Goal: Task Accomplishment & Management: Manage account settings

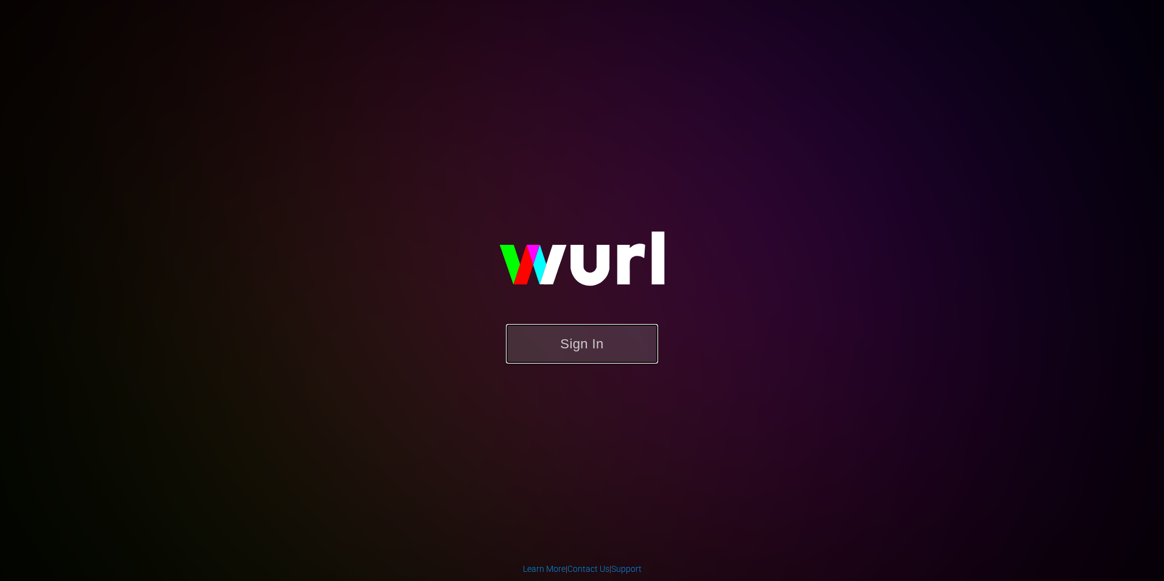
click at [569, 332] on button "Sign In" at bounding box center [582, 344] width 152 height 40
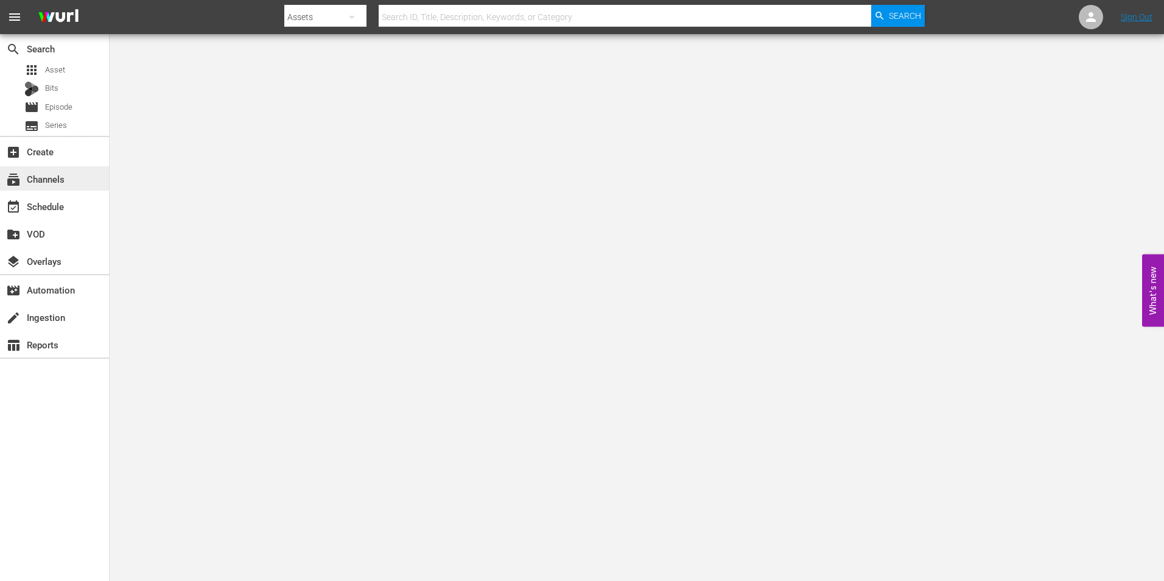
click at [65, 177] on div "subscriptions Channels" at bounding box center [34, 177] width 68 height 11
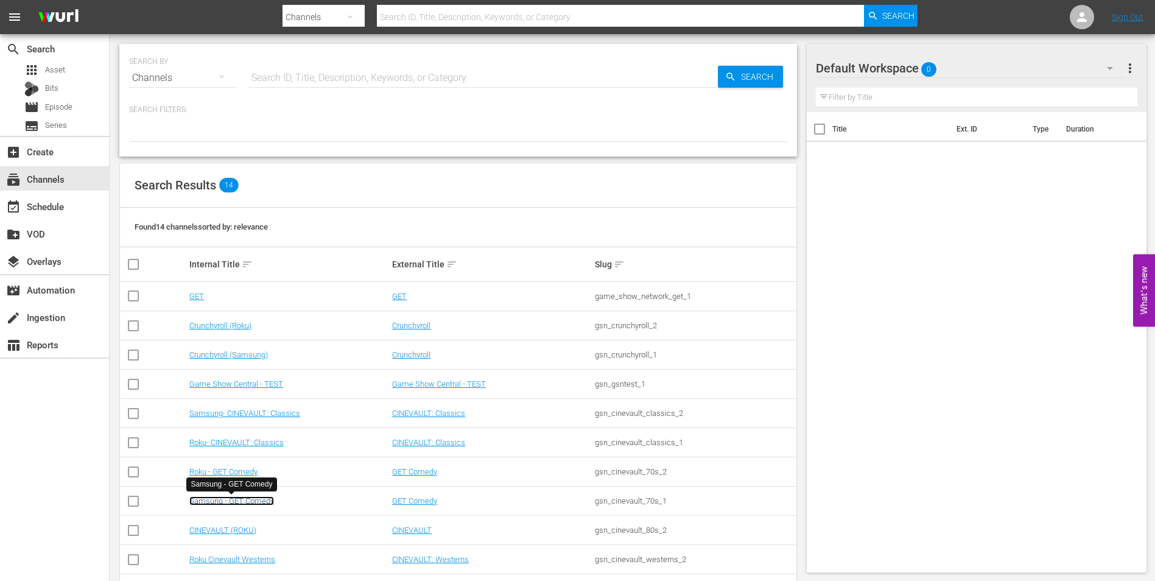
click at [248, 501] on link "Samsung - GET Comedy" at bounding box center [231, 500] width 85 height 9
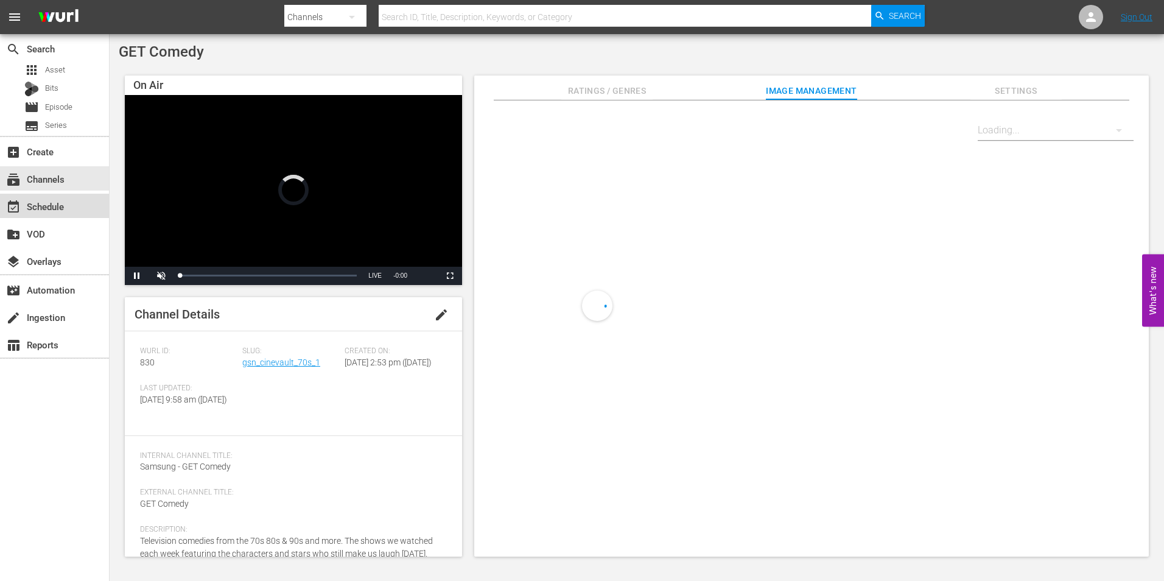
click at [65, 212] on div "event_available Schedule" at bounding box center [54, 206] width 109 height 24
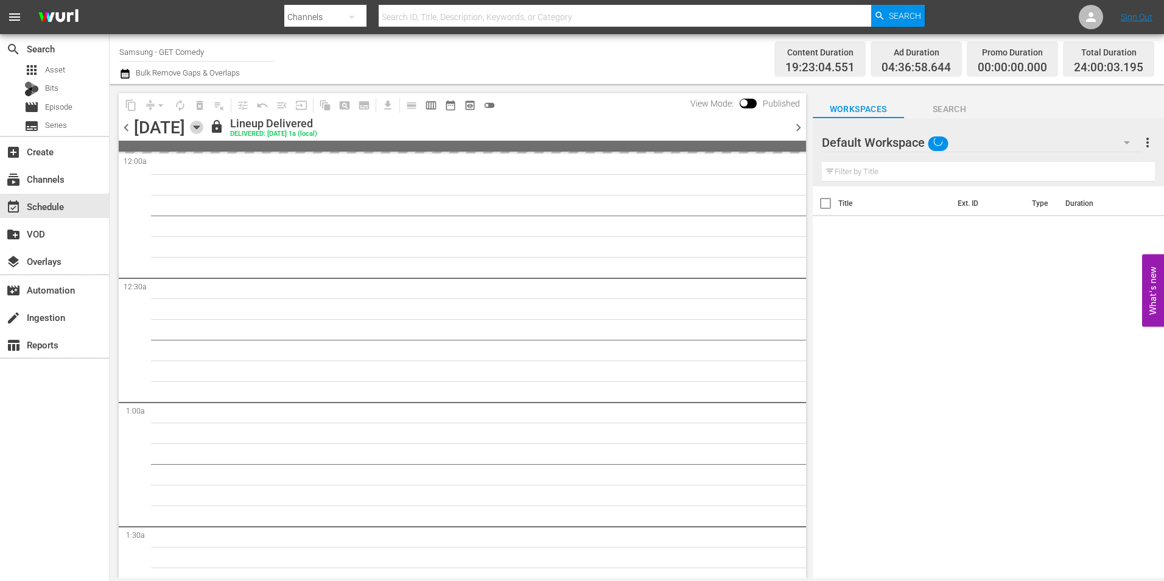
click at [199, 127] on icon "button" at bounding box center [196, 127] width 5 height 3
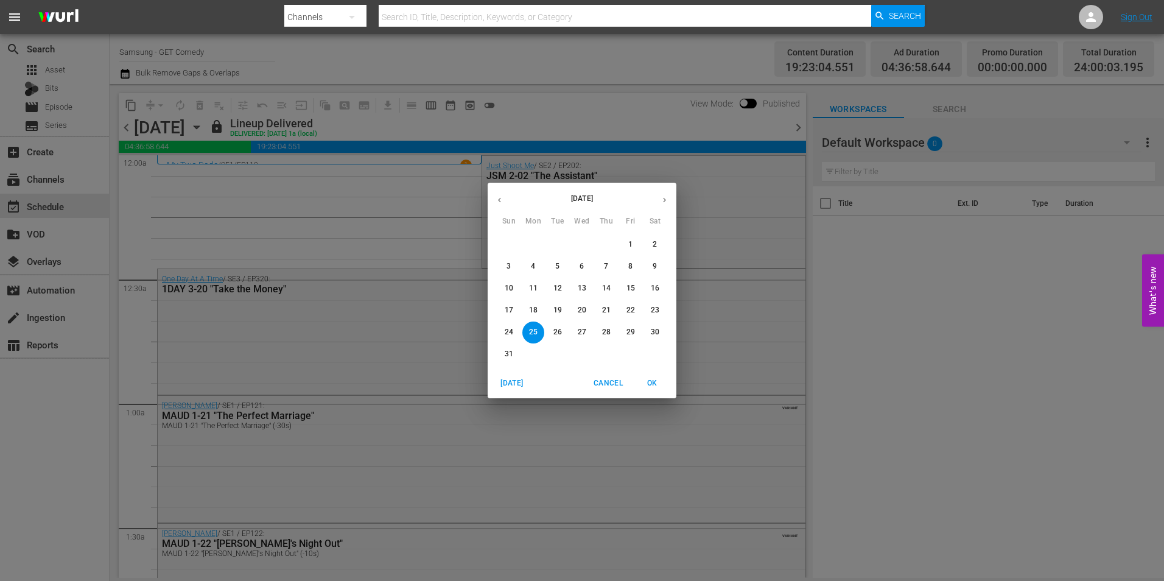
click at [664, 200] on icon "button" at bounding box center [664, 199] width 9 height 9
click at [566, 289] on span "16" at bounding box center [558, 288] width 22 height 10
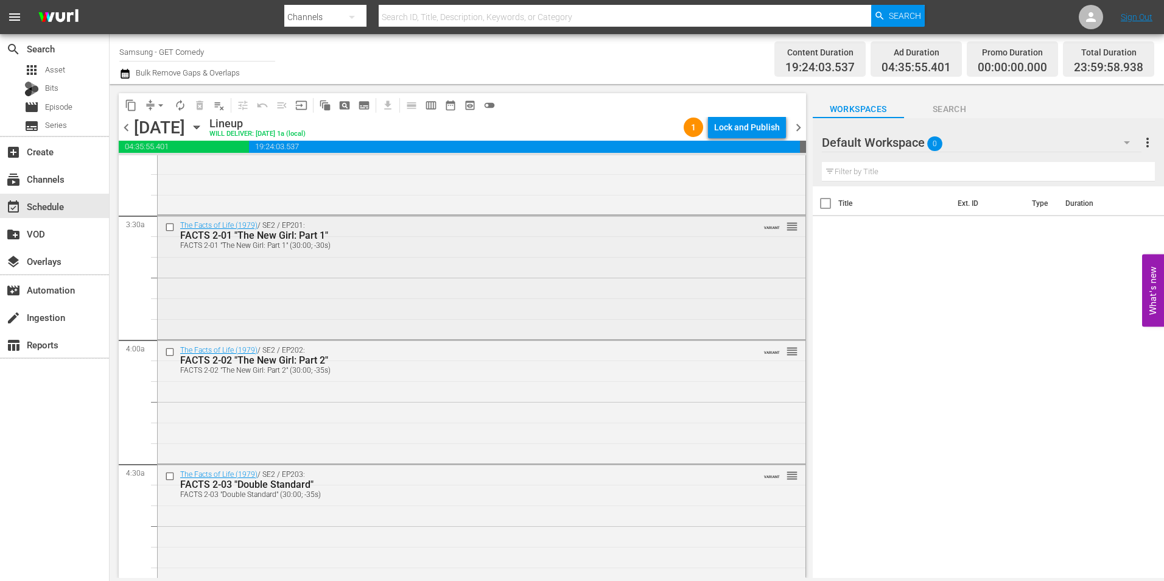
scroll to position [852, 0]
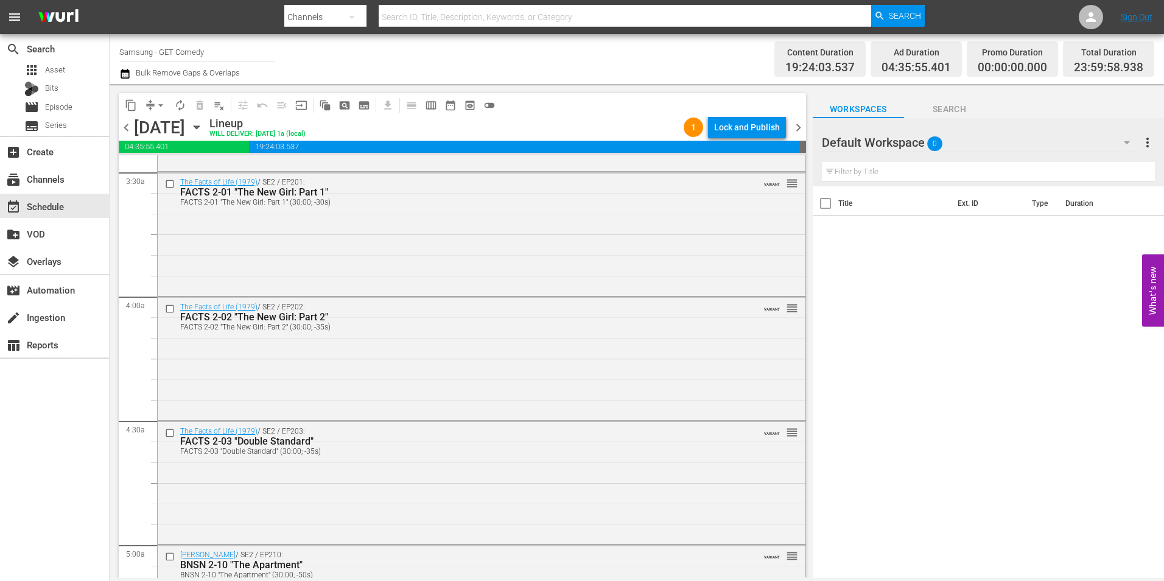
click at [795, 130] on span "chevron_right" at bounding box center [798, 127] width 15 height 15
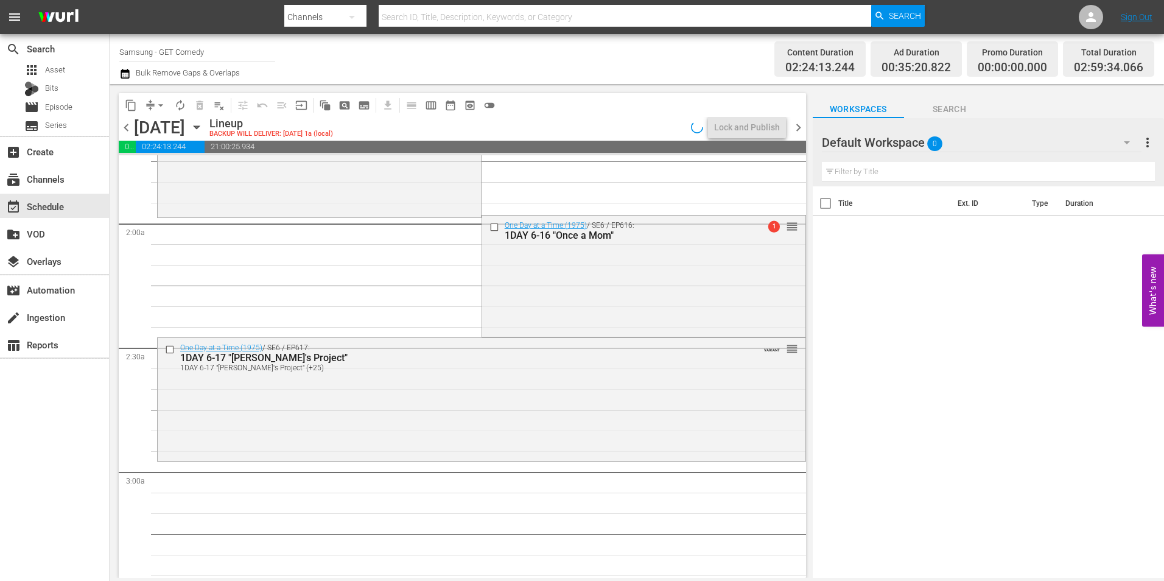
scroll to position [384, 0]
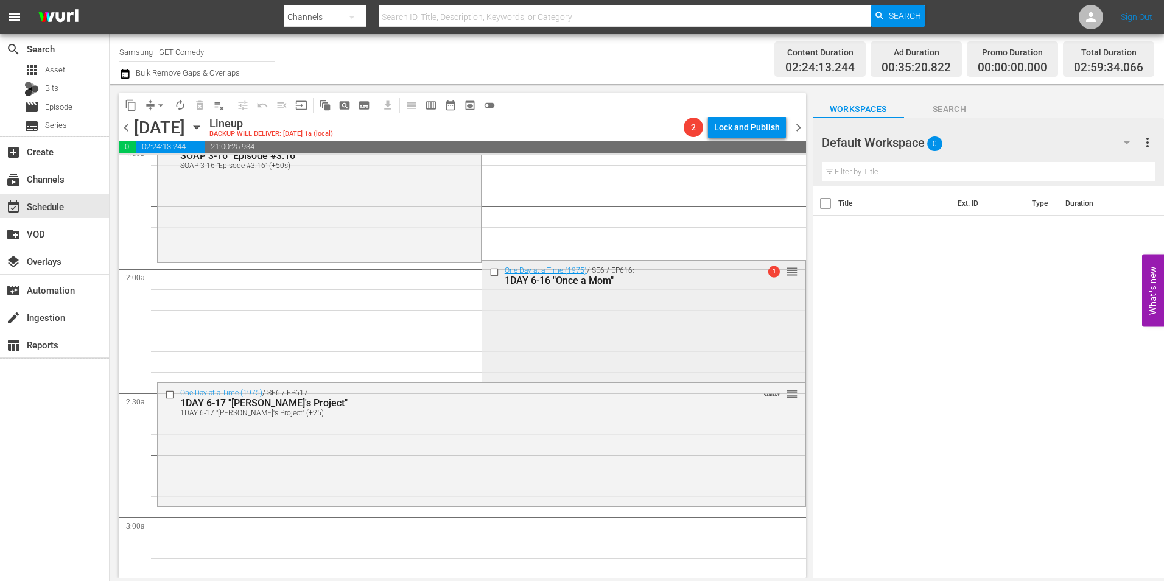
click at [620, 330] on div "One Day at a Time (1975) / SE6 / EP616: 1DAY 6-16 "Once a Mom" 1 reorder" at bounding box center [643, 320] width 323 height 119
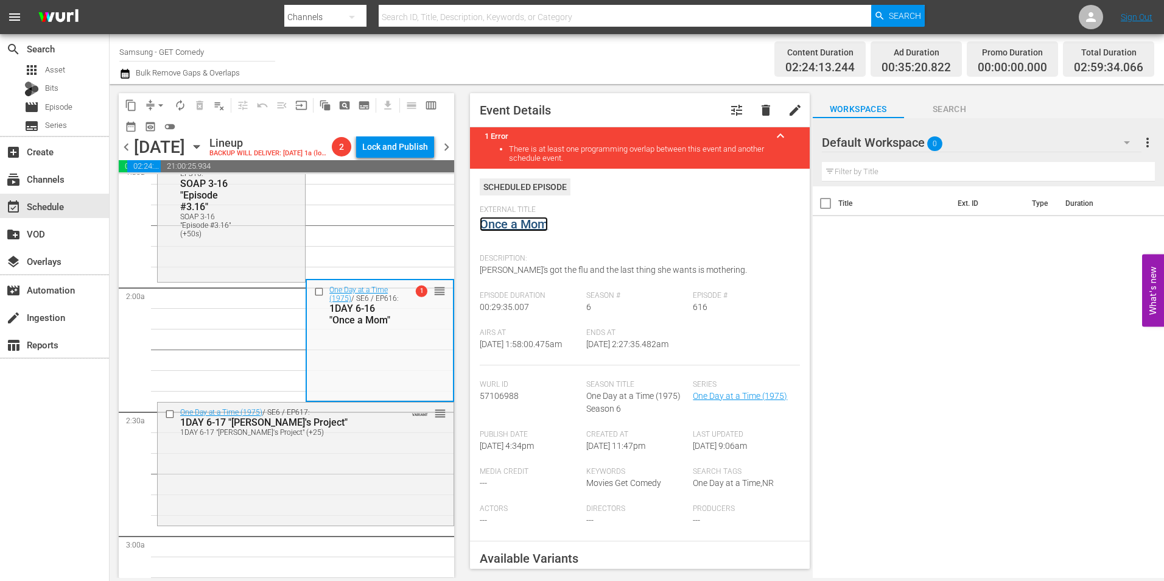
click at [527, 226] on link "Once a Mom" at bounding box center [514, 224] width 68 height 15
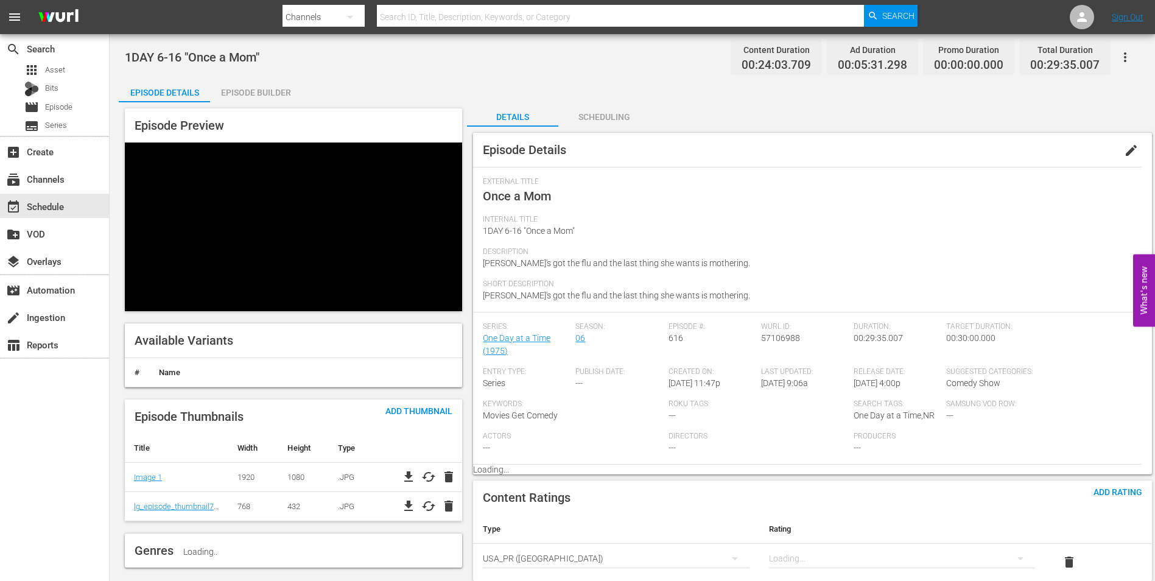
click at [611, 121] on div "Scheduling" at bounding box center [603, 116] width 91 height 29
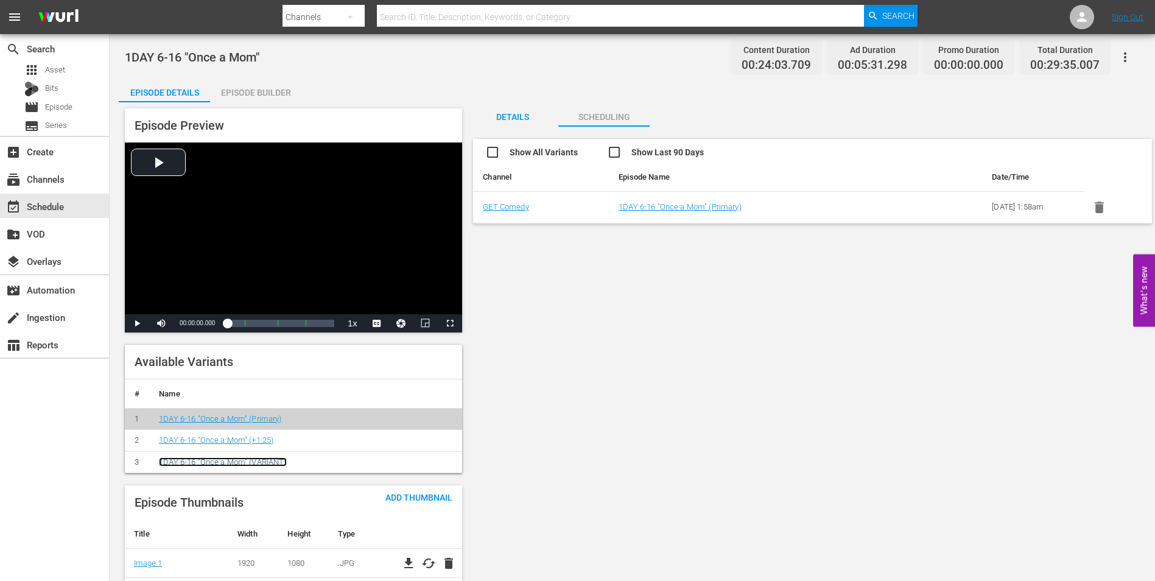
click at [228, 459] on link "1DAY 6-16 "Once a Mom" (VARIANT)" at bounding box center [222, 461] width 127 height 9
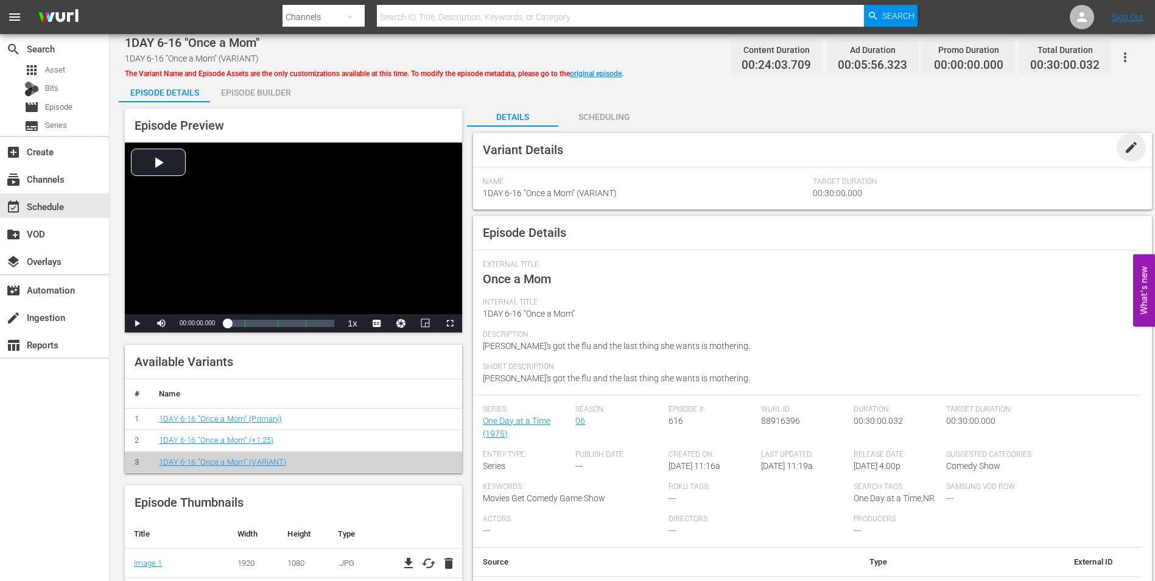
click at [1129, 147] on span "edit" at bounding box center [1131, 147] width 15 height 15
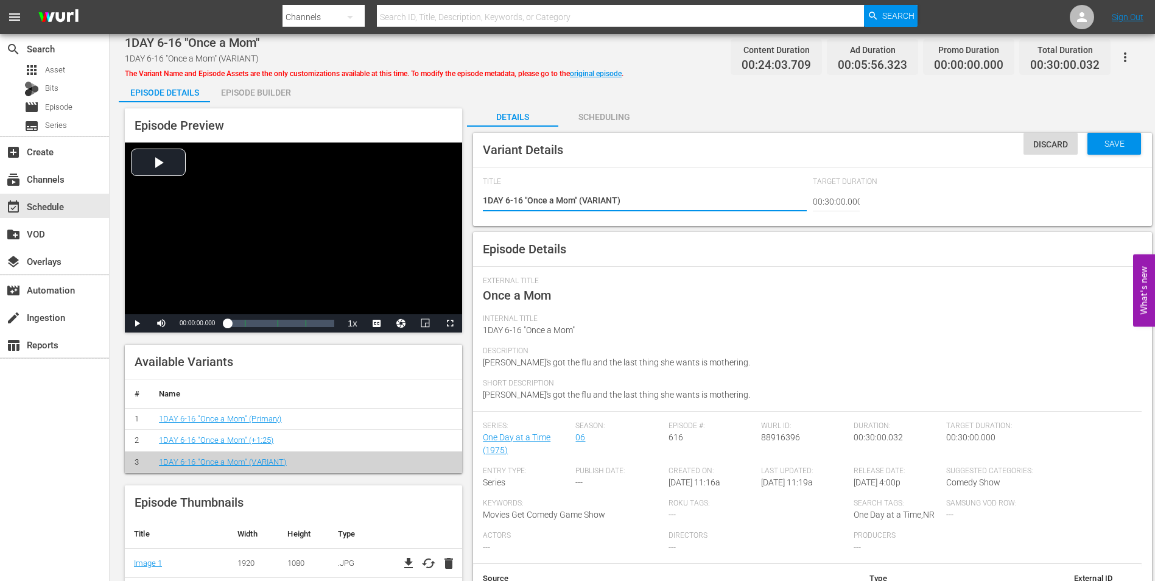
drag, startPoint x: 619, startPoint y: 202, endPoint x: 584, endPoint y: 205, distance: 34.8
click at [584, 205] on textarea "1DAY 6-16 "Once a Mom" (VARIANT)" at bounding box center [644, 201] width 323 height 15
type textarea "1DAY 6-16 "Once a Mom" (+)"
type textarea "1DAY 6-16 "Once a Mom" (+2)"
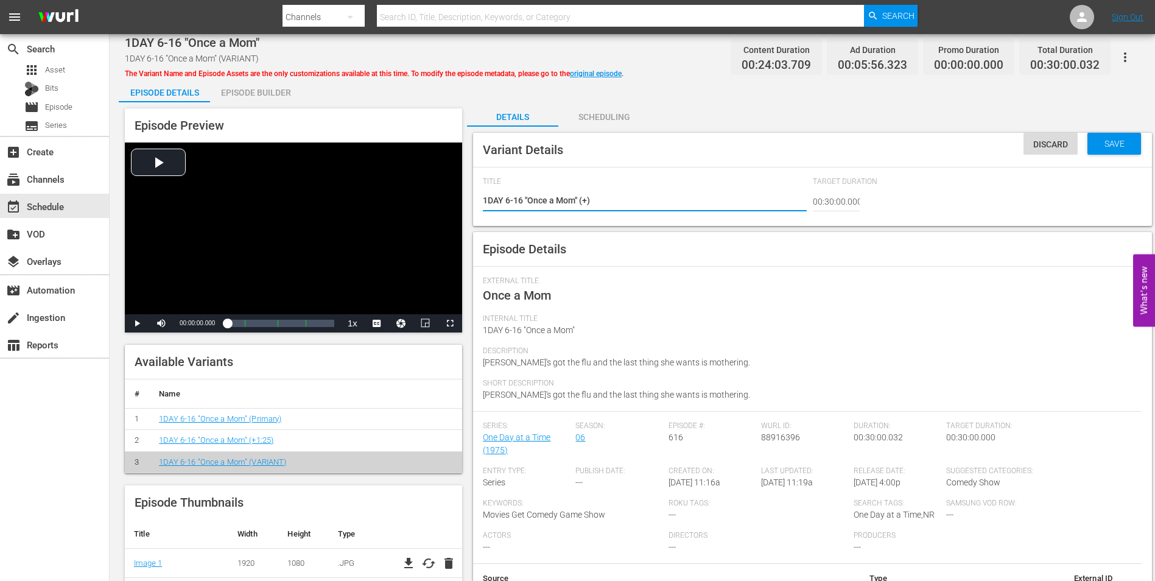
type textarea "1DAY 6-16 "Once a Mom" (+2)"
type textarea "1DAY 6-16 "Once a Mom" (+25)"
type textarea "1DAY 6-16 "Once a Mom" (+25s)"
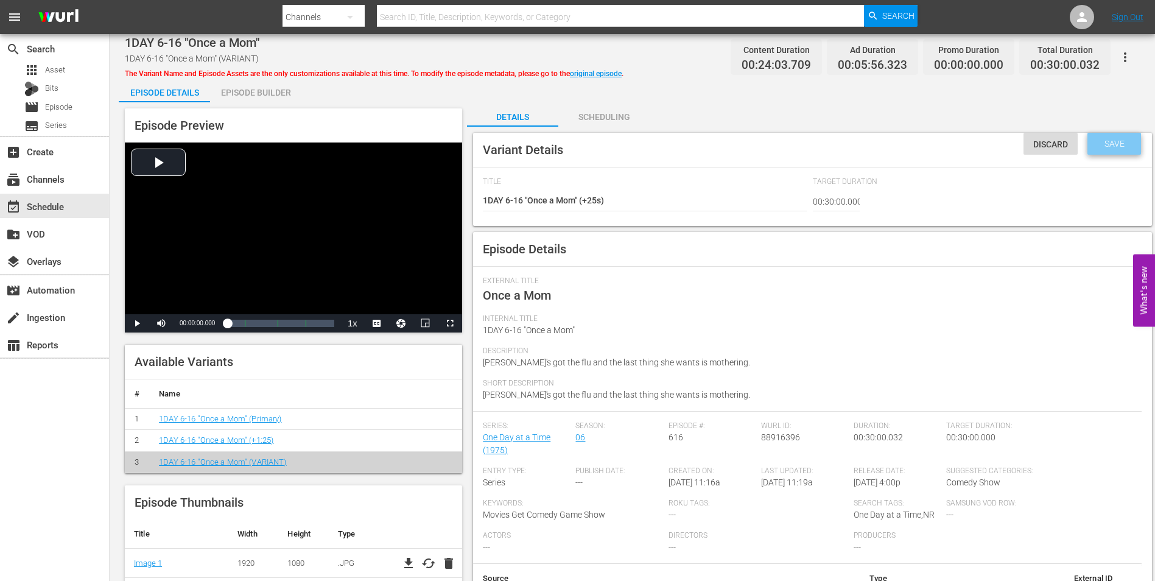
click at [1121, 150] on div "Save" at bounding box center [1114, 144] width 54 height 22
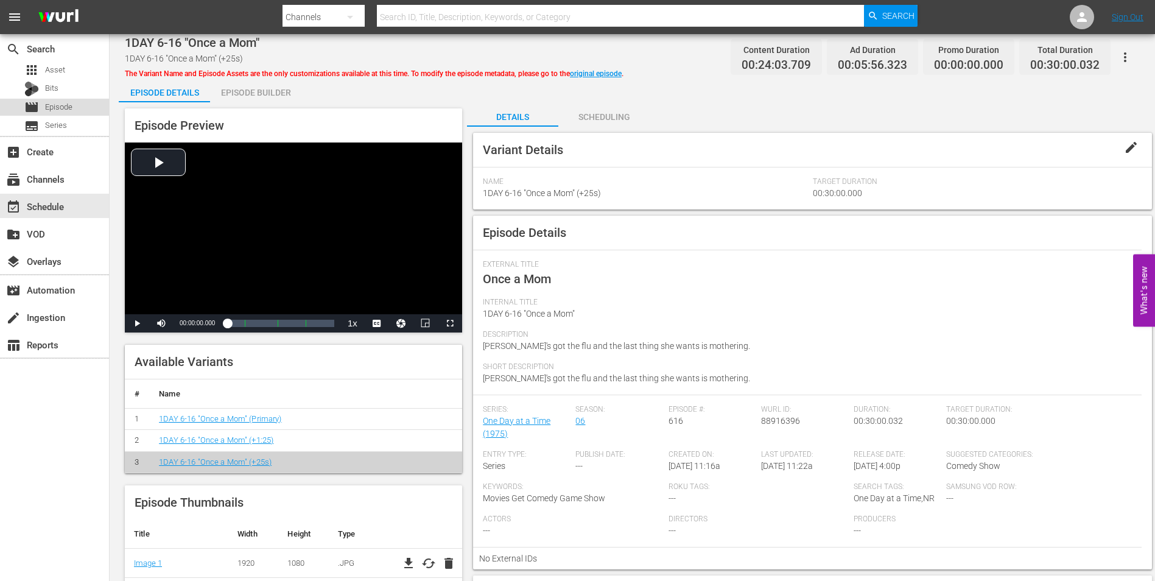
click at [60, 103] on span "Episode" at bounding box center [58, 107] width 27 height 12
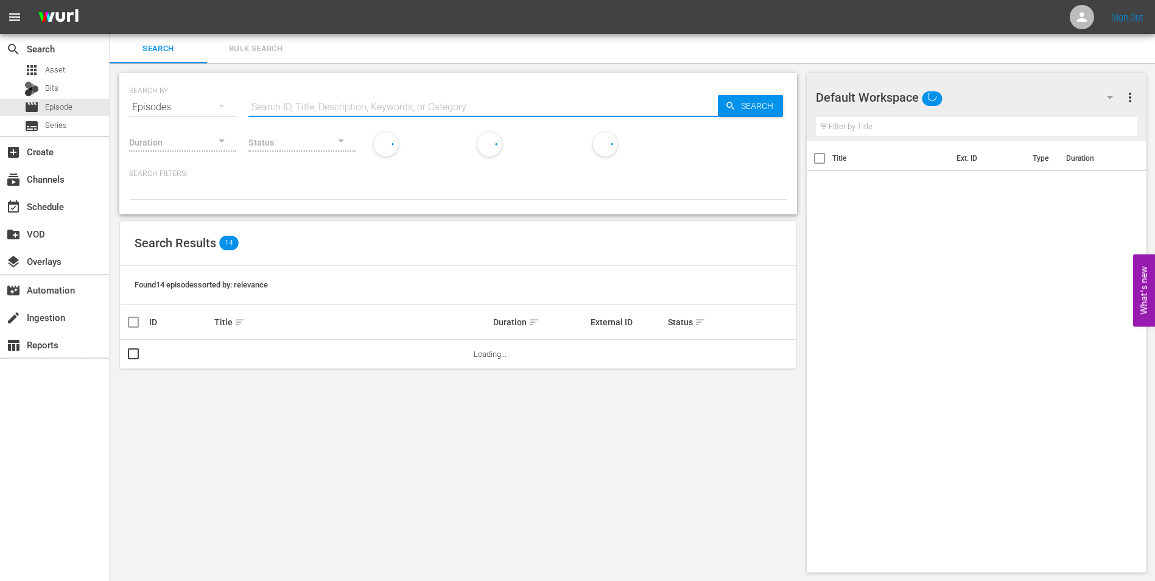
click at [336, 106] on input "text" at bounding box center [482, 107] width 469 height 29
type input "1day_6-16"
click at [410, 80] on div "SEARCH BY Search By Episodes Search ID, Title, Description, Keywords, or Catego…" at bounding box center [458, 100] width 658 height 44
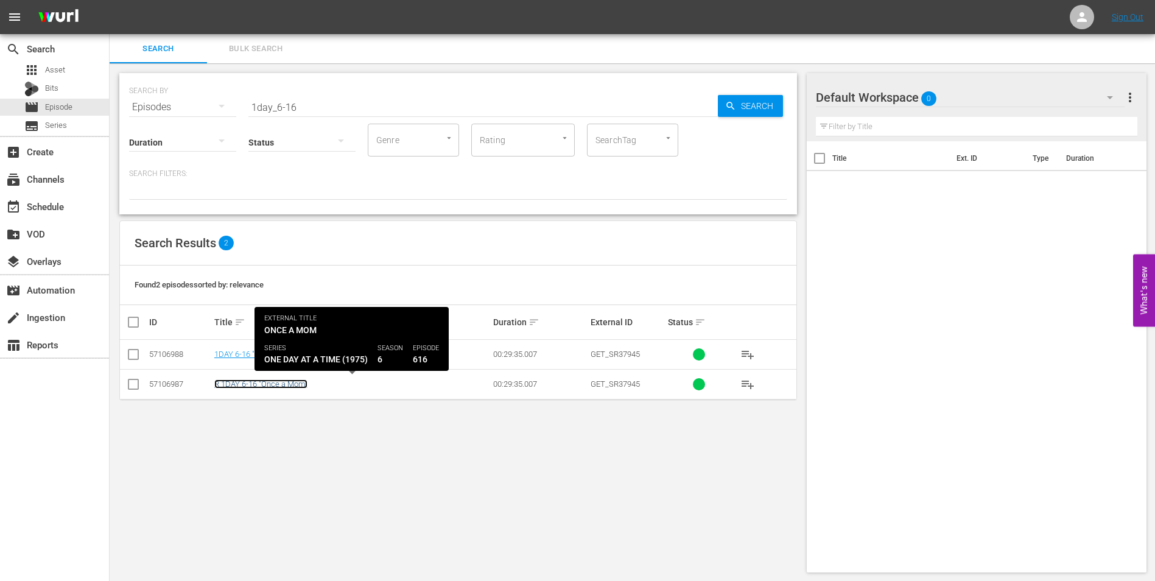
click at [275, 381] on link "R 1DAY 6-16 "Once a Mom"" at bounding box center [260, 383] width 93 height 9
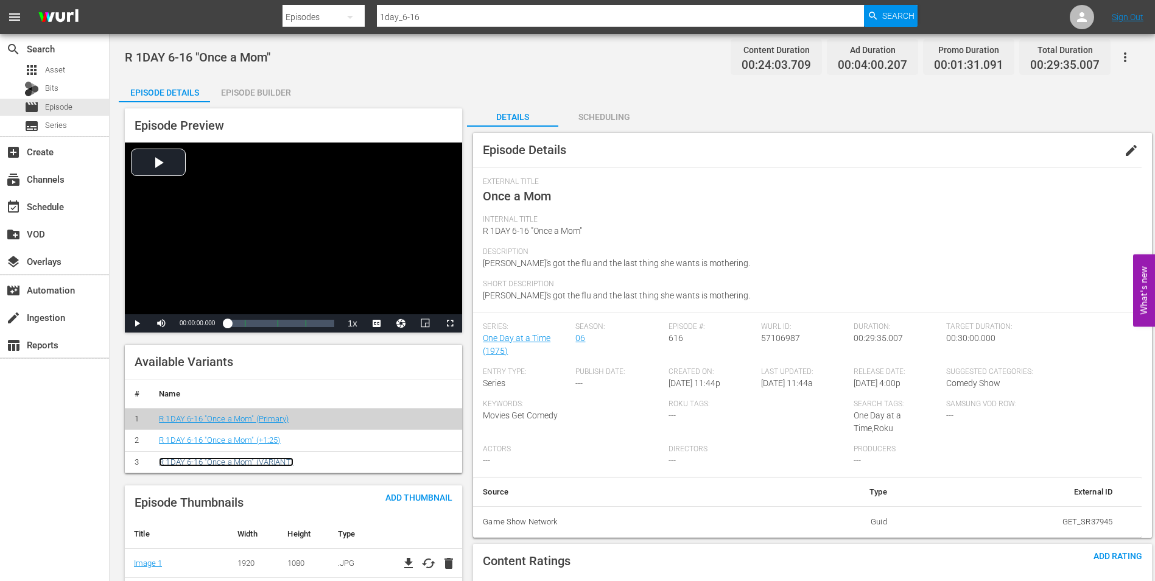
click at [281, 460] on link "R 1DAY 6-16 "Once a Mom" (VARIANT)" at bounding box center [226, 461] width 135 height 9
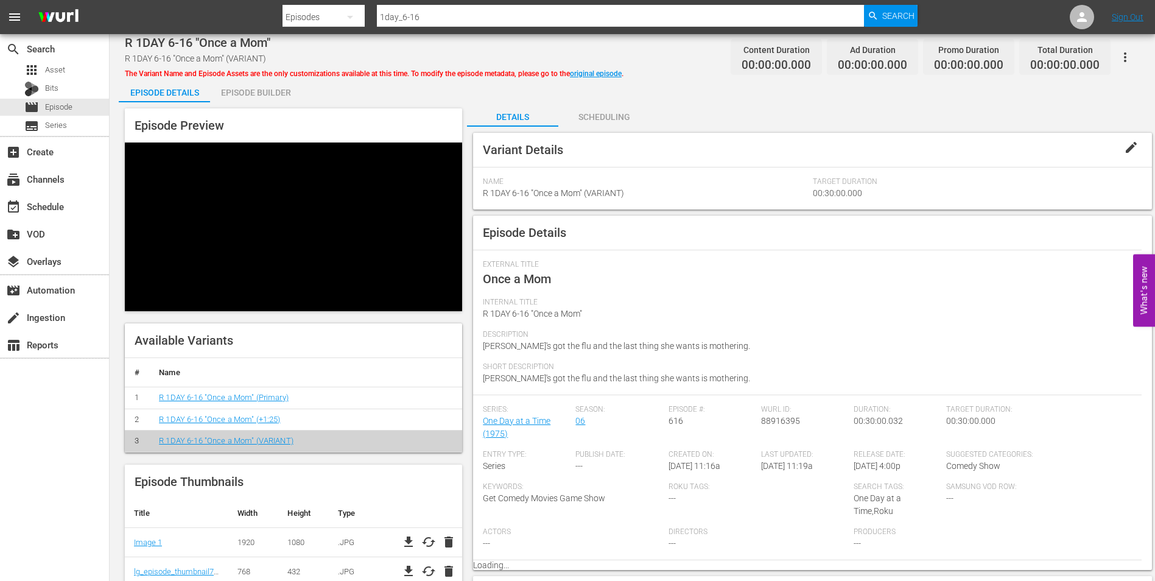
click at [1130, 150] on span "edit" at bounding box center [1131, 147] width 15 height 15
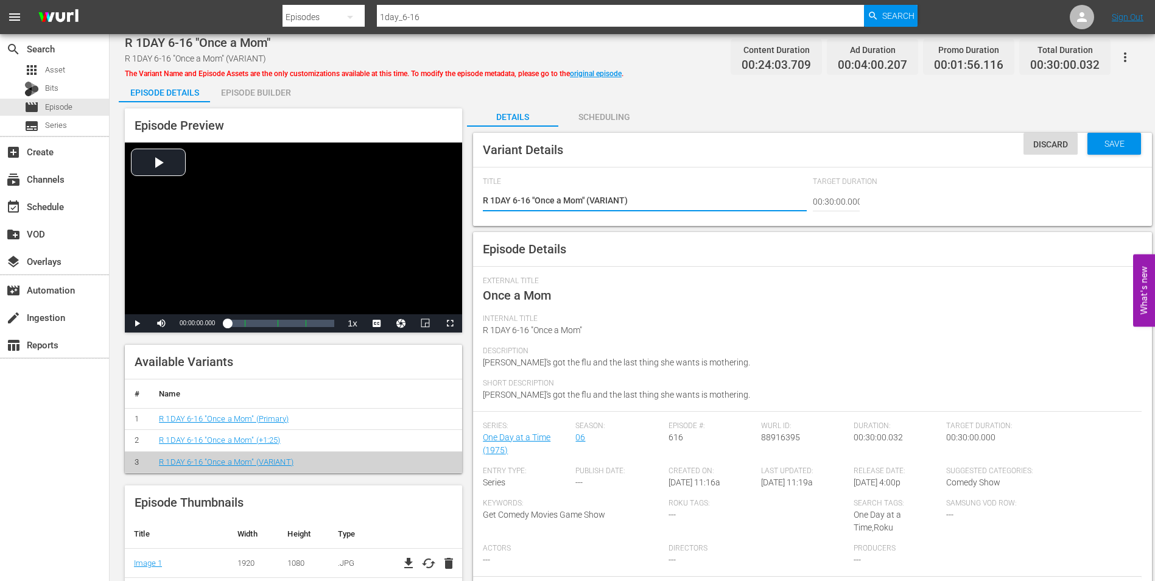
drag, startPoint x: 625, startPoint y: 200, endPoint x: 592, endPoint y: 204, distance: 33.1
click at [592, 204] on textarea "R 1DAY 6-16 "Once a Mom" (VARIANT)" at bounding box center [644, 201] width 323 height 15
type textarea "R 1DAY 6-16 "Once a Mom" (+)"
type textarea "R 1DAY 6-16 "Once a Mom" (+2)"
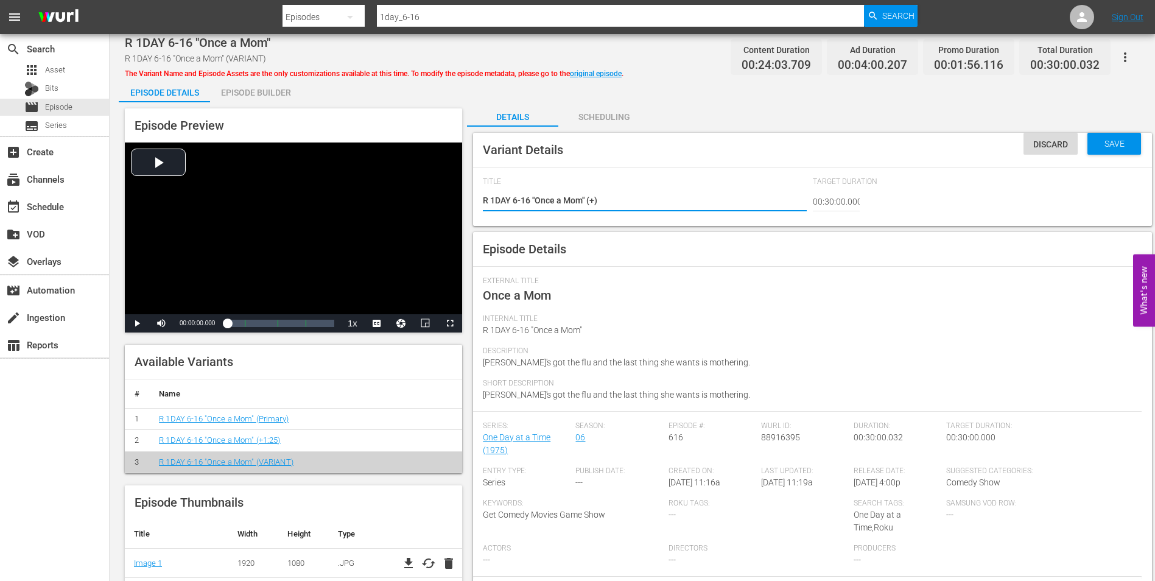
type textarea "R 1DAY 6-16 "Once a Mom" (+2)"
type textarea "R 1DAY 6-16 "Once a Mom" (+25)"
type textarea "R 1DAY 6-16 "Once a Mom" (+25s)"
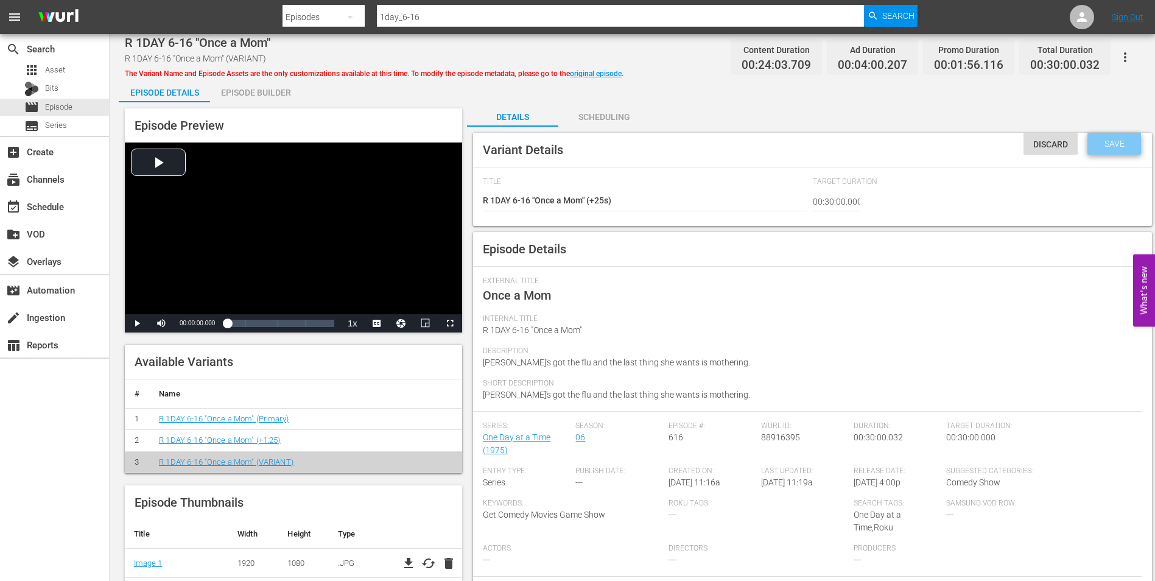
click at [1123, 144] on span "Save" at bounding box center [1115, 144] width 40 height 10
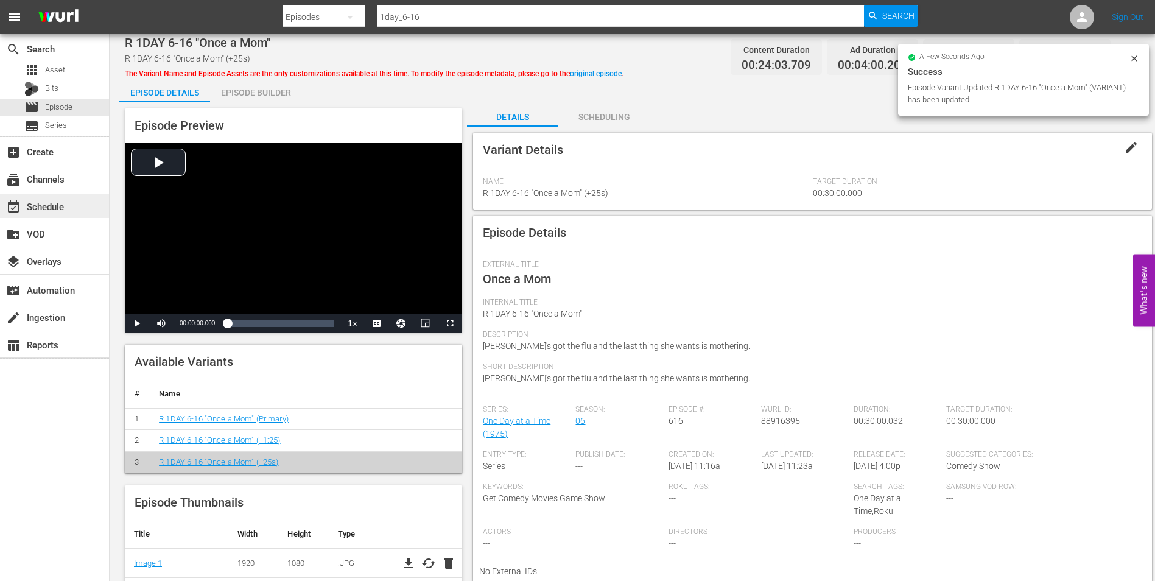
click at [71, 200] on div "event_available Schedule" at bounding box center [54, 206] width 109 height 24
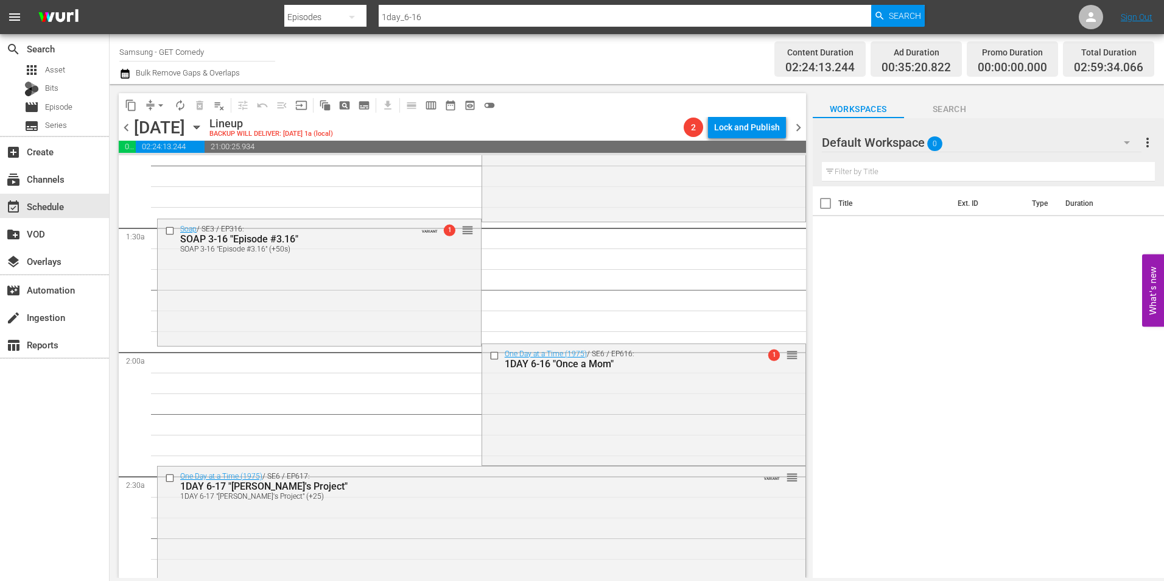
scroll to position [304, 0]
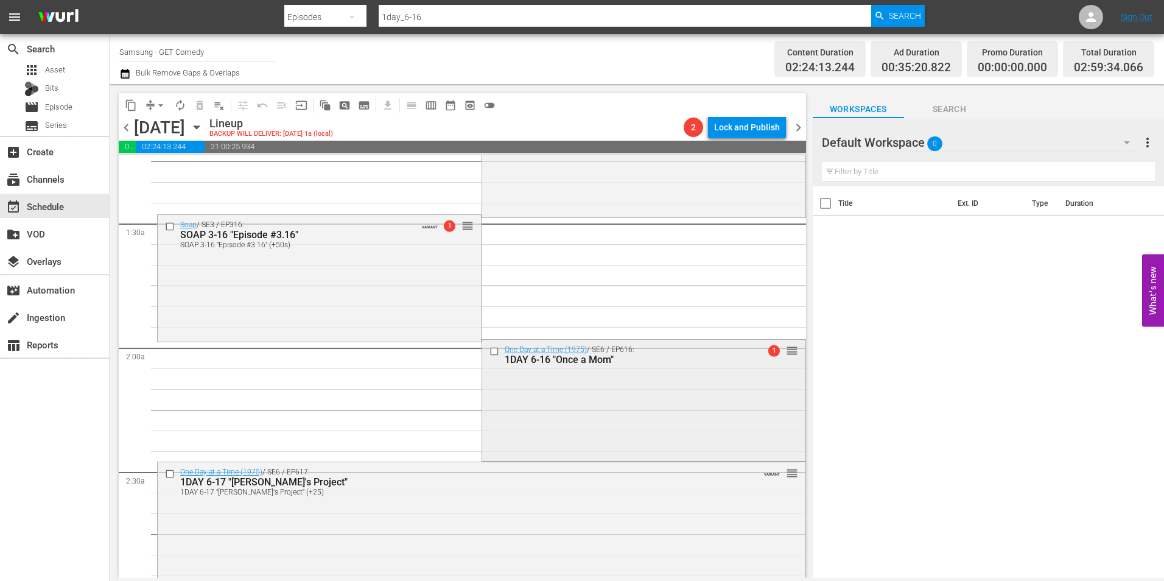
click at [569, 398] on div "One Day at a Time (1975) / SE6 / EP616: 1DAY 6-16 "Once a Mom" 1 reorder" at bounding box center [643, 399] width 323 height 119
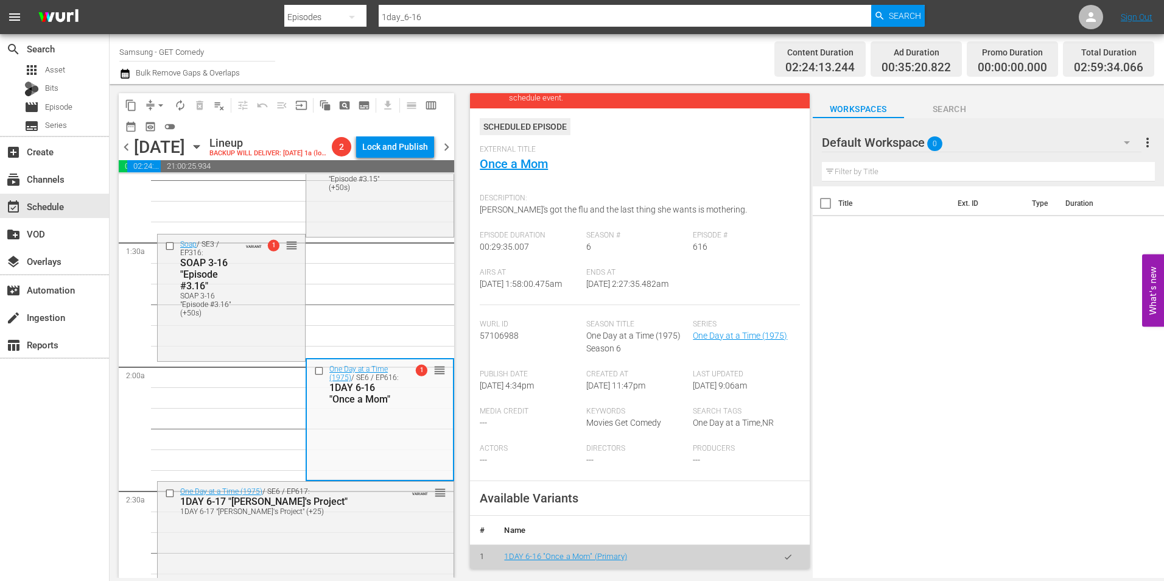
scroll to position [183, 0]
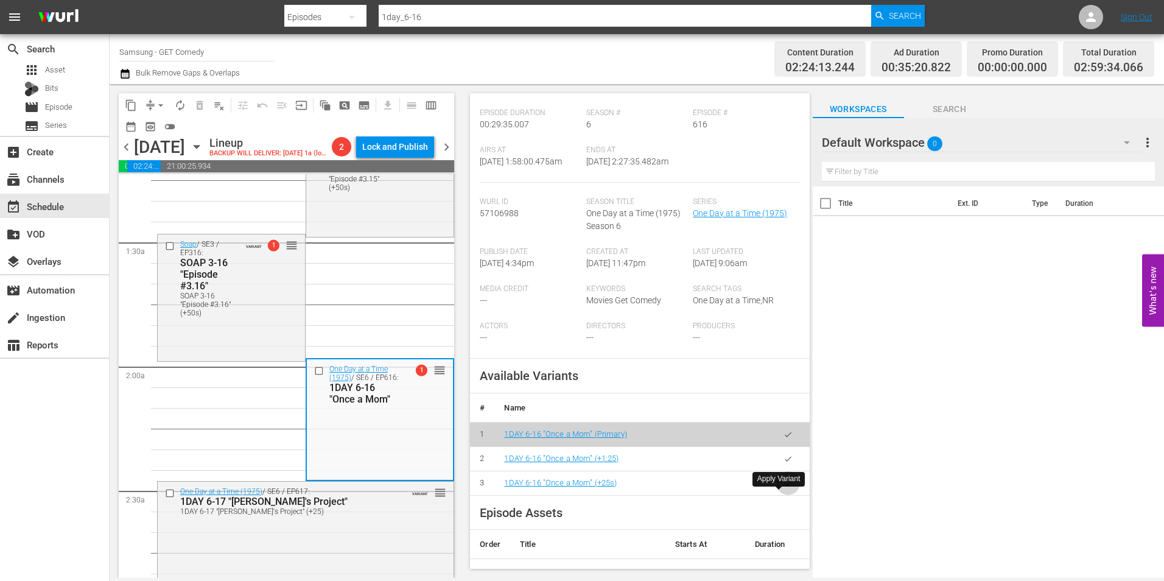
click at [783, 488] on icon "button" at bounding box center [787, 482] width 9 height 9
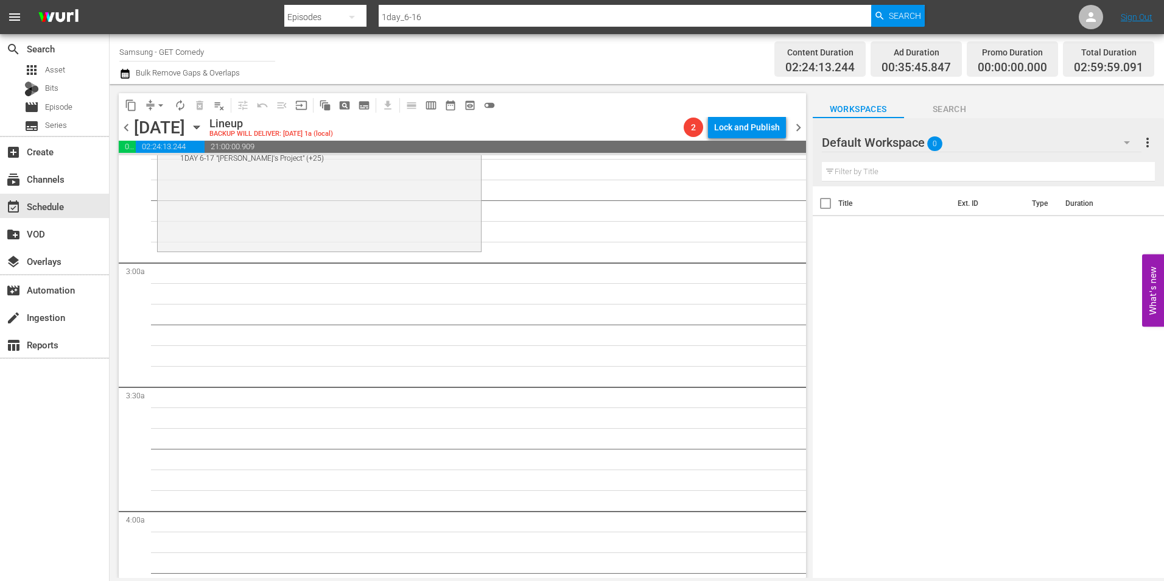
scroll to position [791, 0]
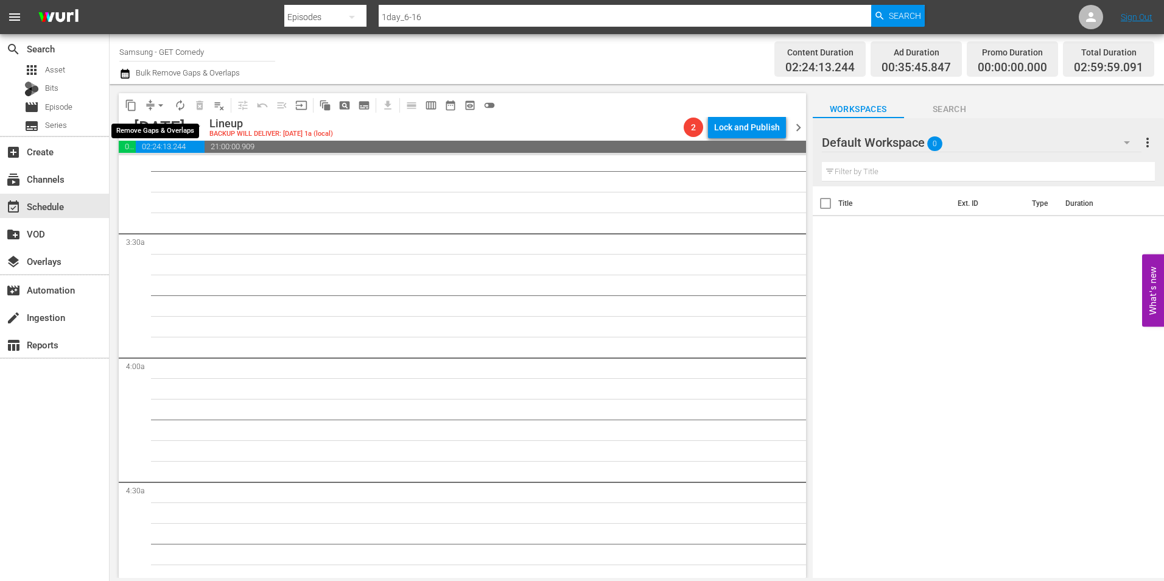
drag, startPoint x: 159, startPoint y: 105, endPoint x: 165, endPoint y: 114, distance: 11.0
click at [159, 105] on span "arrow_drop_down" at bounding box center [161, 105] width 12 height 12
click at [165, 124] on li "Align to Midnight" at bounding box center [161, 130] width 100 height 20
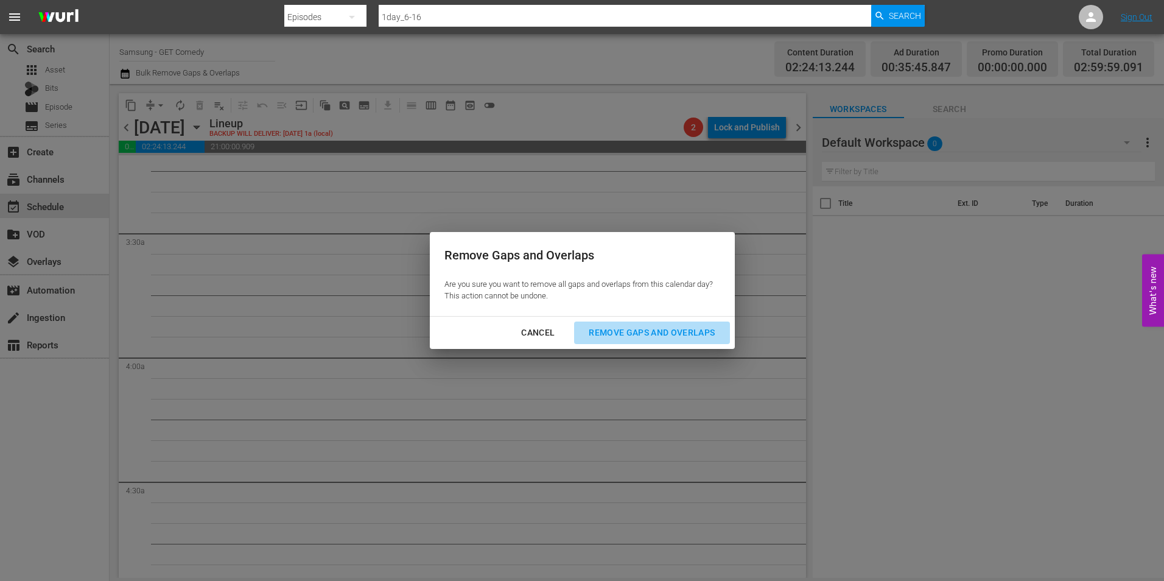
click at [671, 323] on button "Remove Gaps and Overlaps" at bounding box center [651, 332] width 155 height 23
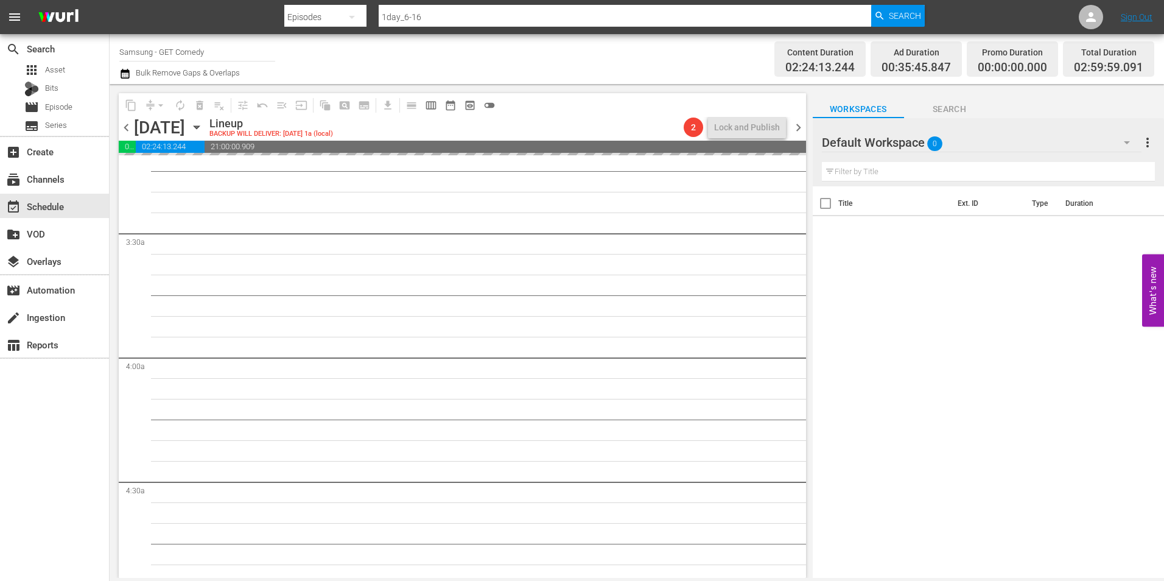
click at [1011, 138] on div "Default Workspace 0" at bounding box center [982, 142] width 320 height 34
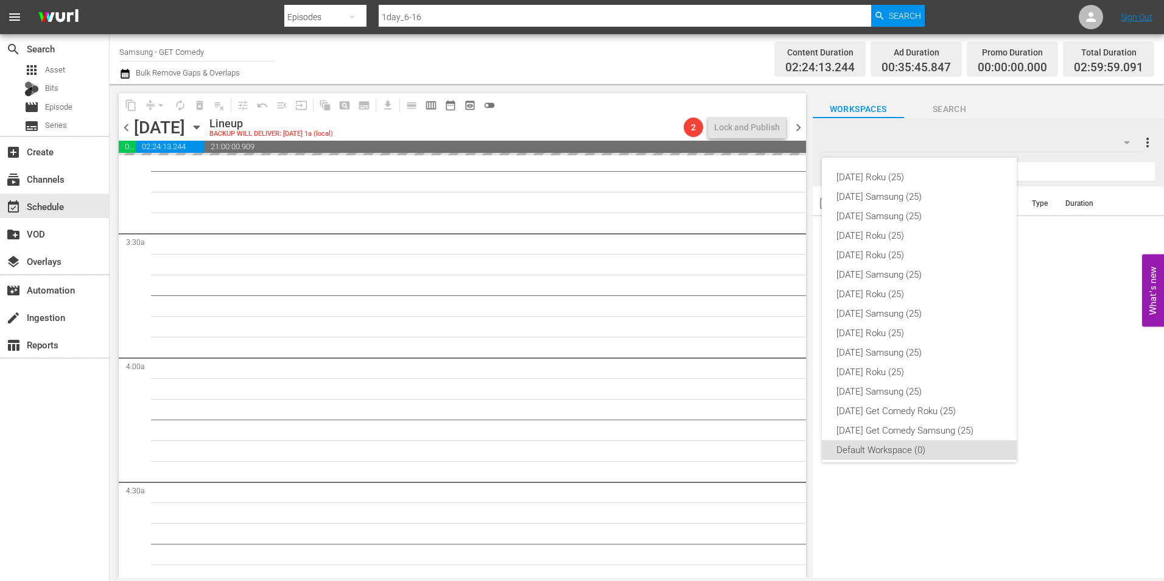
scroll to position [7, 0]
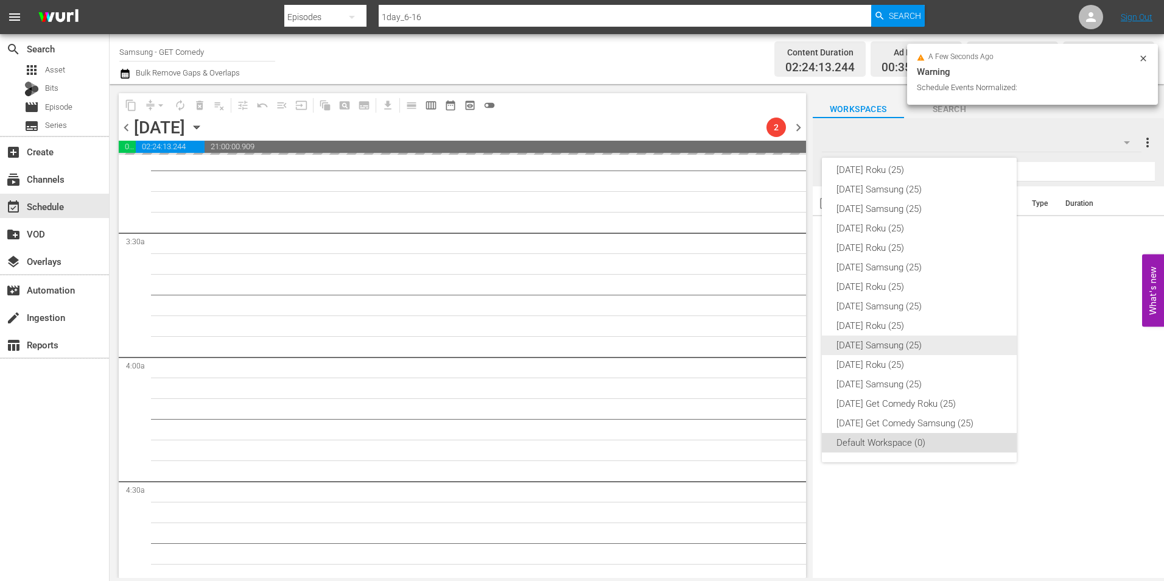
click at [905, 346] on div "[DATE] Samsung (25)" at bounding box center [919, 344] width 166 height 19
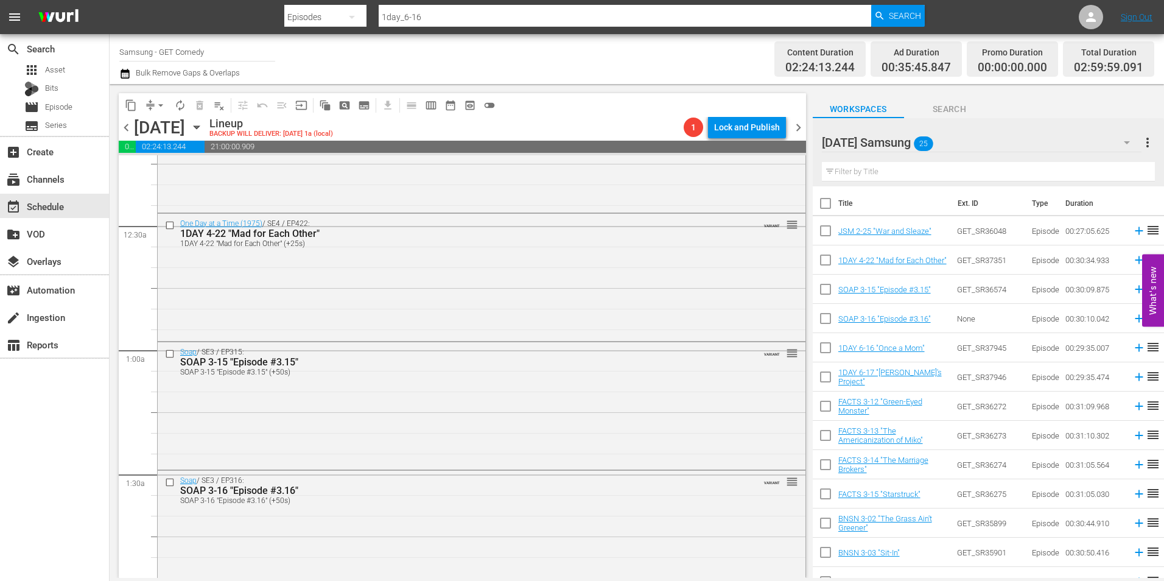
scroll to position [0, 0]
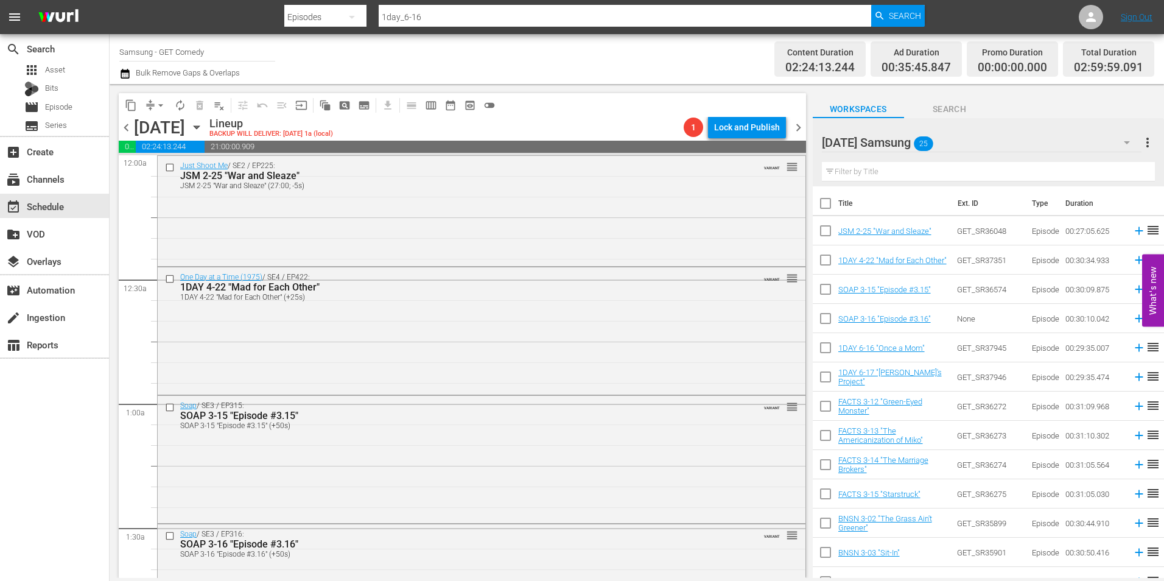
click at [203, 129] on icon "button" at bounding box center [196, 127] width 13 height 13
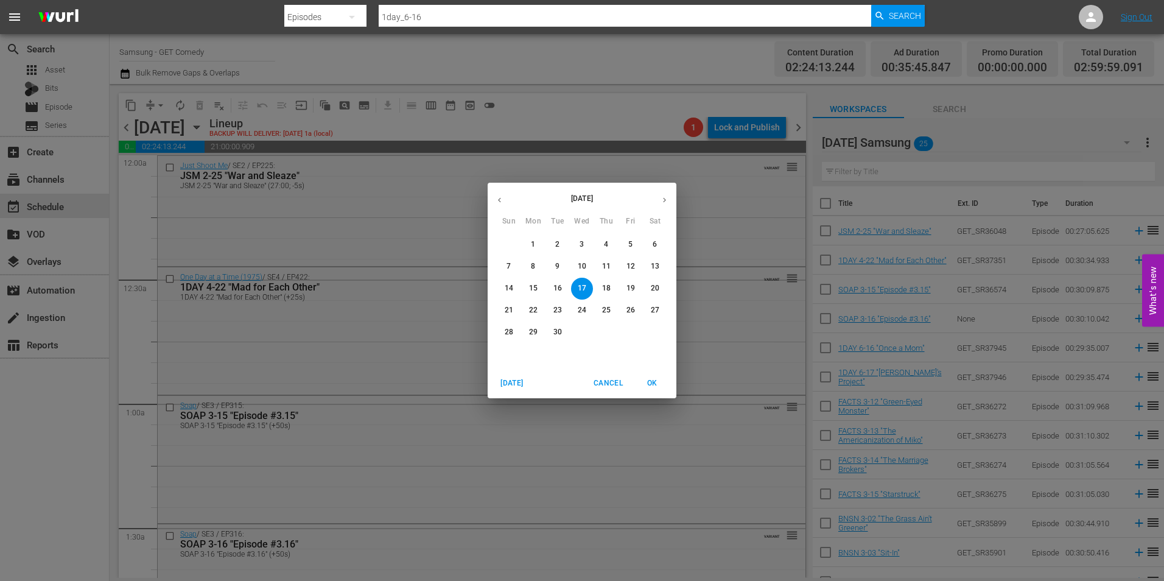
click at [561, 268] on span "9" at bounding box center [558, 266] width 22 height 10
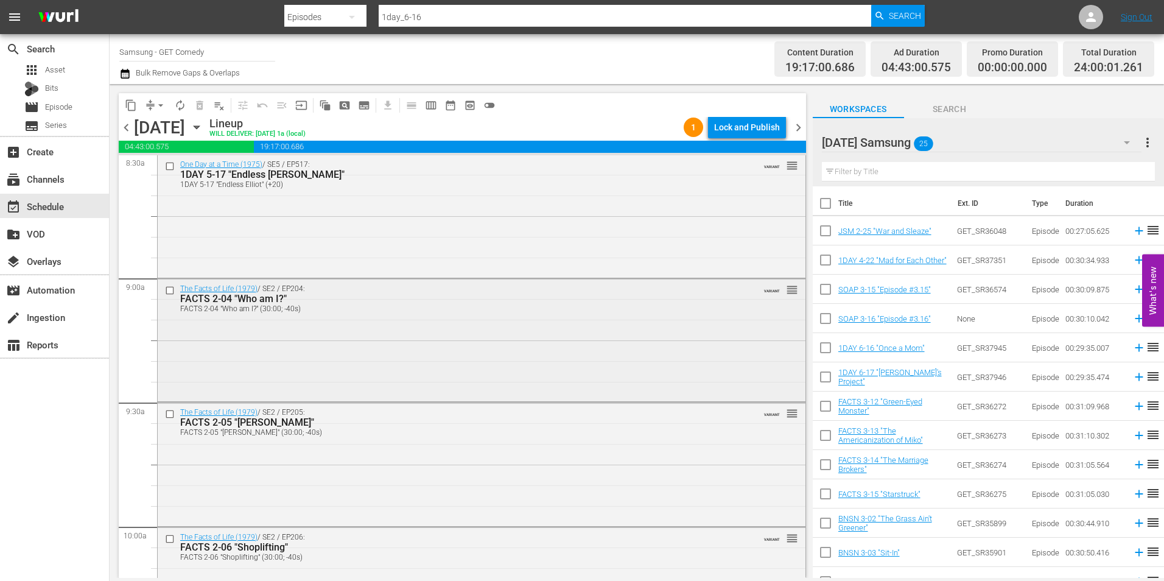
scroll to position [2131, 0]
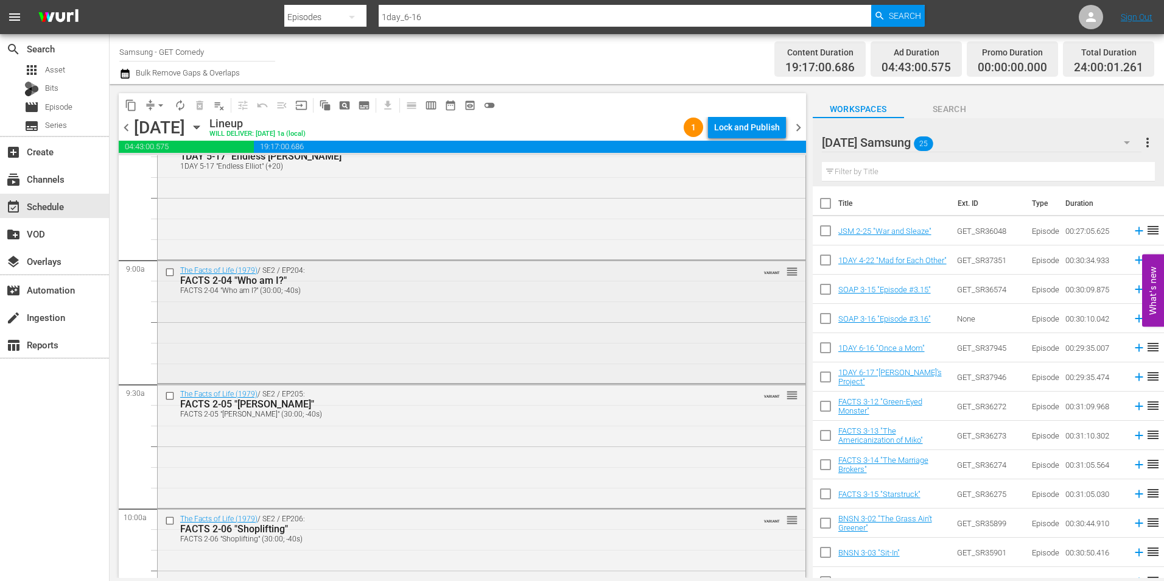
click at [169, 274] on input "checkbox" at bounding box center [171, 272] width 13 height 10
click at [172, 398] on input "checkbox" at bounding box center [171, 396] width 13 height 10
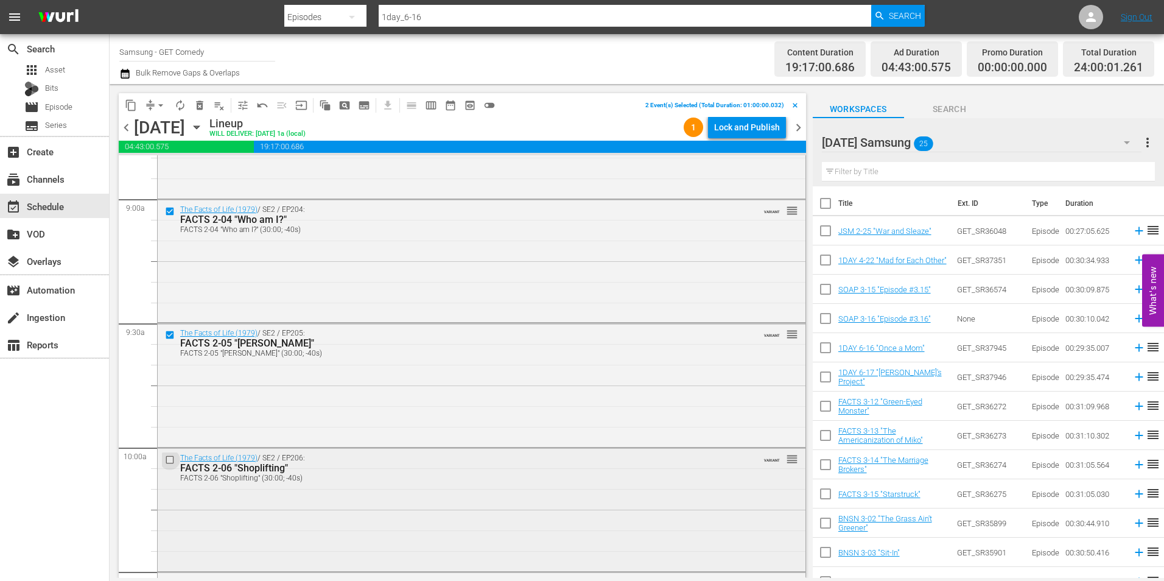
click at [167, 458] on input "checkbox" at bounding box center [171, 460] width 13 height 10
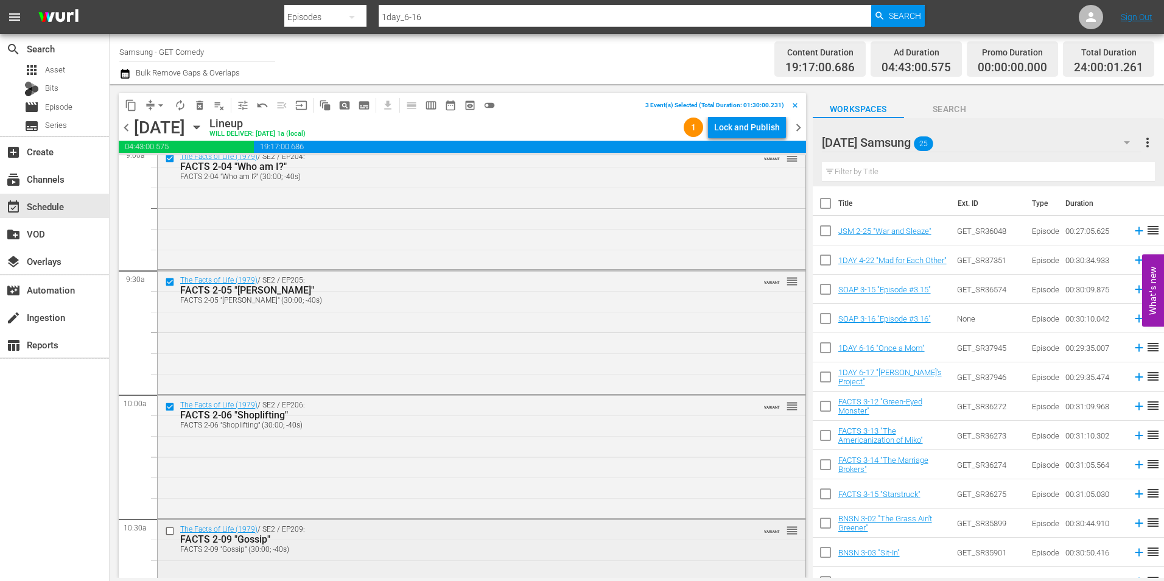
scroll to position [2313, 0]
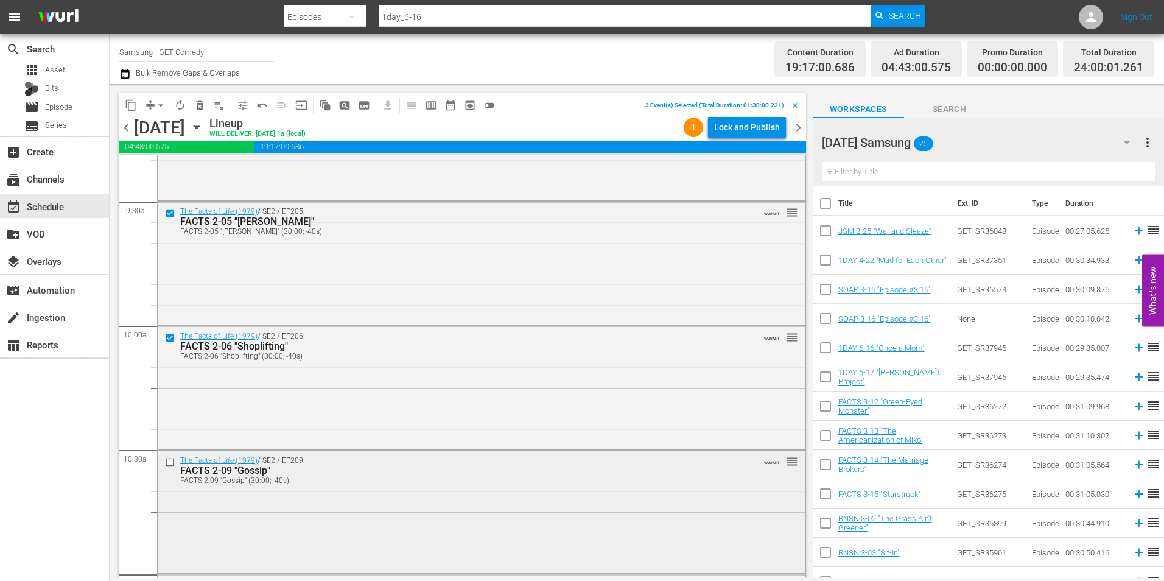
click at [167, 457] on input "checkbox" at bounding box center [171, 462] width 13 height 10
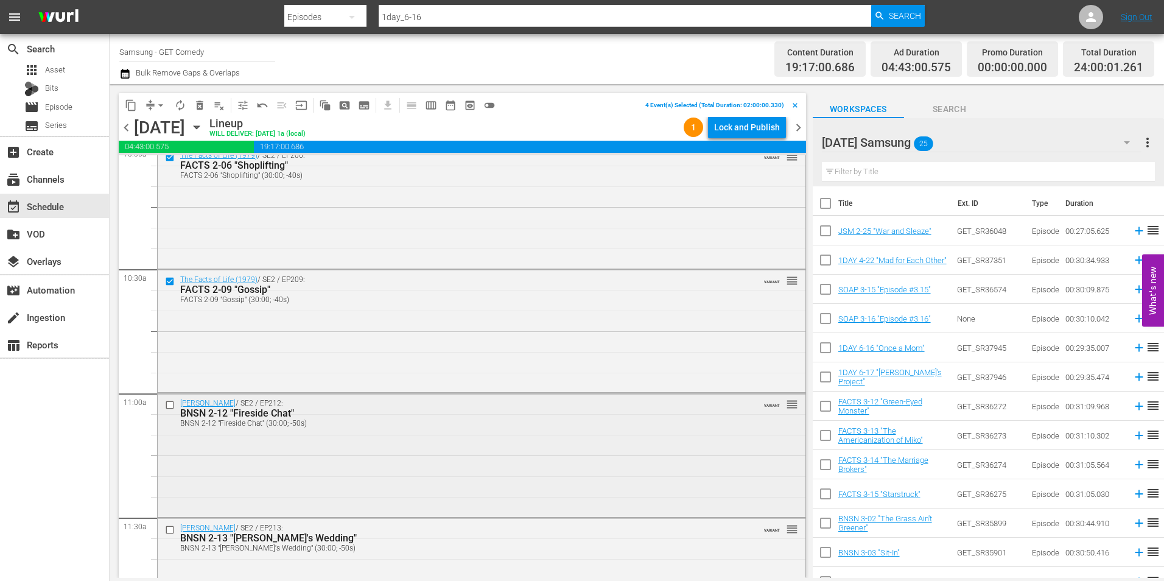
scroll to position [2496, 0]
click at [169, 403] on input "checkbox" at bounding box center [171, 403] width 13 height 10
click at [169, 529] on input "checkbox" at bounding box center [171, 528] width 13 height 10
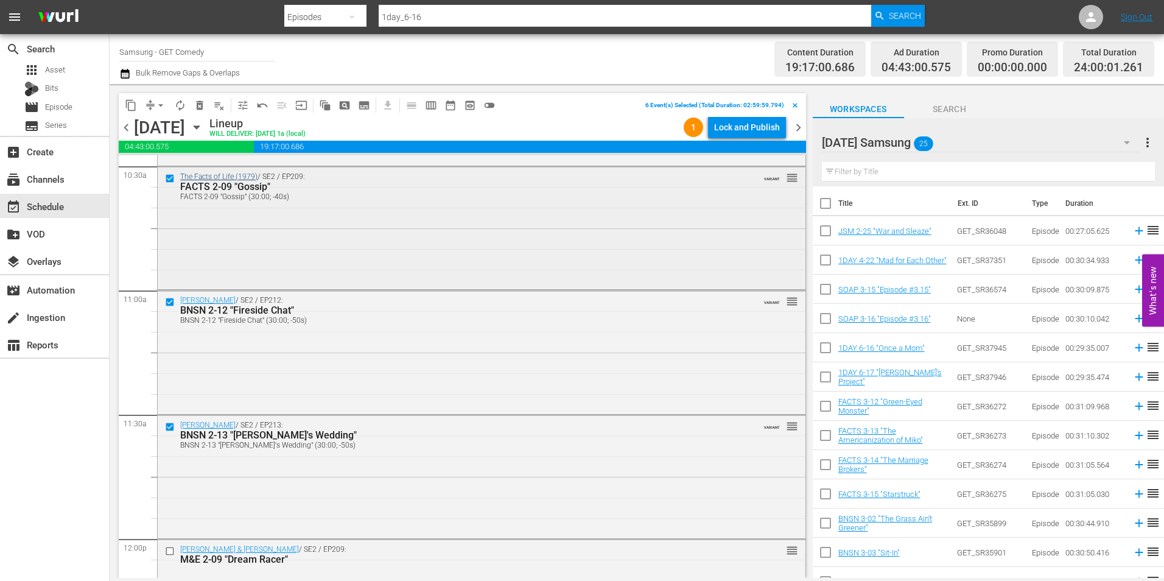
scroll to position [2618, 0]
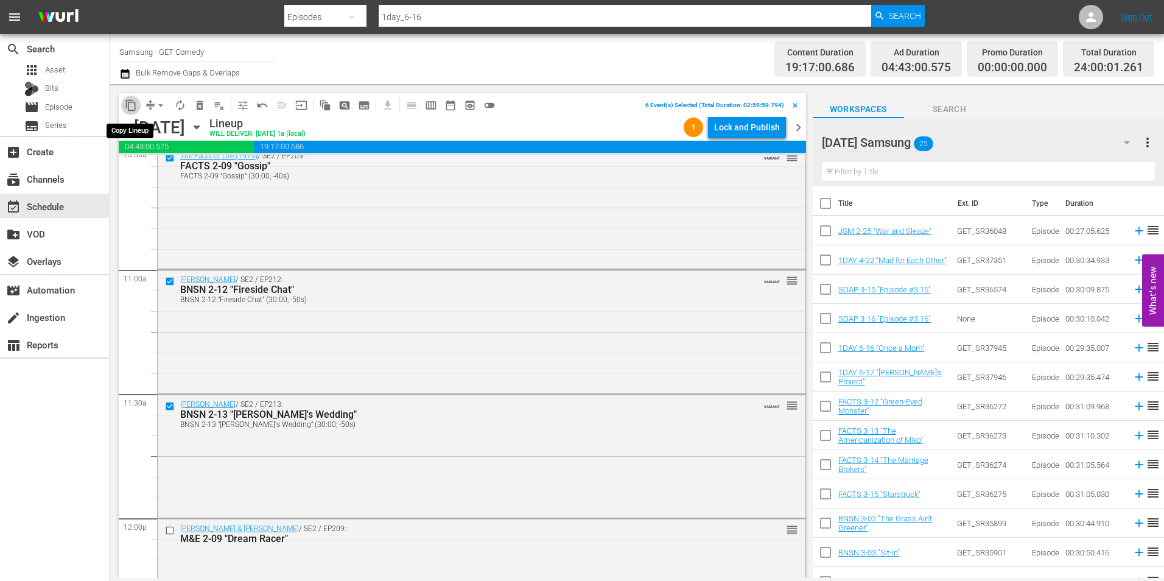
click at [133, 111] on span "content_copy" at bounding box center [131, 105] width 12 height 12
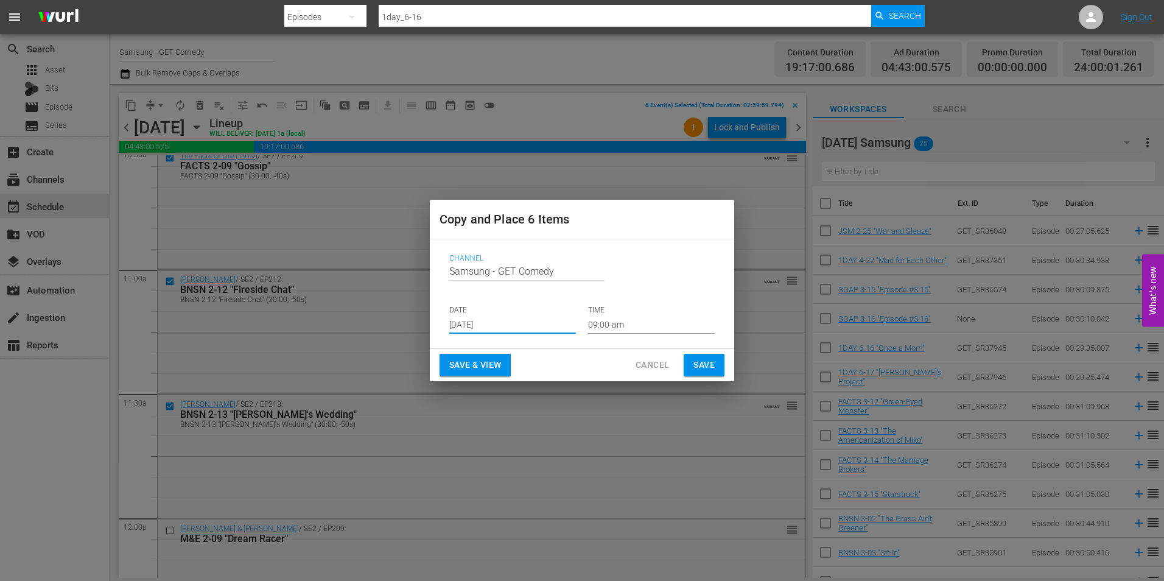
click at [482, 324] on input "[DATE]" at bounding box center [512, 324] width 127 height 18
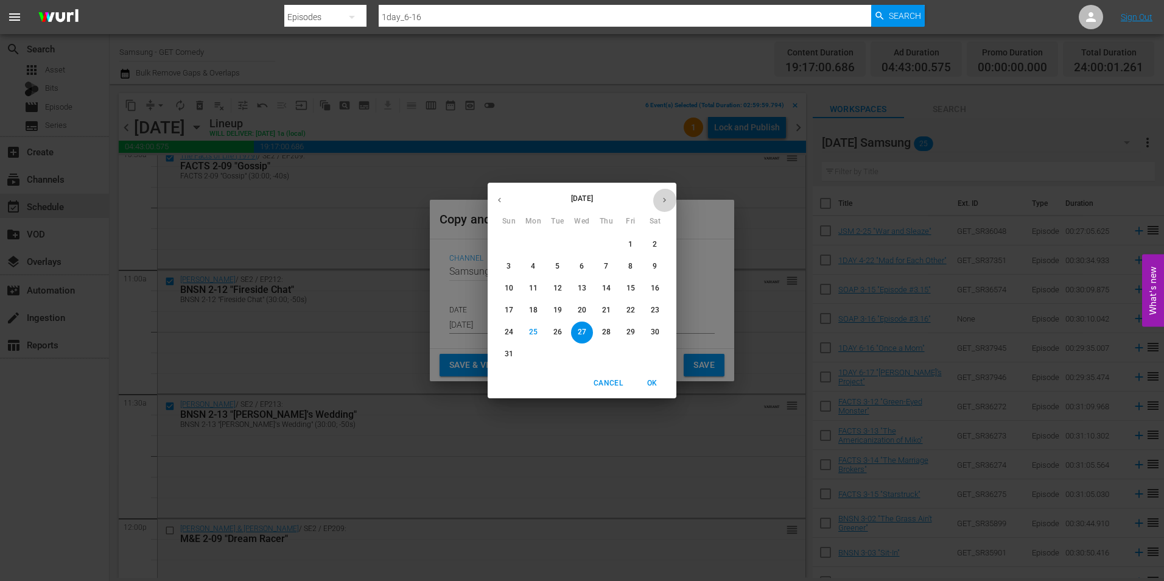
click at [666, 199] on icon "button" at bounding box center [664, 199] width 9 height 9
click at [578, 286] on p "17" at bounding box center [582, 288] width 9 height 10
type input "[DATE]"
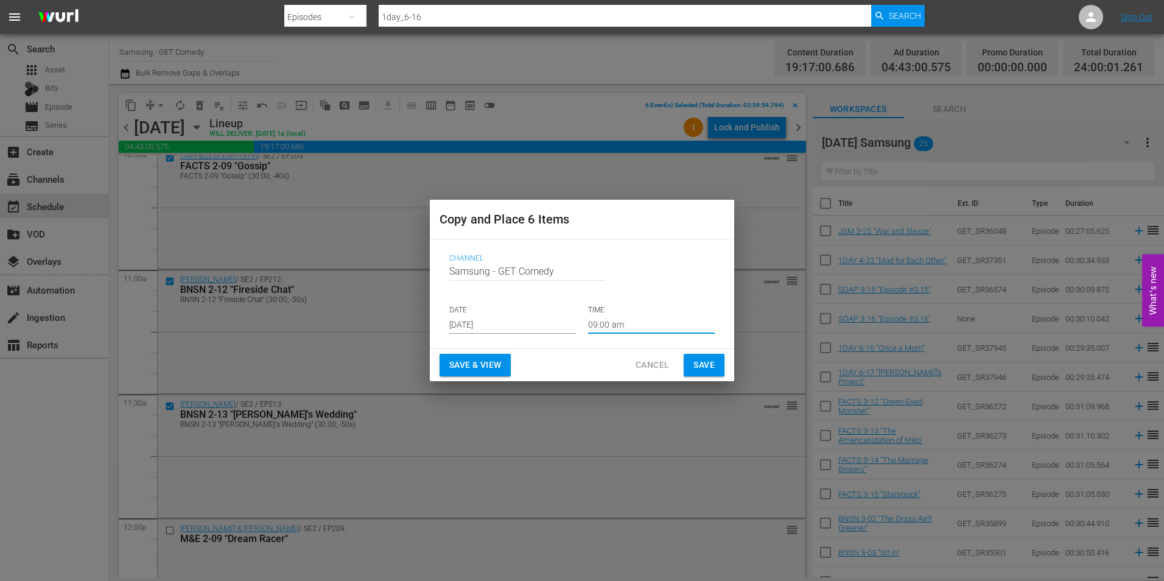
click at [604, 327] on input "09:00 am" at bounding box center [651, 324] width 127 height 18
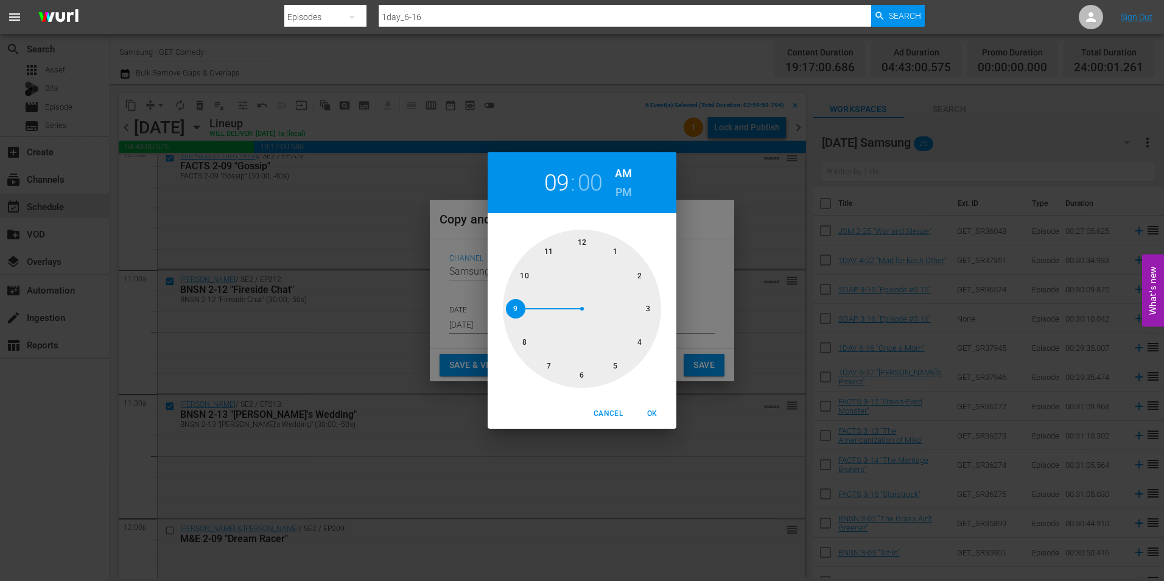
click at [647, 311] on div at bounding box center [582, 309] width 158 height 158
click at [653, 414] on span "OK" at bounding box center [651, 413] width 29 height 13
type input "03:00 am"
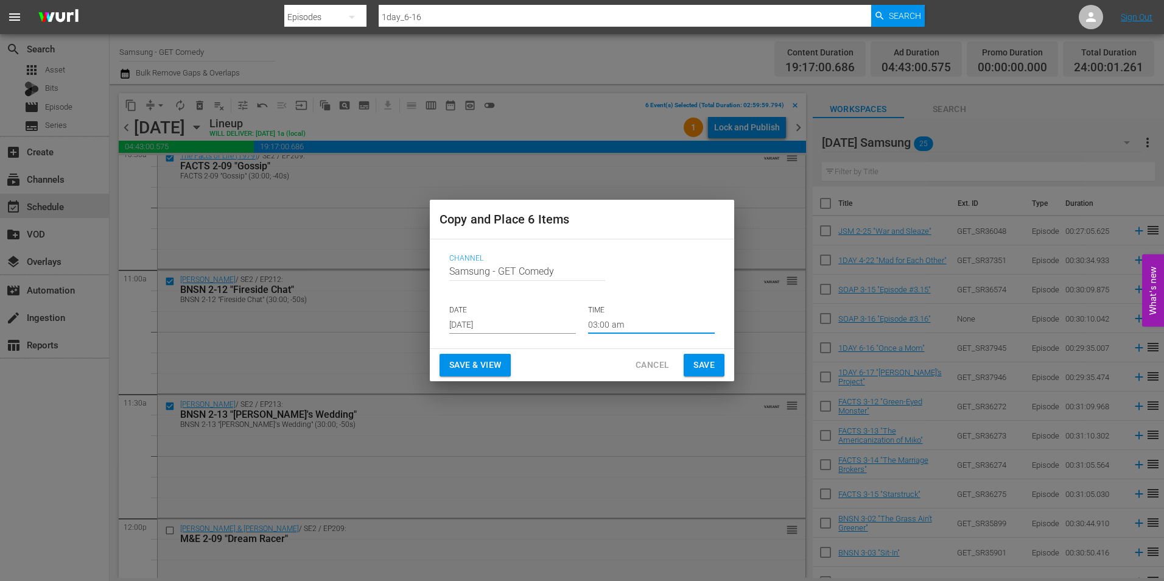
click at [705, 366] on span "Save" at bounding box center [703, 364] width 21 height 15
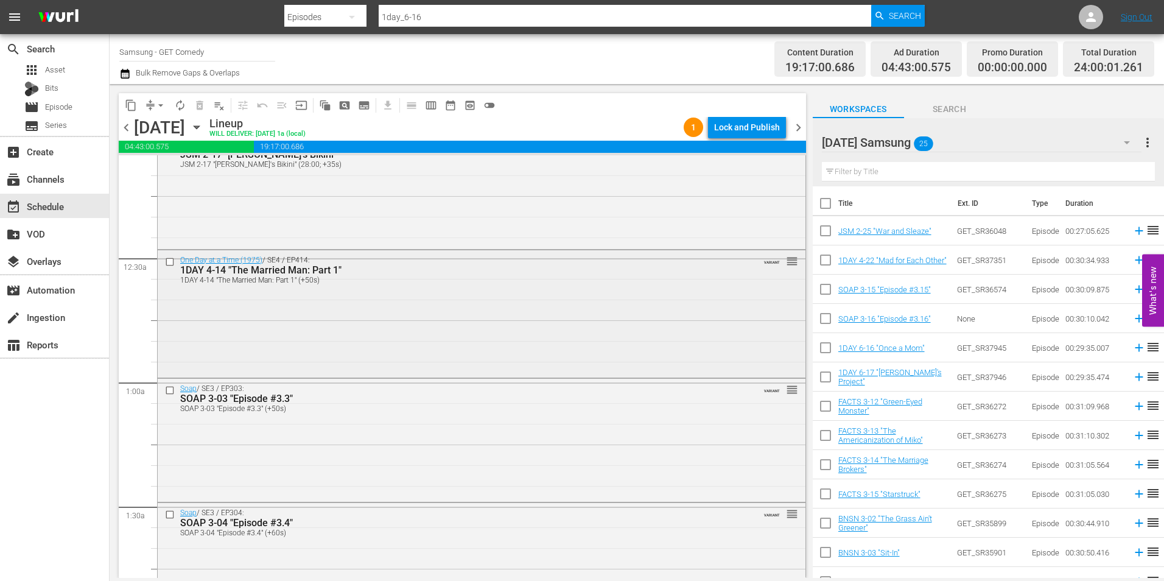
scroll to position [0, 0]
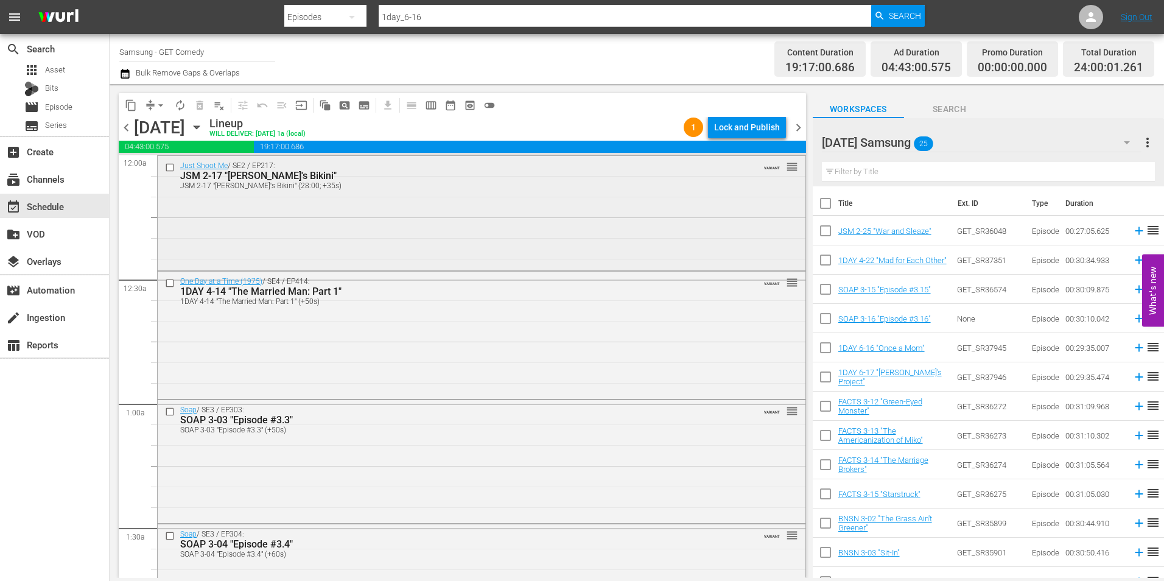
click at [169, 167] on input "checkbox" at bounding box center [171, 167] width 13 height 10
click at [171, 285] on input "checkbox" at bounding box center [171, 283] width 13 height 10
click at [167, 417] on div at bounding box center [171, 411] width 18 height 15
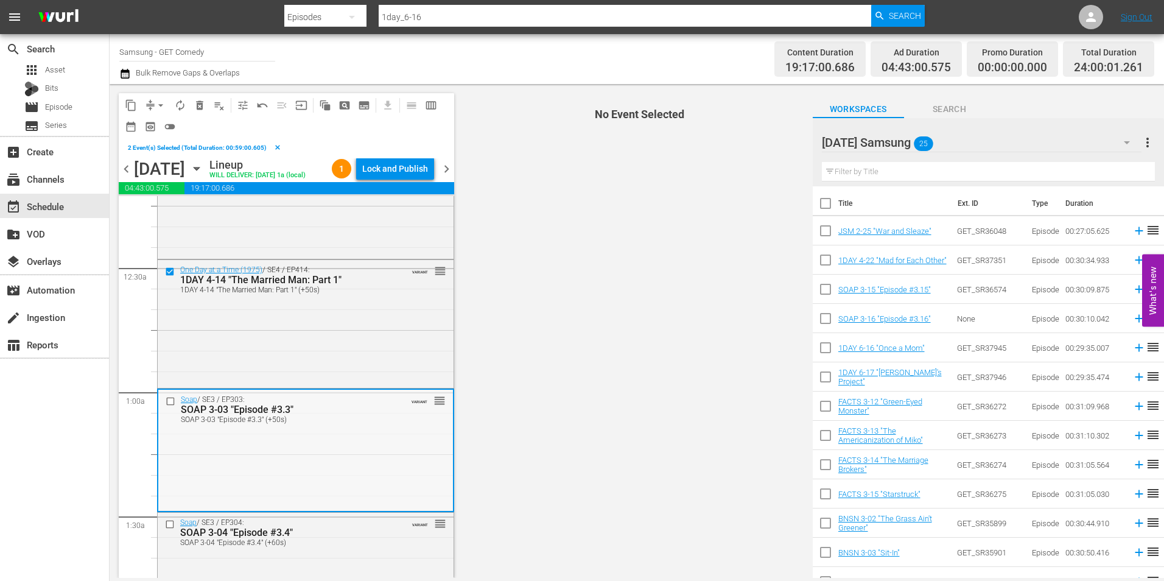
scroll to position [122, 0]
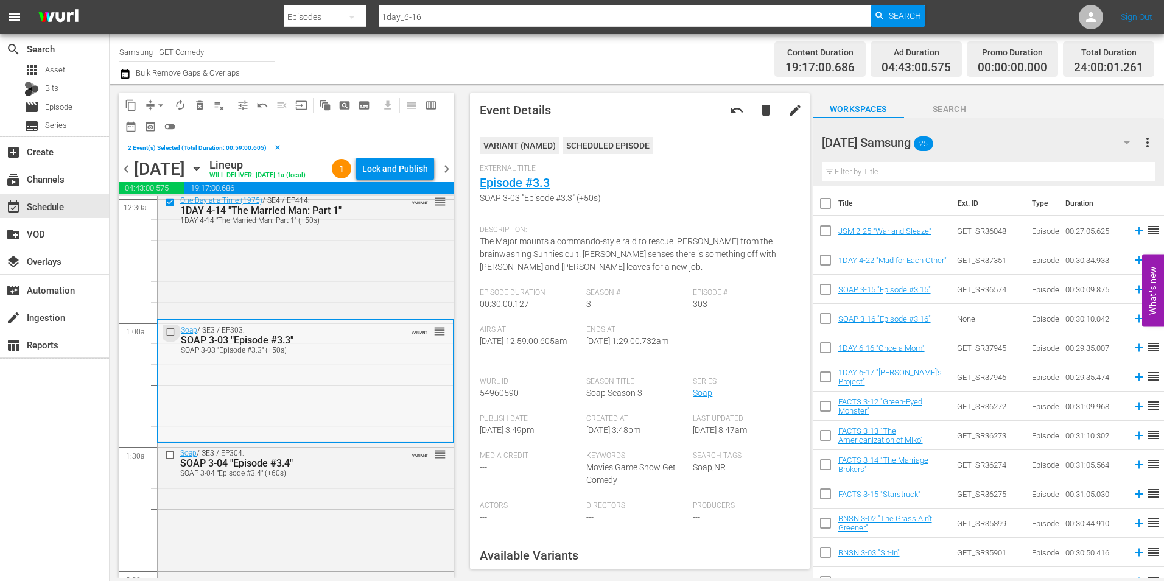
click at [171, 337] on input "checkbox" at bounding box center [172, 331] width 13 height 10
click at [169, 460] on input "checkbox" at bounding box center [171, 455] width 13 height 10
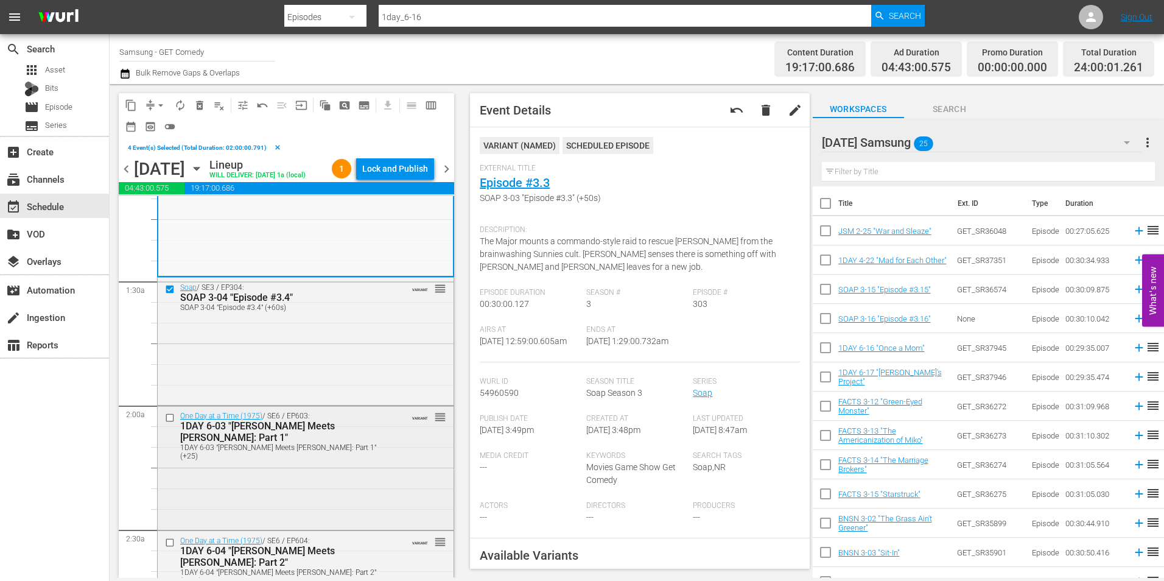
scroll to position [304, 0]
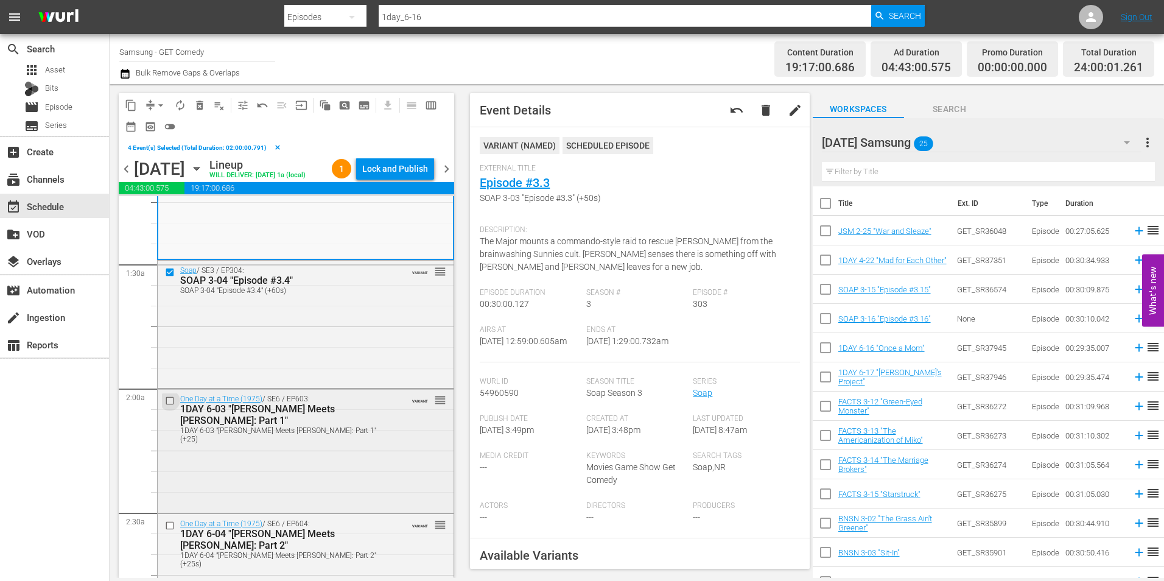
click at [169, 406] on input "checkbox" at bounding box center [171, 401] width 13 height 10
click at [169, 530] on input "checkbox" at bounding box center [171, 525] width 13 height 10
click at [130, 100] on span "content_copy" at bounding box center [131, 105] width 12 height 12
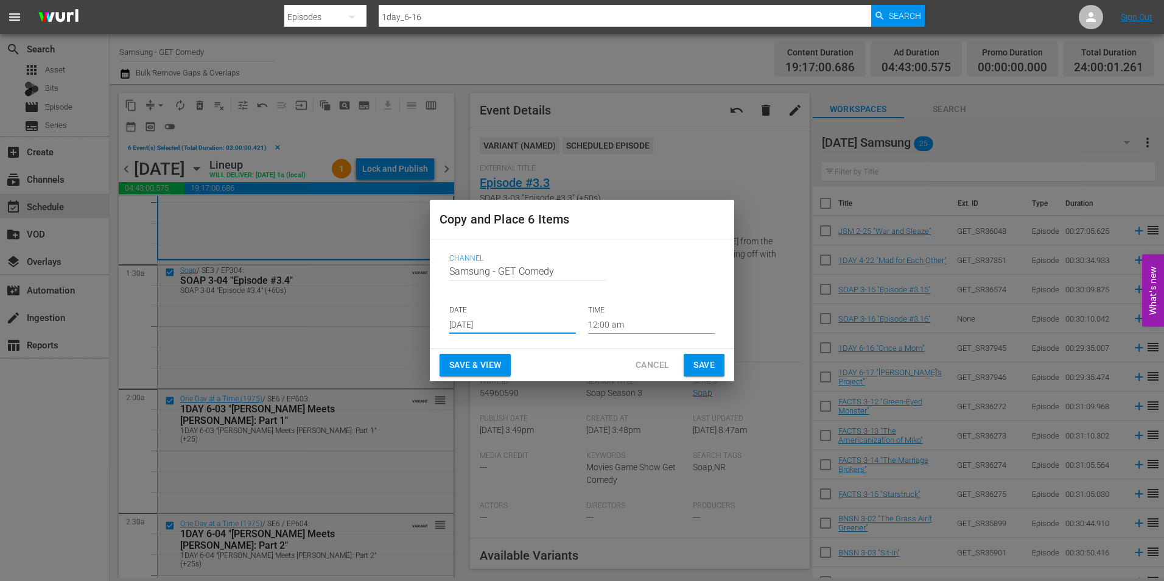
click at [488, 331] on input "[DATE]" at bounding box center [512, 324] width 127 height 18
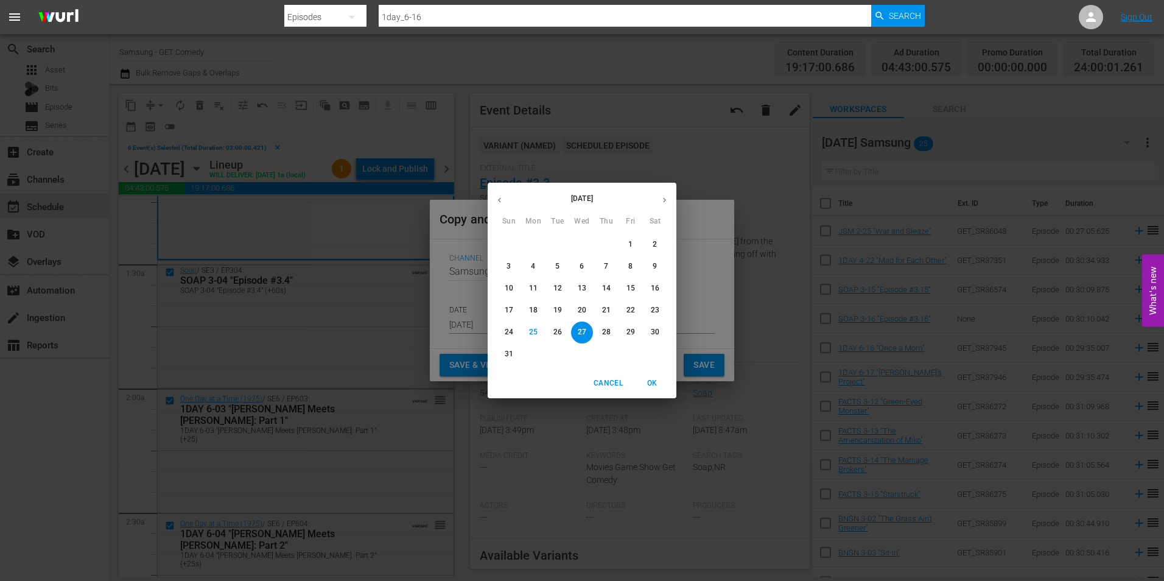
click at [669, 202] on button "button" at bounding box center [665, 200] width 24 height 24
click at [585, 290] on p "17" at bounding box center [582, 288] width 9 height 10
type input "[DATE]"
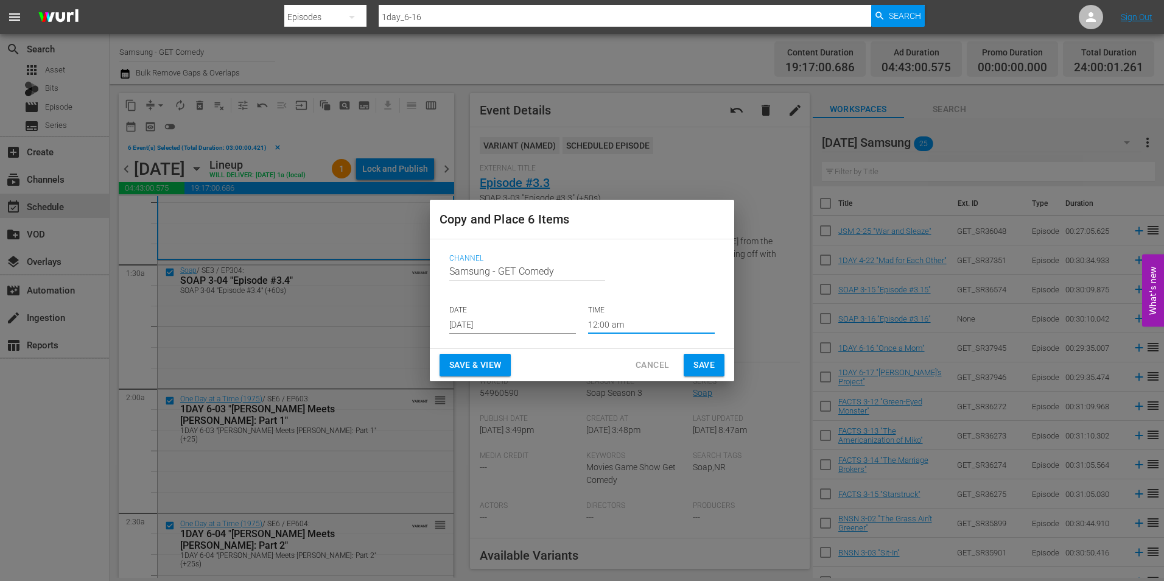
click at [606, 329] on input "12:00 am" at bounding box center [651, 324] width 127 height 18
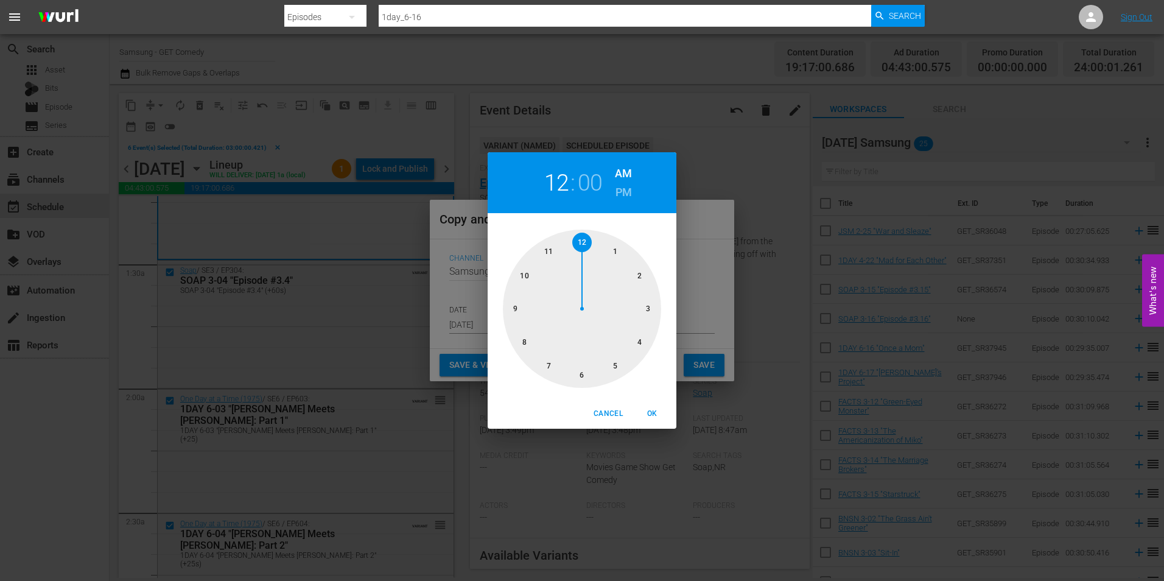
click at [581, 377] on div at bounding box center [582, 309] width 158 height 158
click at [655, 416] on span "OK" at bounding box center [651, 413] width 29 height 13
type input "06:00 am"
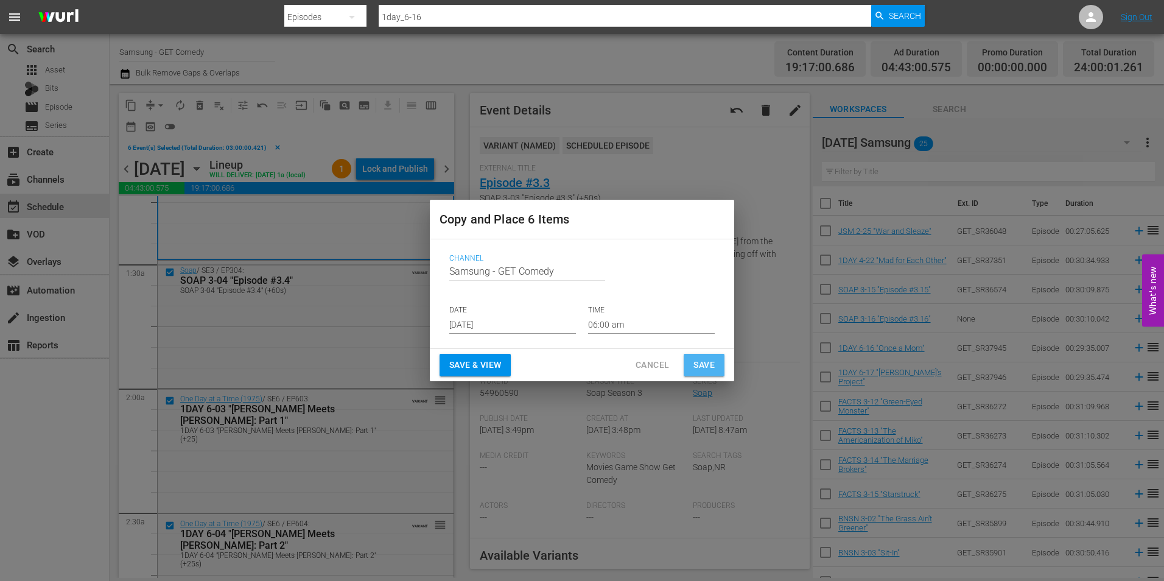
click at [703, 359] on span "Save" at bounding box center [703, 364] width 21 height 15
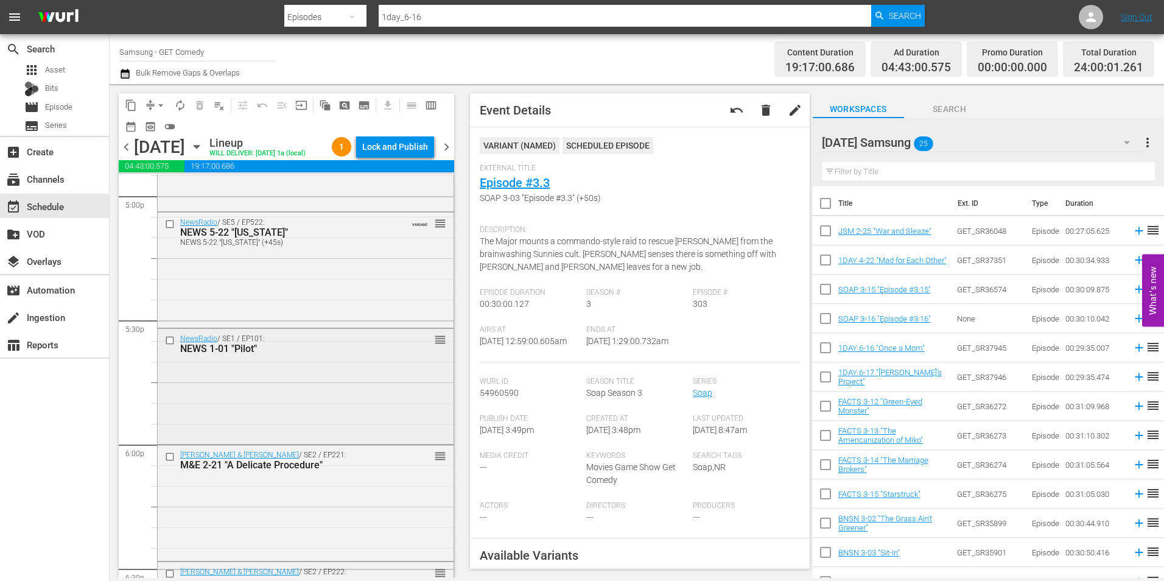
scroll to position [4383, 0]
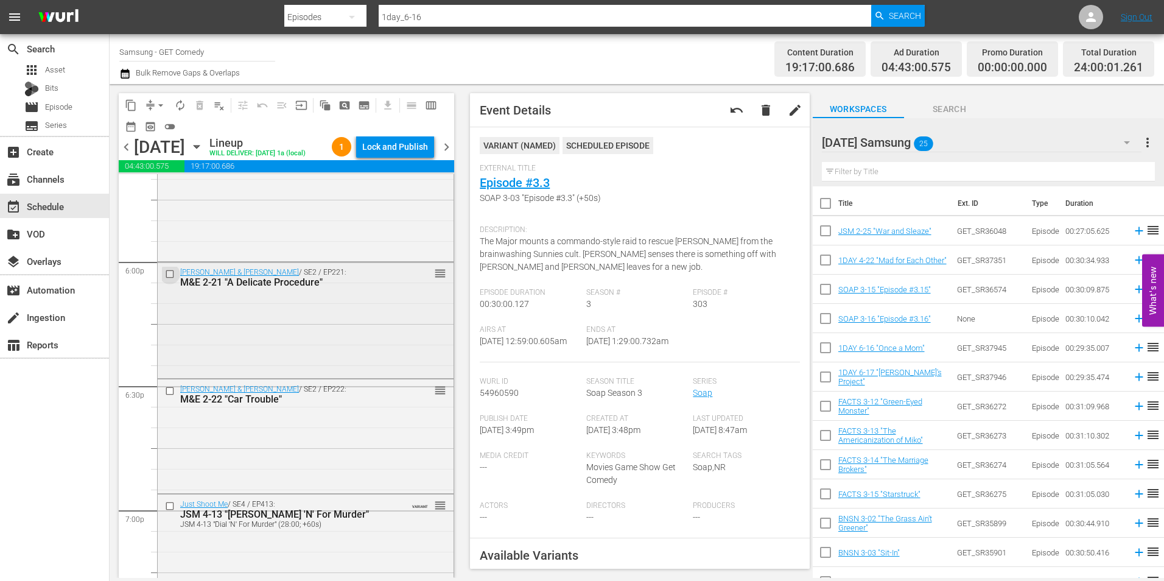
click at [168, 279] on input "checkbox" at bounding box center [171, 274] width 13 height 10
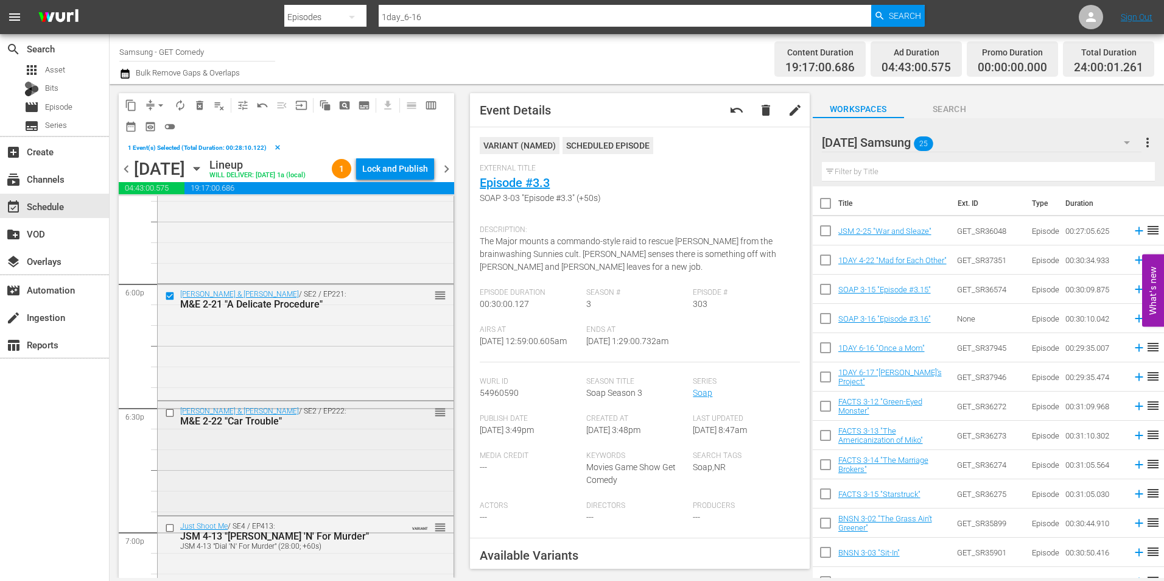
click at [167, 418] on input "checkbox" at bounding box center [171, 413] width 13 height 10
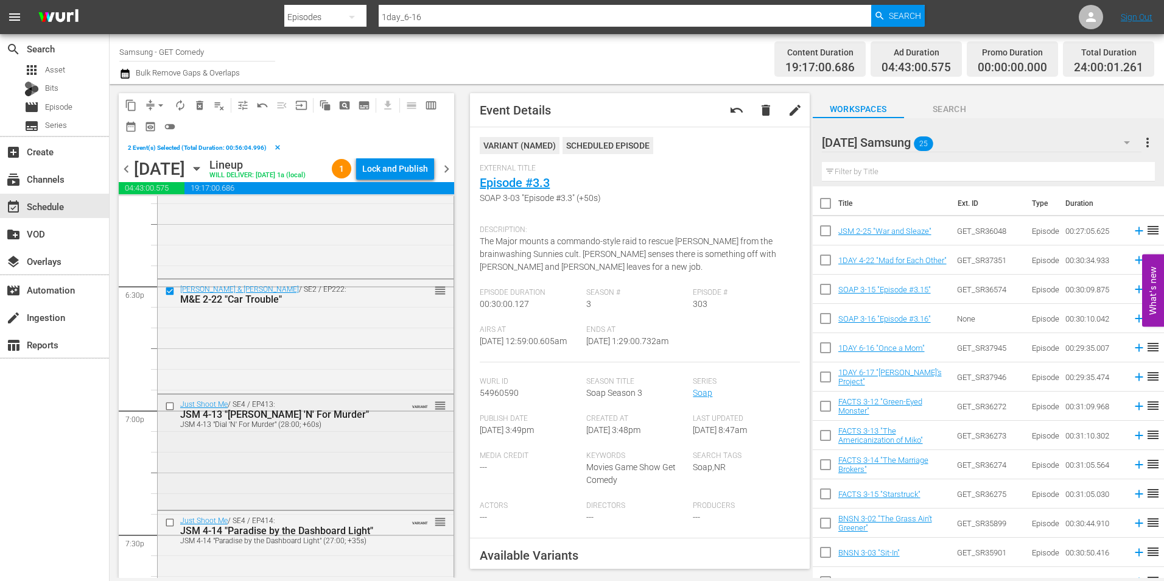
click at [169, 412] on input "checkbox" at bounding box center [171, 406] width 13 height 10
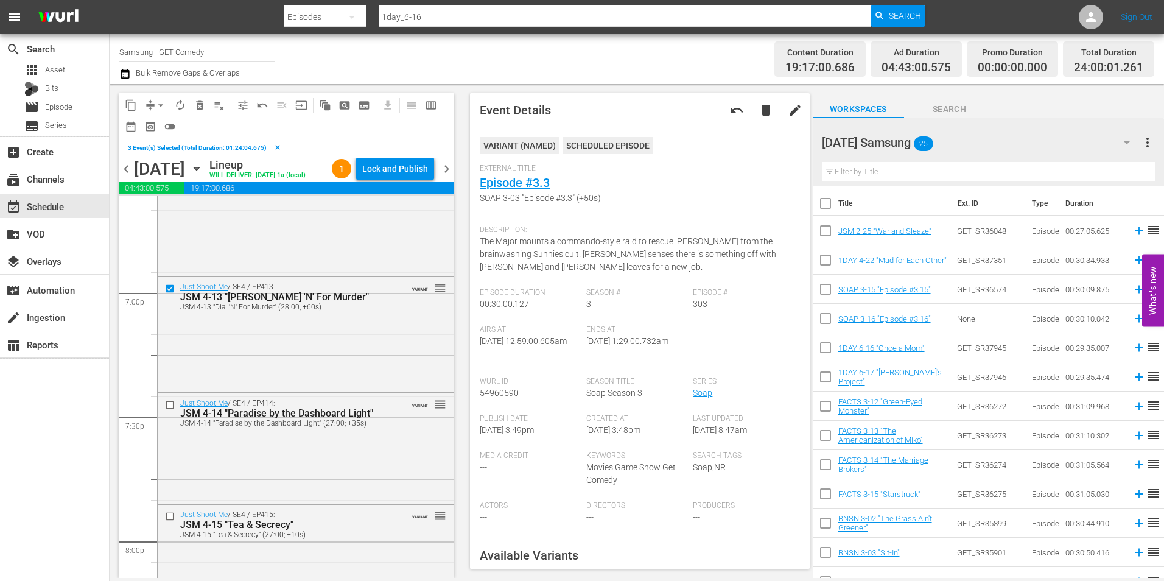
scroll to position [4627, 0]
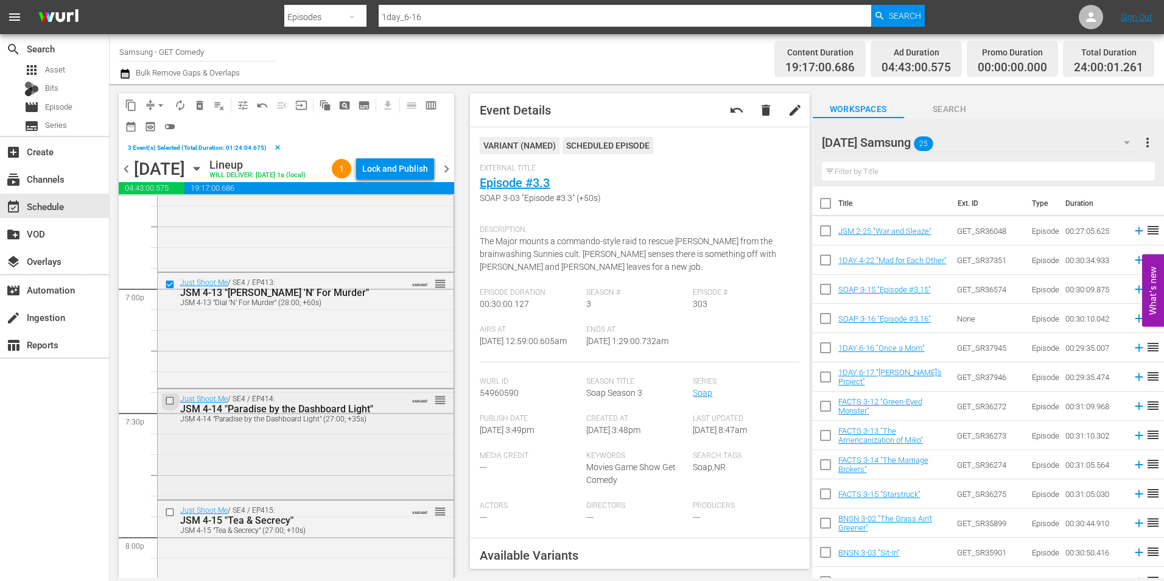
click at [171, 406] on input "checkbox" at bounding box center [171, 401] width 13 height 10
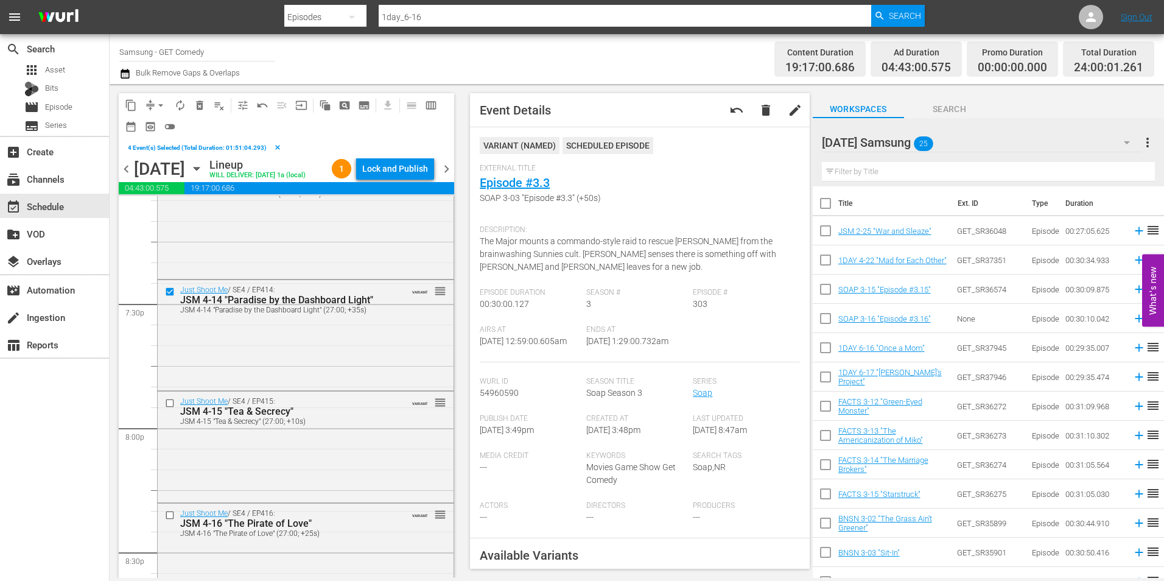
scroll to position [4748, 0]
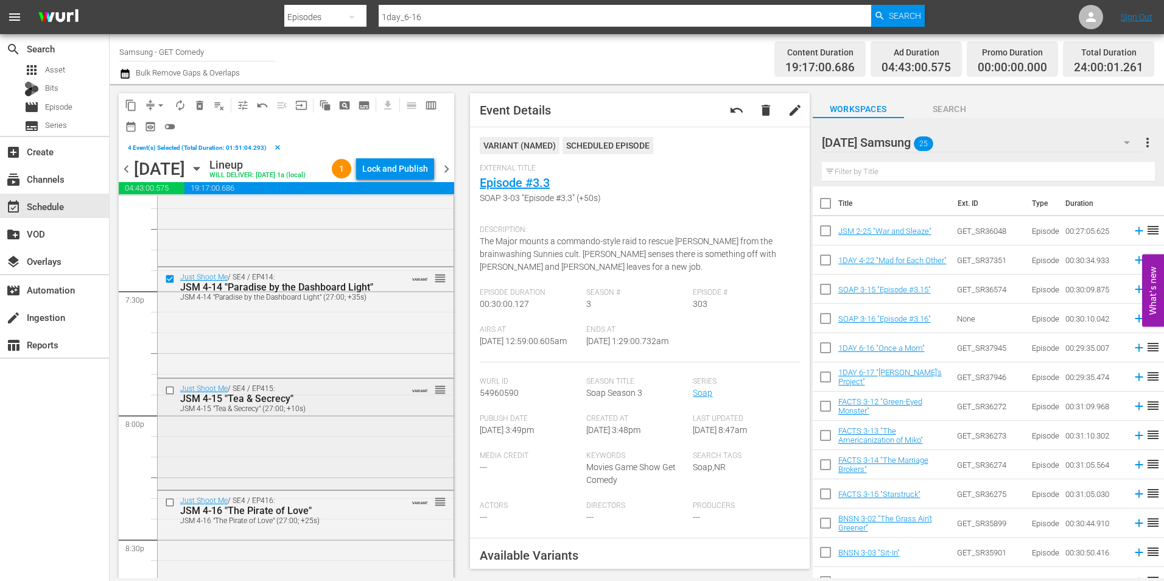
click at [169, 396] on input "checkbox" at bounding box center [171, 390] width 13 height 10
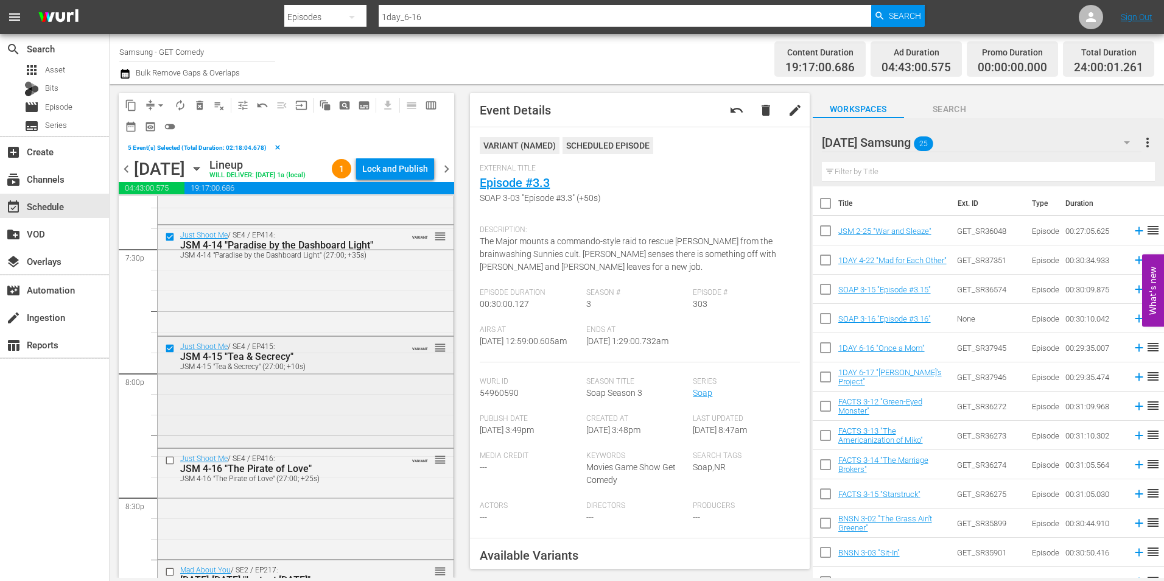
scroll to position [4809, 0]
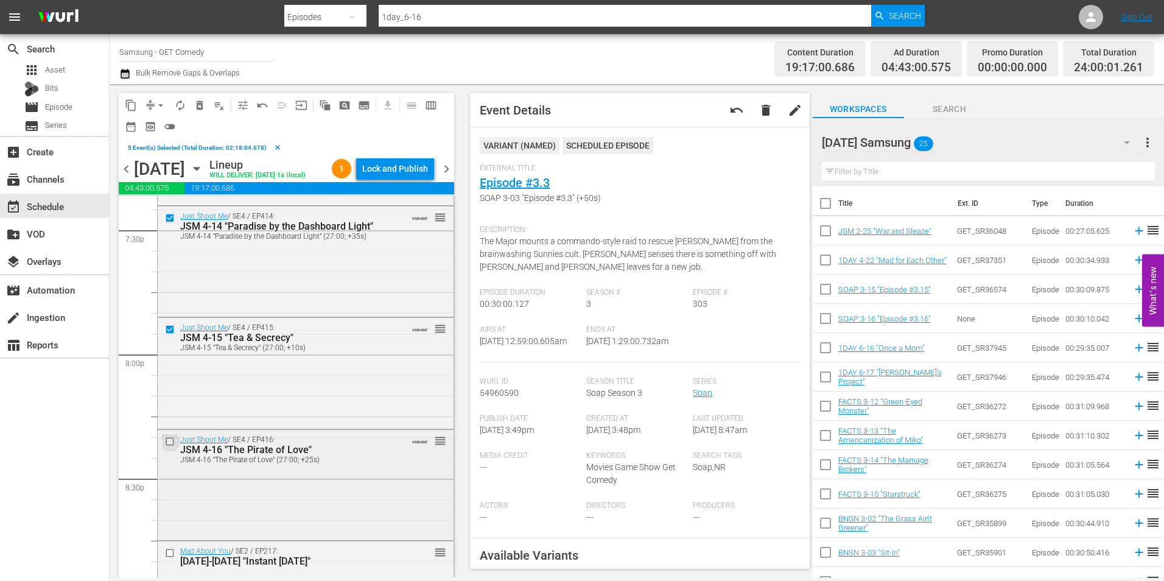
click at [166, 447] on input "checkbox" at bounding box center [171, 441] width 13 height 10
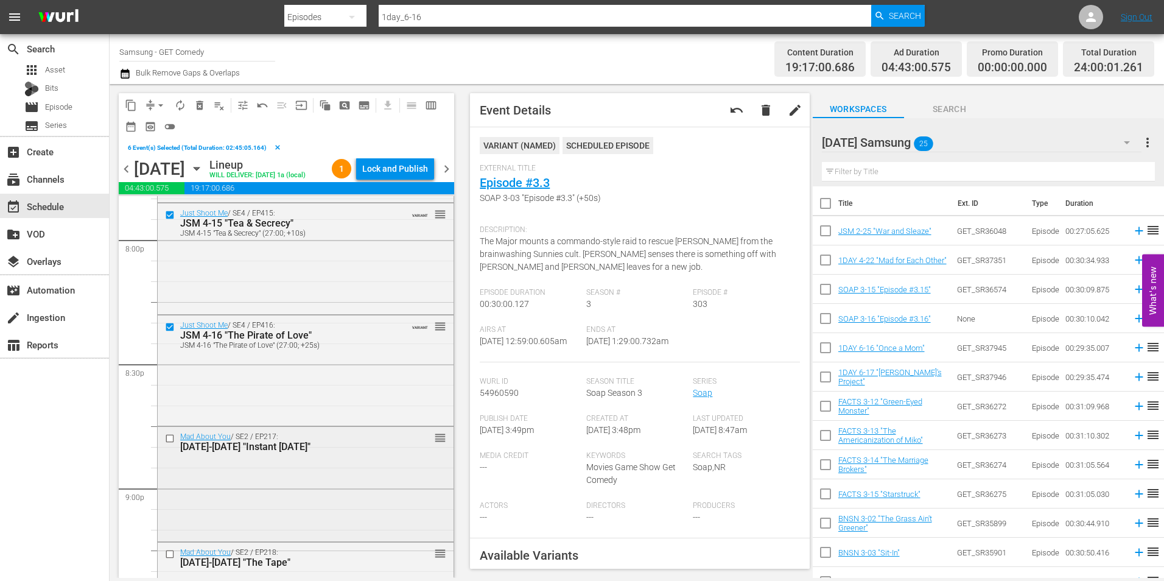
scroll to position [4931, 0]
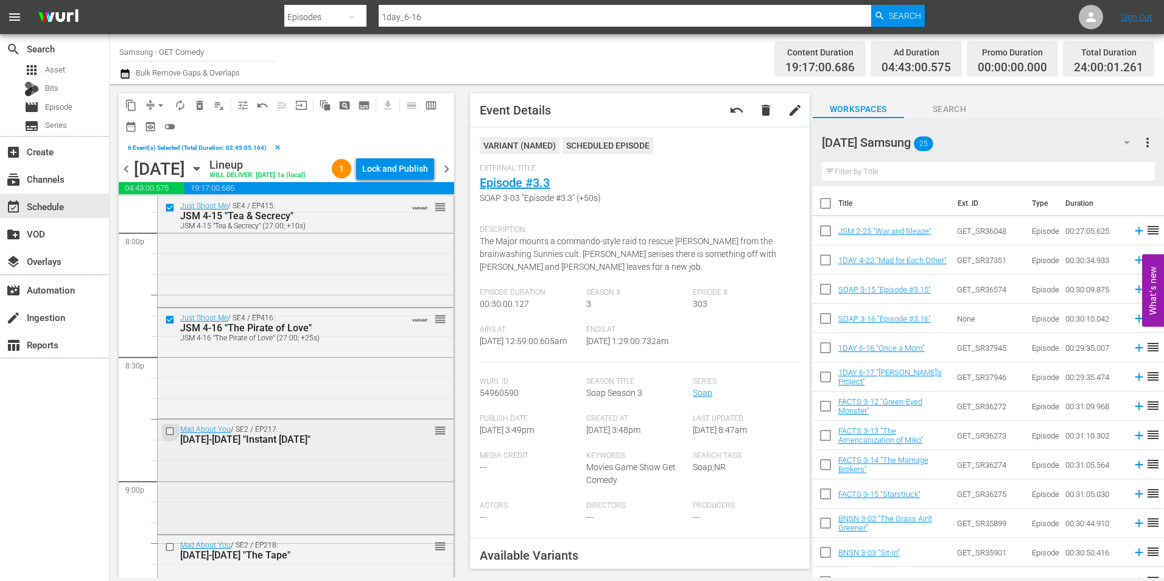
click at [171, 436] on input "checkbox" at bounding box center [171, 431] width 13 height 10
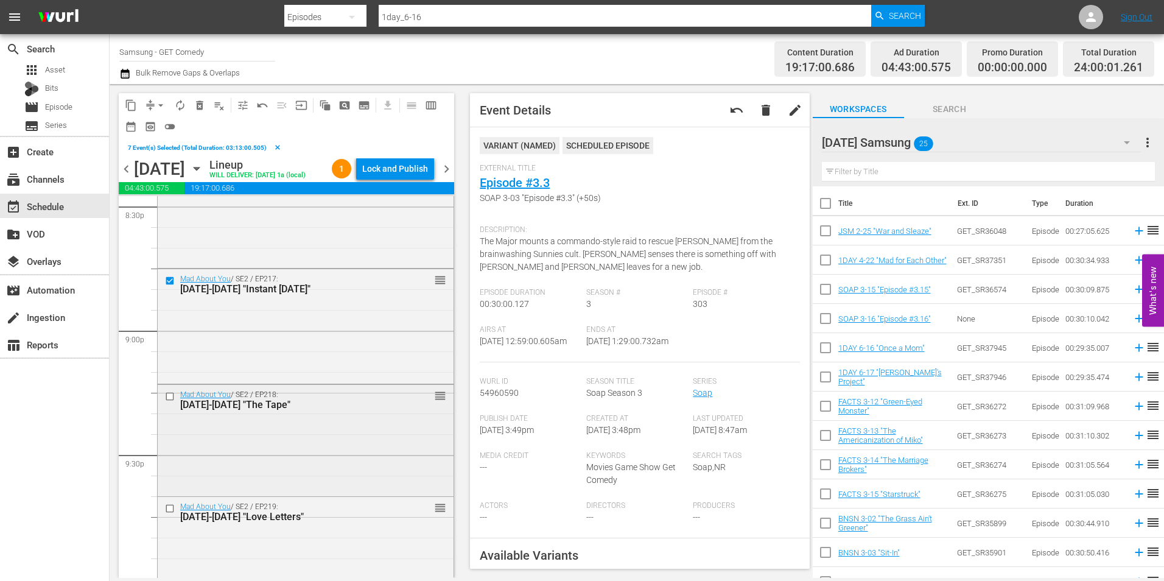
scroll to position [5114, 0]
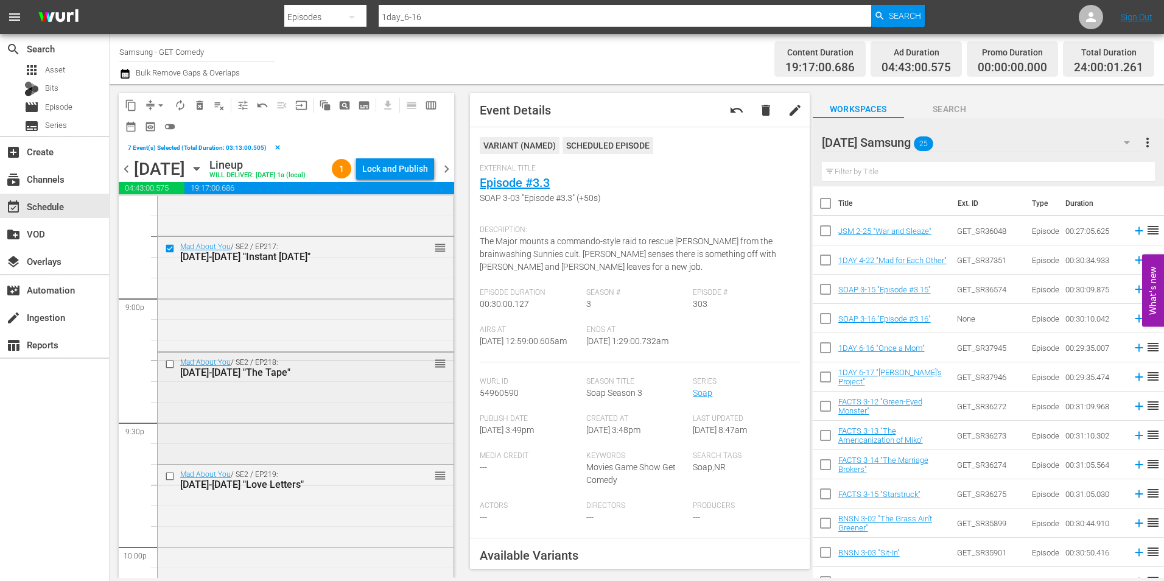
click at [170, 370] on input "checkbox" at bounding box center [171, 364] width 13 height 10
click at [167, 482] on input "checkbox" at bounding box center [171, 476] width 13 height 10
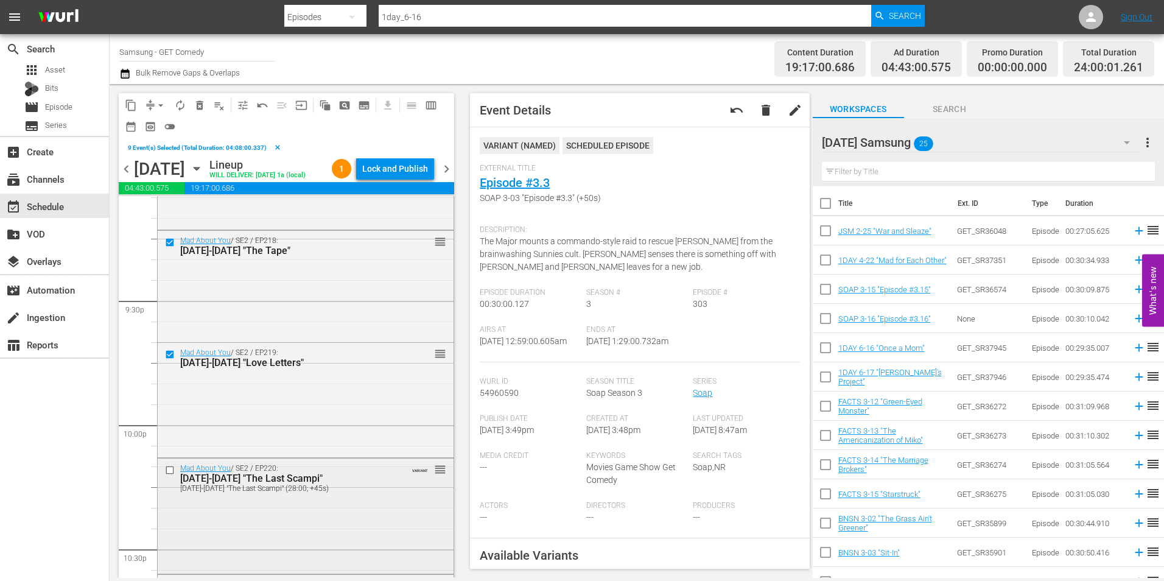
click at [170, 475] on input "checkbox" at bounding box center [171, 470] width 13 height 10
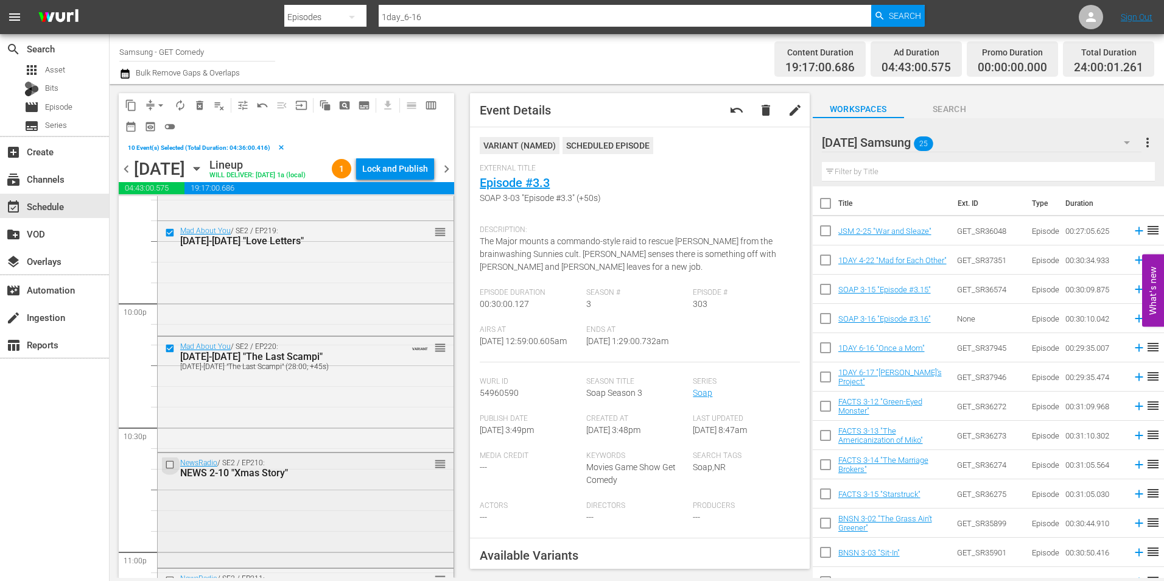
click at [172, 470] on input "checkbox" at bounding box center [171, 465] width 13 height 10
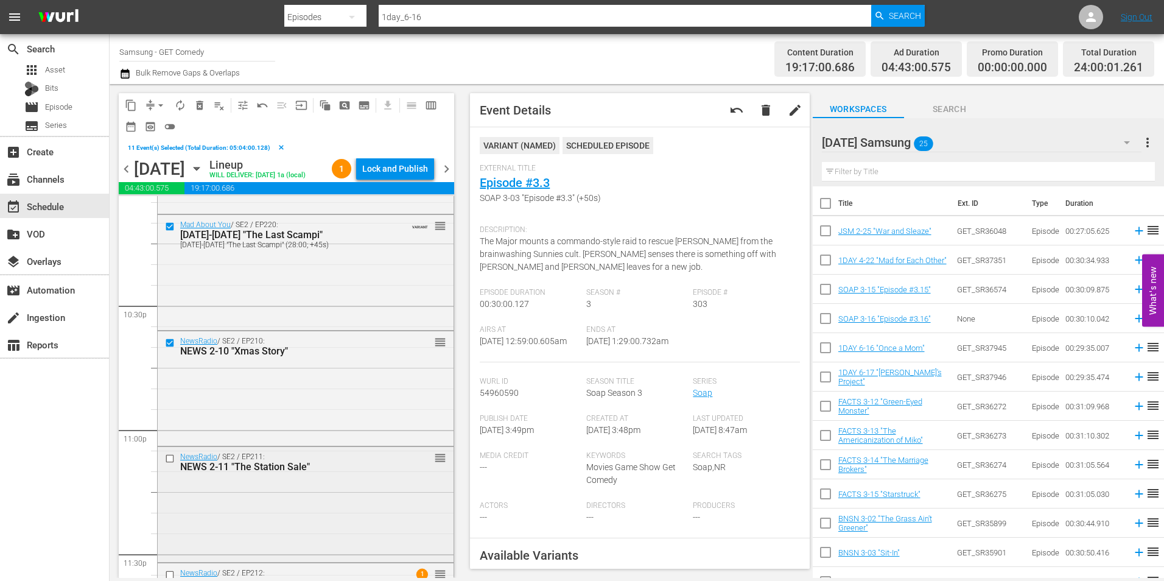
click at [166, 464] on input "checkbox" at bounding box center [171, 459] width 13 height 10
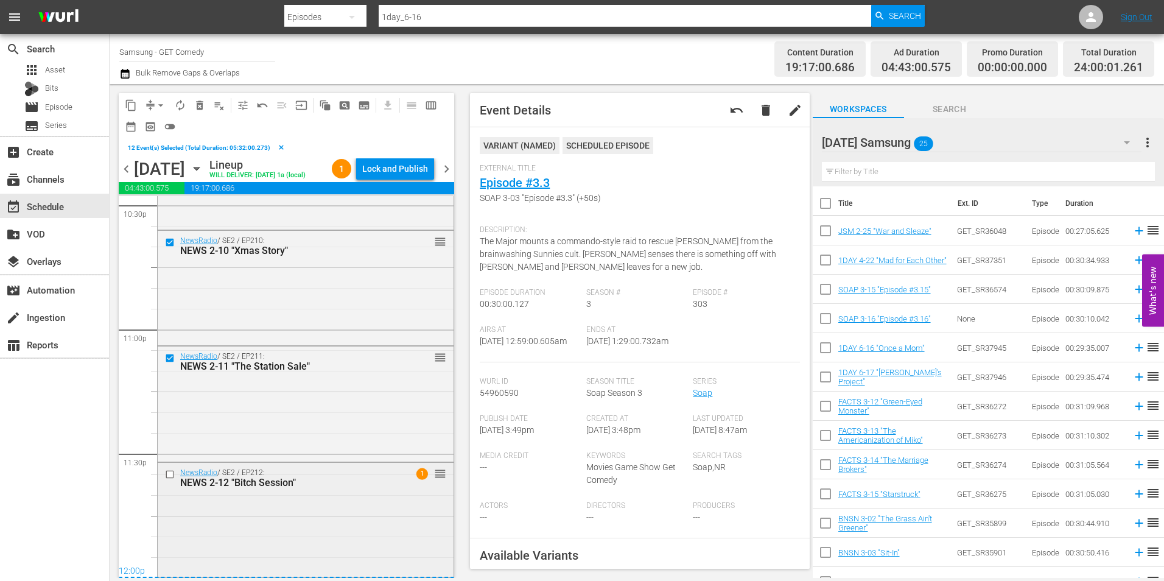
scroll to position [5600, 0]
click at [172, 477] on input "checkbox" at bounding box center [171, 474] width 13 height 10
click at [131, 104] on span "content_copy" at bounding box center [131, 105] width 12 height 12
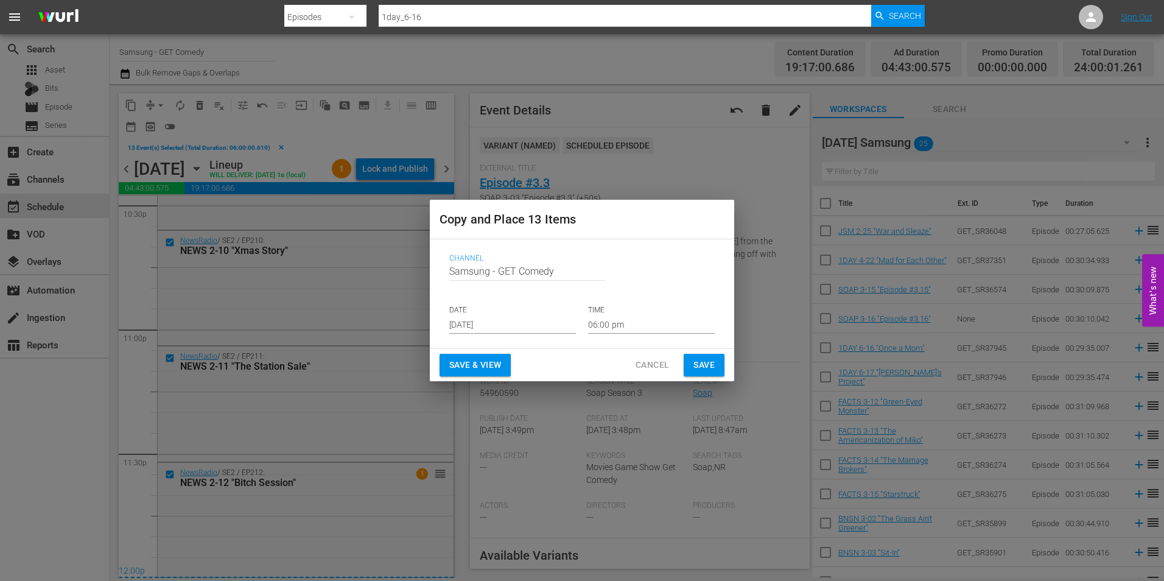
click at [493, 324] on input "[DATE]" at bounding box center [512, 324] width 127 height 18
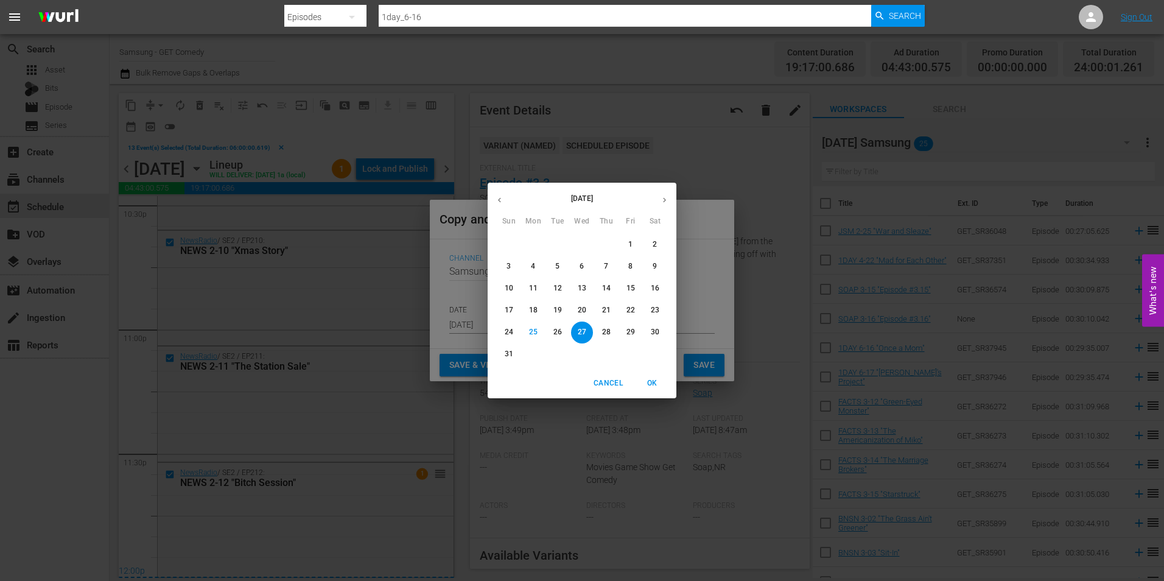
click at [663, 199] on icon "button" at bounding box center [664, 199] width 9 height 9
click at [583, 290] on p "17" at bounding box center [582, 288] width 9 height 10
type input "[DATE]"
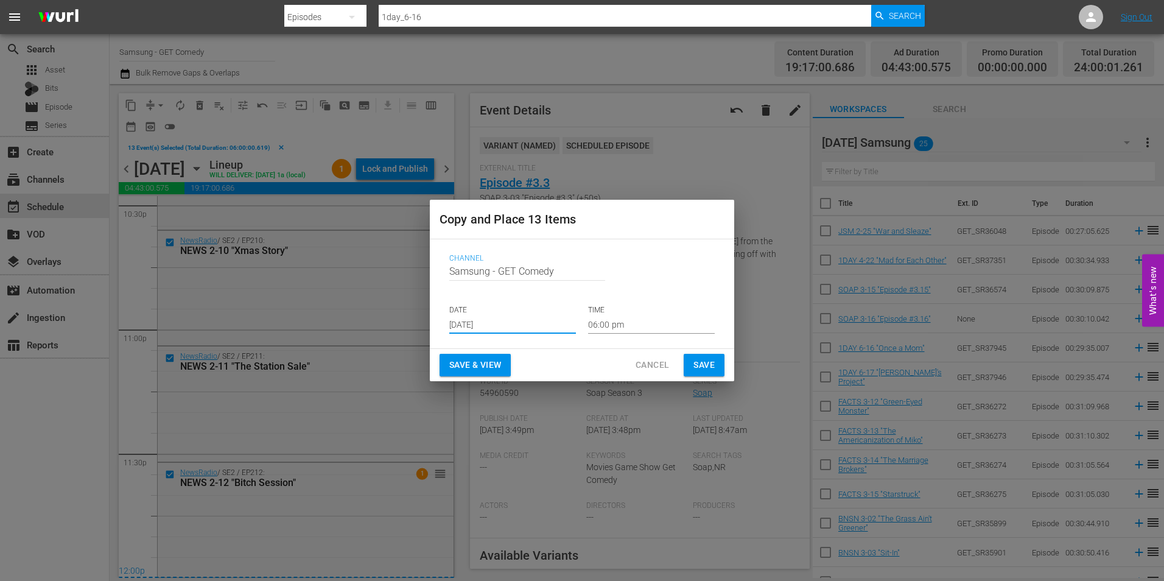
click at [603, 323] on input "06:00 pm" at bounding box center [651, 324] width 127 height 18
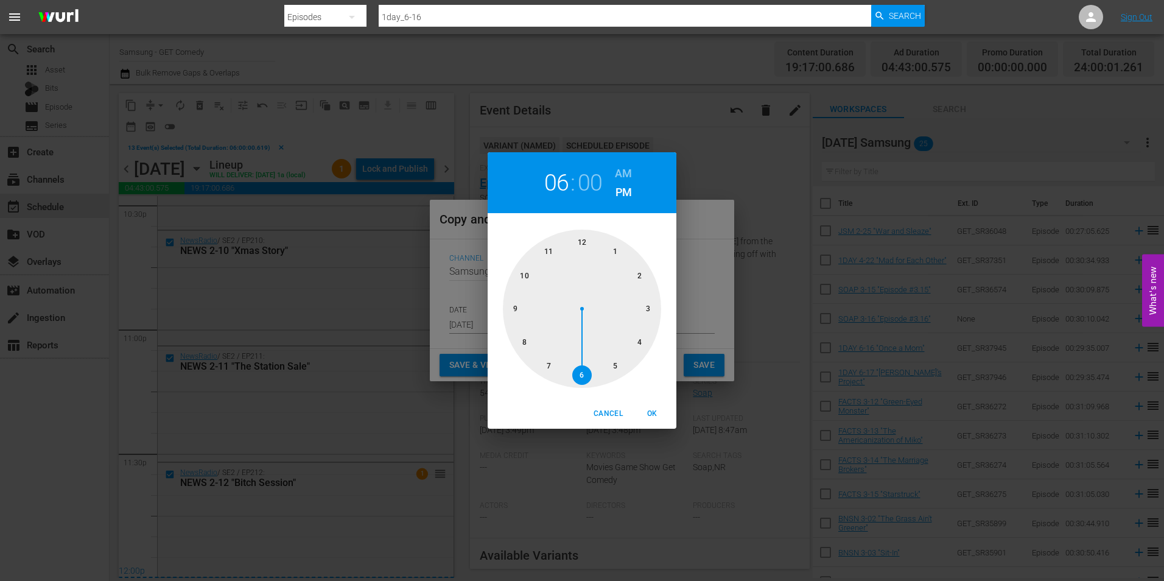
click at [582, 242] on div at bounding box center [582, 309] width 158 height 158
drag, startPoint x: 658, startPoint y: 416, endPoint x: 699, endPoint y: 386, distance: 50.5
click at [658, 415] on span "OK" at bounding box center [651, 413] width 29 height 13
type input "12:00 pm"
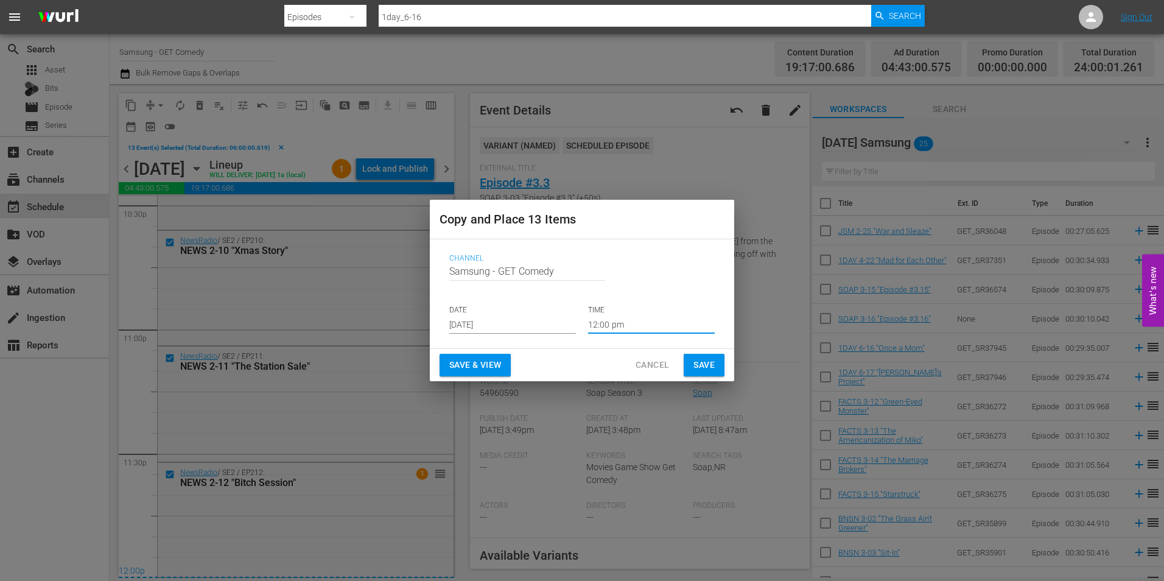
click at [710, 365] on span "Save" at bounding box center [703, 364] width 21 height 15
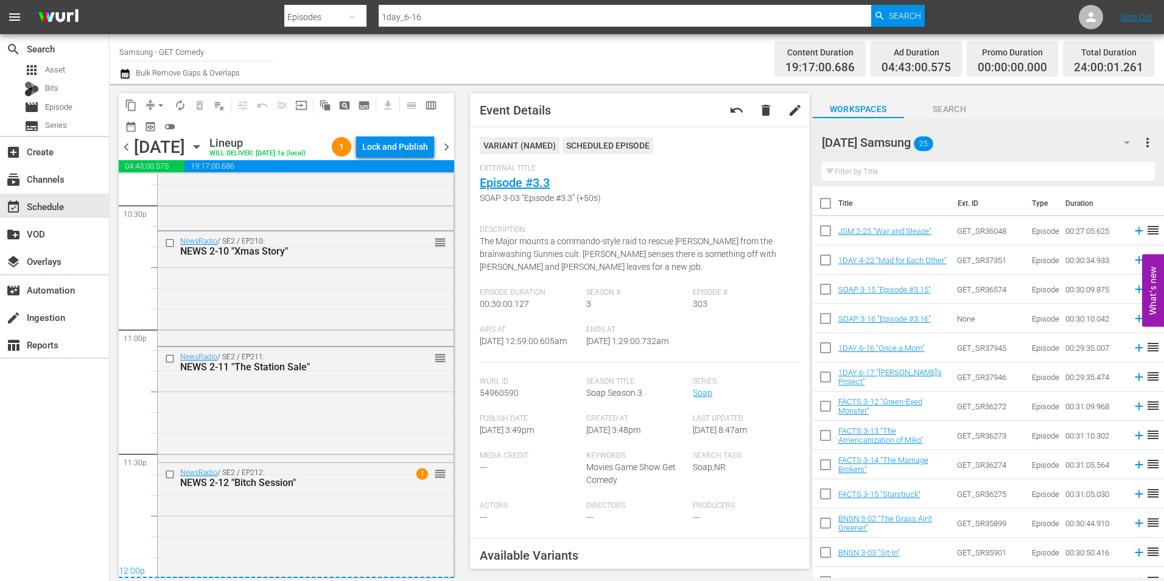
scroll to position [5578, 0]
click at [203, 153] on icon "button" at bounding box center [196, 146] width 13 height 13
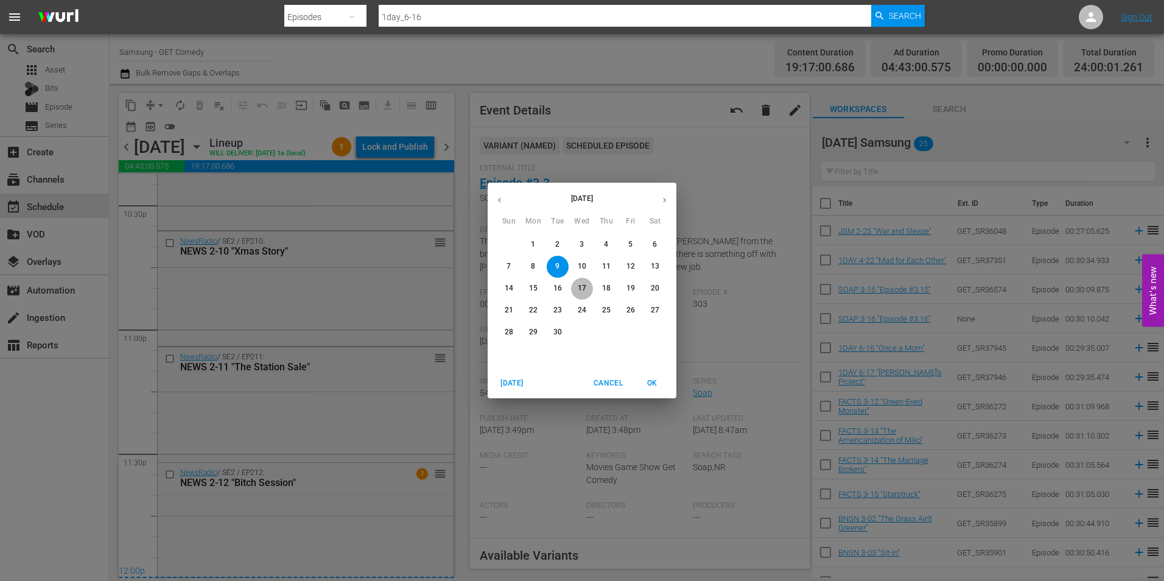
click at [582, 287] on p "17" at bounding box center [582, 288] width 9 height 10
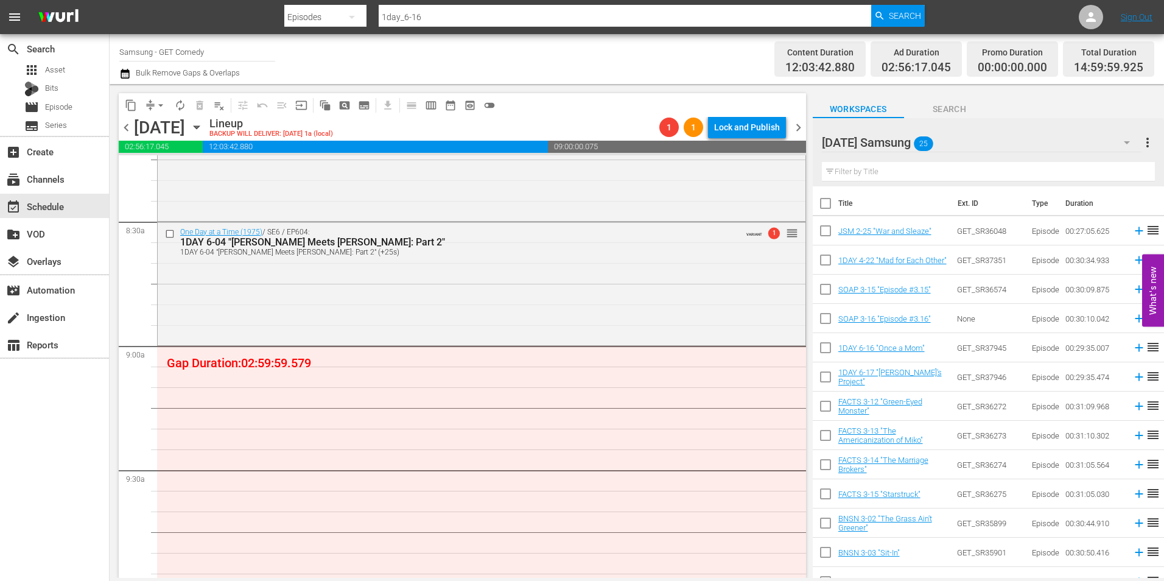
scroll to position [2070, 0]
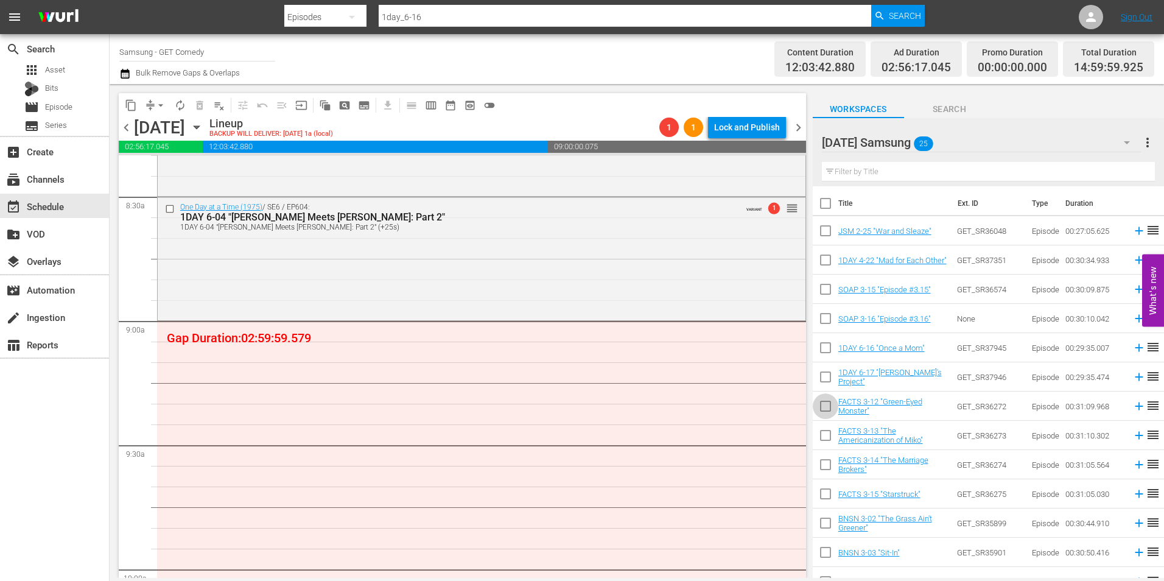
click at [825, 412] on input "checkbox" at bounding box center [826, 409] width 26 height 26
checkbox input "true"
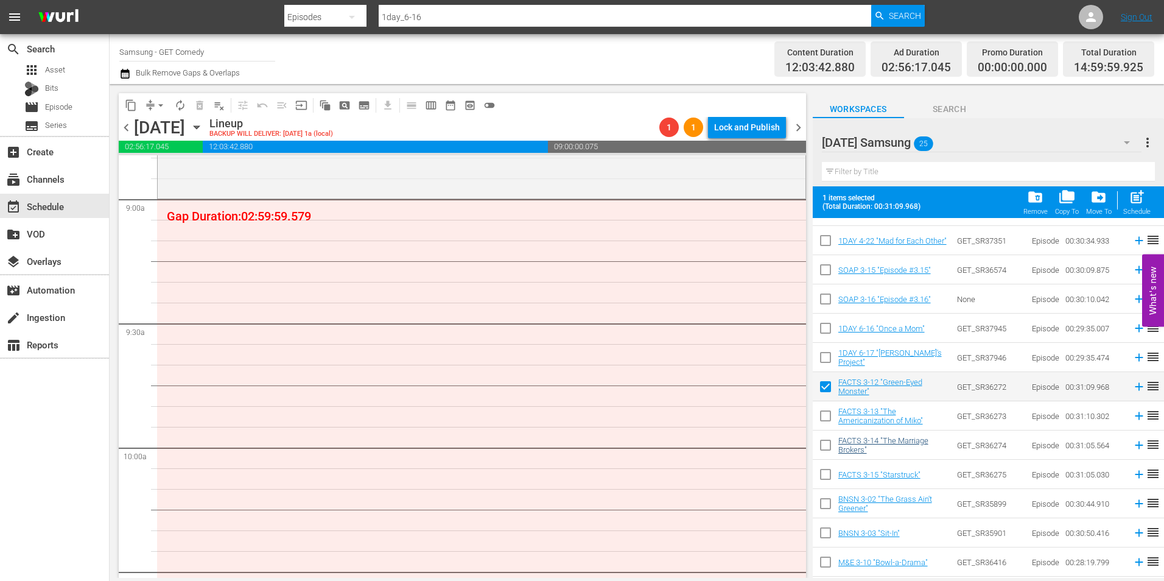
scroll to position [122, 0]
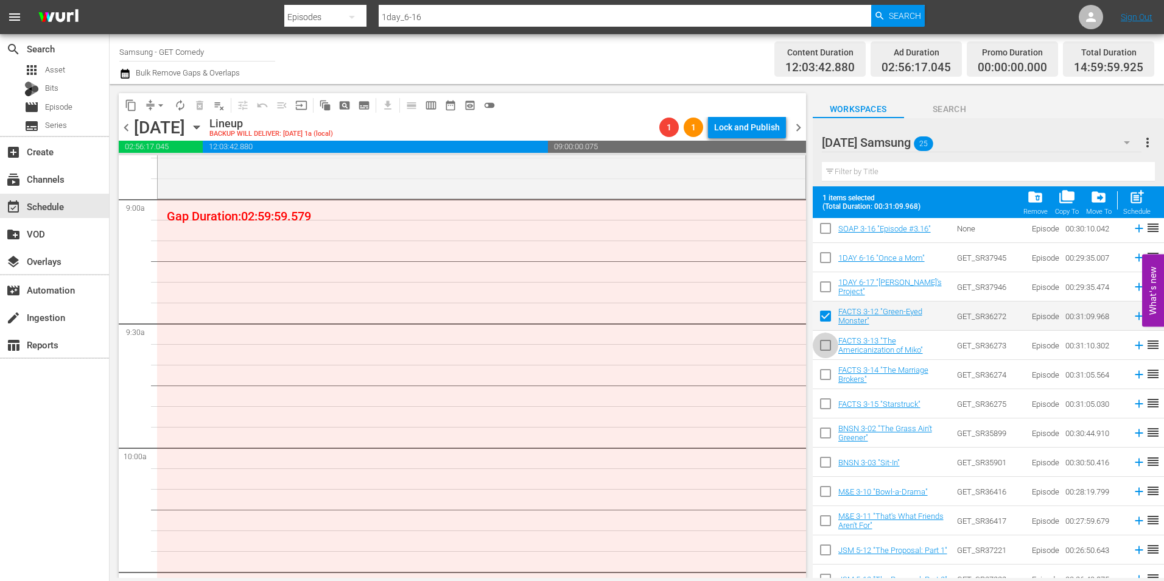
drag, startPoint x: 824, startPoint y: 346, endPoint x: 826, endPoint y: 360, distance: 14.7
click at [824, 346] on input "checkbox" at bounding box center [826, 348] width 26 height 26
checkbox input "true"
click at [822, 379] on input "checkbox" at bounding box center [826, 377] width 26 height 26
checkbox input "true"
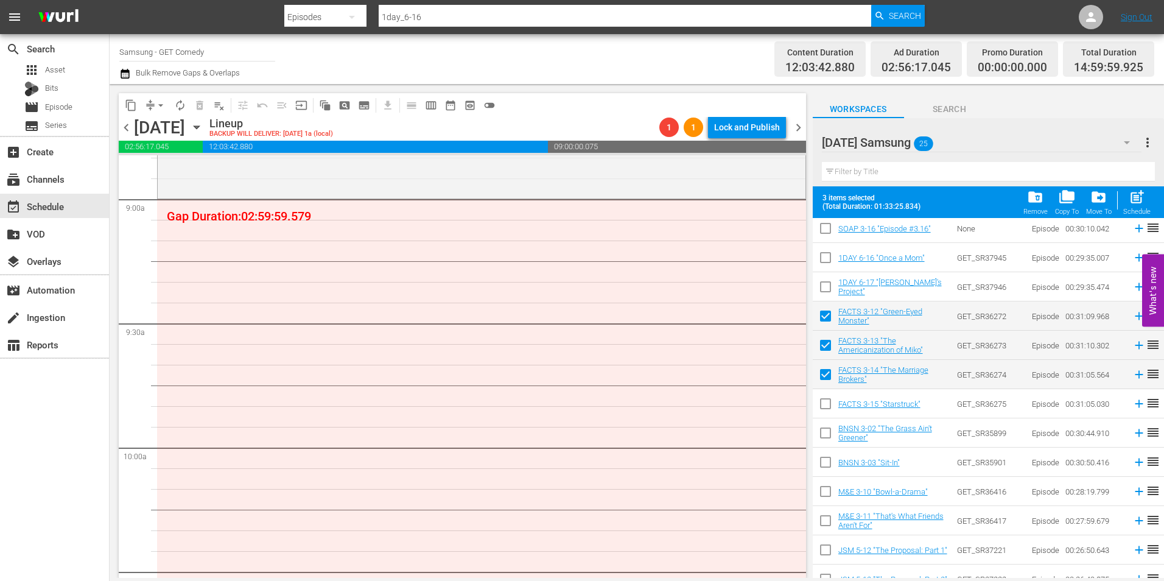
click at [824, 409] on input "checkbox" at bounding box center [826, 406] width 26 height 26
checkbox input "true"
click at [819, 444] on input "checkbox" at bounding box center [826, 435] width 26 height 26
checkbox input "true"
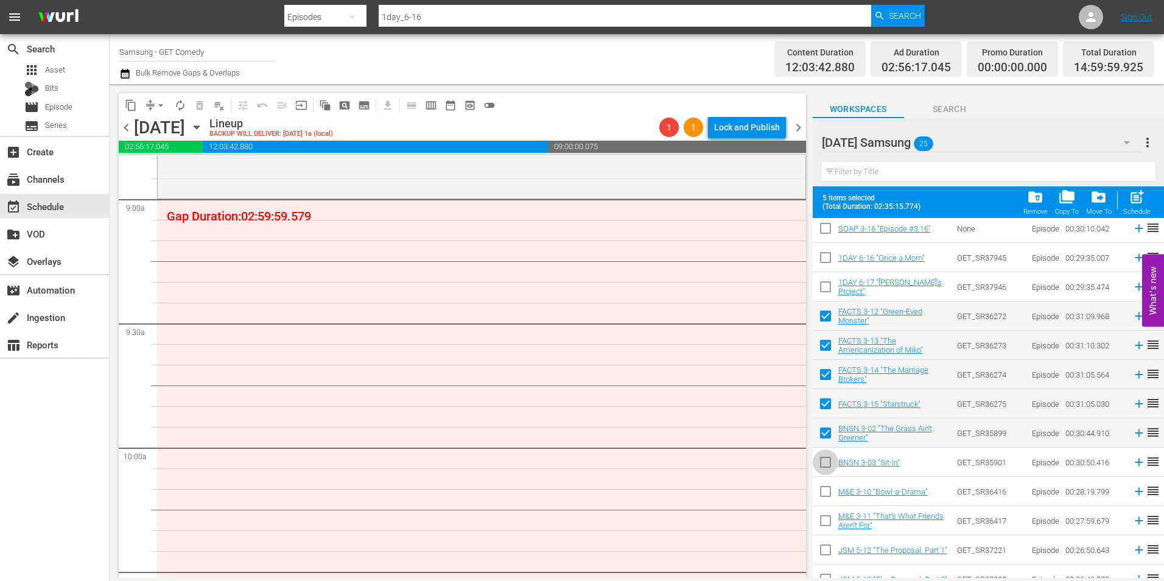
click at [822, 463] on input "checkbox" at bounding box center [826, 465] width 26 height 26
checkbox input "true"
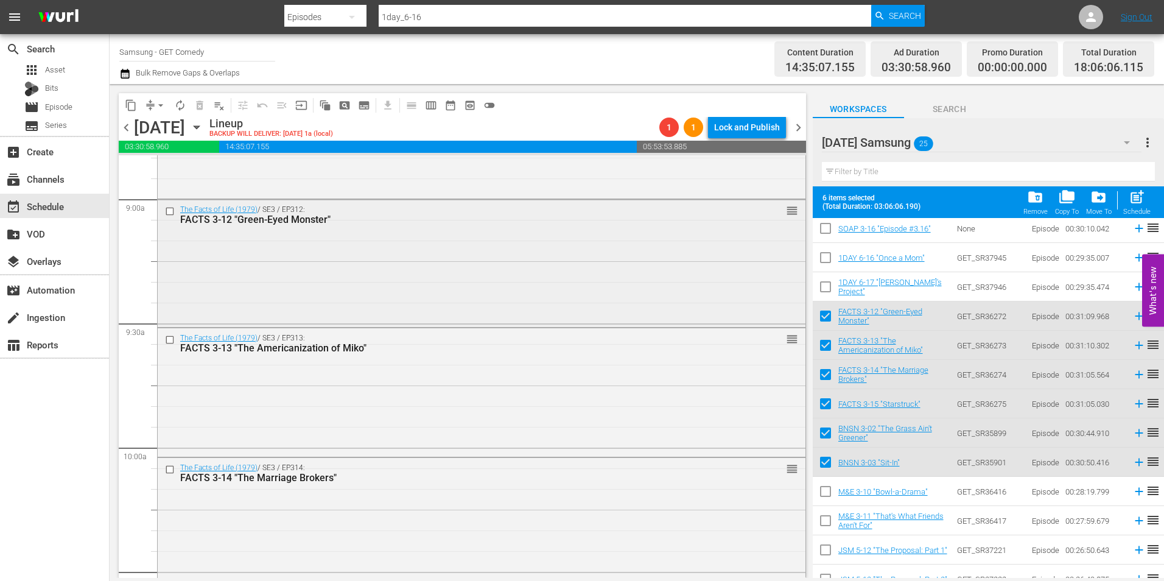
click at [428, 282] on div "The Facts of Life (1979) / SE3 / EP312: FACTS 3-12 "Green-Eyed Monster" reorder" at bounding box center [482, 262] width 648 height 125
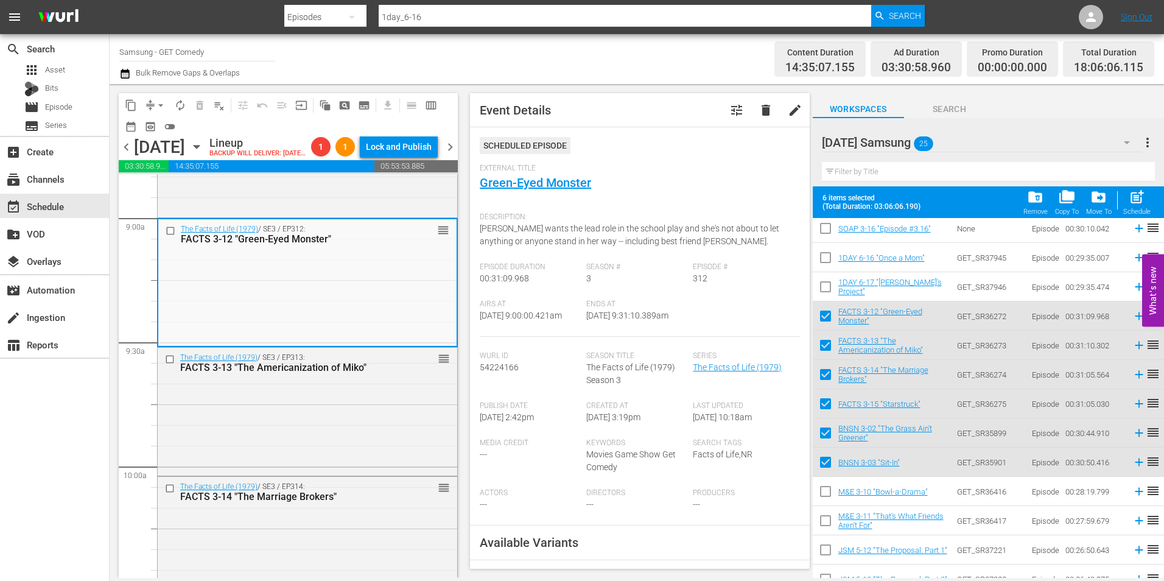
scroll to position [183, 0]
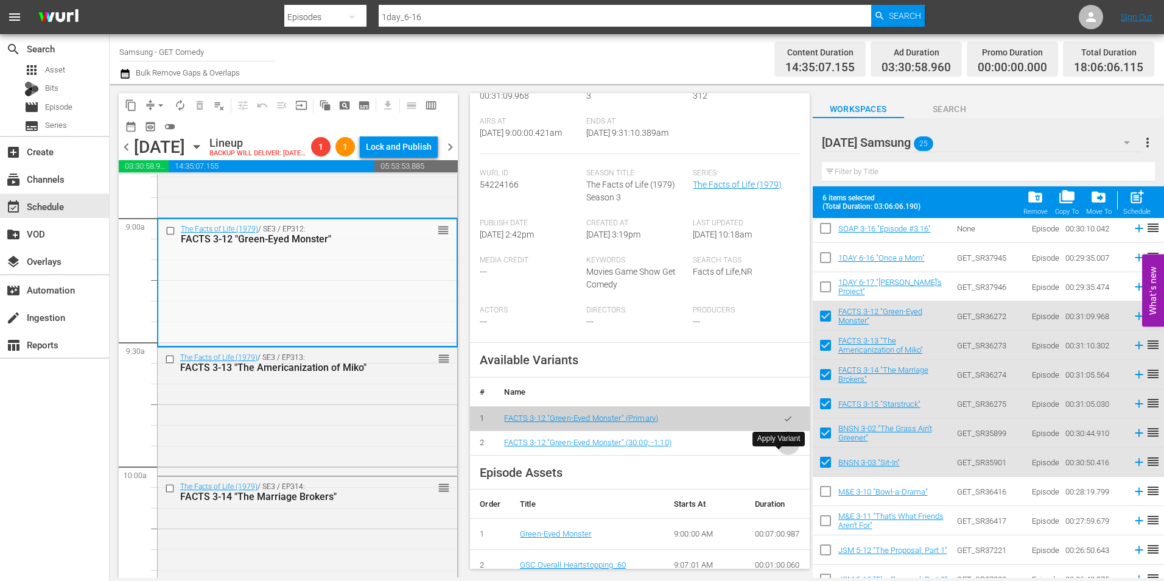
click at [783, 447] on icon "button" at bounding box center [787, 442] width 9 height 9
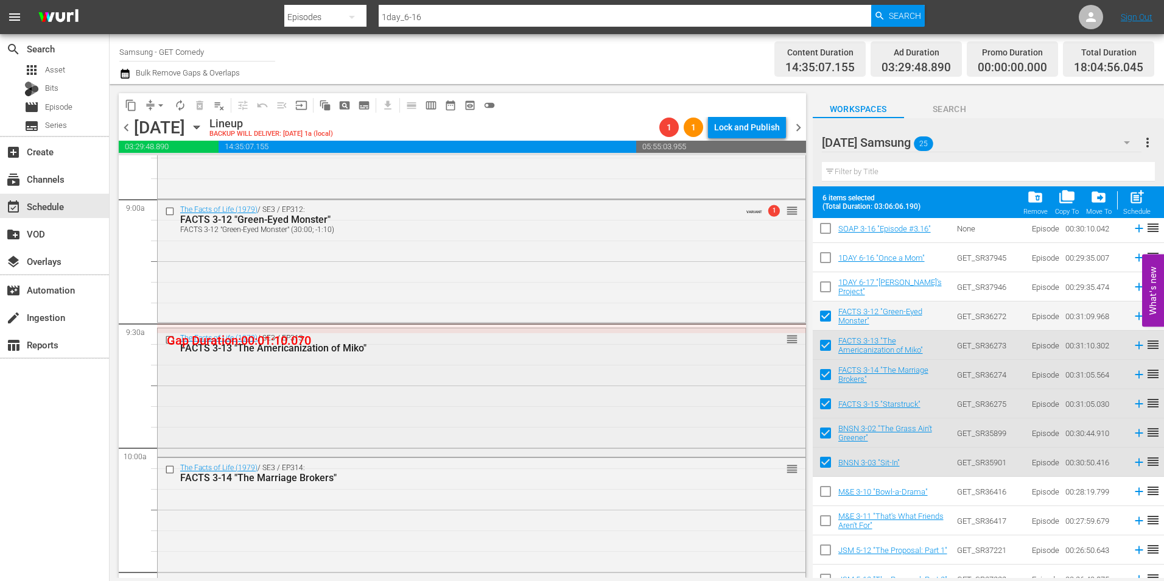
click at [255, 393] on div "The Facts of Life (1979) / SE3 / EP313: FACTS 3-13 "The Americanization of Miko…" at bounding box center [482, 390] width 648 height 125
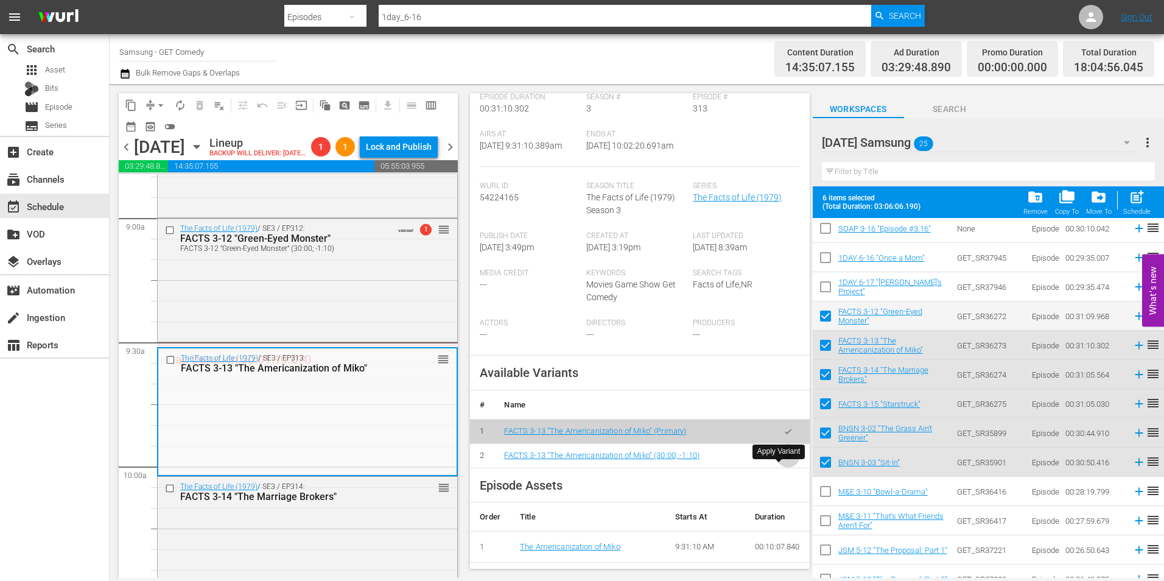
click at [783, 468] on button "button" at bounding box center [788, 456] width 24 height 24
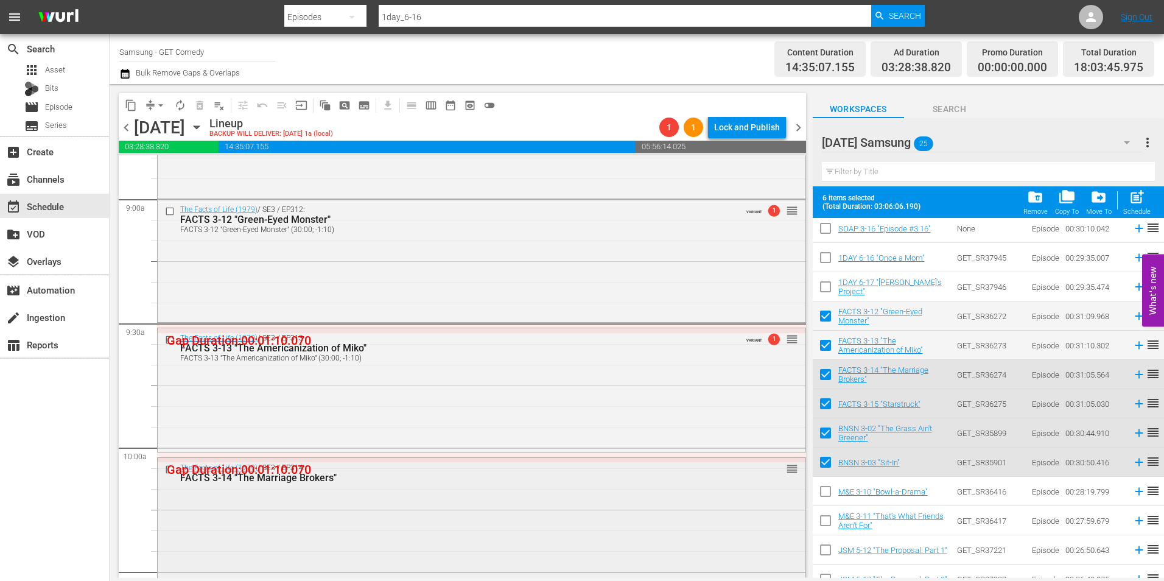
scroll to position [2374, 0]
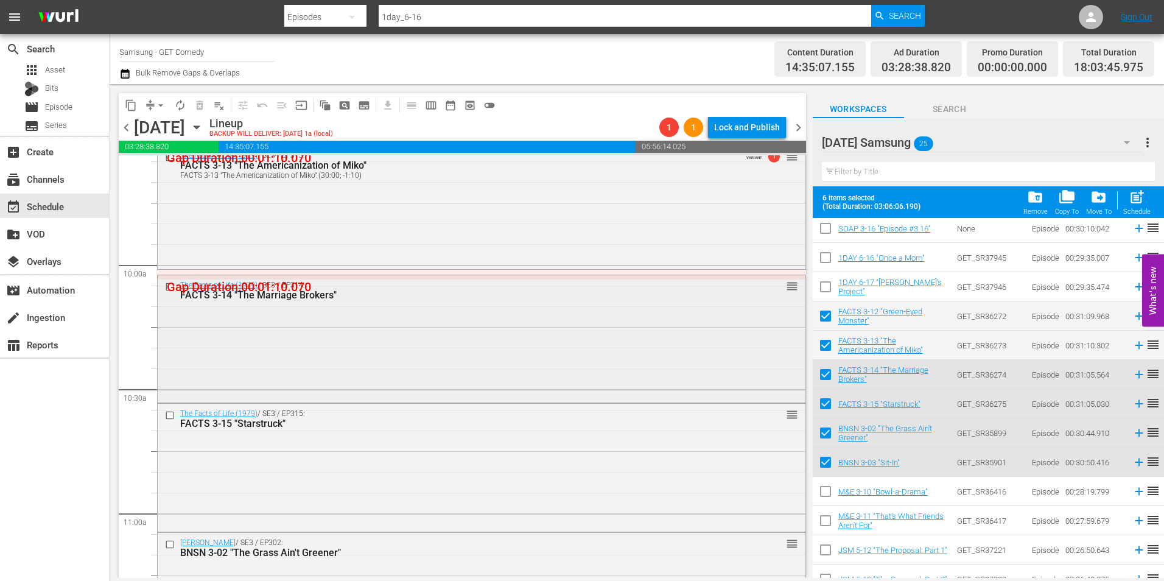
click at [430, 329] on div "The Facts of Life (1979) / SE3 / EP314: FACTS 3-14 "The Marriage Brokers" reord…" at bounding box center [482, 337] width 648 height 125
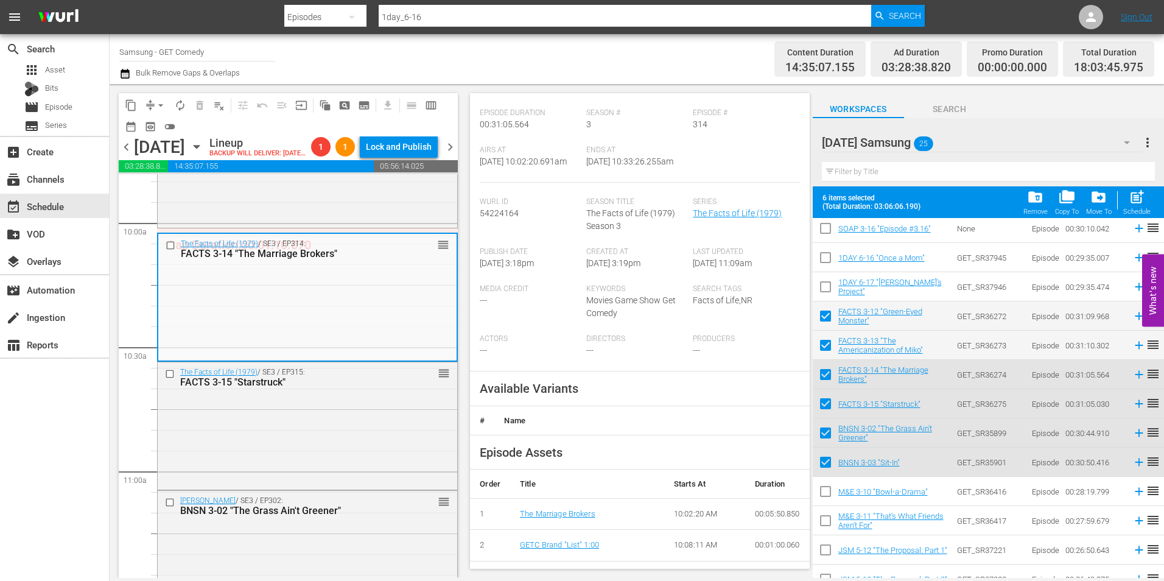
scroll to position [183, 0]
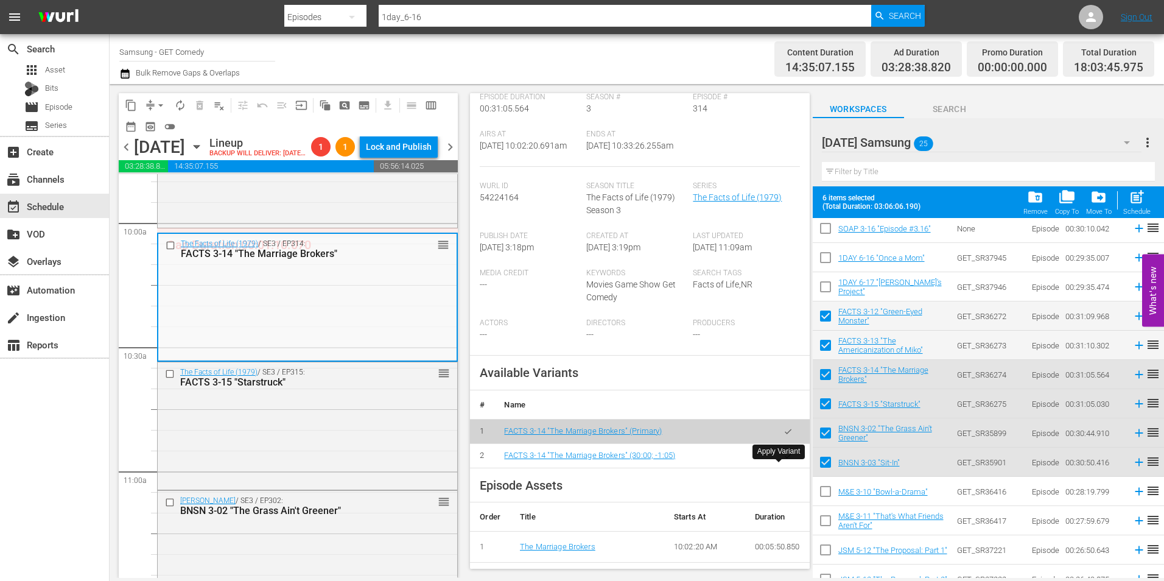
click at [785, 458] on icon "button" at bounding box center [788, 455] width 7 height 5
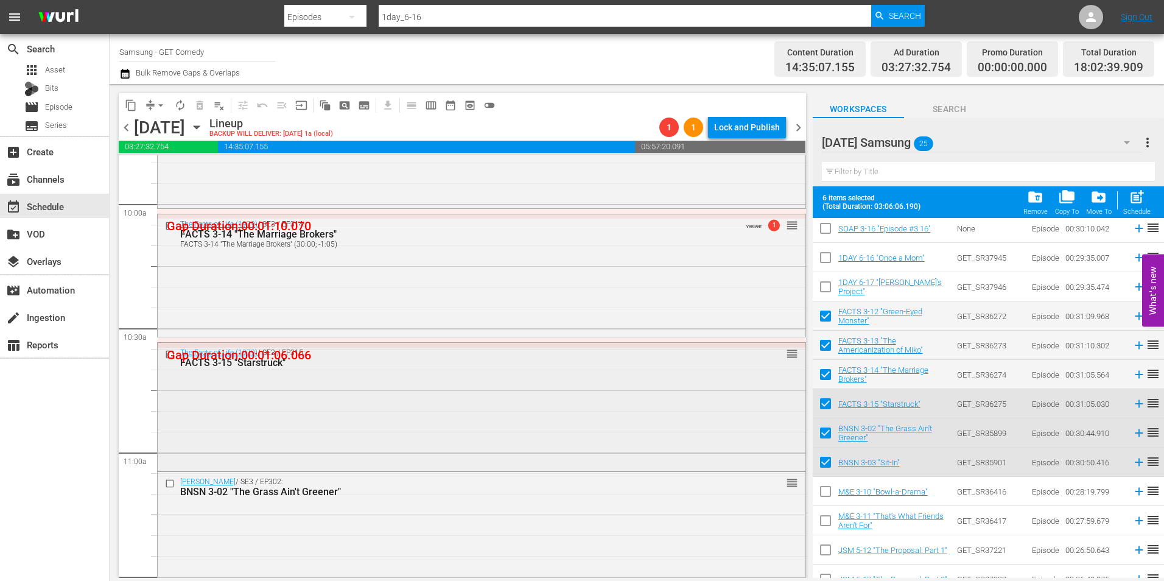
click at [464, 422] on div "The Facts of Life (1979) / SE3 / EP315: FACTS 3-15 "Starstruck" reorder" at bounding box center [482, 405] width 648 height 125
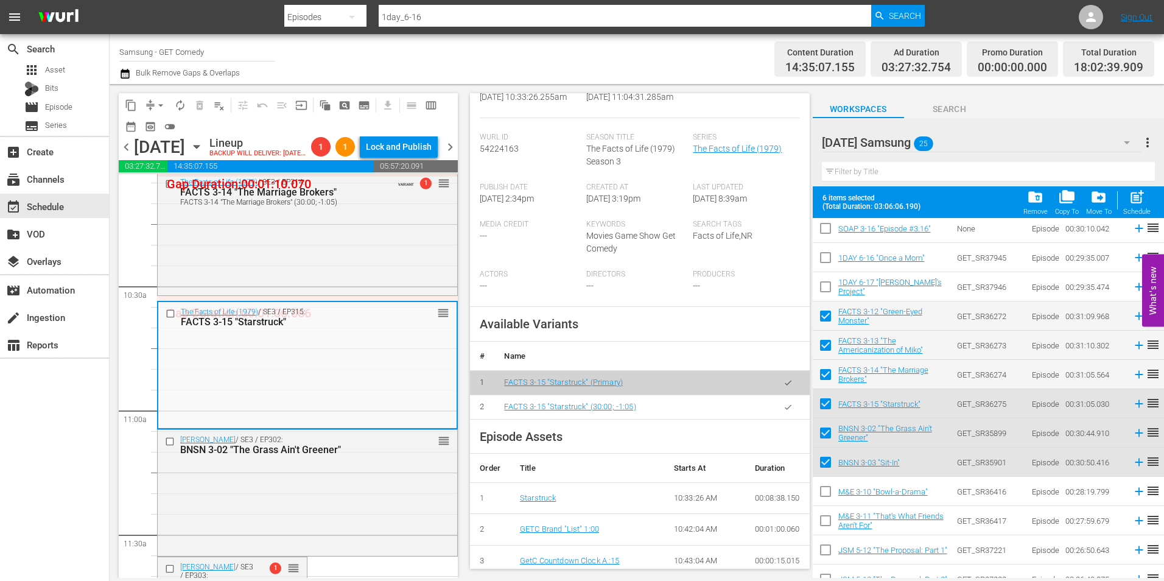
scroll to position [244, 0]
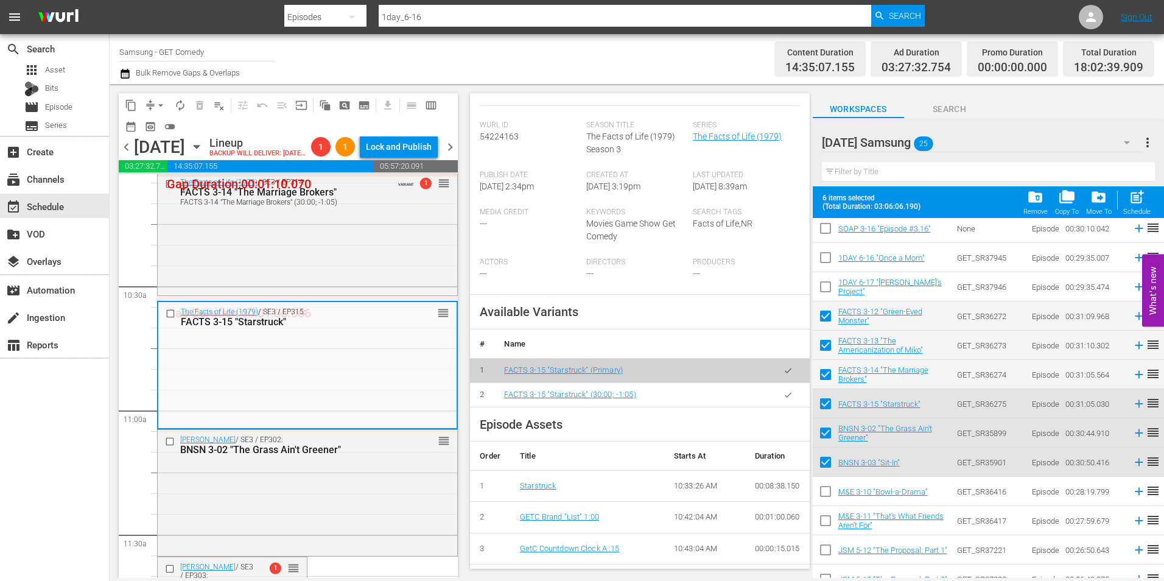
click at [783, 399] on icon "button" at bounding box center [787, 394] width 9 height 9
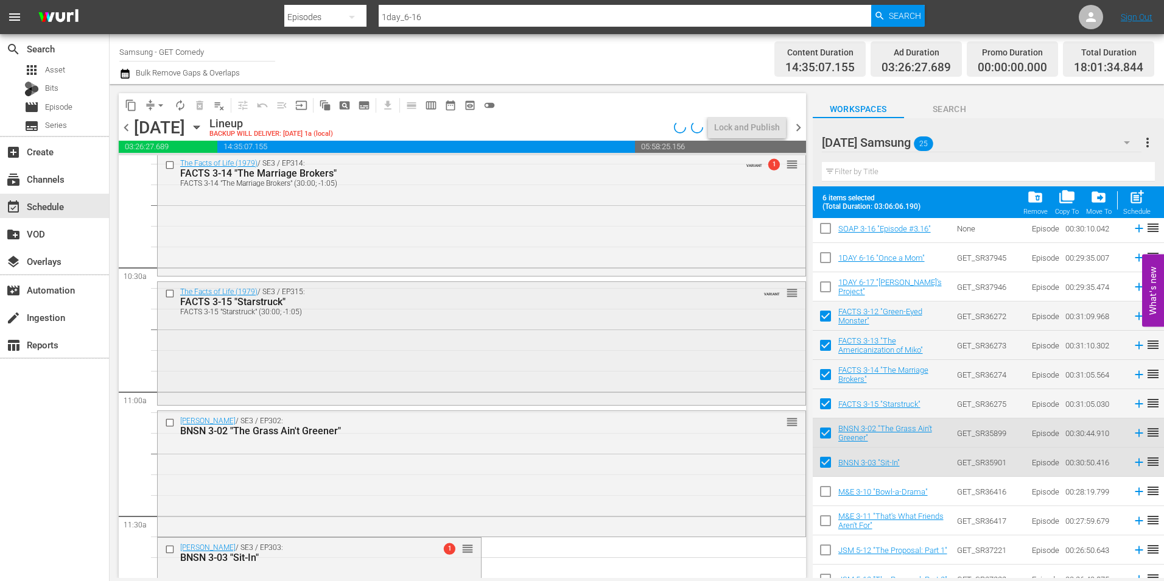
scroll to position [2618, 0]
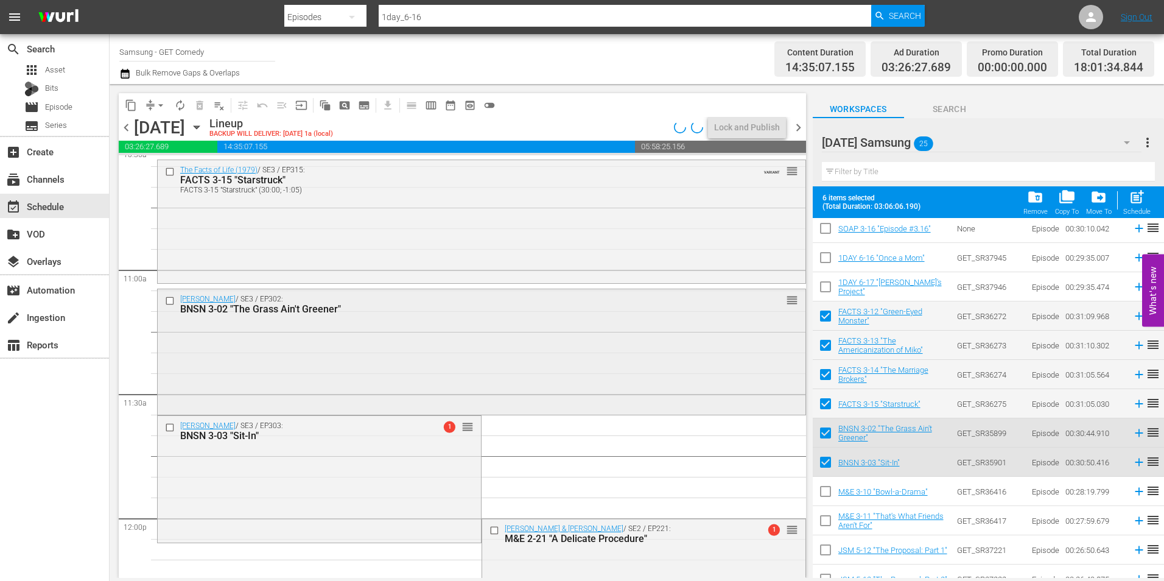
click at [474, 334] on div "Benson / SE3 / EP302: BNSN 3-02 "The Grass Ain't Greener" reorder" at bounding box center [482, 351] width 648 height 124
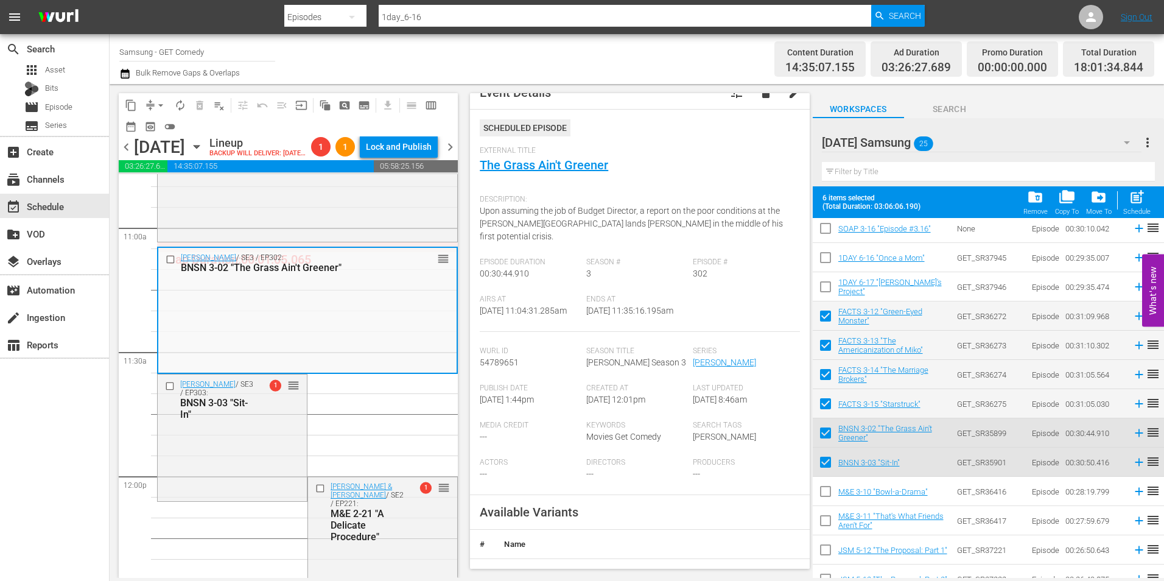
scroll to position [122, 0]
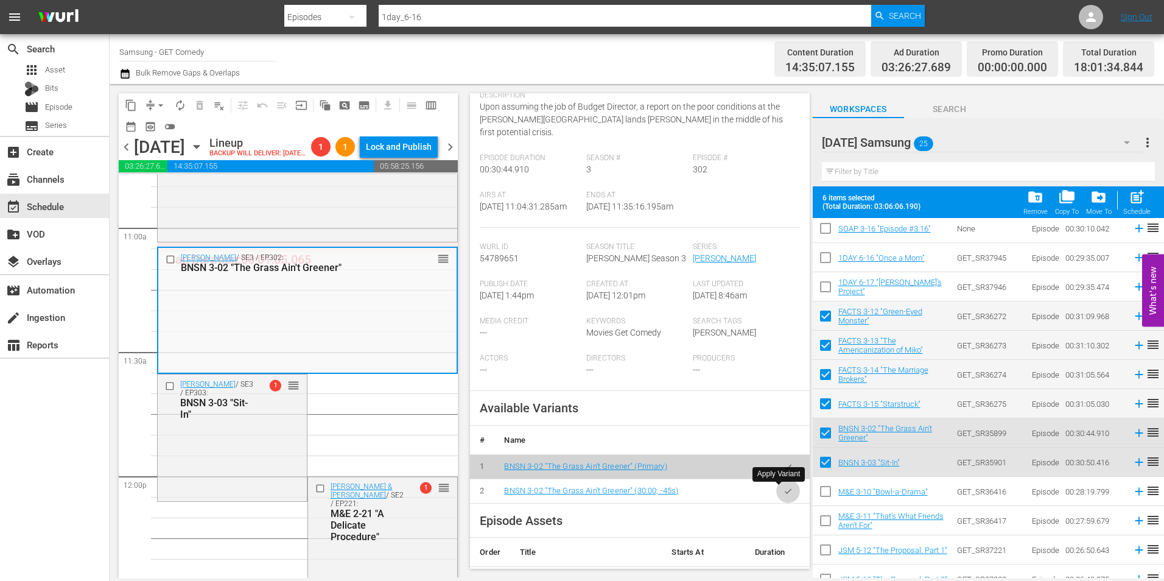
click at [782, 496] on button "button" at bounding box center [788, 491] width 24 height 24
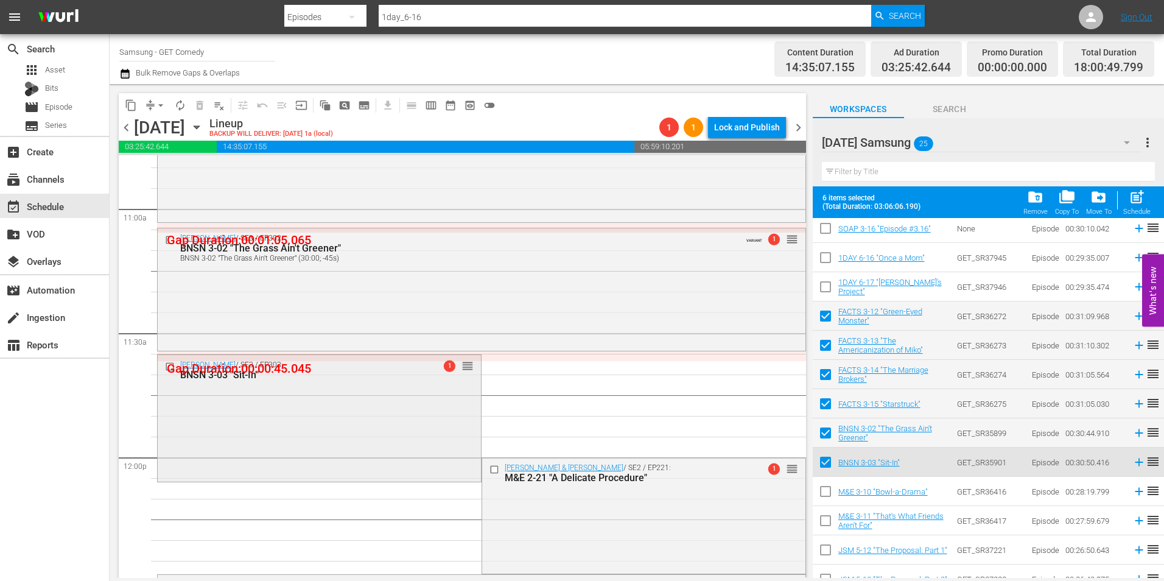
click at [390, 419] on div "Benson / SE3 / EP303: BNSN 3-03 "Sit-In" 1 reorder" at bounding box center [319, 417] width 323 height 124
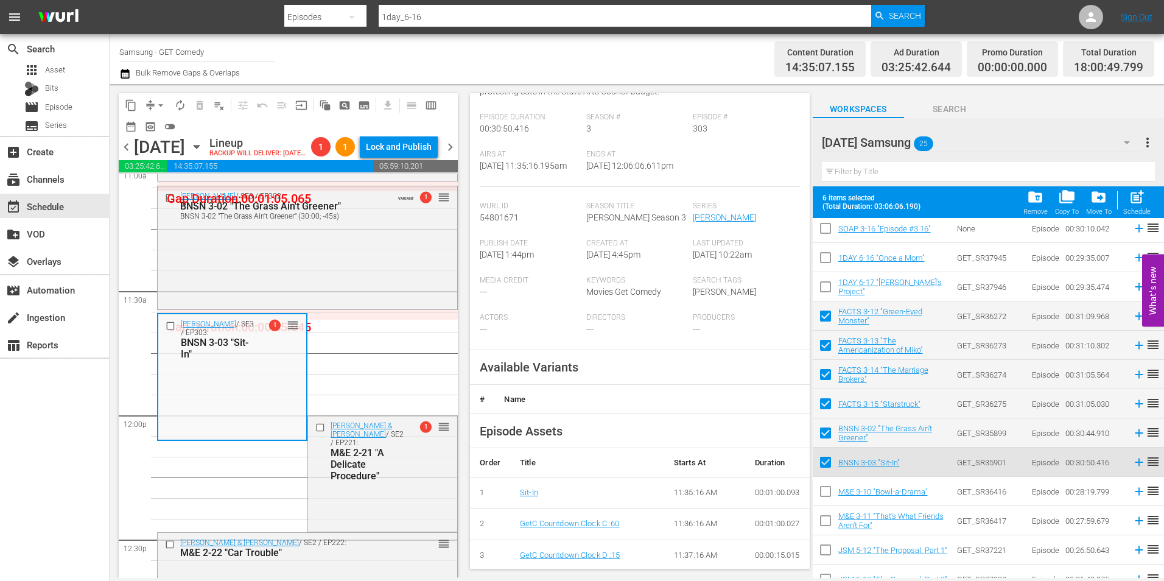
scroll to position [244, 0]
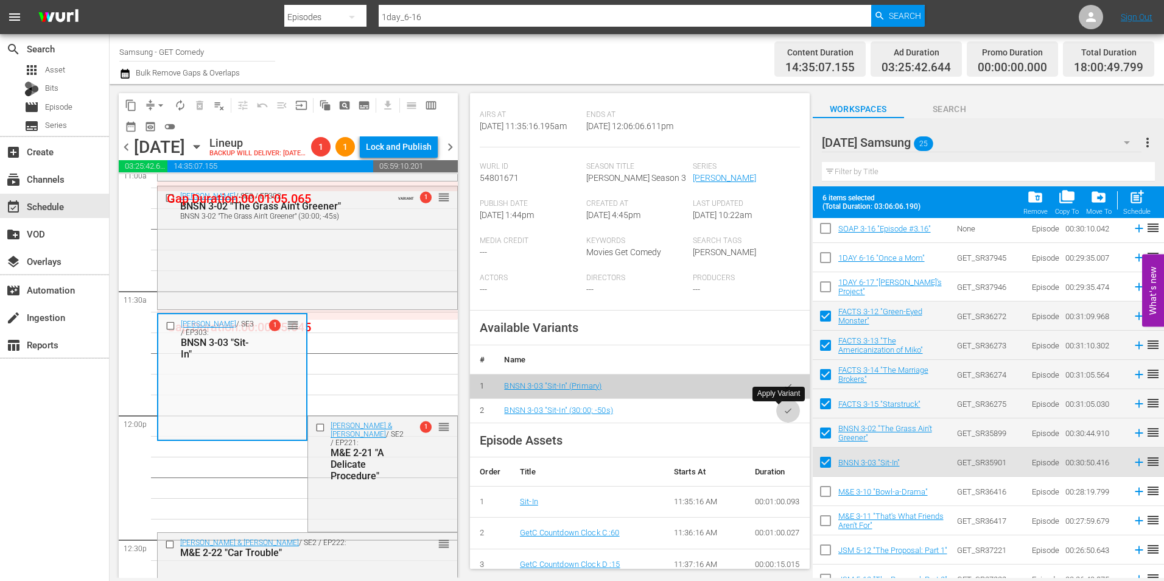
click at [783, 414] on icon "button" at bounding box center [787, 410] width 9 height 9
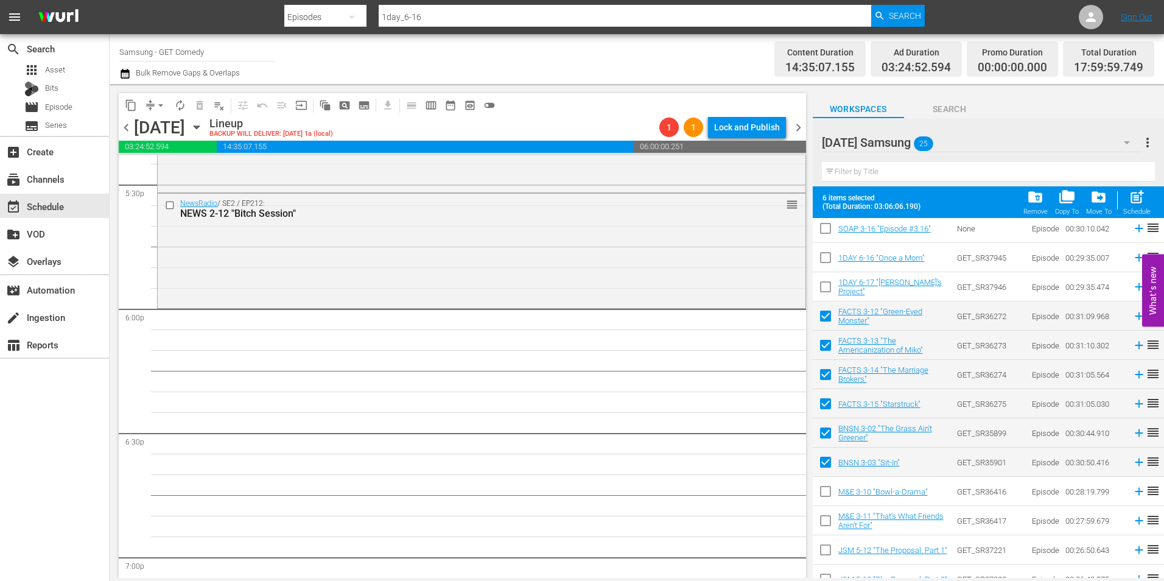
scroll to position [4322, 0]
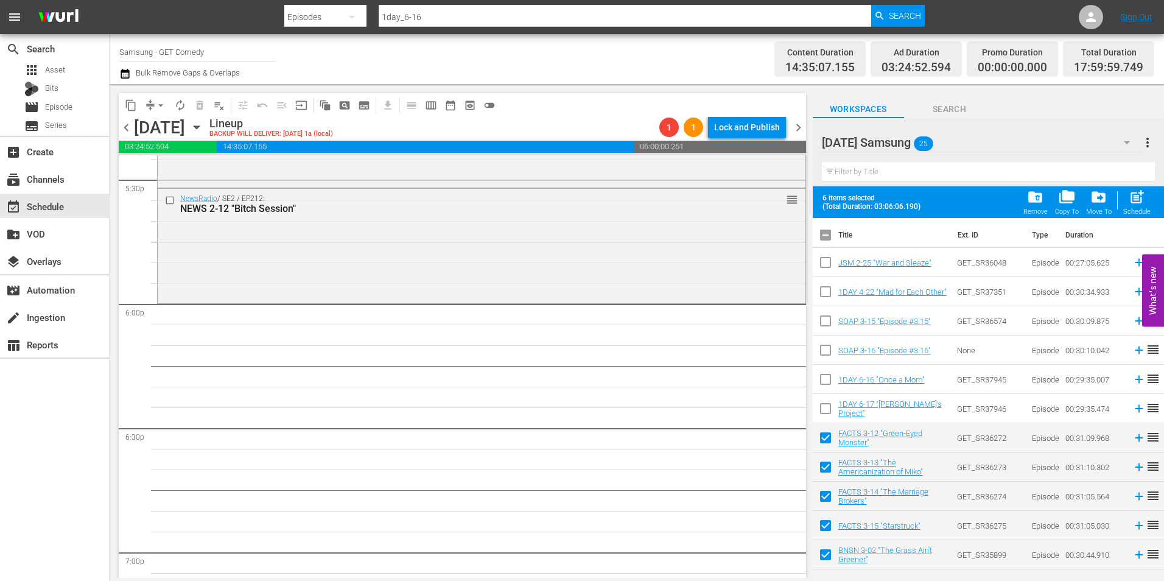
click at [824, 239] on input "checkbox" at bounding box center [826, 238] width 26 height 26
checkbox input "true"
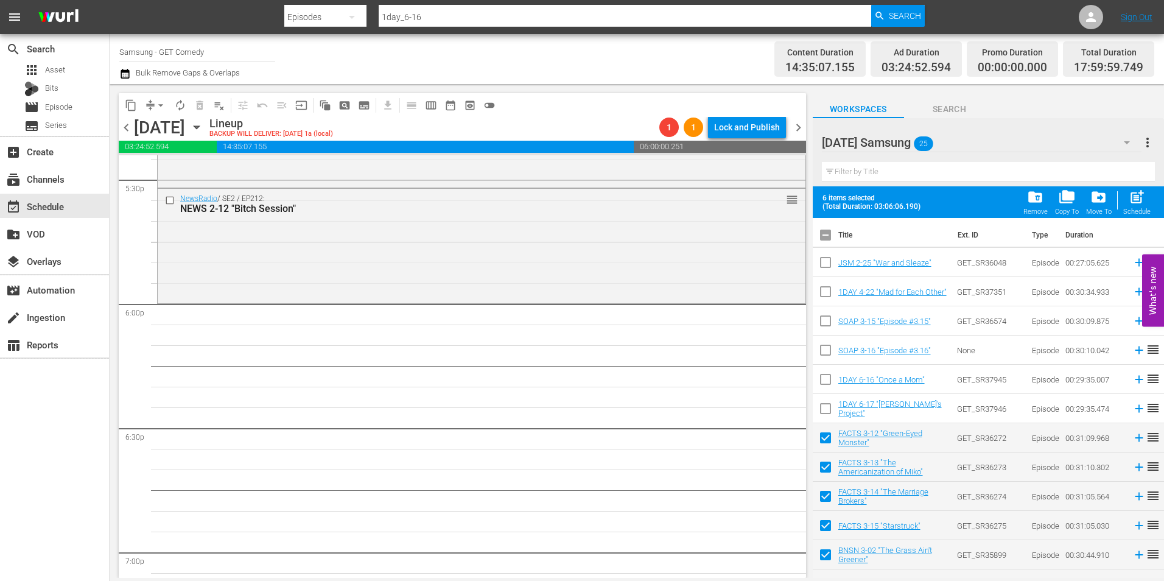
checkbox input "true"
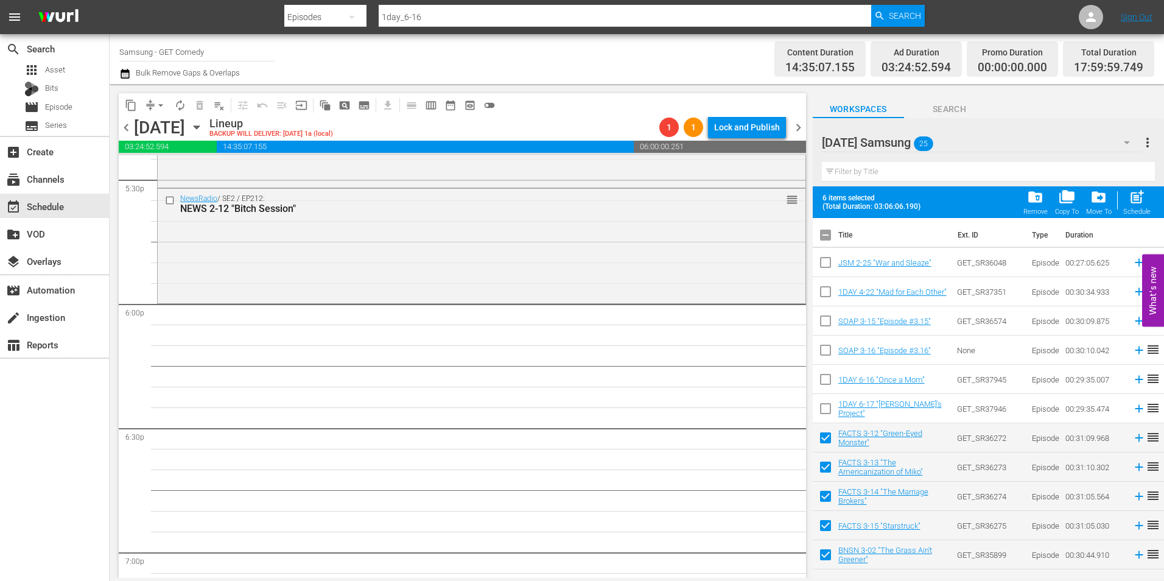
checkbox input "true"
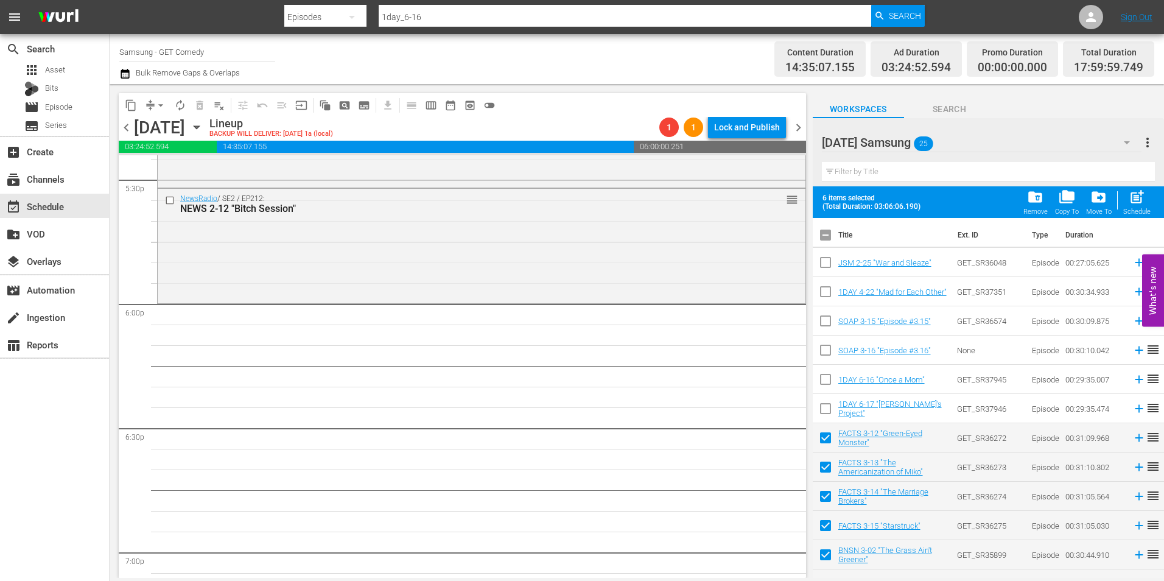
checkbox input "true"
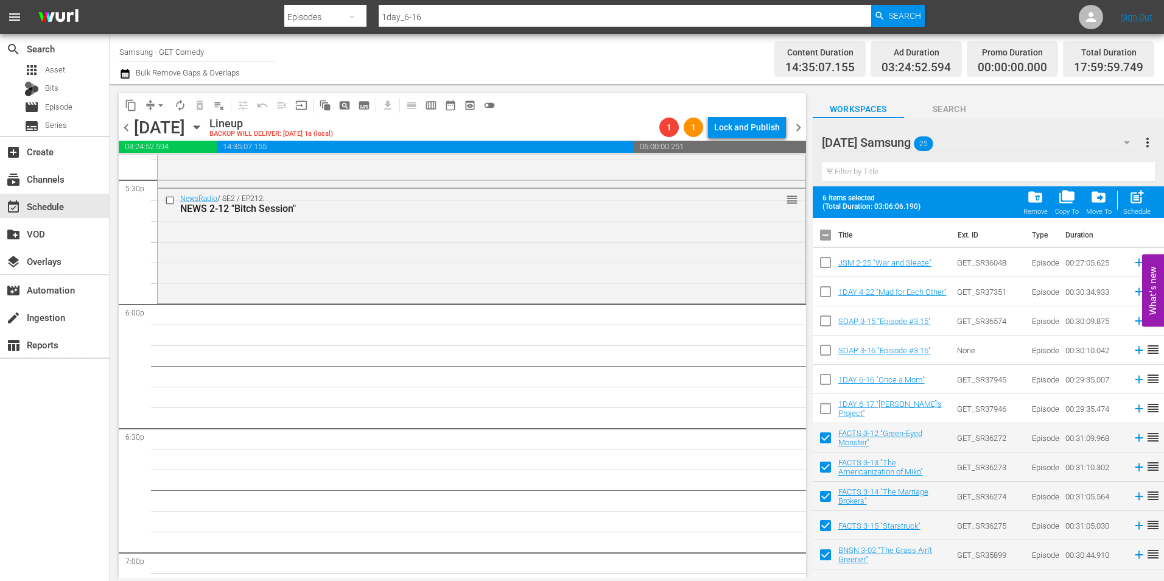
checkbox input "true"
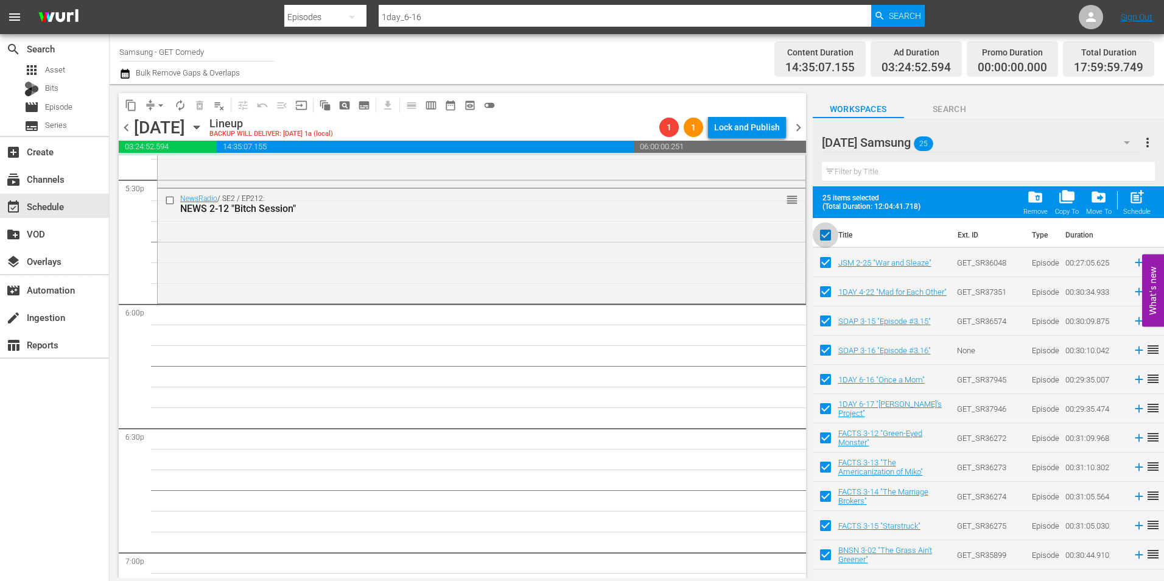
click at [824, 239] on input "checkbox" at bounding box center [826, 238] width 26 height 26
checkbox input "false"
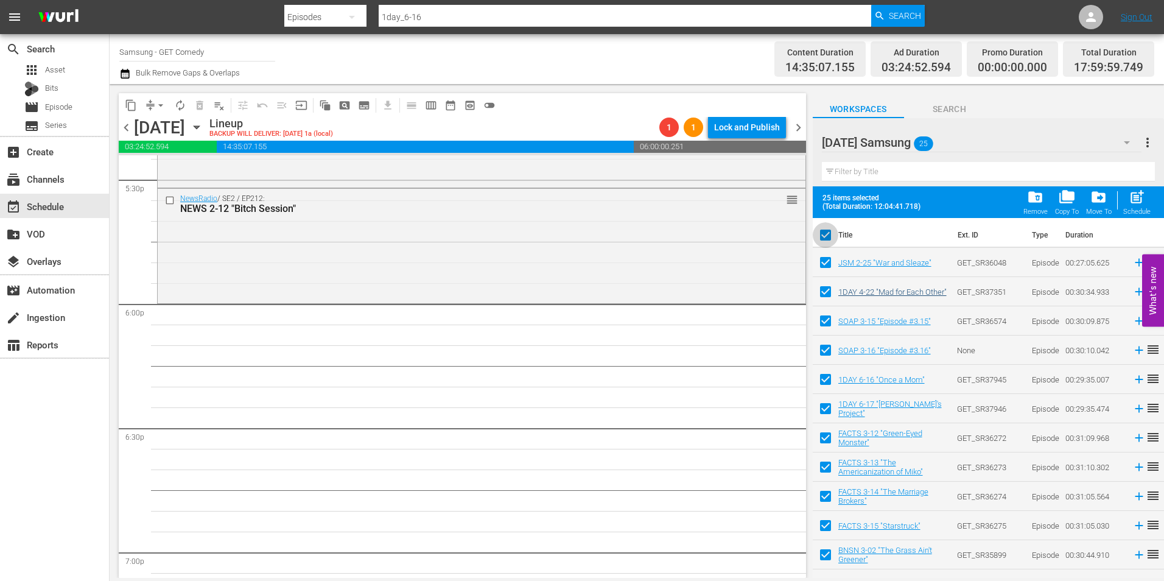
checkbox input "false"
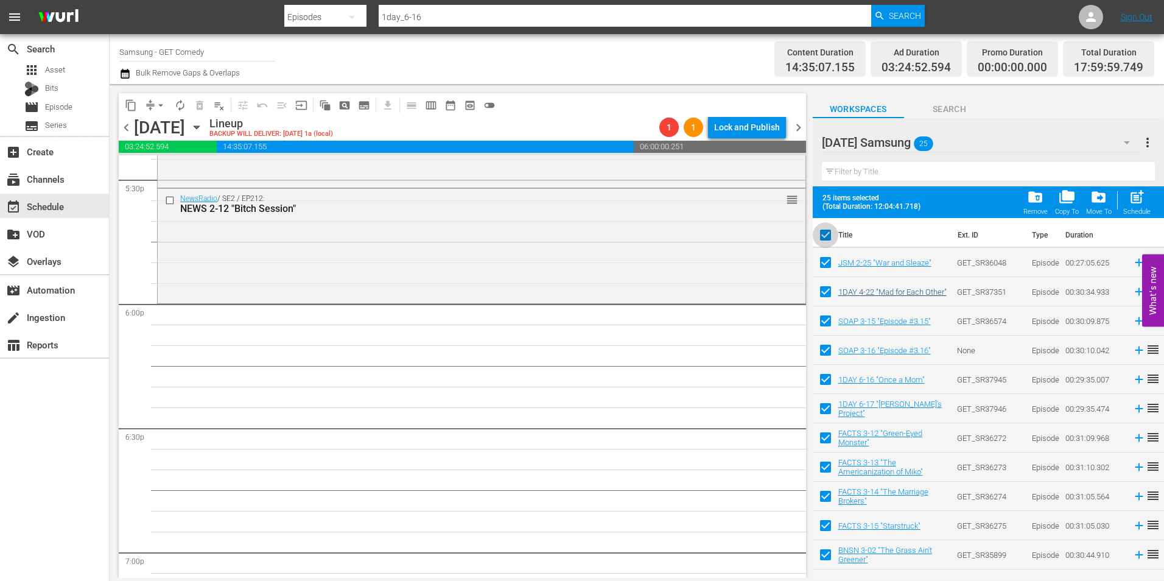
checkbox input "false"
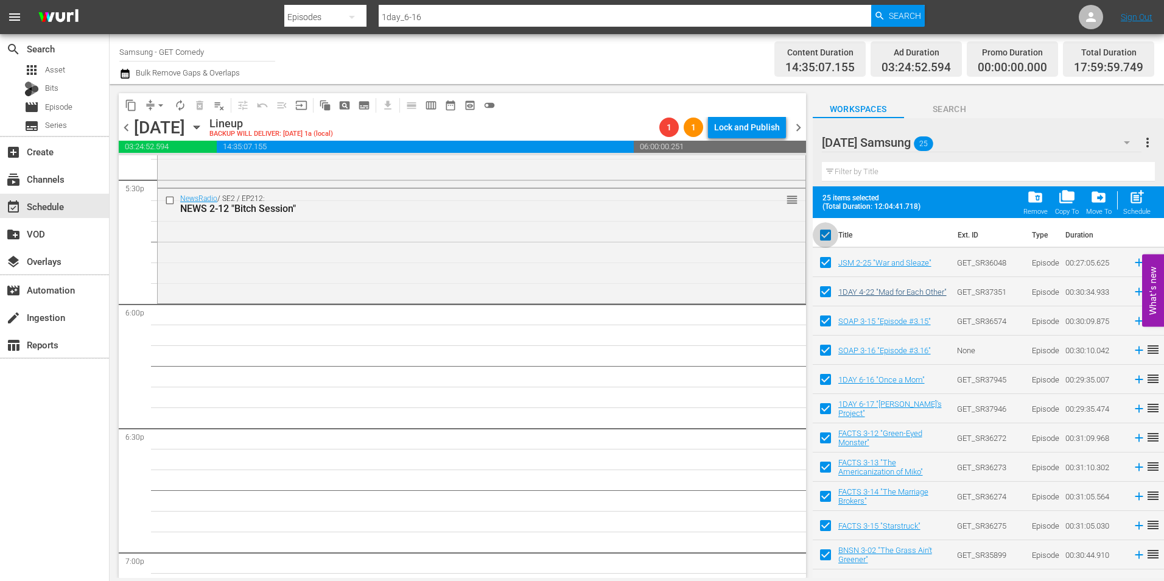
checkbox input "false"
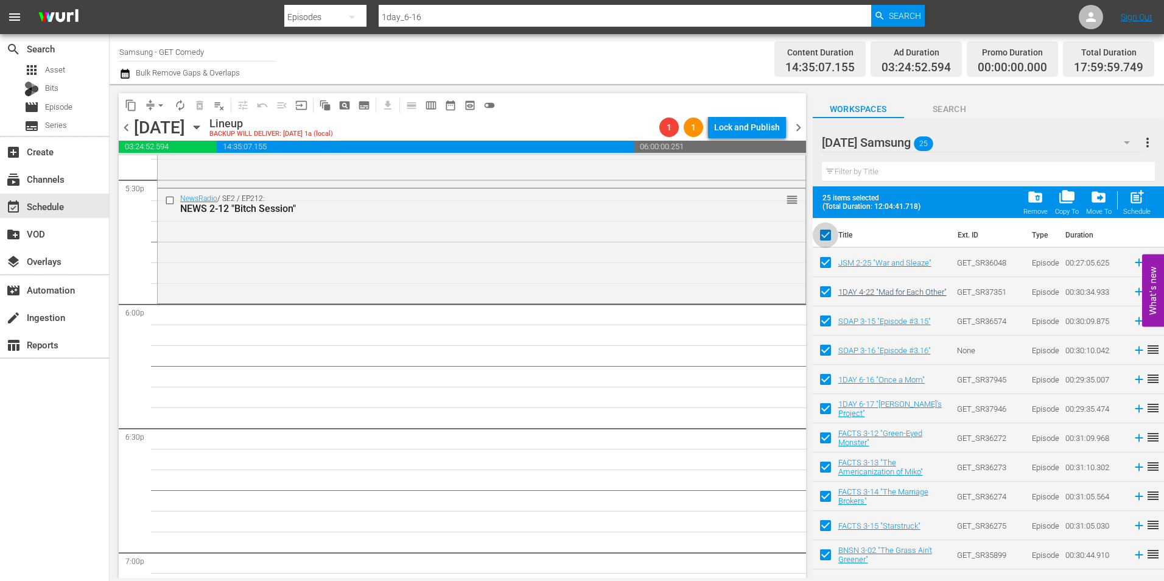
checkbox input "false"
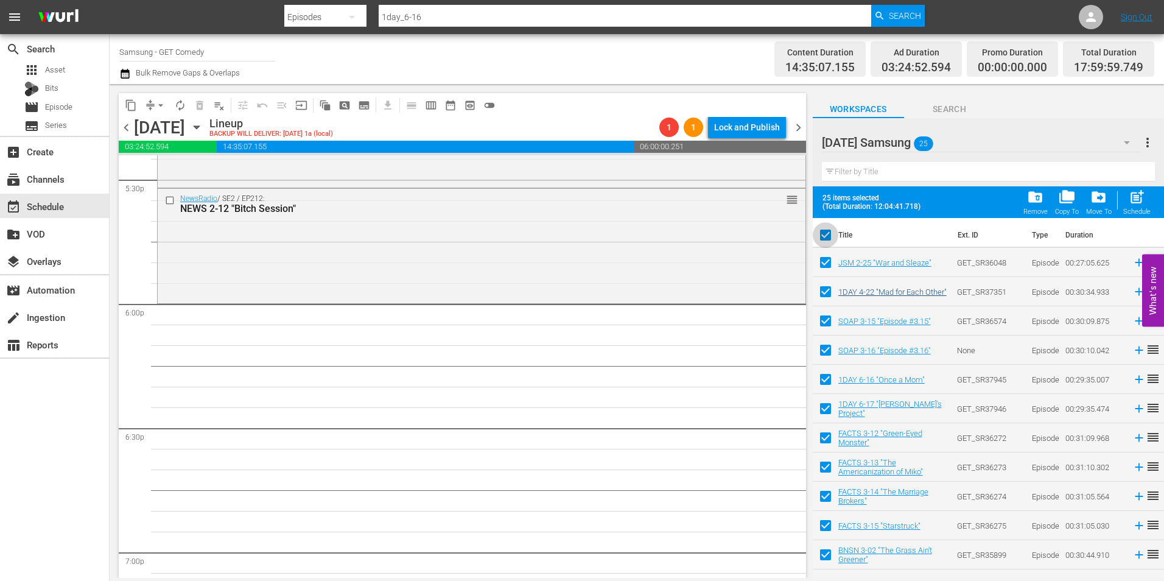
checkbox input "false"
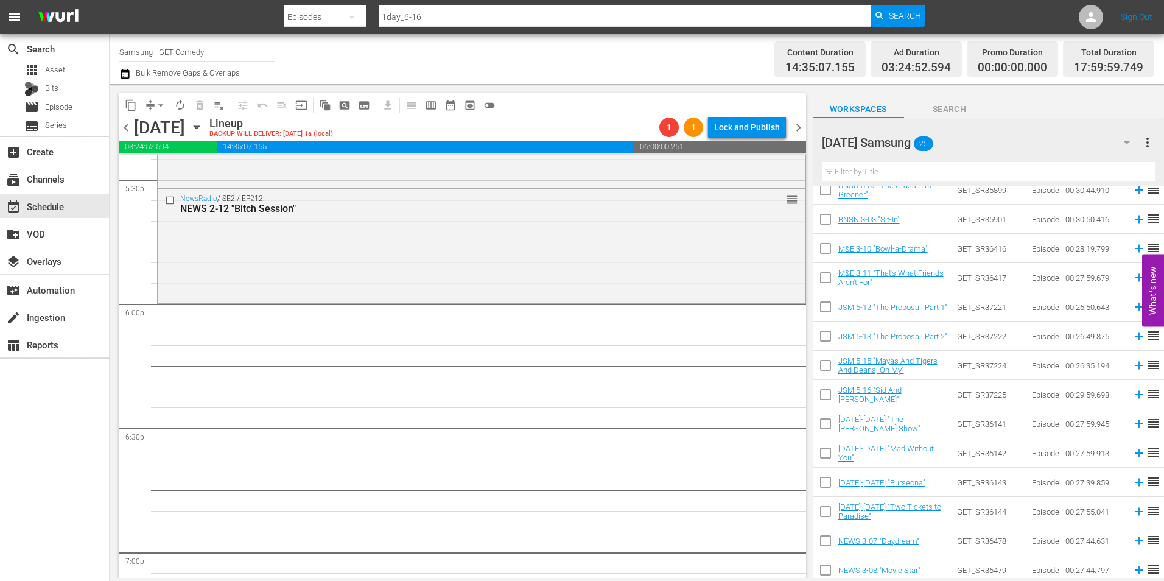
scroll to position [306, 0]
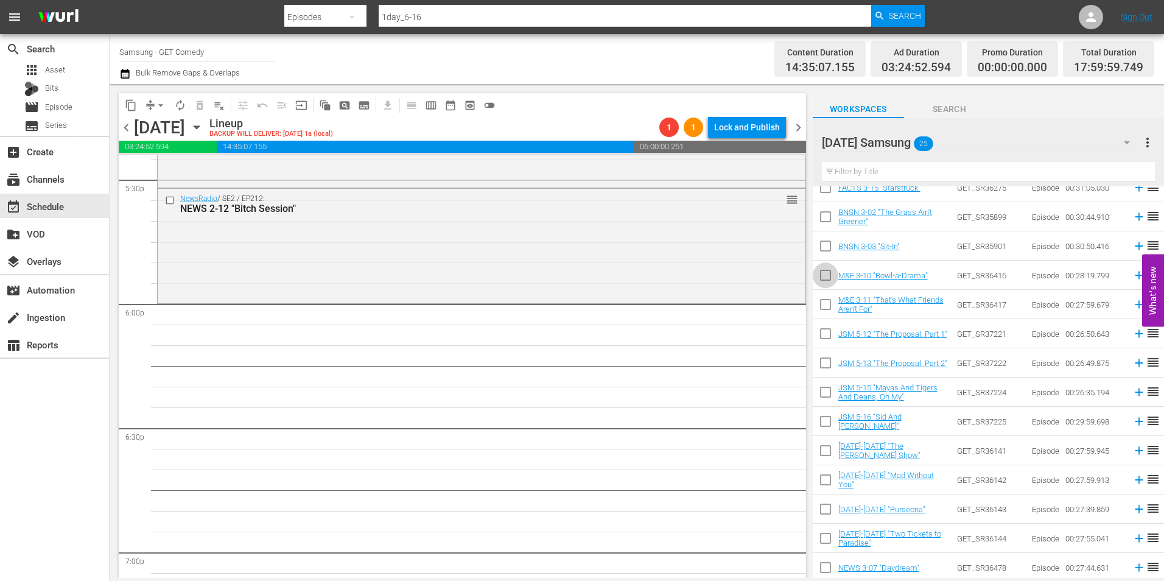
click at [827, 279] on input "checkbox" at bounding box center [826, 278] width 26 height 26
checkbox input "true"
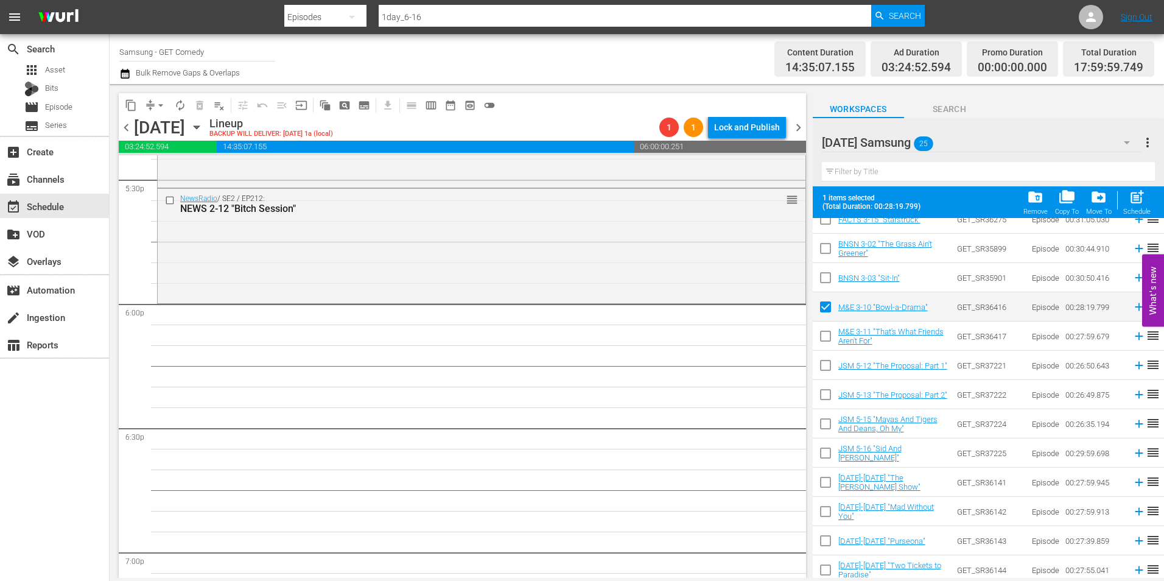
click at [822, 337] on input "checkbox" at bounding box center [826, 339] width 26 height 26
checkbox input "true"
click at [828, 370] on input "checkbox" at bounding box center [826, 368] width 26 height 26
checkbox input "true"
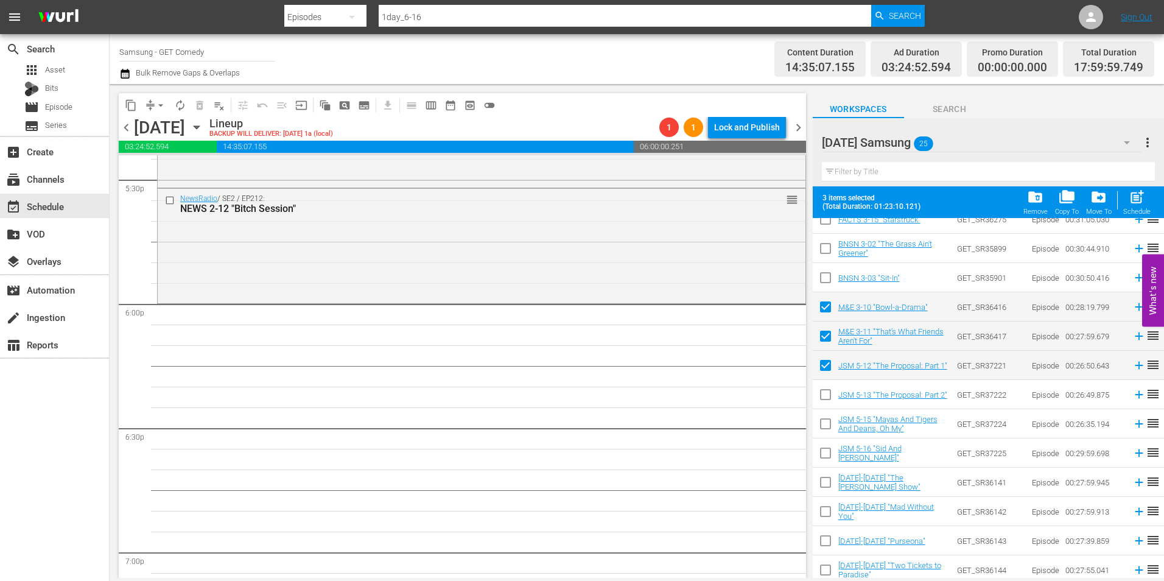
click at [822, 398] on input "checkbox" at bounding box center [826, 397] width 26 height 26
checkbox input "true"
click at [822, 421] on input "checkbox" at bounding box center [826, 426] width 26 height 26
checkbox input "true"
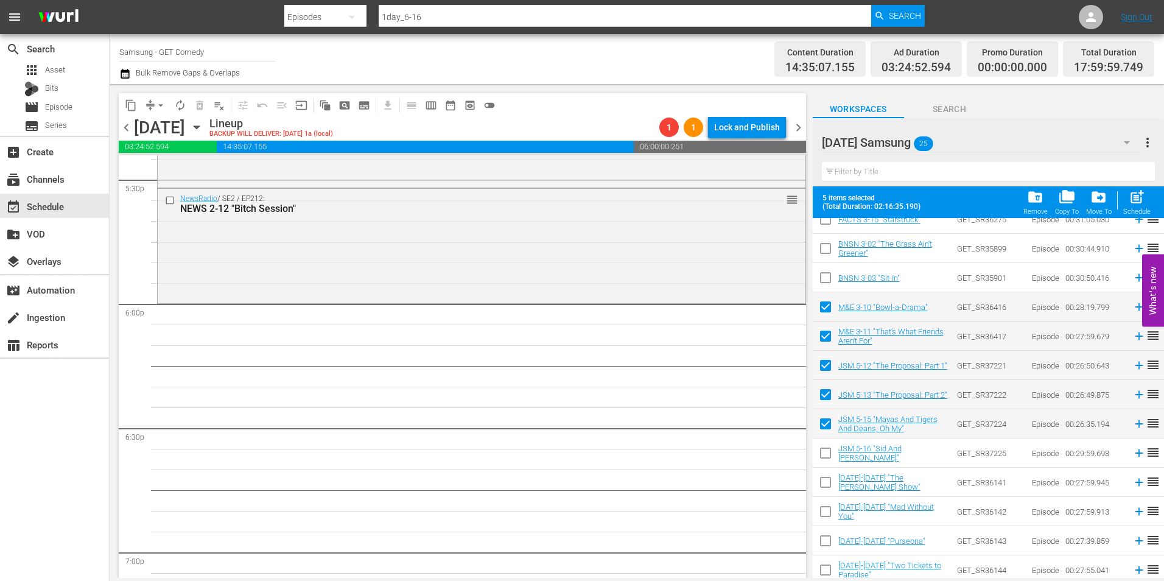
click at [824, 456] on input "checkbox" at bounding box center [826, 456] width 26 height 26
checkbox input "true"
click at [823, 483] on input "checkbox" at bounding box center [826, 485] width 26 height 26
checkbox input "true"
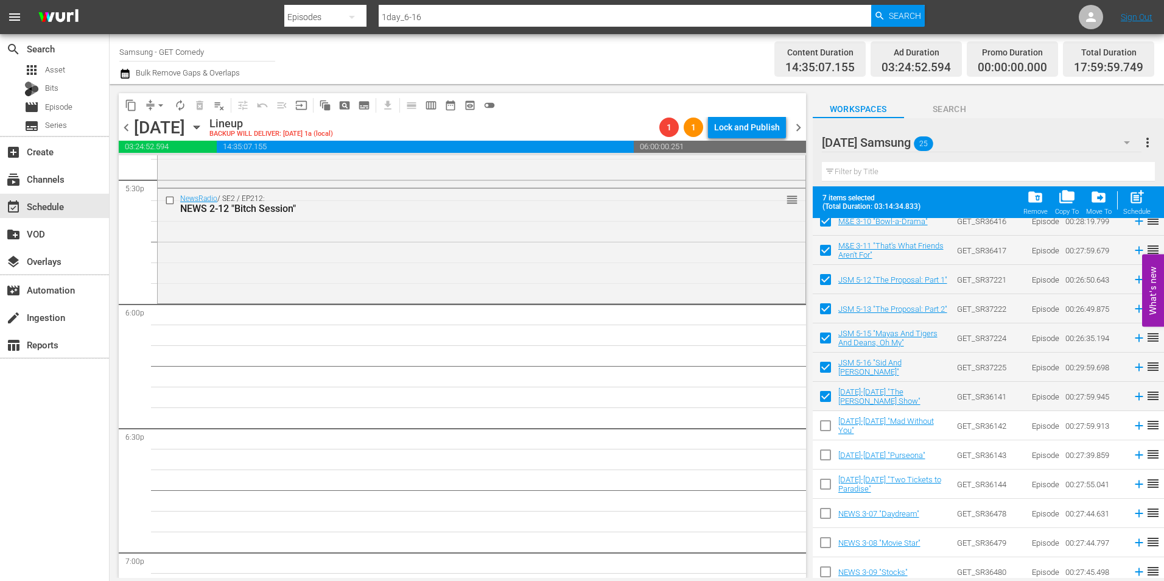
scroll to position [399, 0]
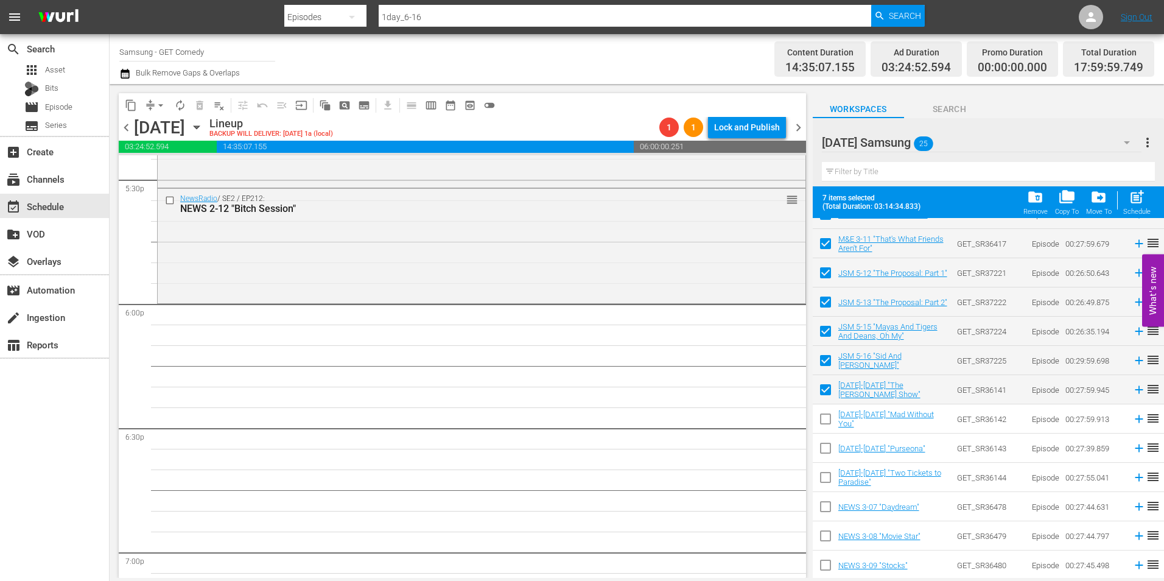
click at [823, 423] on input "checkbox" at bounding box center [826, 421] width 26 height 26
checkbox input "true"
click at [824, 482] on input "checkbox" at bounding box center [826, 480] width 26 height 26
checkbox input "true"
click at [826, 450] on input "checkbox" at bounding box center [826, 451] width 26 height 26
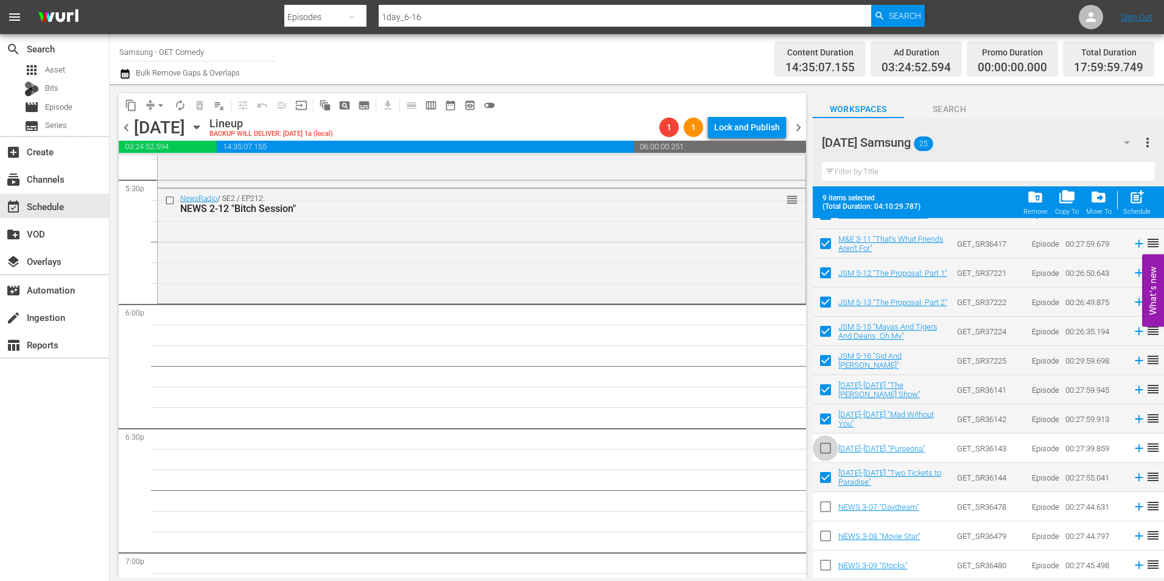
checkbox input "true"
click at [825, 506] on input "checkbox" at bounding box center [826, 509] width 26 height 26
checkbox input "true"
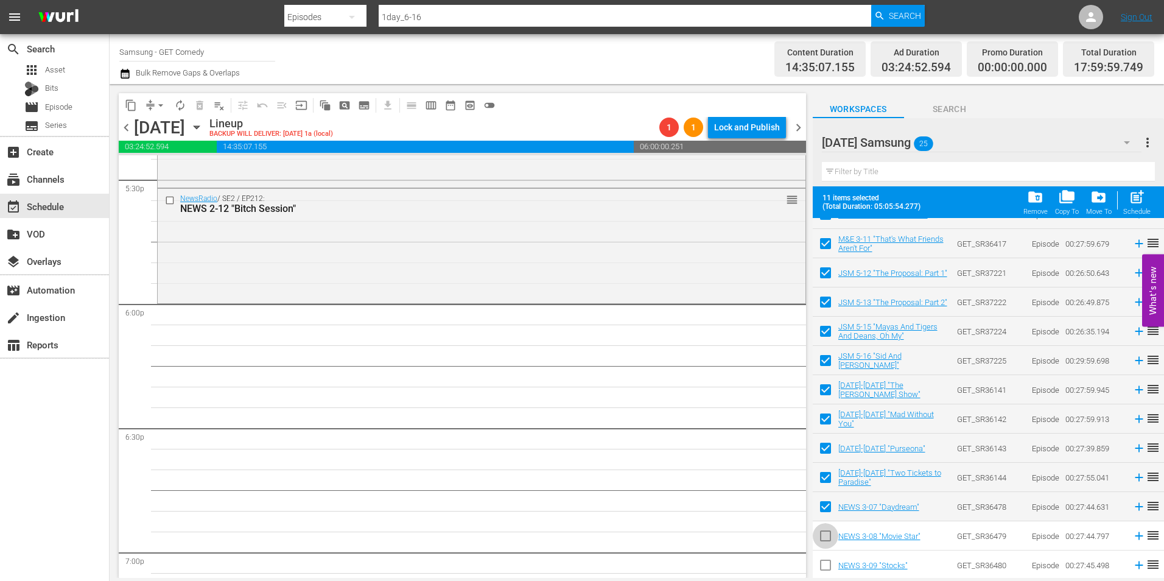
click at [826, 536] on input "checkbox" at bounding box center [826, 538] width 26 height 26
checkbox input "true"
click at [822, 569] on input "checkbox" at bounding box center [826, 568] width 26 height 26
checkbox input "true"
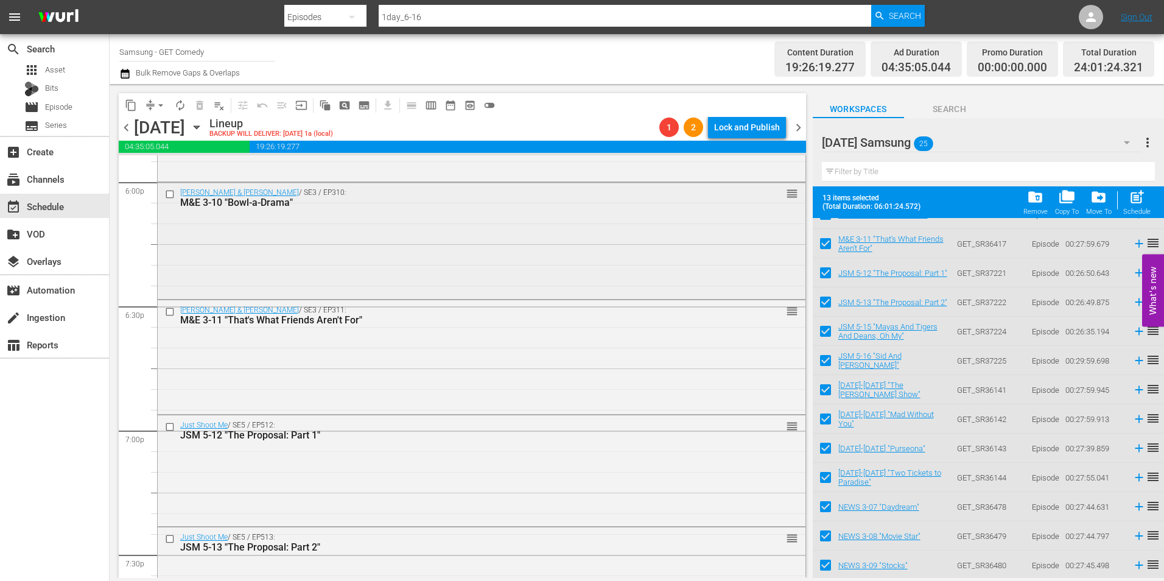
click at [414, 253] on div "[PERSON_NAME] & [PERSON_NAME] / SE3 / EP310: M&E 3-10 "Bowl-a-Drama" reorder" at bounding box center [482, 240] width 648 height 114
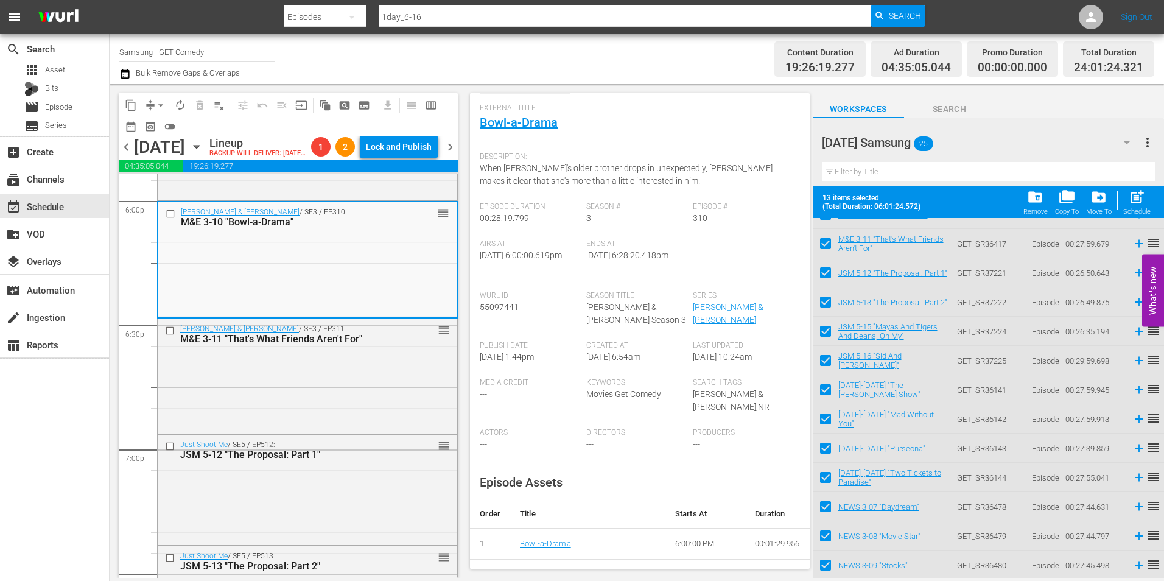
scroll to position [244, 0]
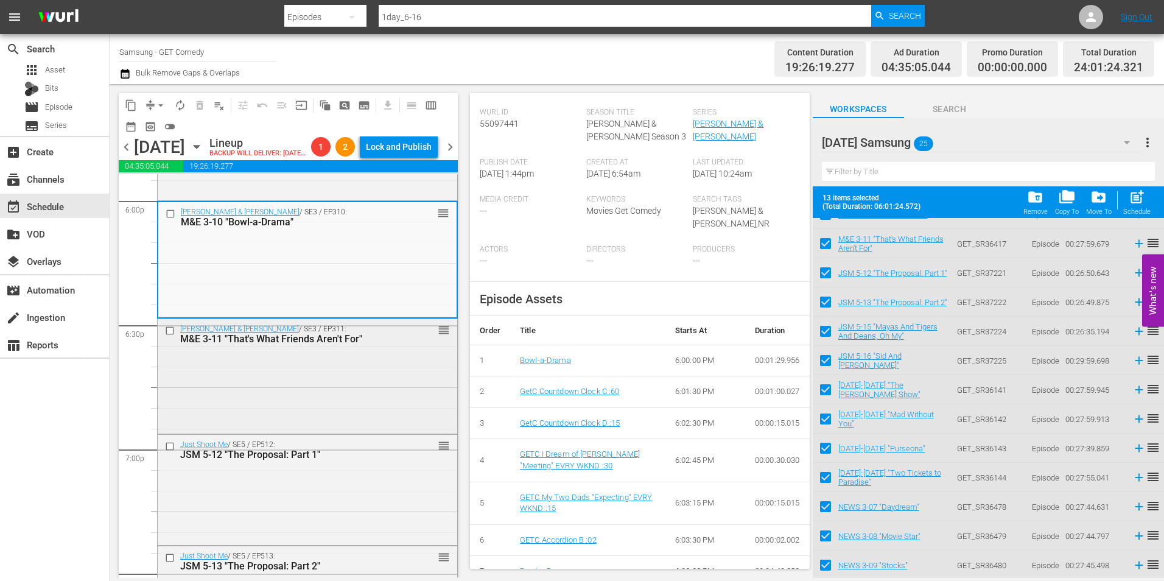
click at [320, 398] on div "[PERSON_NAME] & [PERSON_NAME] / SE3 / EP311: M&E 3-11 "That's What Friends Aren…" at bounding box center [308, 375] width 300 height 112
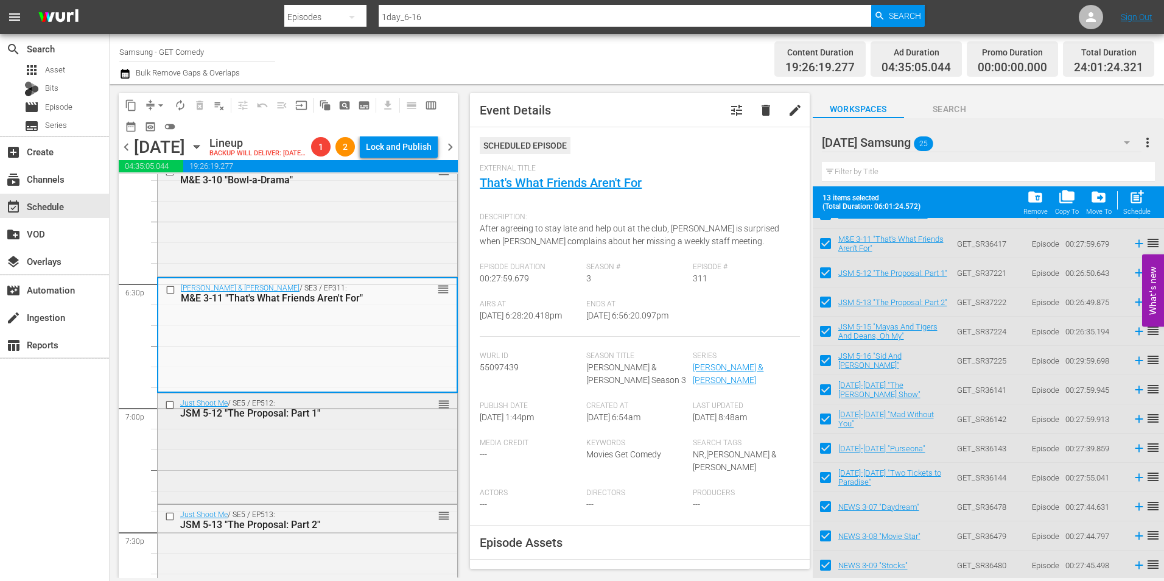
scroll to position [4505, 0]
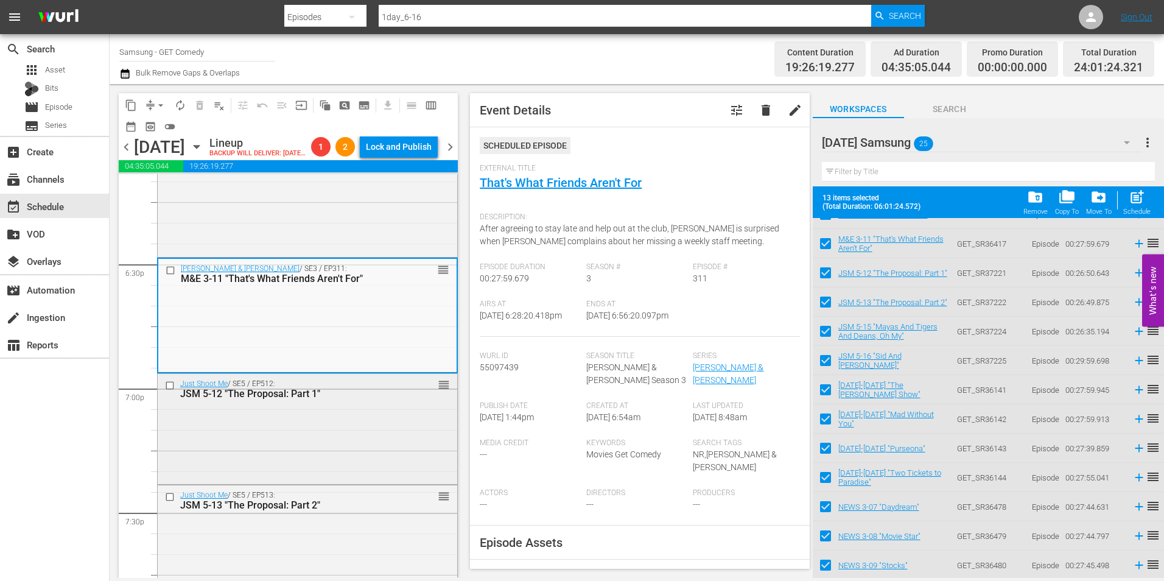
click at [360, 435] on div "Just Shoot Me / SE5 / EP512: JSM 5-12 "The Proposal: Part 1" reorder" at bounding box center [308, 428] width 300 height 108
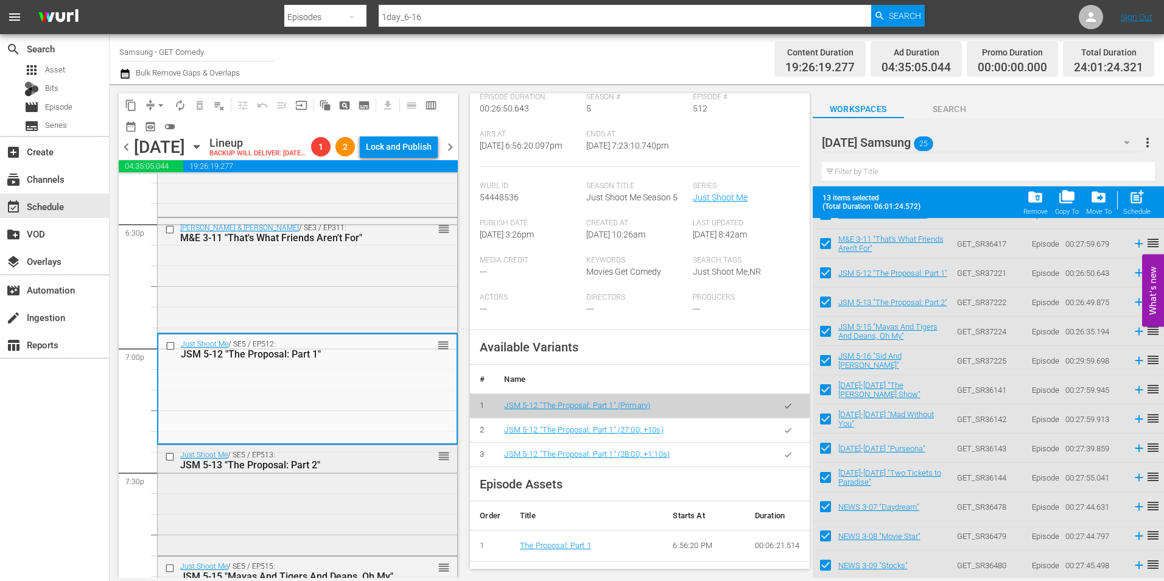
scroll to position [4566, 0]
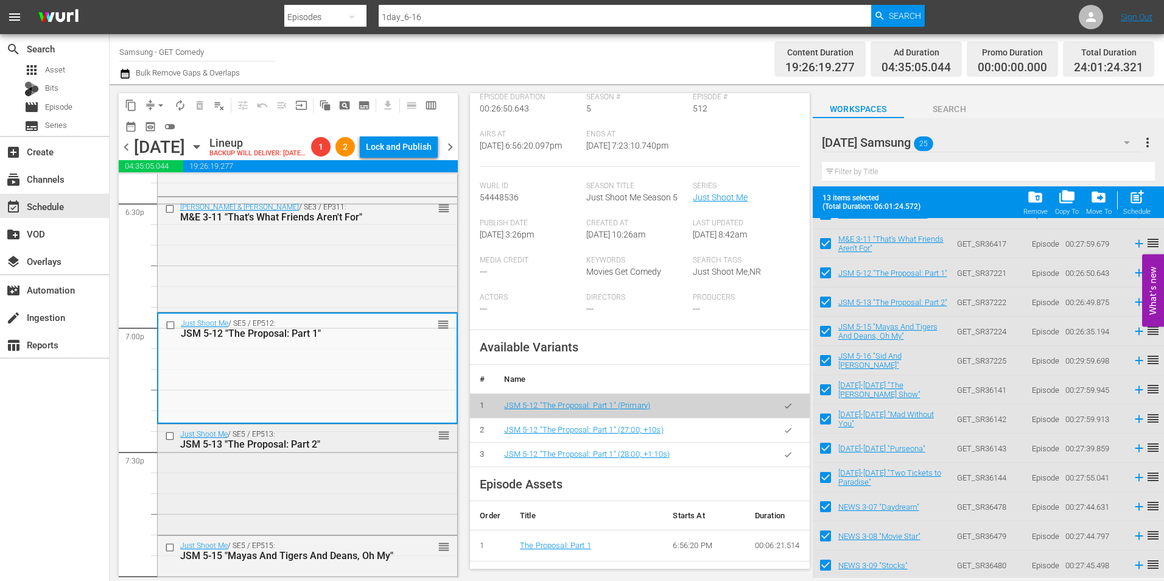
click at [402, 481] on div "Just Shoot Me / SE5 / EP513: JSM 5-13 "The Proposal: Part 2" reorder" at bounding box center [308, 477] width 300 height 107
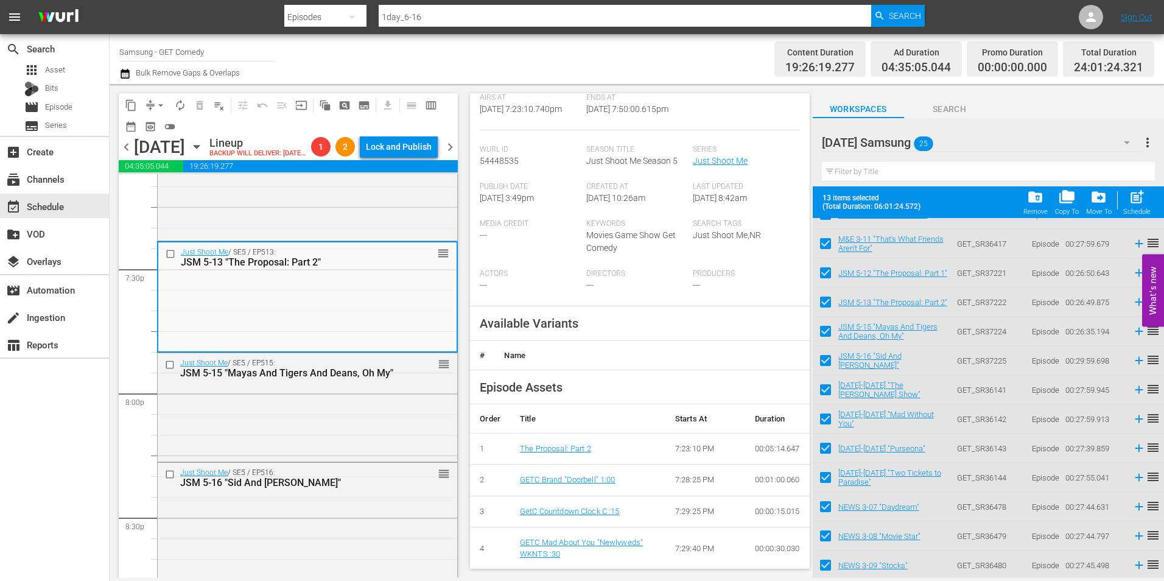
scroll to position [244, 0]
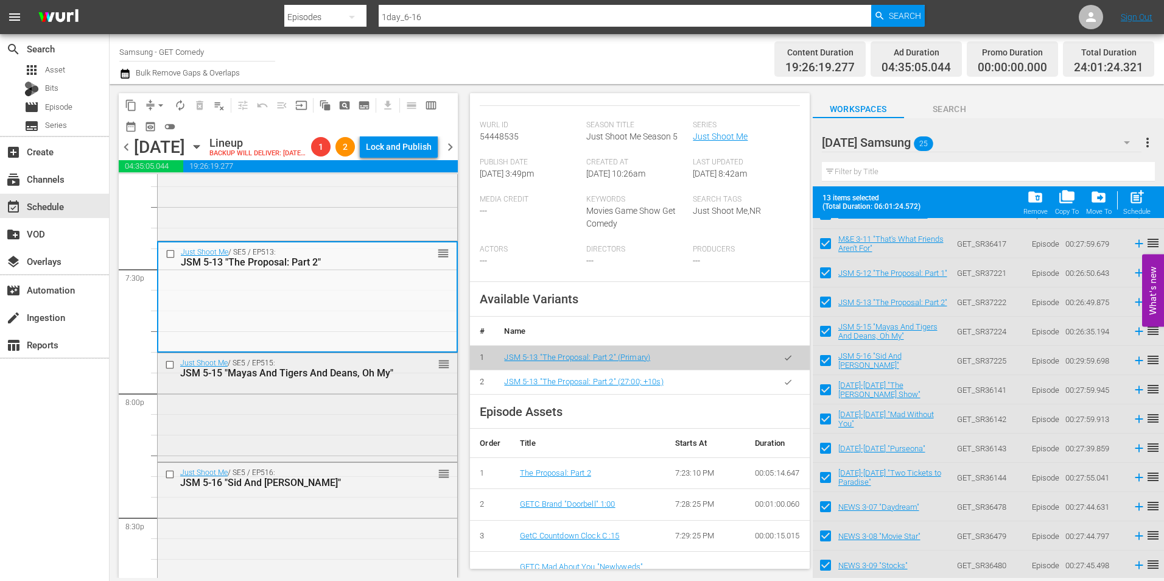
click at [342, 449] on div "Just Shoot Me / SE5 / EP515: JSM 5-15 "Mayas And Tigers And Deans, Oh My" reord…" at bounding box center [308, 406] width 300 height 107
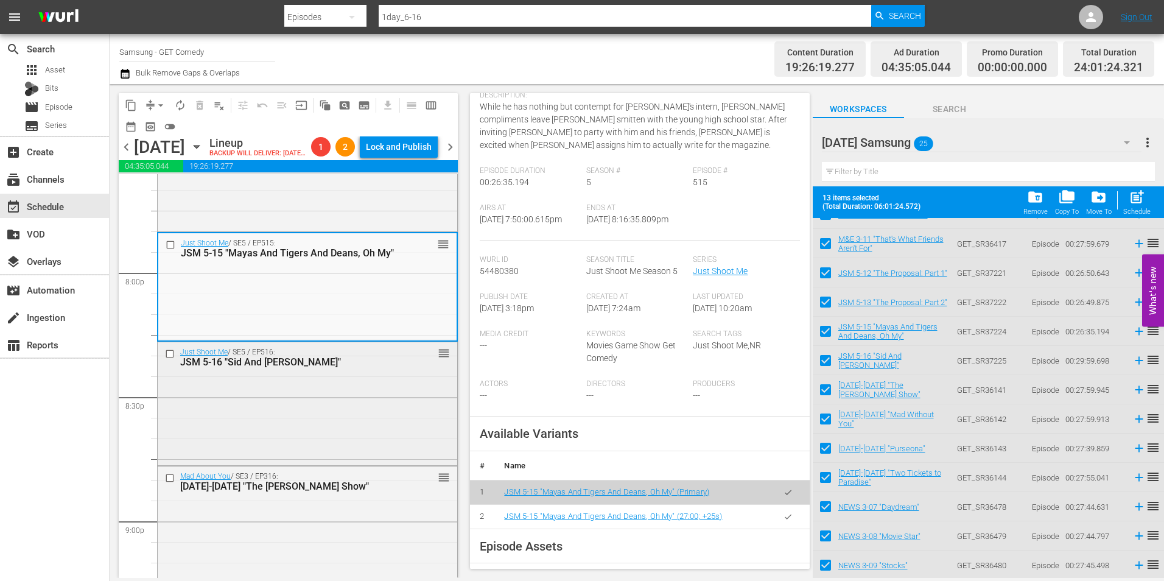
scroll to position [4870, 0]
click at [304, 412] on div "Just Shoot Me / SE5 / EP516: JSM 5-16 "Sid And [PERSON_NAME]" reorder" at bounding box center [308, 401] width 300 height 121
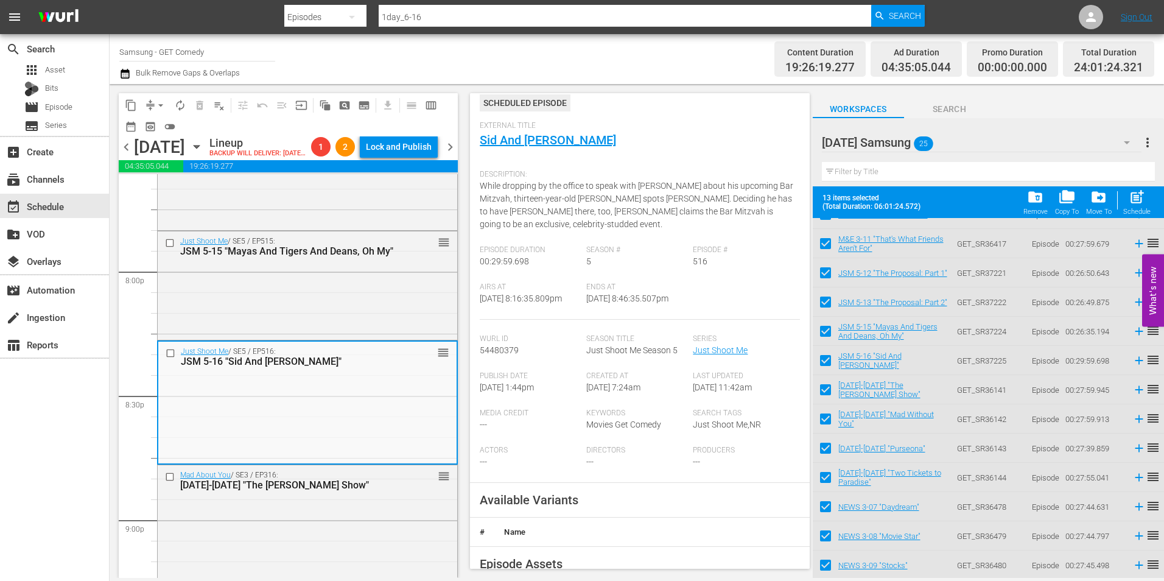
scroll to position [183, 0]
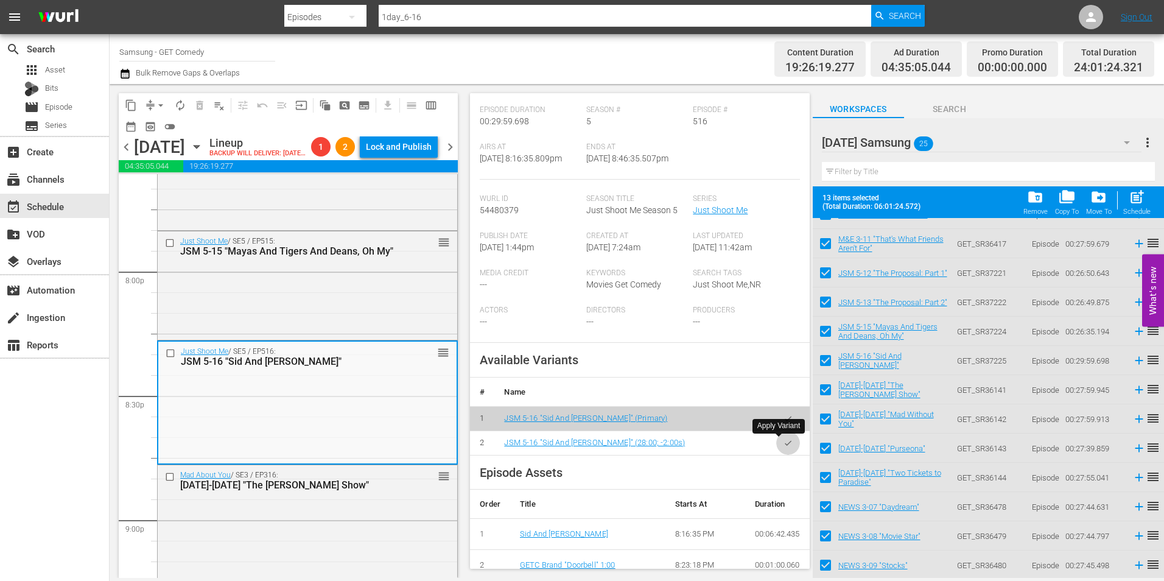
click at [784, 443] on button "button" at bounding box center [788, 443] width 24 height 24
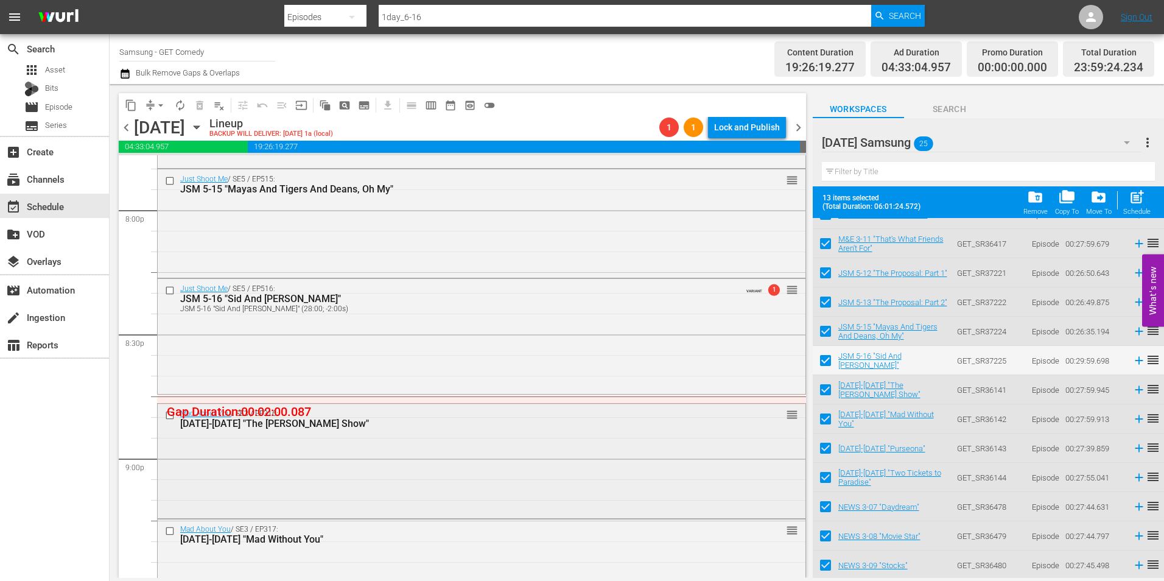
scroll to position [4931, 0]
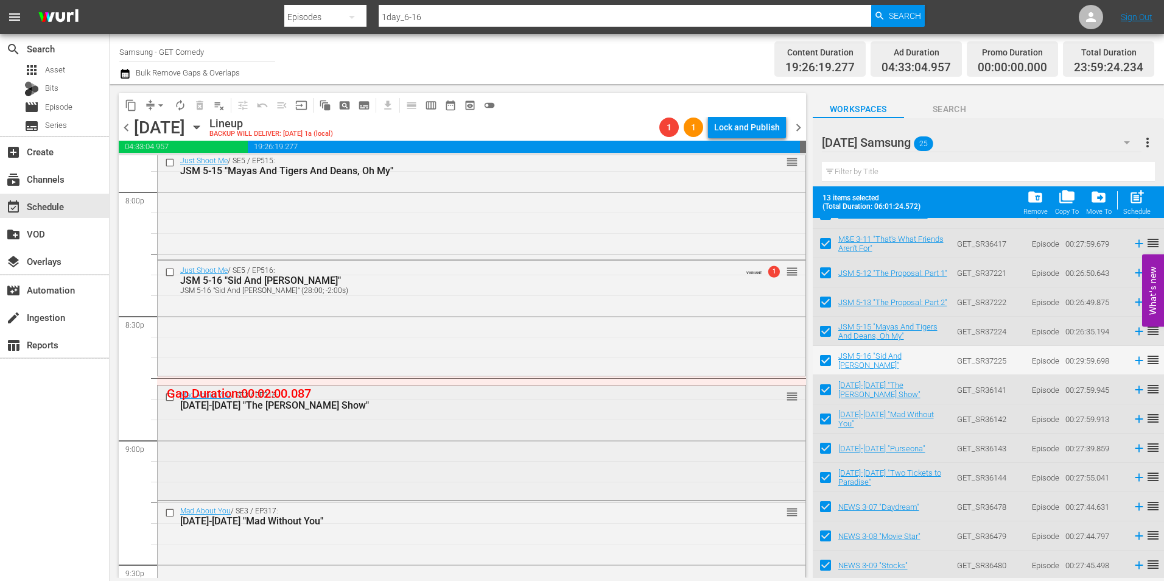
click at [410, 438] on div "Mad About You / SE3 / EP316: [DATE]-[DATE] "The [PERSON_NAME] Show" reorder" at bounding box center [482, 441] width 648 height 112
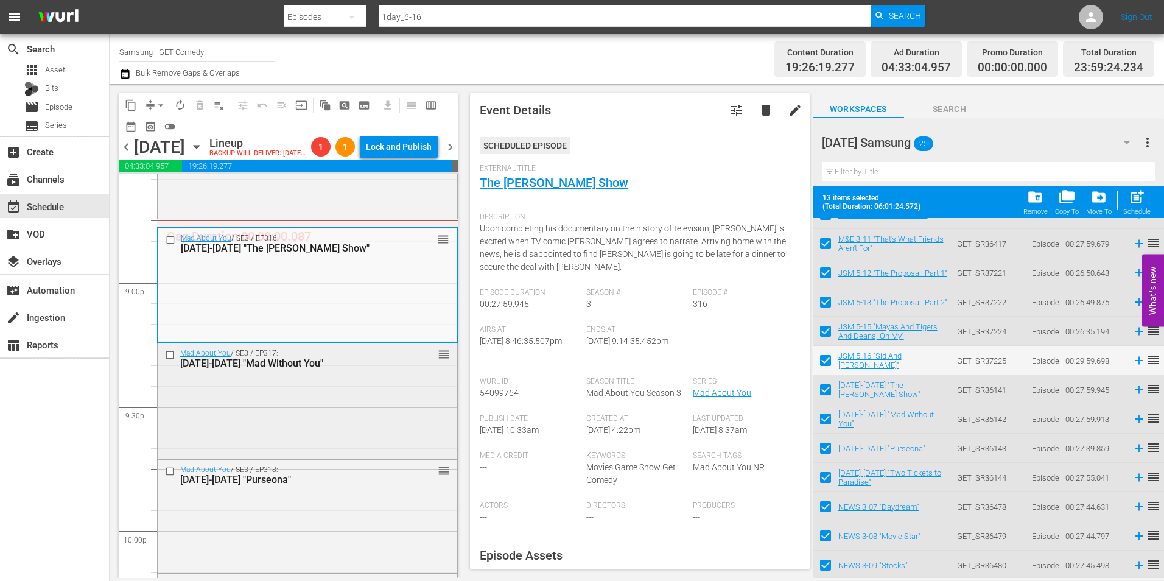
scroll to position [5114, 0]
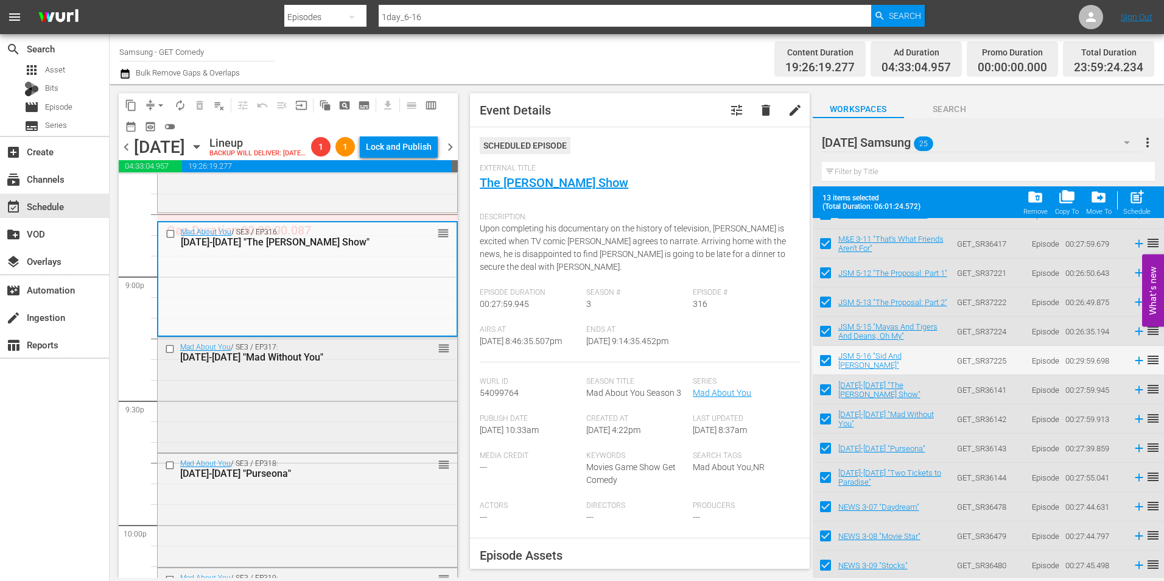
click at [352, 429] on div "Mad About You / SE3 / EP317: [DATE]-[DATE] "Mad Without You" reorder" at bounding box center [308, 393] width 300 height 112
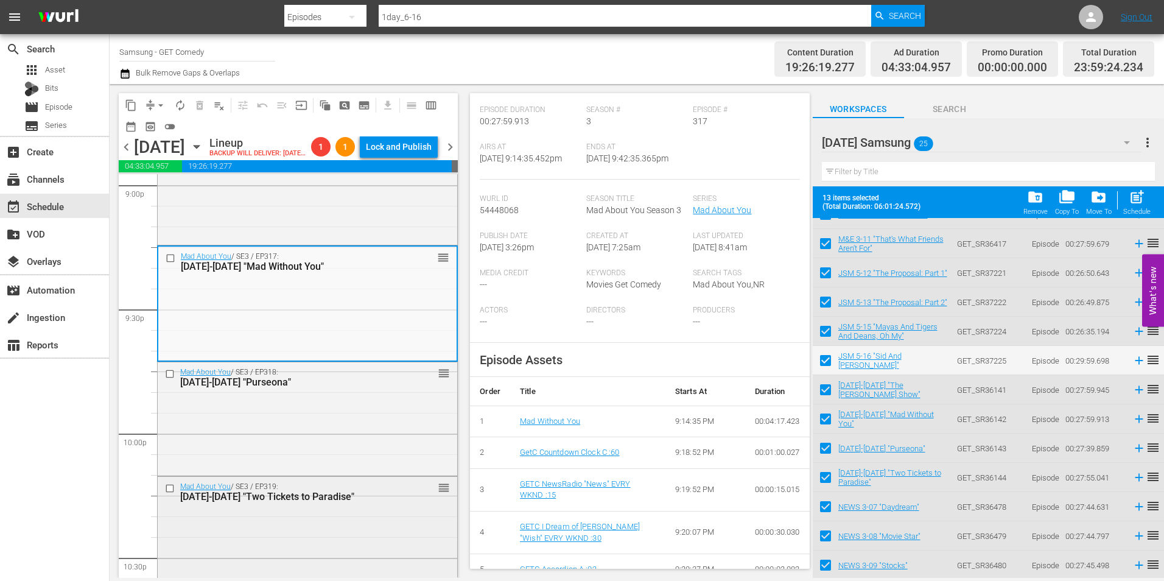
scroll to position [5235, 0]
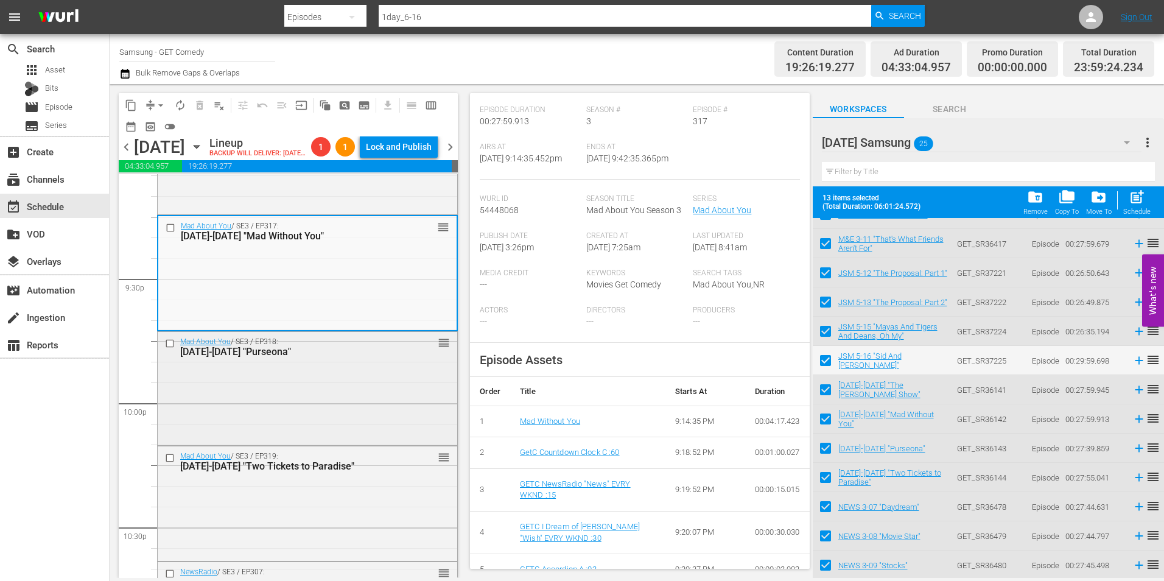
click at [380, 433] on div "Mad About You / SE3 / EP318: [DATE]-[DATE] "Purseona" reorder" at bounding box center [308, 387] width 300 height 111
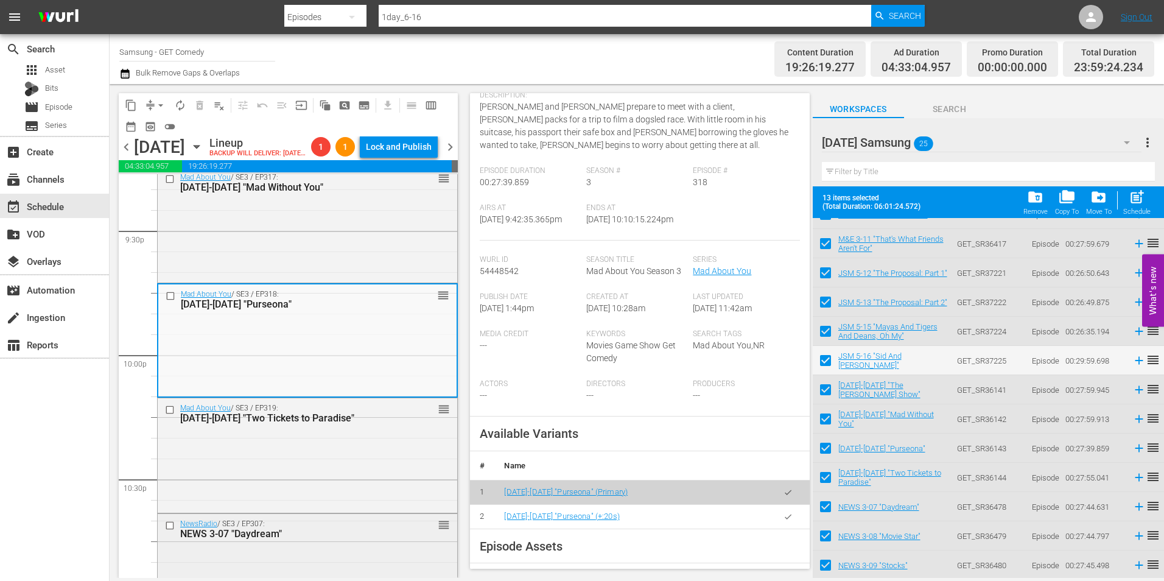
scroll to position [5357, 0]
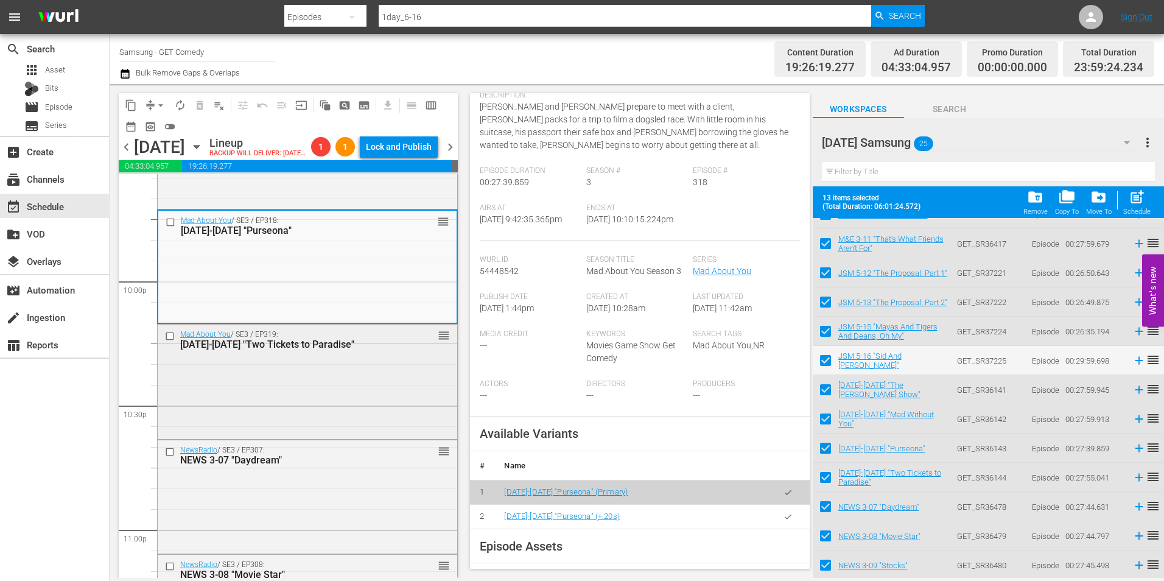
click at [354, 435] on div "Mad About You / SE3 / EP319: [DATE]-[DATE] "Two Tickets to Paradise" reorder" at bounding box center [308, 380] width 300 height 112
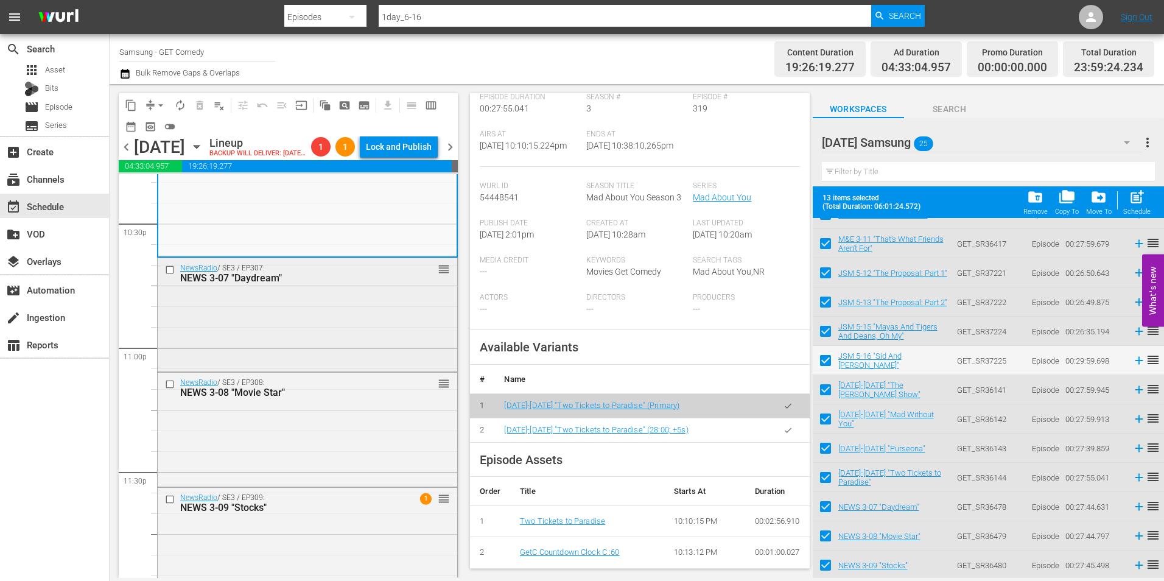
scroll to position [5540, 0]
click at [334, 346] on div "NewsRadio / SE3 / EP307: NEWS 3-07 "Daydream" reorder" at bounding box center [308, 313] width 300 height 111
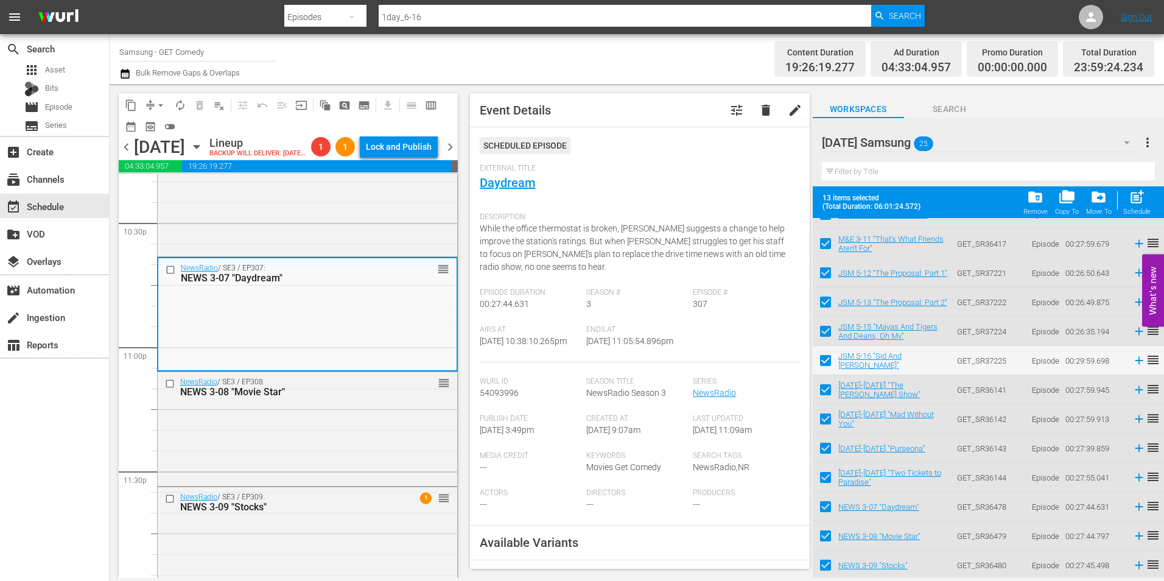
scroll to position [183, 0]
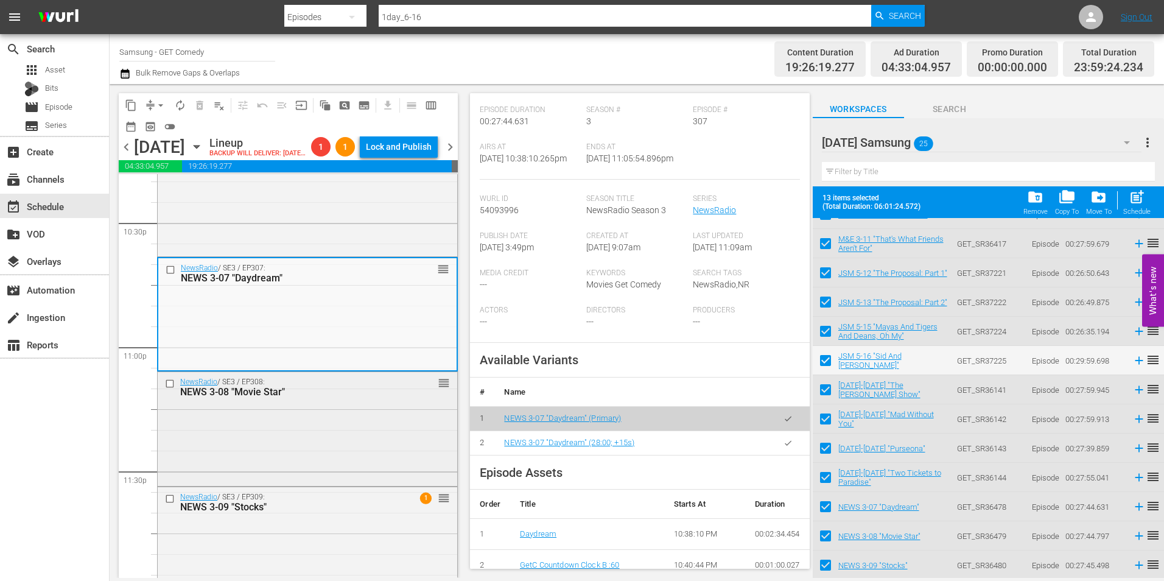
click at [371, 461] on div "NewsRadio / SE3 / EP308: NEWS 3-08 "Movie Star" reorder" at bounding box center [308, 427] width 300 height 111
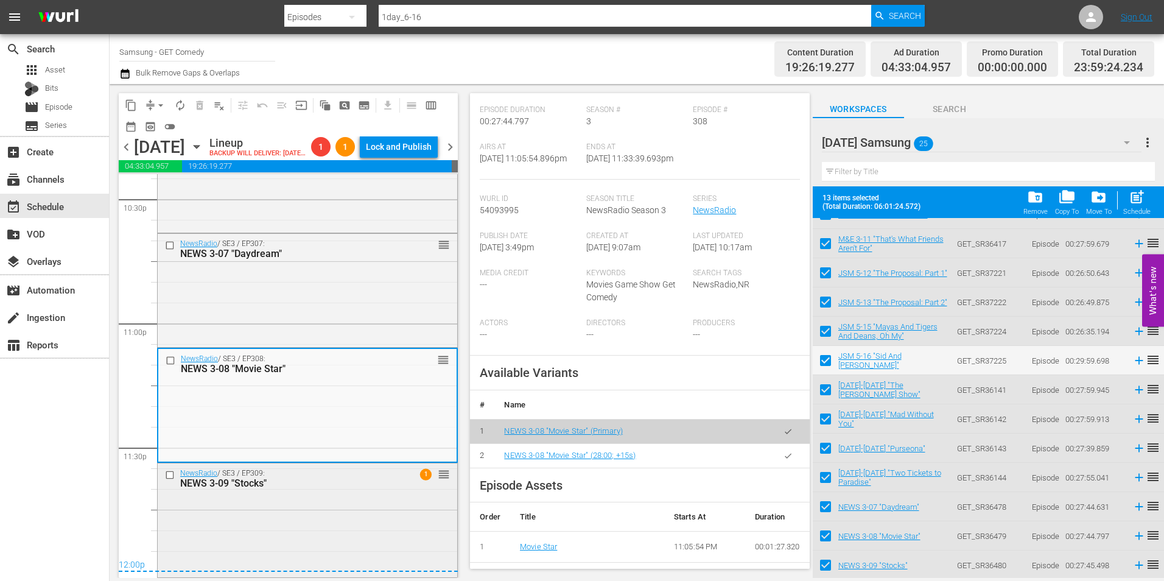
scroll to position [5584, 0]
click at [323, 502] on div "NewsRadio / SE3 / EP309: NEWS 3-09 "Stocks" 1 reorder" at bounding box center [308, 518] width 300 height 111
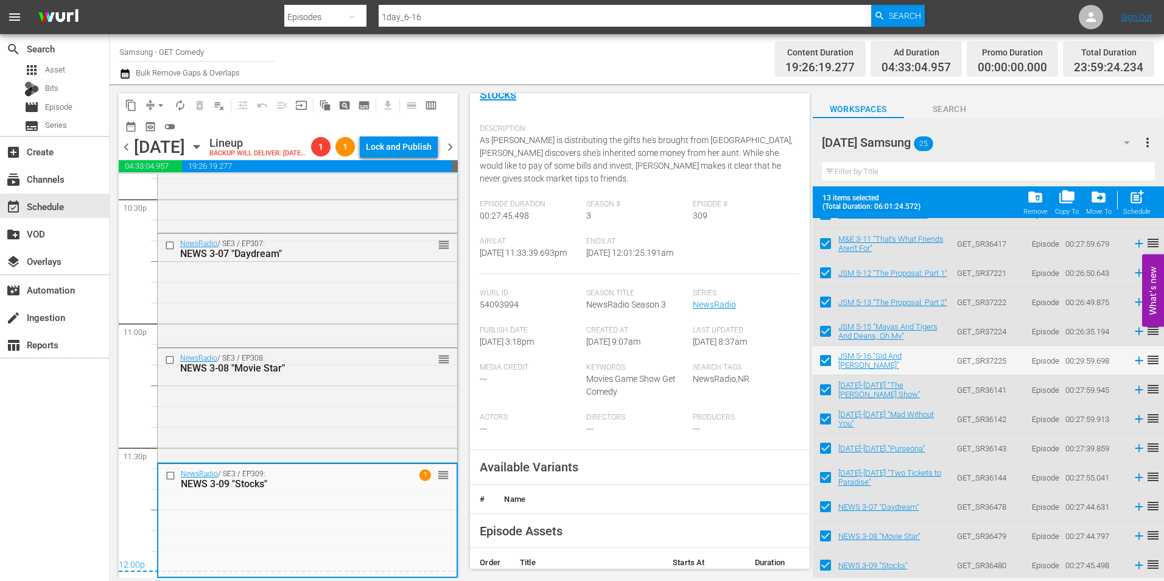
scroll to position [122, 0]
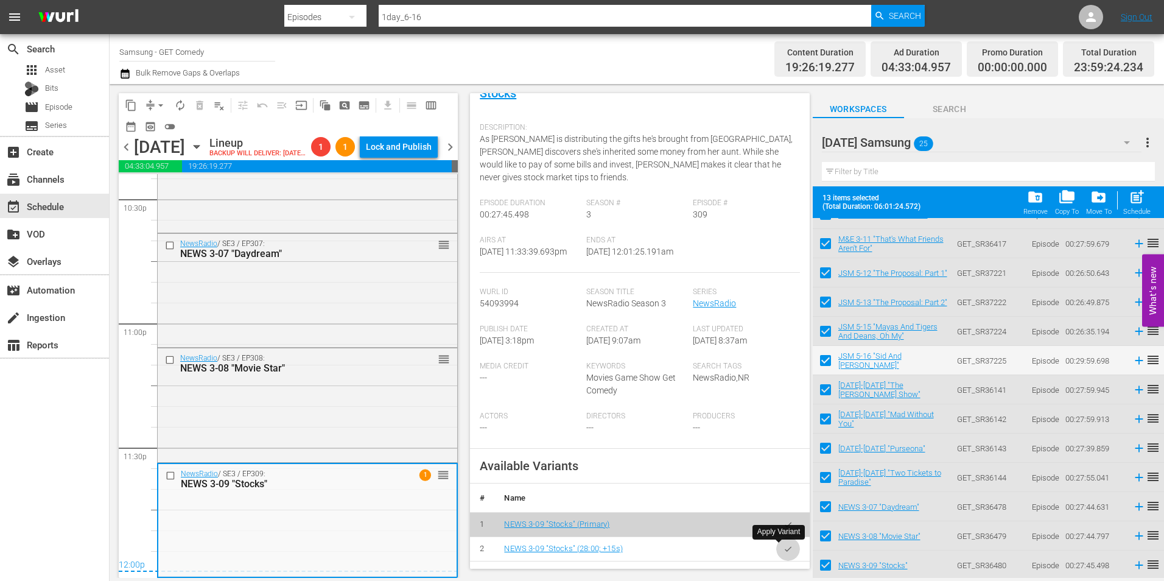
click at [783, 549] on icon "button" at bounding box center [787, 548] width 9 height 9
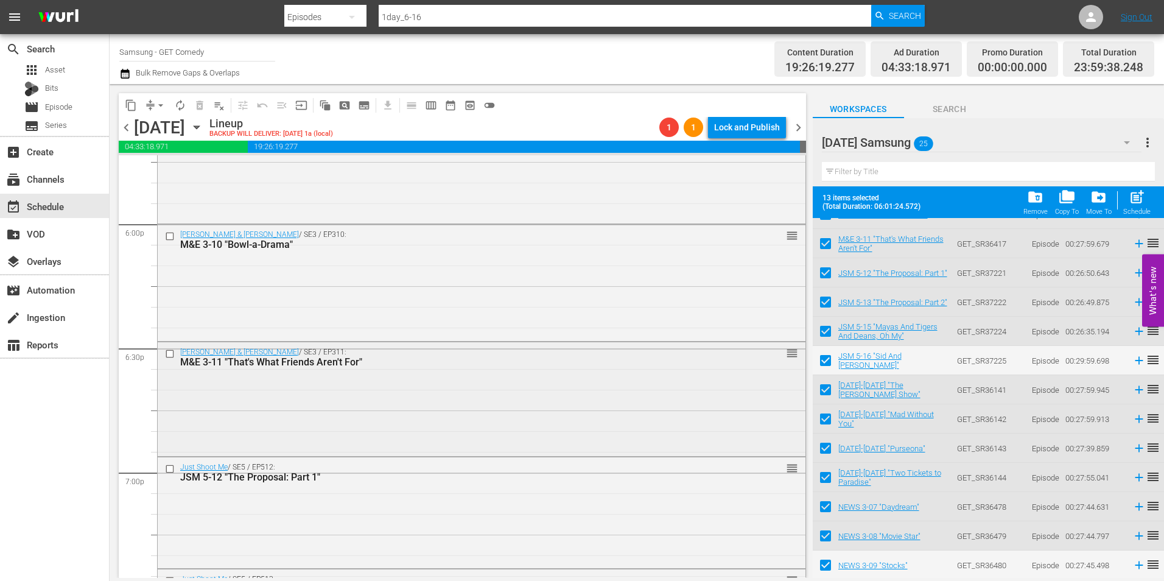
scroll to position [4389, 0]
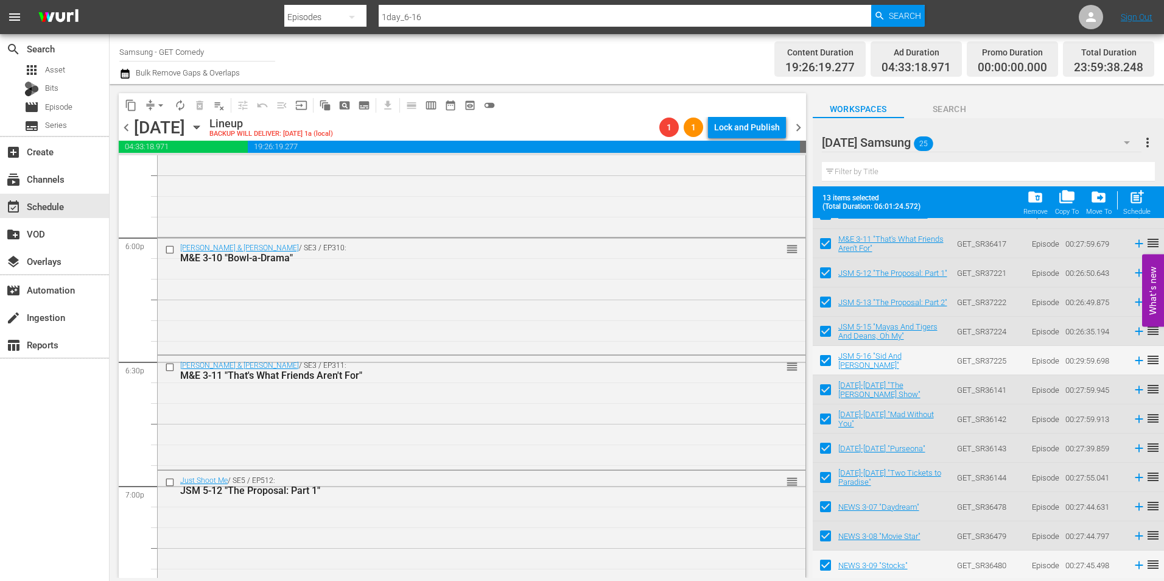
drag, startPoint x: 415, startPoint y: 321, endPoint x: 560, endPoint y: 353, distance: 148.9
click at [415, 321] on div "[PERSON_NAME] & [PERSON_NAME] / SE3 / EP310: M&E 3-10 "Bowl-a-Drama" reorder" at bounding box center [482, 295] width 648 height 114
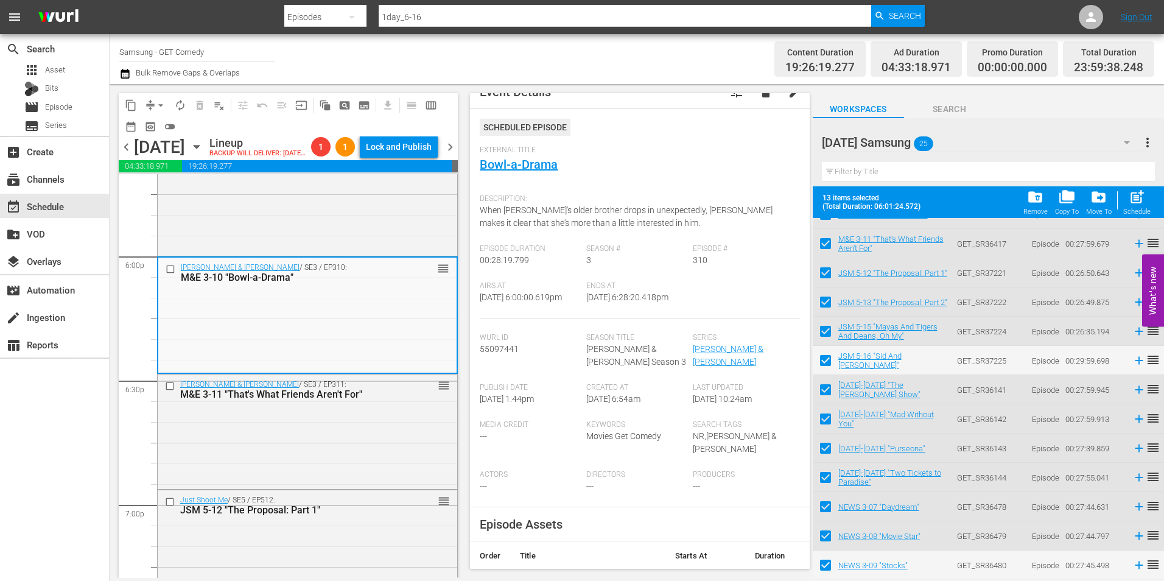
scroll to position [0, 0]
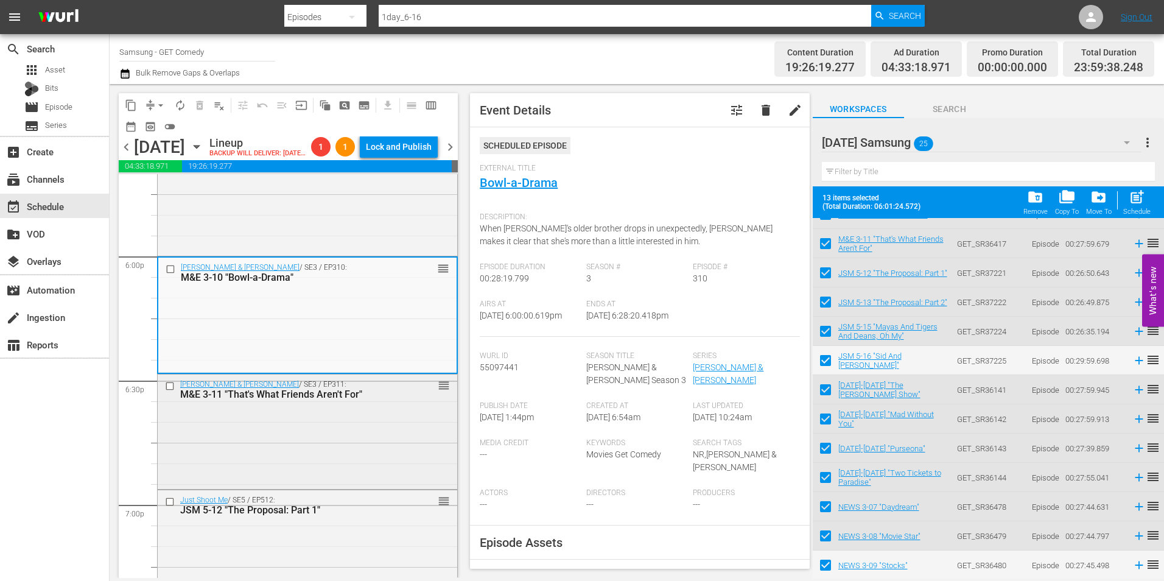
click at [394, 468] on div "[PERSON_NAME] & [PERSON_NAME] / SE3 / EP311: M&E 3-11 "That's What Friends Aren…" at bounding box center [308, 430] width 300 height 112
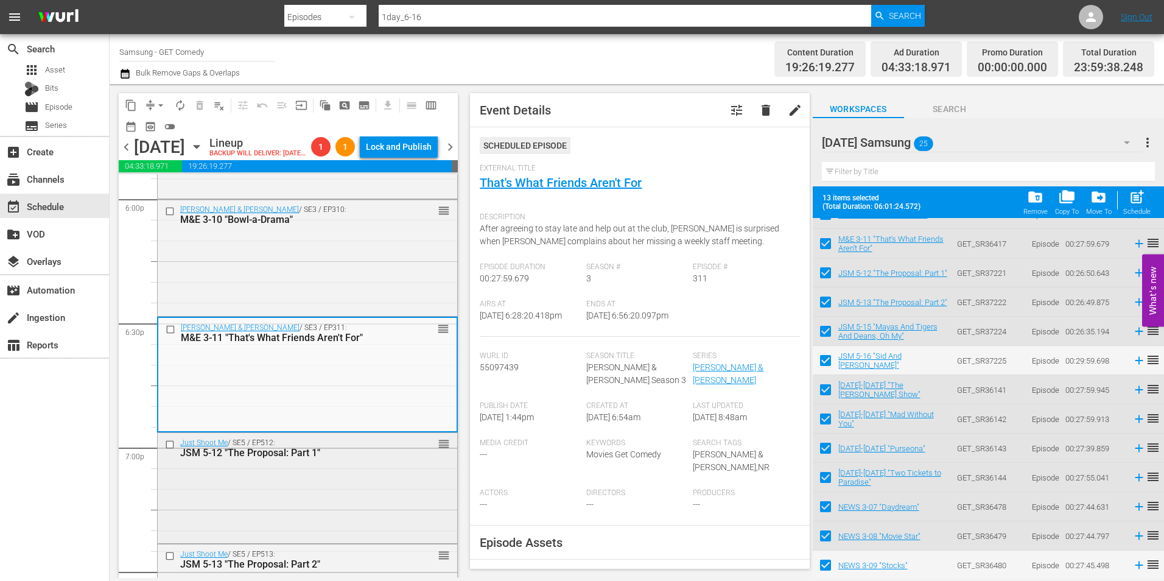
scroll to position [4510, 0]
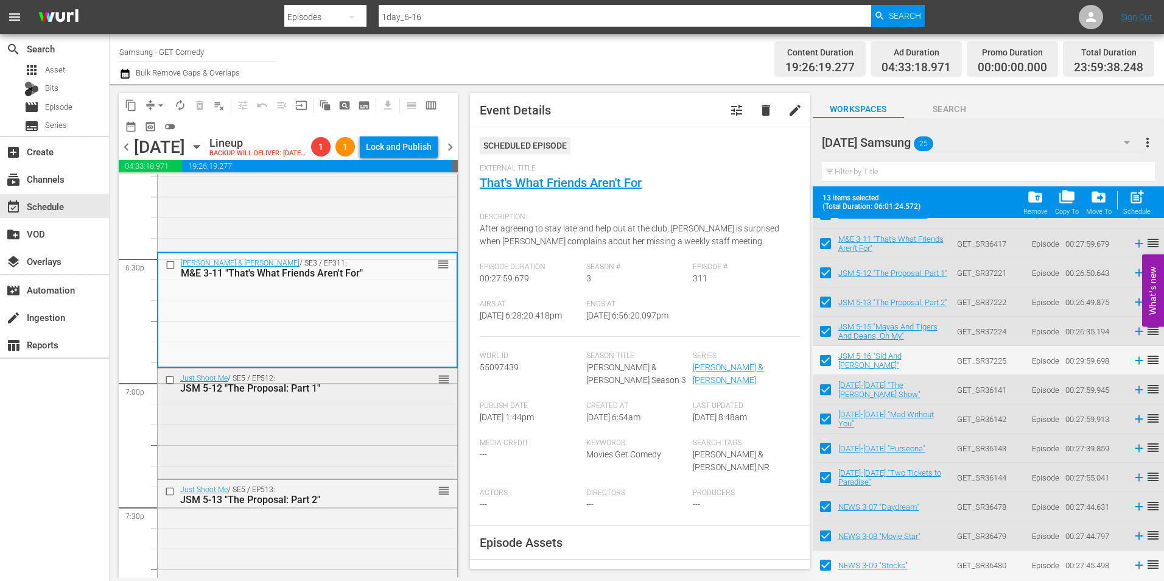
click at [333, 440] on div "Just Shoot Me / SE5 / EP512: JSM 5-12 "The Proposal: Part 1" reorder" at bounding box center [308, 422] width 300 height 108
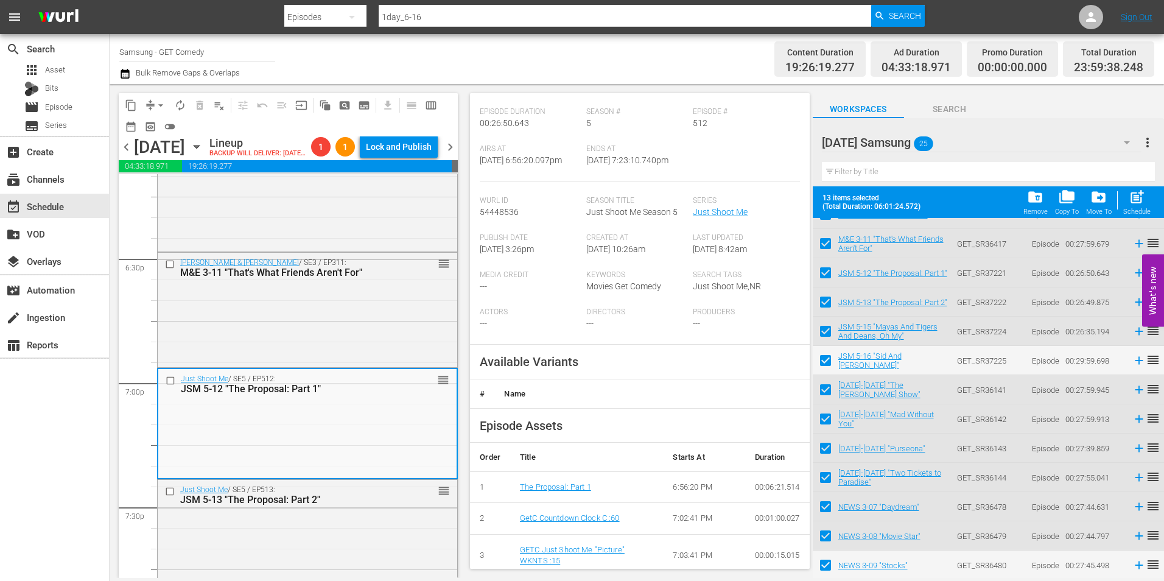
scroll to position [183, 0]
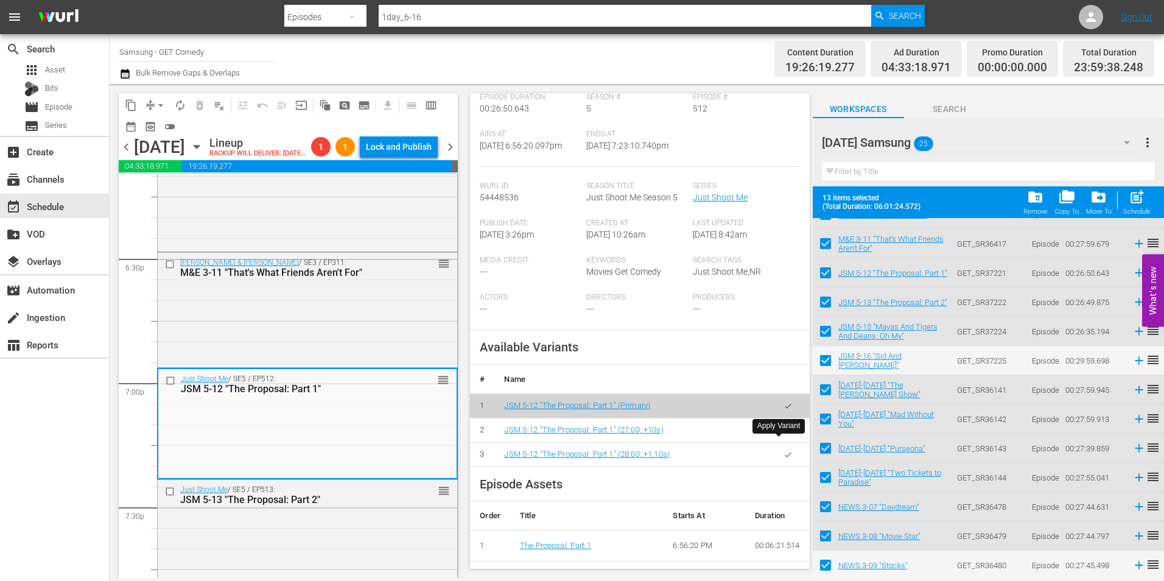
click at [783, 435] on icon "button" at bounding box center [787, 430] width 9 height 9
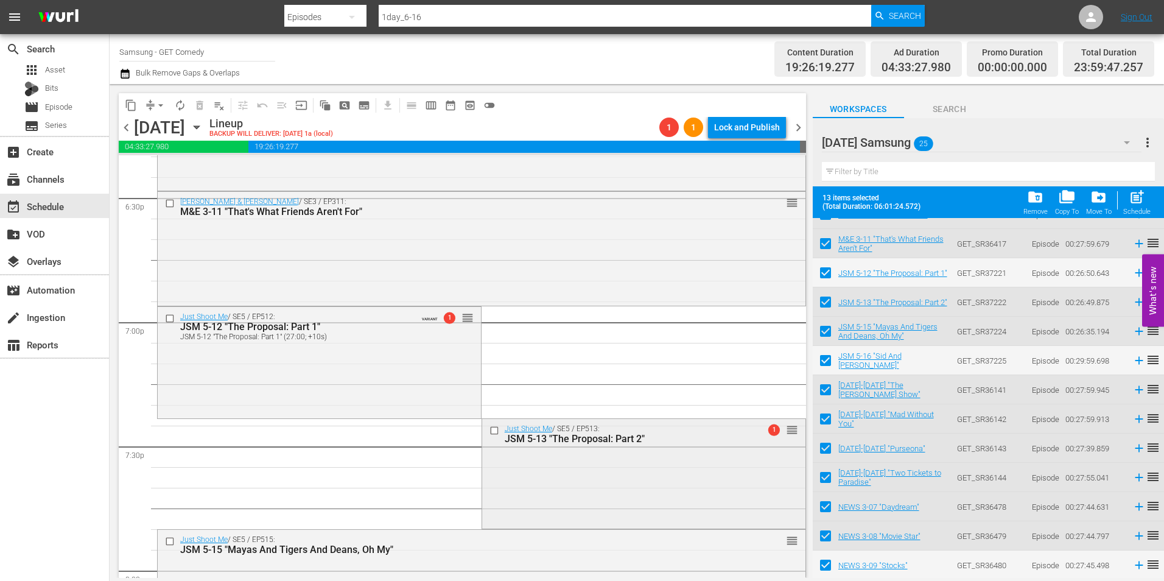
scroll to position [4632, 0]
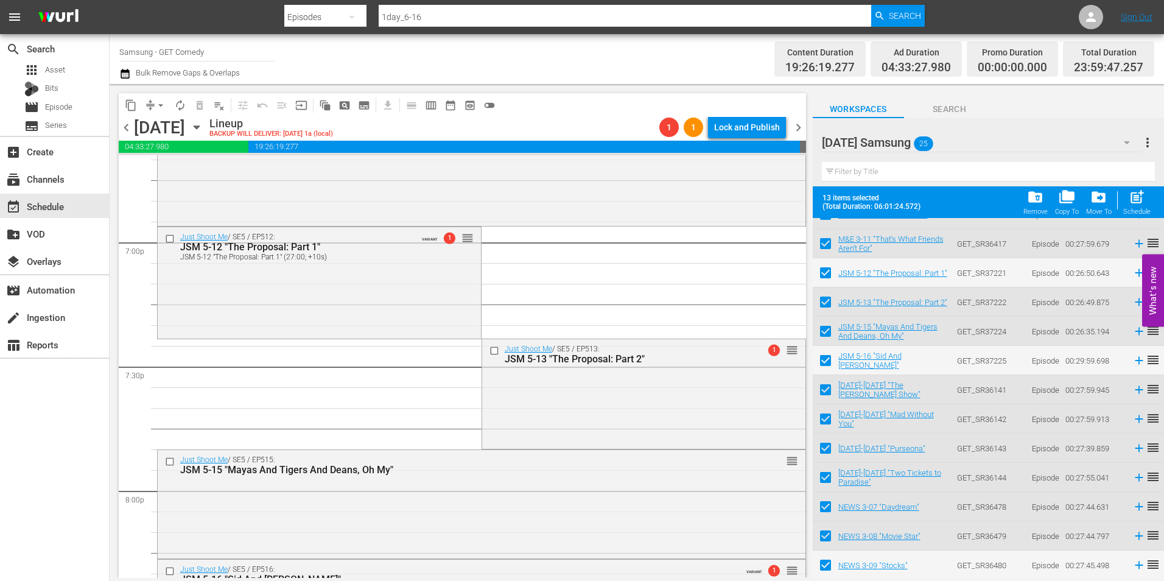
drag, startPoint x: 508, startPoint y: 376, endPoint x: 598, endPoint y: 416, distance: 98.1
click at [508, 376] on div "Just Shoot Me / SE5 / EP513: JSM 5-13 "The Proposal: Part 2" 1 reorder" at bounding box center [643, 392] width 323 height 107
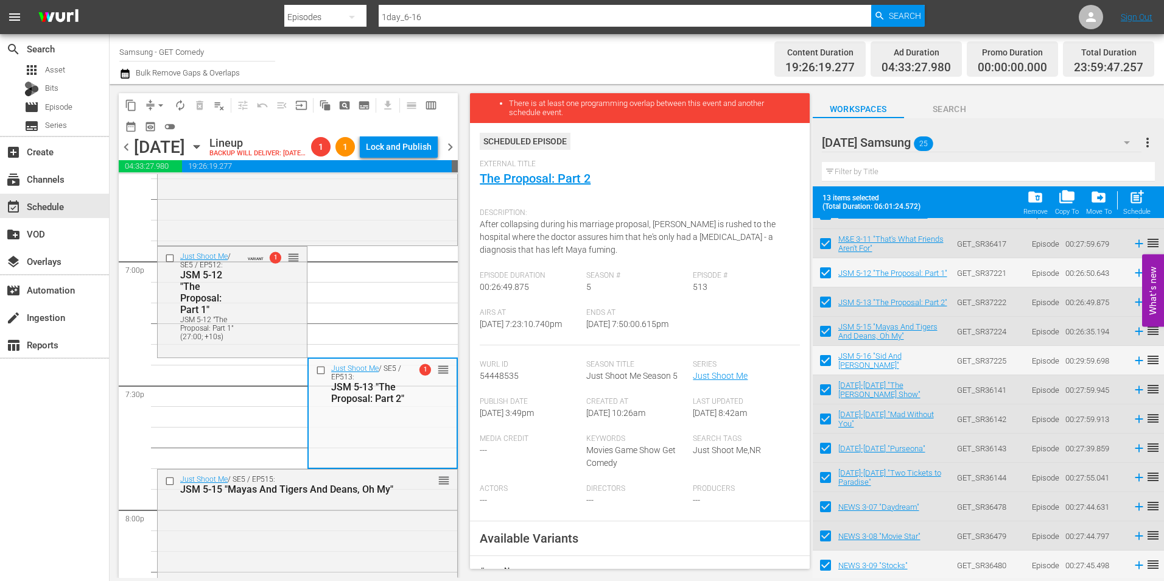
scroll to position [183, 0]
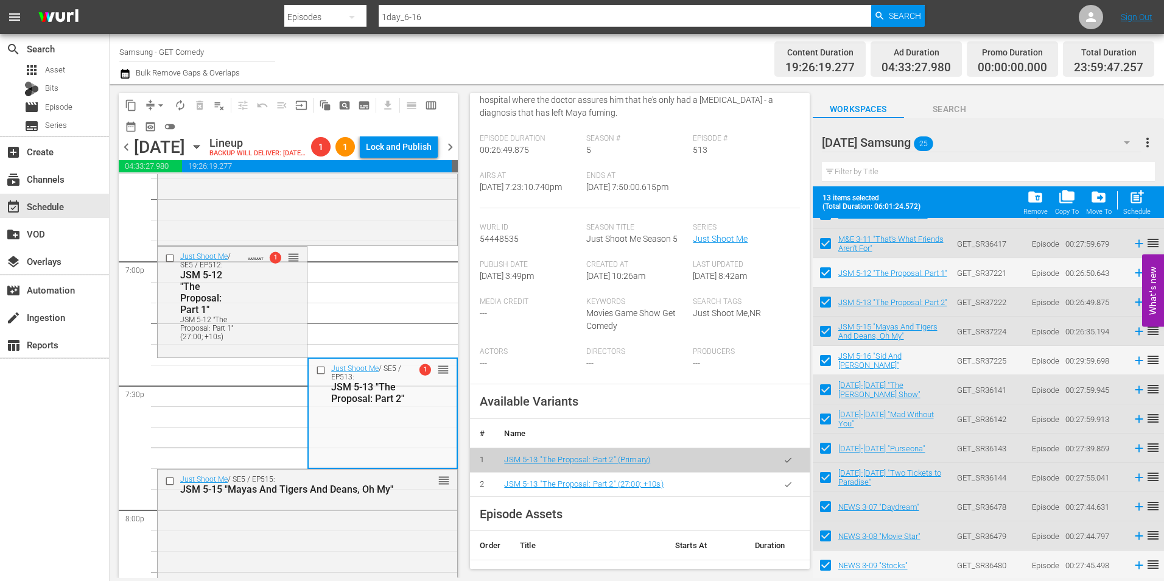
drag, startPoint x: 779, startPoint y: 500, endPoint x: 1151, endPoint y: 333, distance: 408.2
click at [783, 489] on icon "button" at bounding box center [787, 484] width 9 height 9
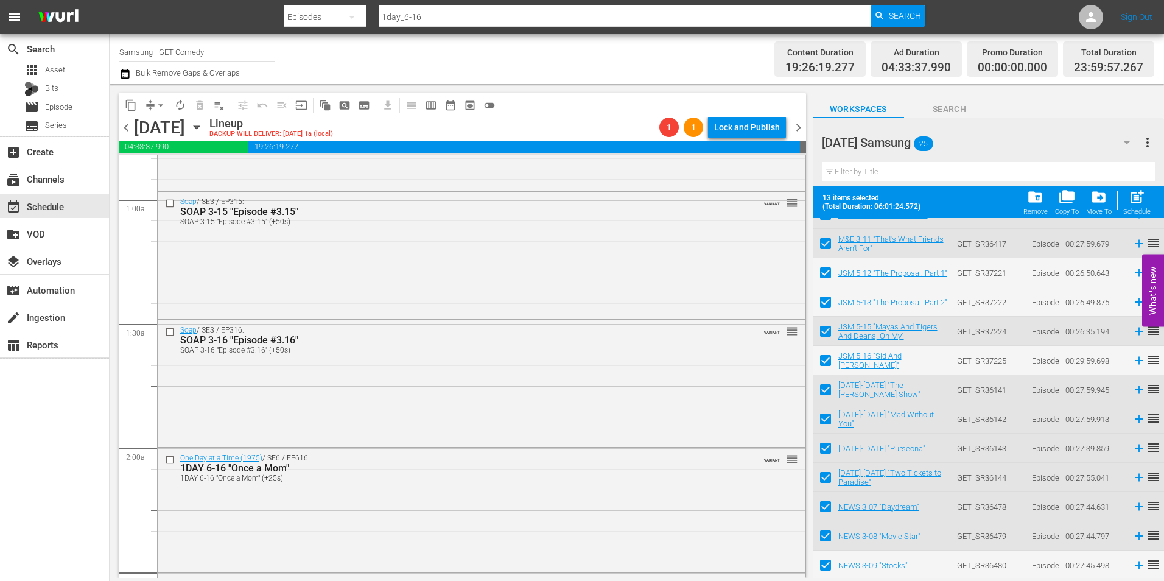
scroll to position [0, 0]
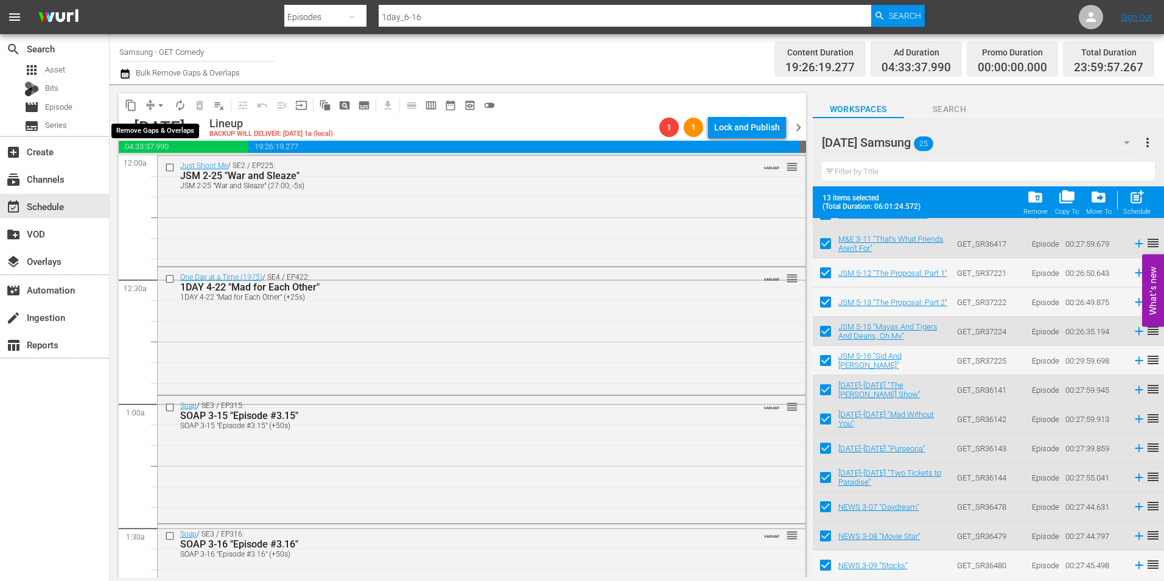
click at [153, 98] on button "arrow_drop_down" at bounding box center [160, 105] width 19 height 19
click at [152, 124] on li "Align to Midnight" at bounding box center [161, 130] width 100 height 20
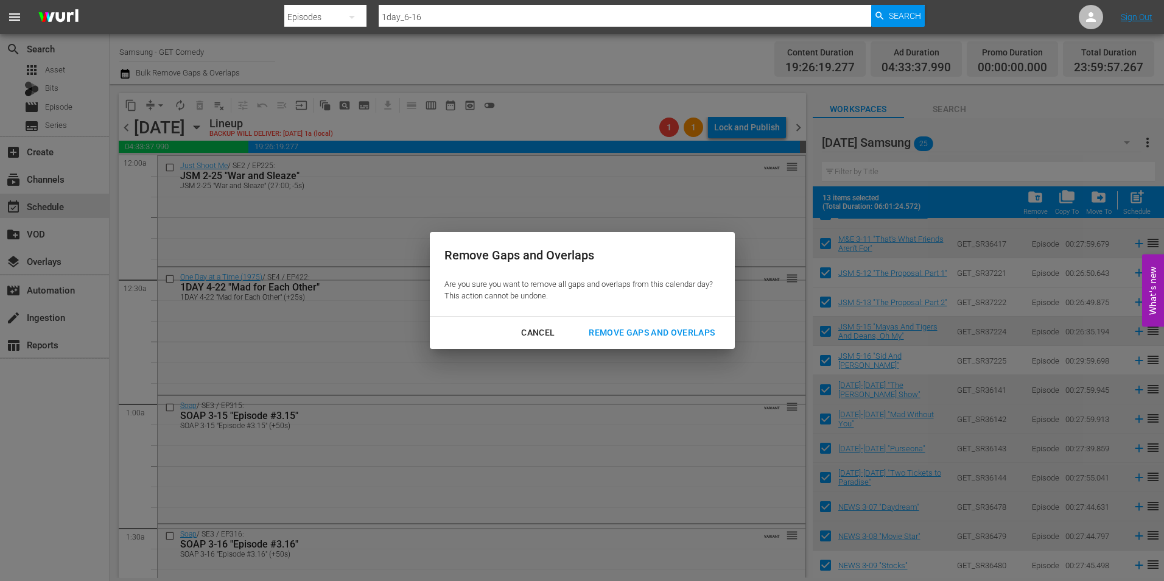
click at [658, 331] on div "Remove Gaps and Overlaps" at bounding box center [651, 332] width 145 height 15
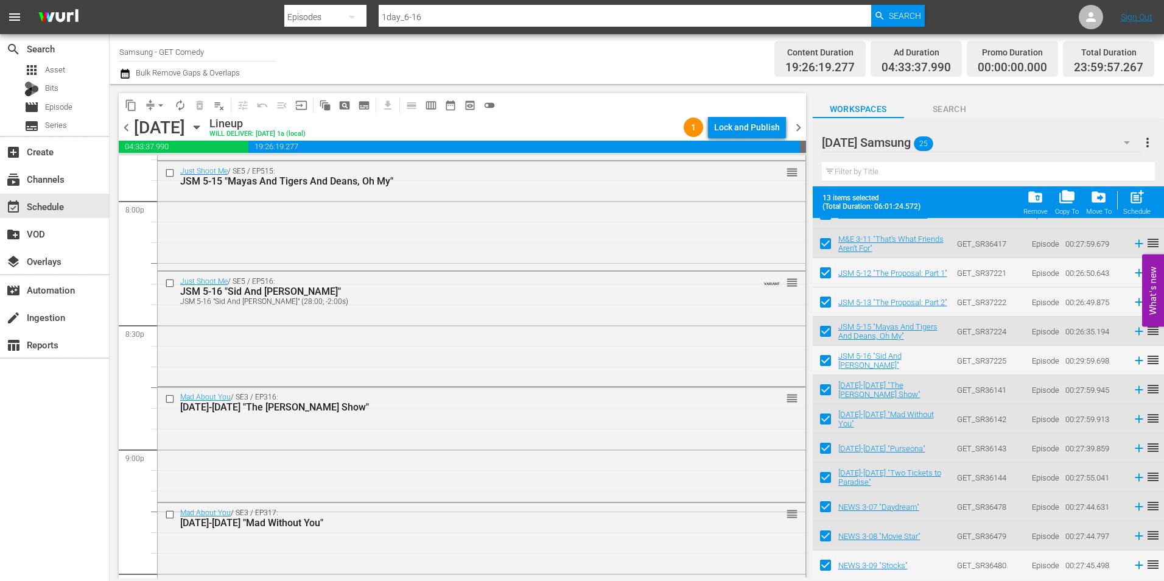
scroll to position [5539, 0]
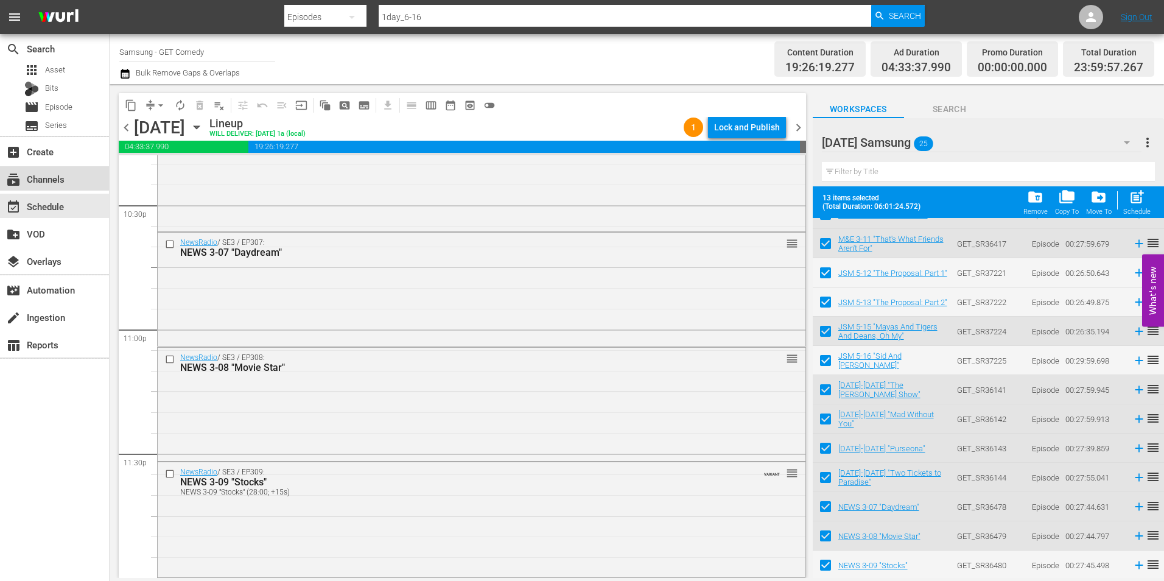
click at [58, 178] on div "subscriptions Channels" at bounding box center [34, 177] width 68 height 11
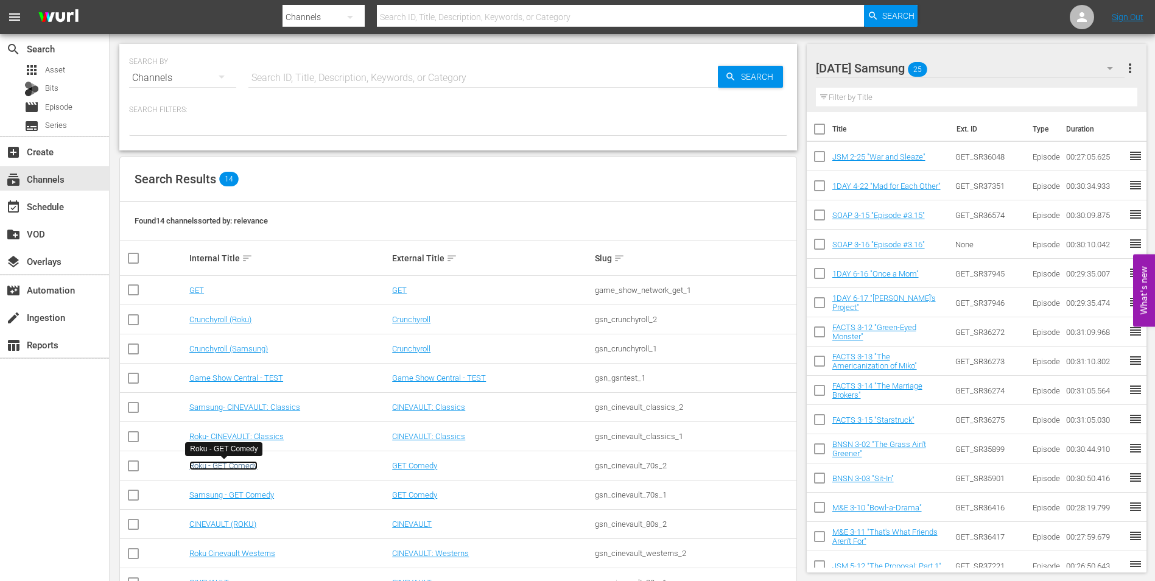
click at [224, 464] on link "Roku - GET Comedy" at bounding box center [223, 465] width 68 height 9
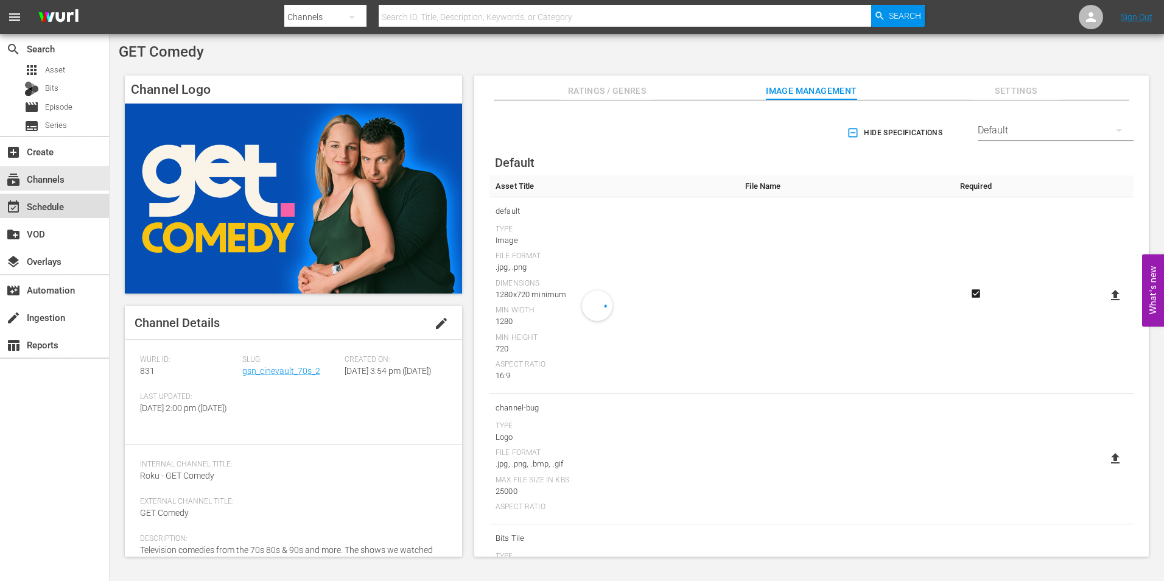
click at [79, 206] on div "event_available Schedule" at bounding box center [54, 206] width 109 height 24
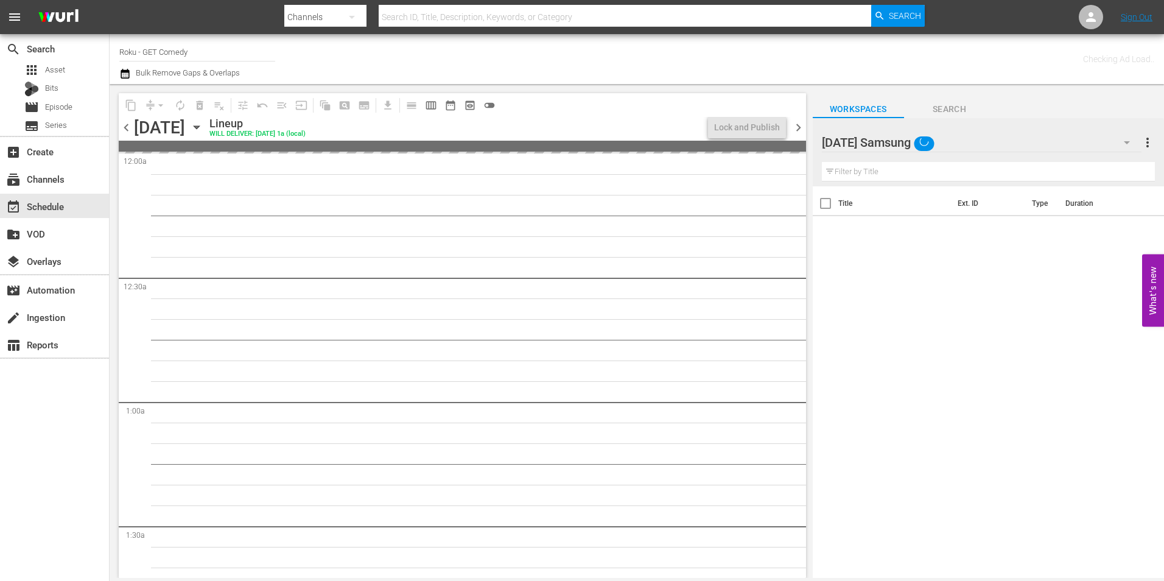
click at [1014, 135] on div "[DATE] Samsung" at bounding box center [982, 142] width 320 height 34
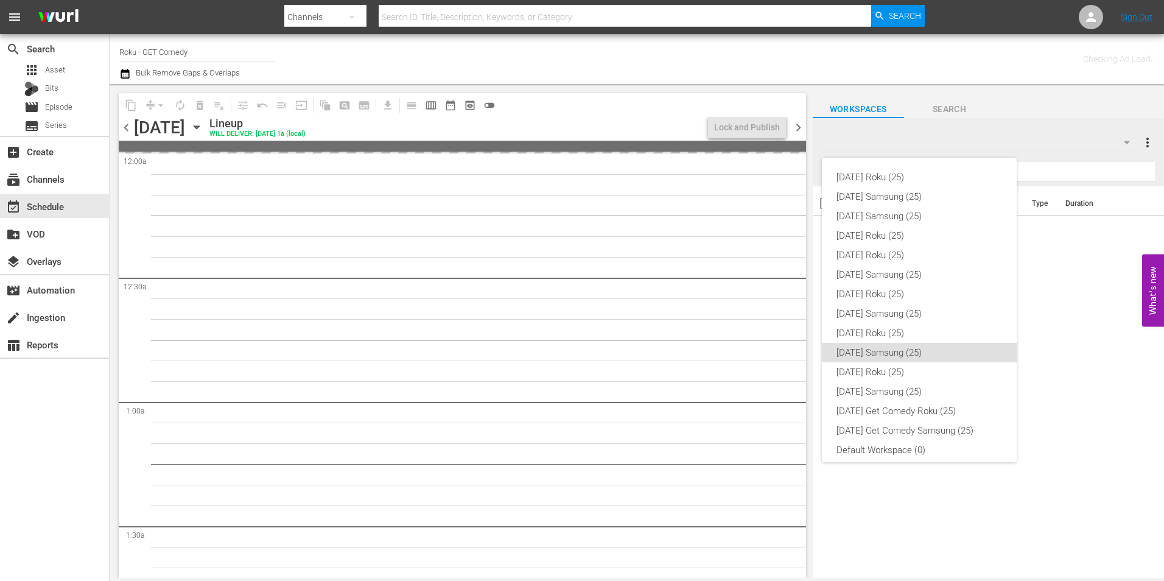
scroll to position [7, 0]
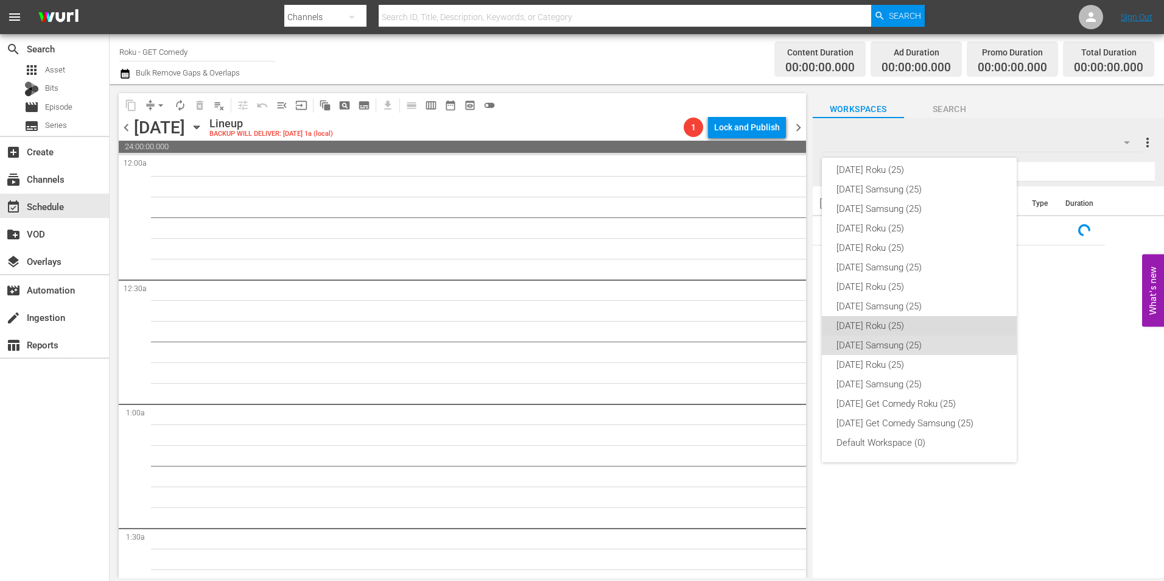
click at [924, 325] on div "[DATE] Roku (25)" at bounding box center [919, 325] width 166 height 19
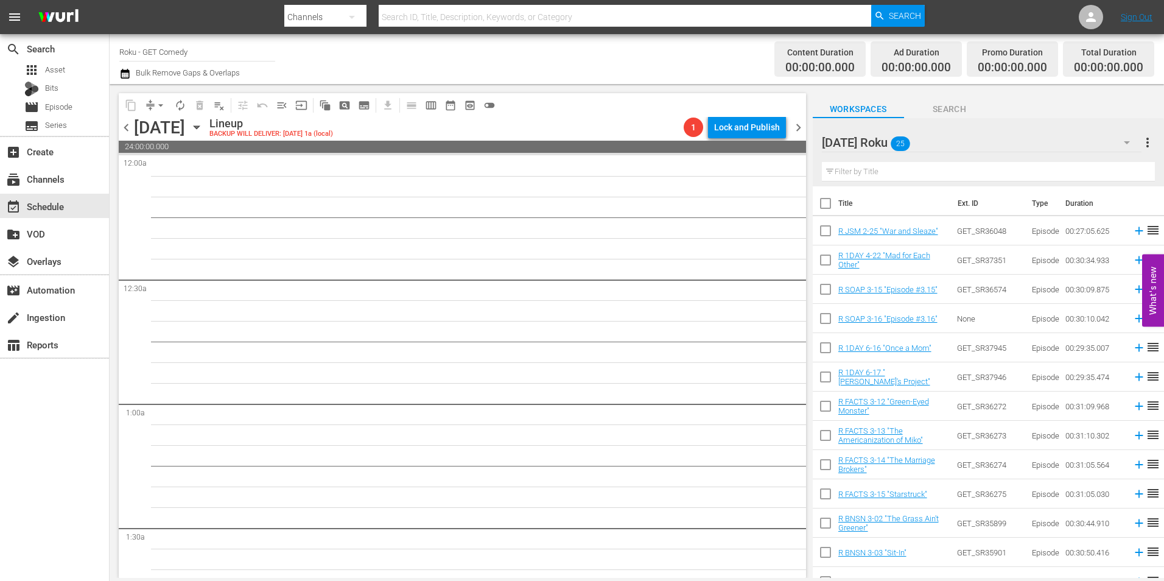
click at [824, 239] on input "checkbox" at bounding box center [826, 233] width 26 height 26
checkbox input "true"
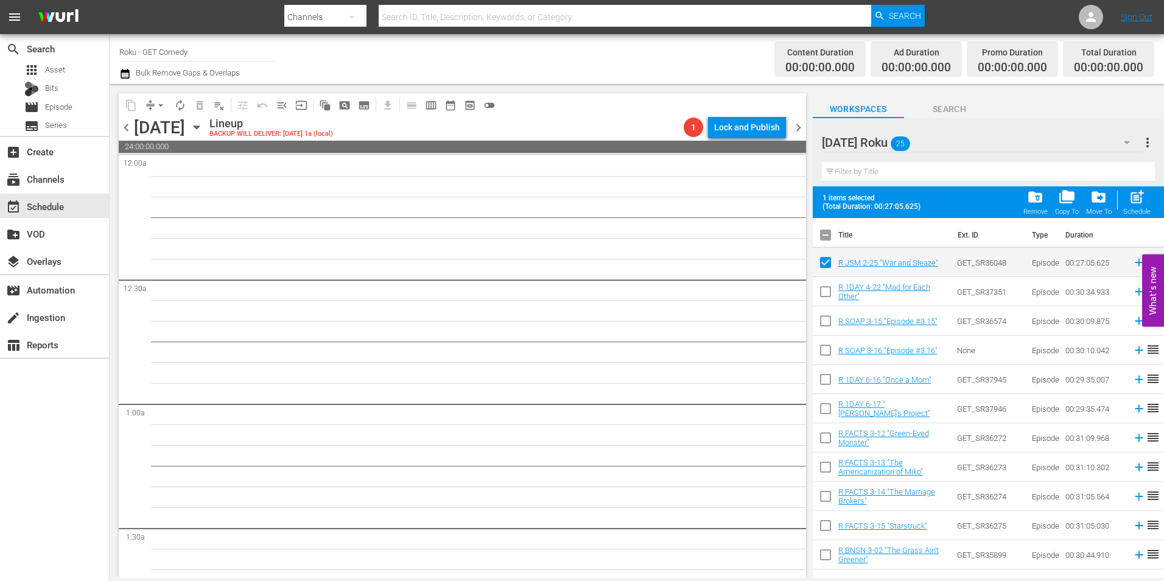
click at [826, 289] on input "checkbox" at bounding box center [826, 294] width 26 height 26
checkbox input "true"
click at [823, 322] on input "checkbox" at bounding box center [826, 323] width 26 height 26
checkbox input "true"
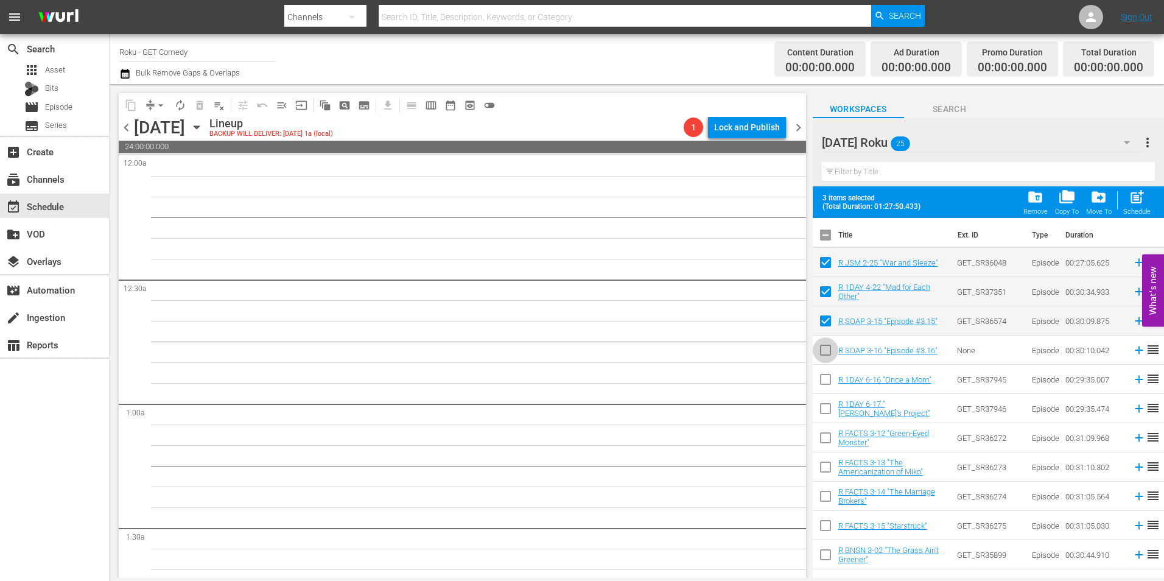
click at [822, 351] on input "checkbox" at bounding box center [826, 353] width 26 height 26
checkbox input "true"
click at [822, 385] on input "checkbox" at bounding box center [826, 382] width 26 height 26
checkbox input "true"
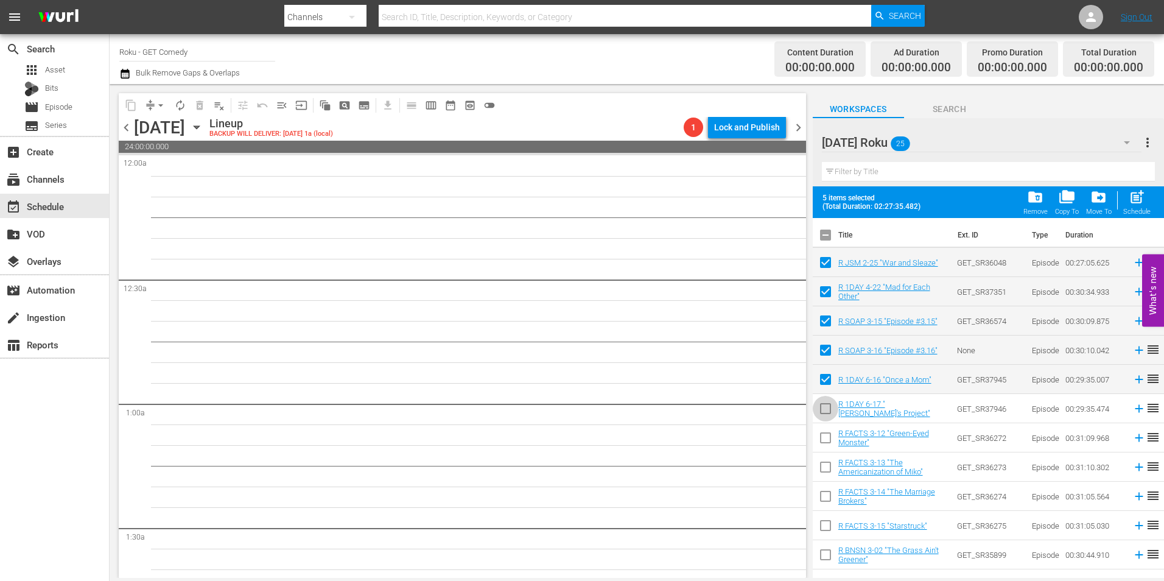
click at [827, 414] on input "checkbox" at bounding box center [826, 411] width 26 height 26
checkbox input "true"
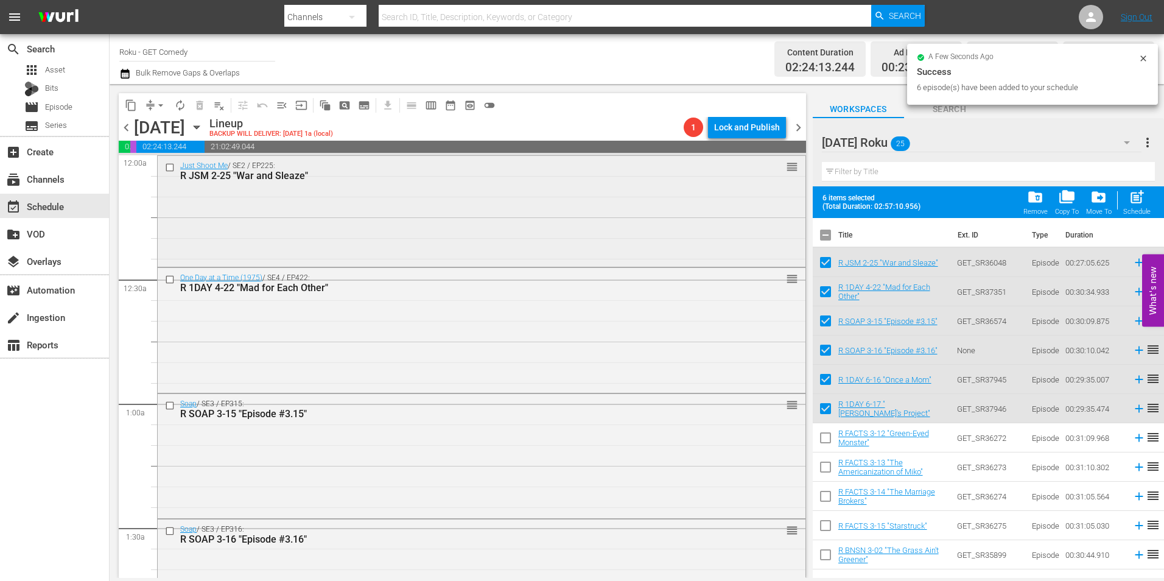
click at [476, 239] on div "Just Shoot Me / SE2 / EP225: R JSM 2-25 "War and Sleaze" reorder" at bounding box center [482, 210] width 648 height 108
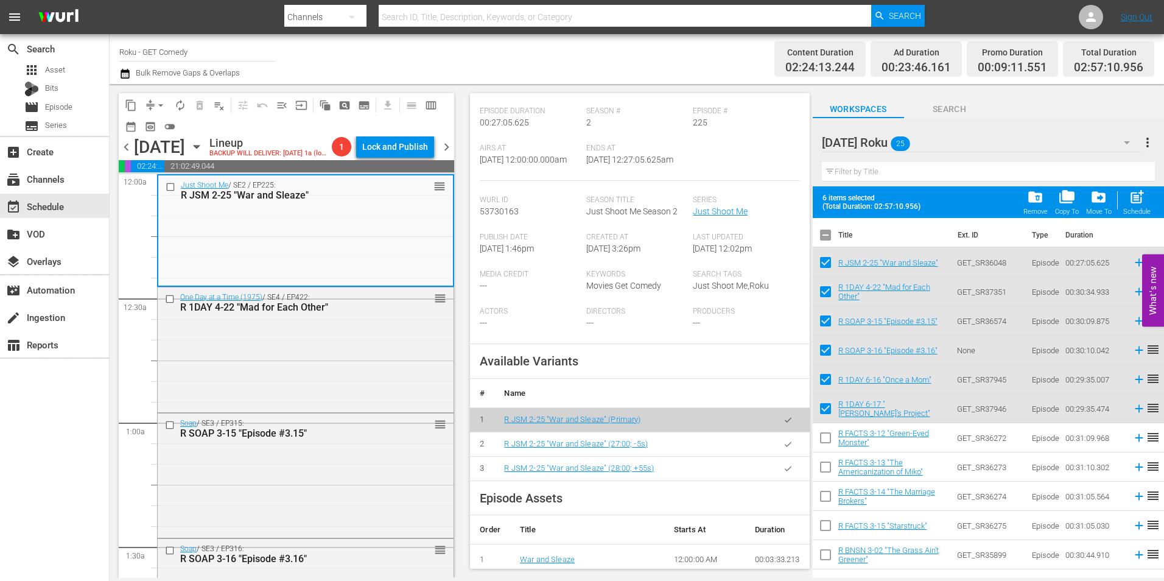
scroll to position [183, 0]
click at [783, 447] on icon "button" at bounding box center [787, 442] width 9 height 9
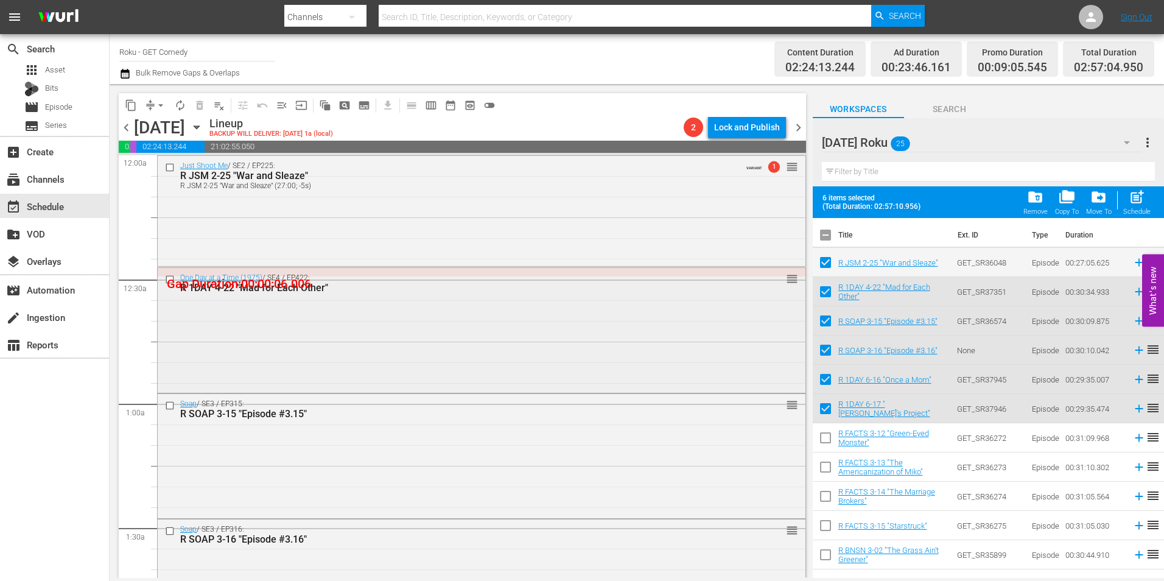
click at [319, 358] on div "One Day at a Time (1975) / SE4 / EP422: R 1DAY 4-22 "Mad for Each Other" reorder" at bounding box center [482, 329] width 648 height 123
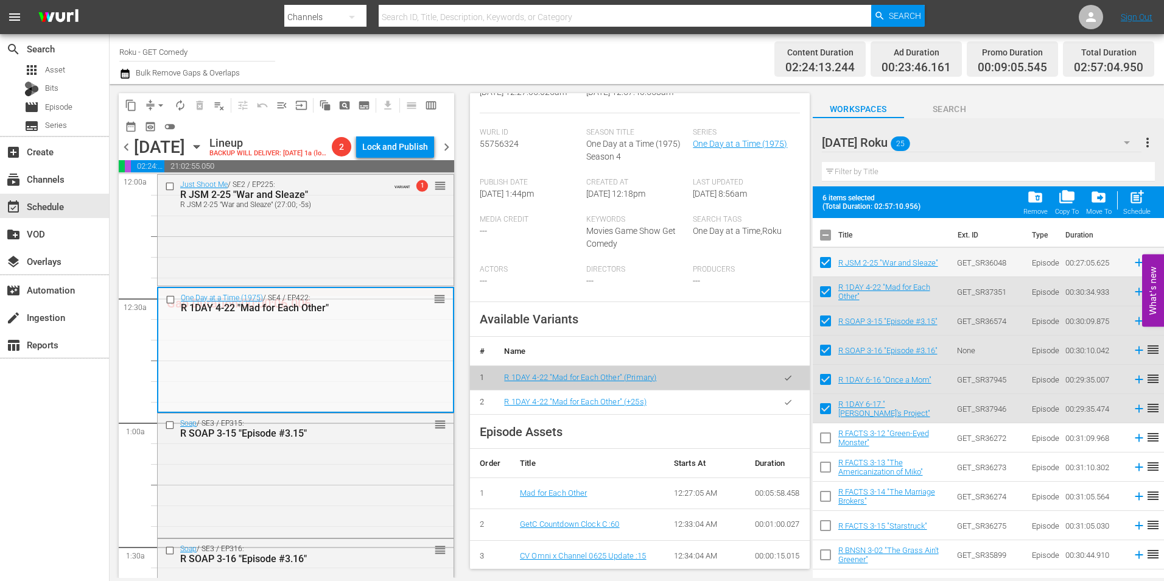
scroll to position [244, 0]
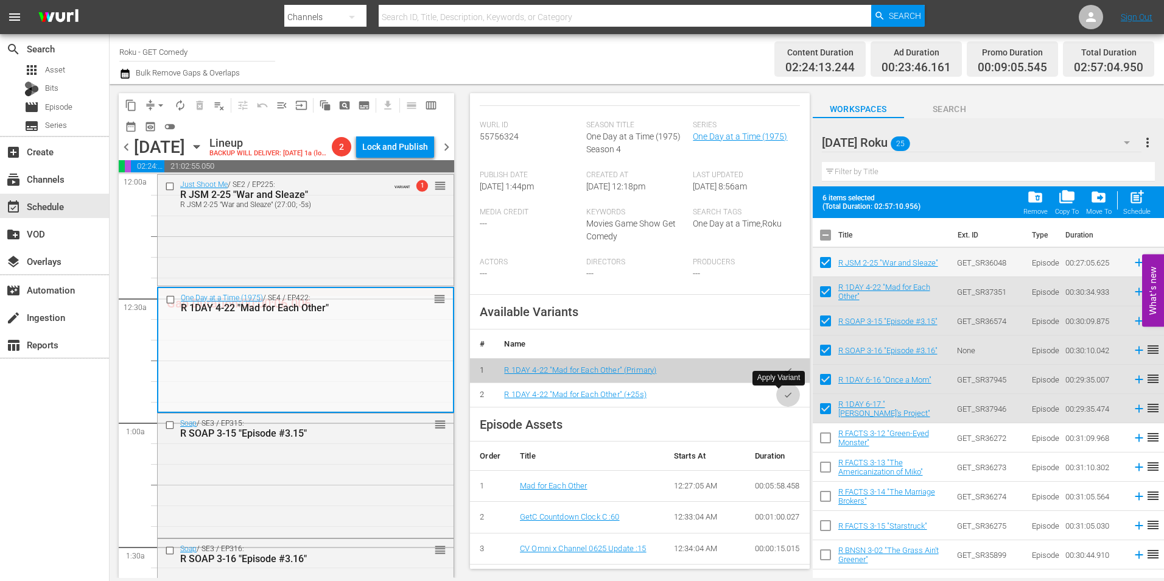
click at [783, 393] on icon "button" at bounding box center [787, 394] width 9 height 9
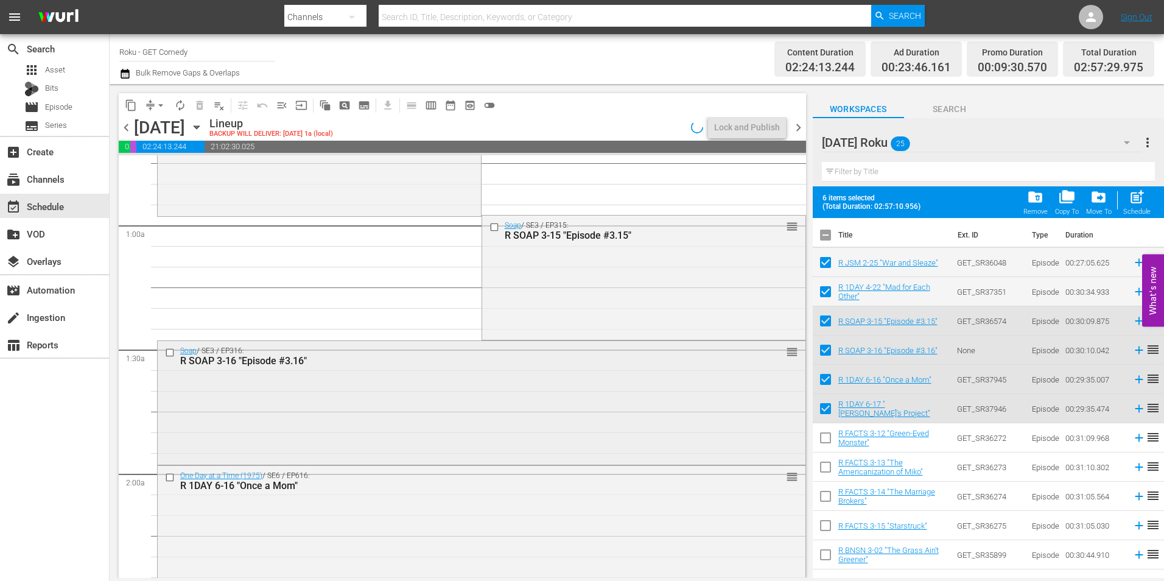
scroll to position [183, 0]
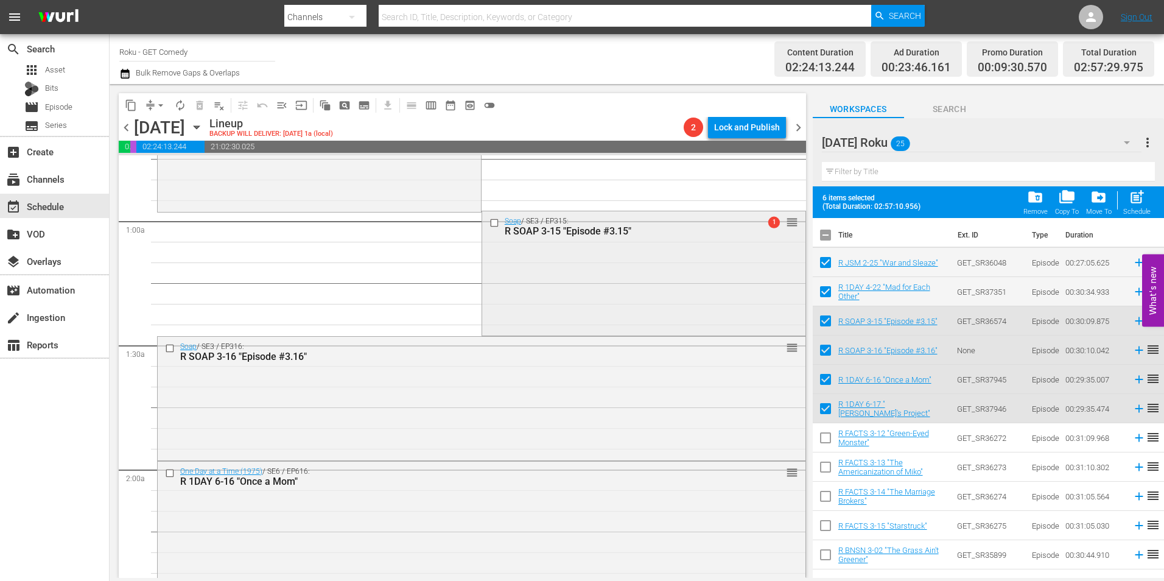
click at [577, 319] on div "Soap / SE3 / EP315: R SOAP 3-15 "Episode #3.15" 1 reorder" at bounding box center [643, 271] width 323 height 121
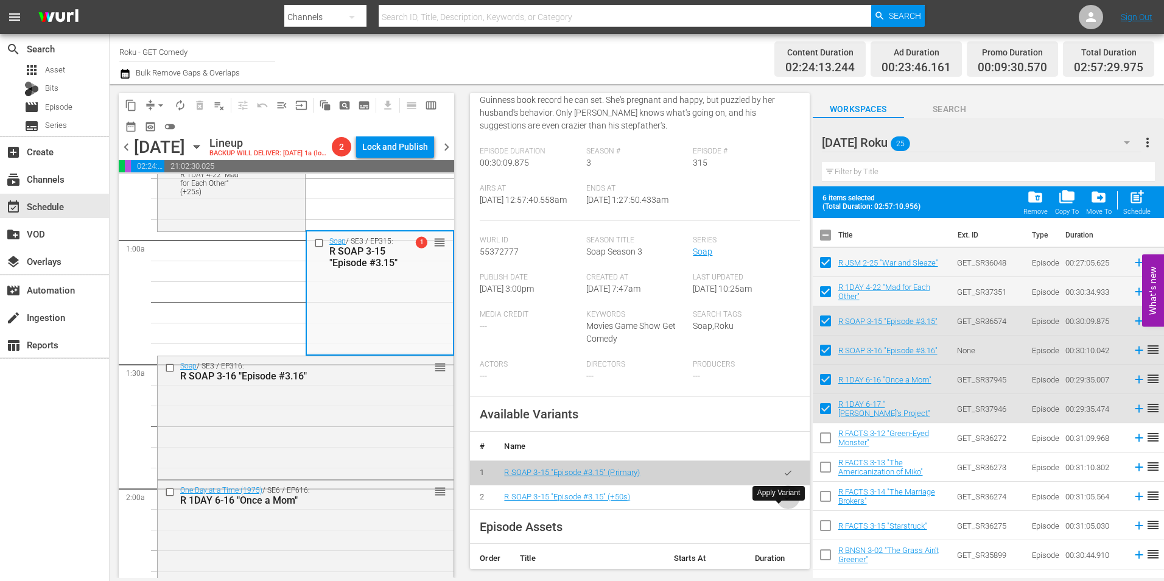
click at [785, 499] on icon "button" at bounding box center [788, 496] width 7 height 5
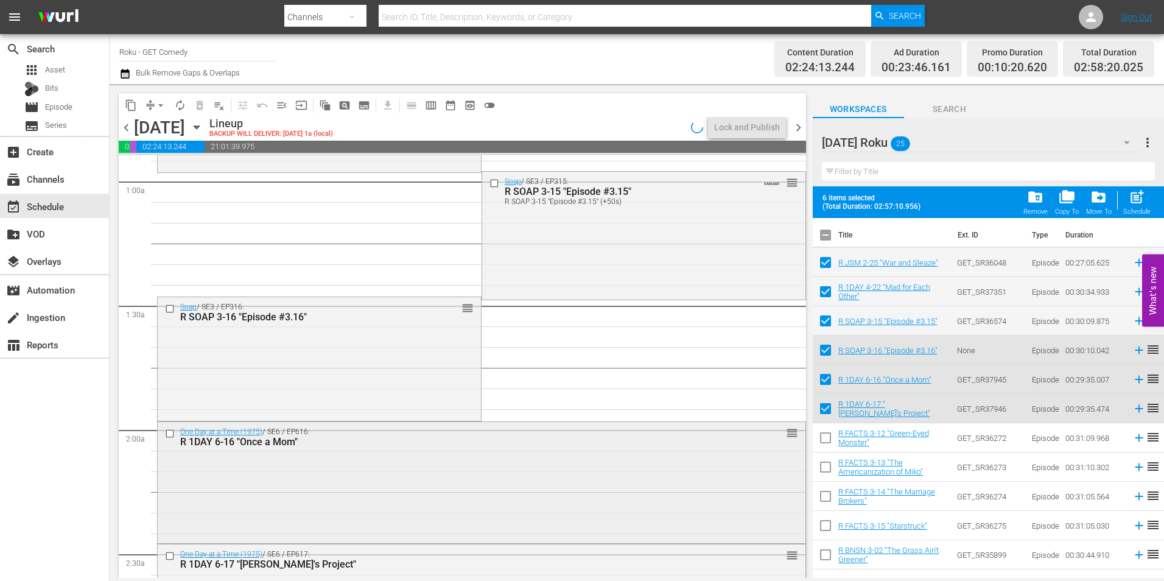
scroll to position [244, 0]
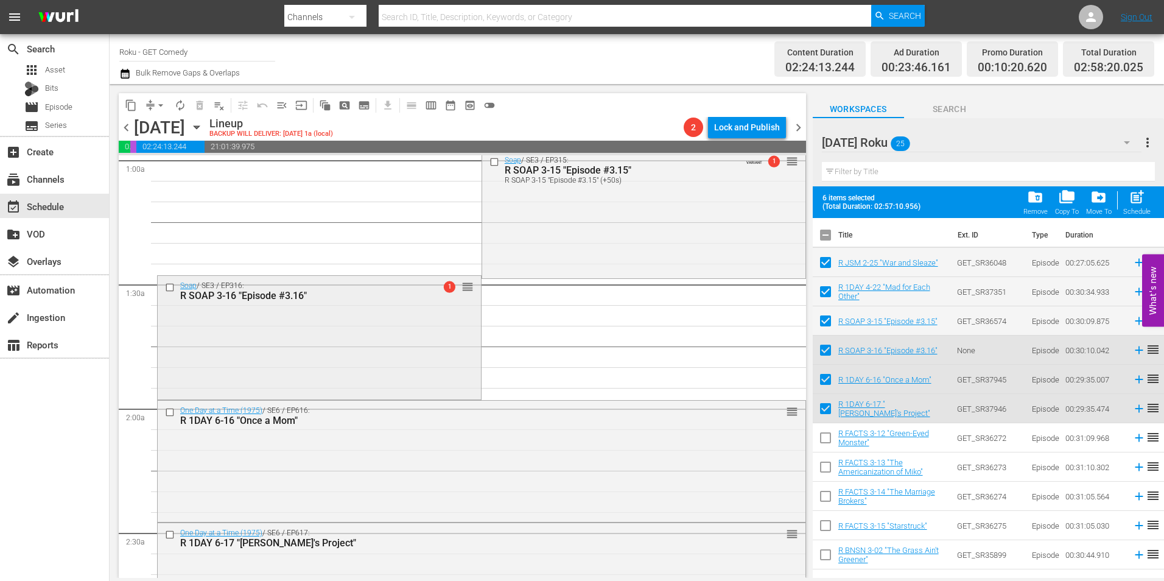
click at [314, 360] on div "Soap / SE3 / EP316: R SOAP 3-16 "Episode #3.16" 1 reorder" at bounding box center [319, 336] width 323 height 121
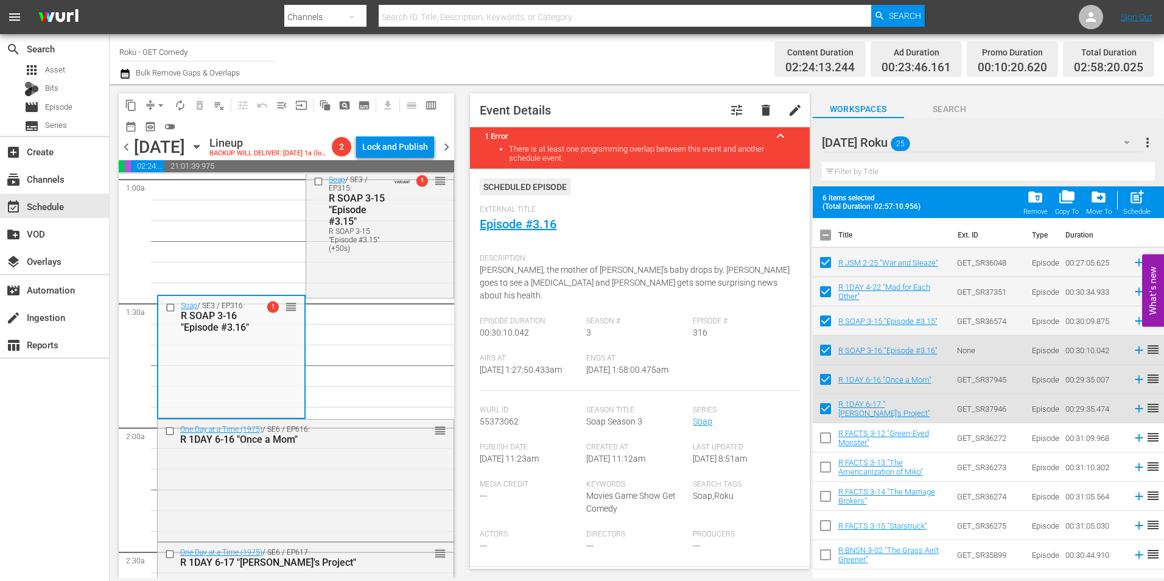
scroll to position [183, 0]
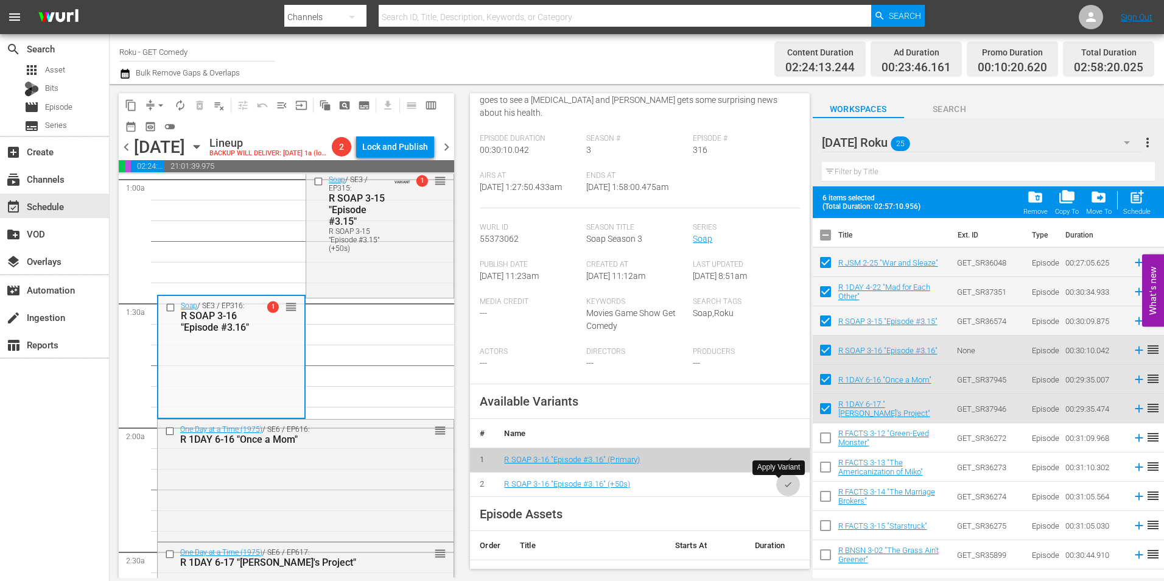
click at [783, 488] on icon "button" at bounding box center [787, 484] width 9 height 9
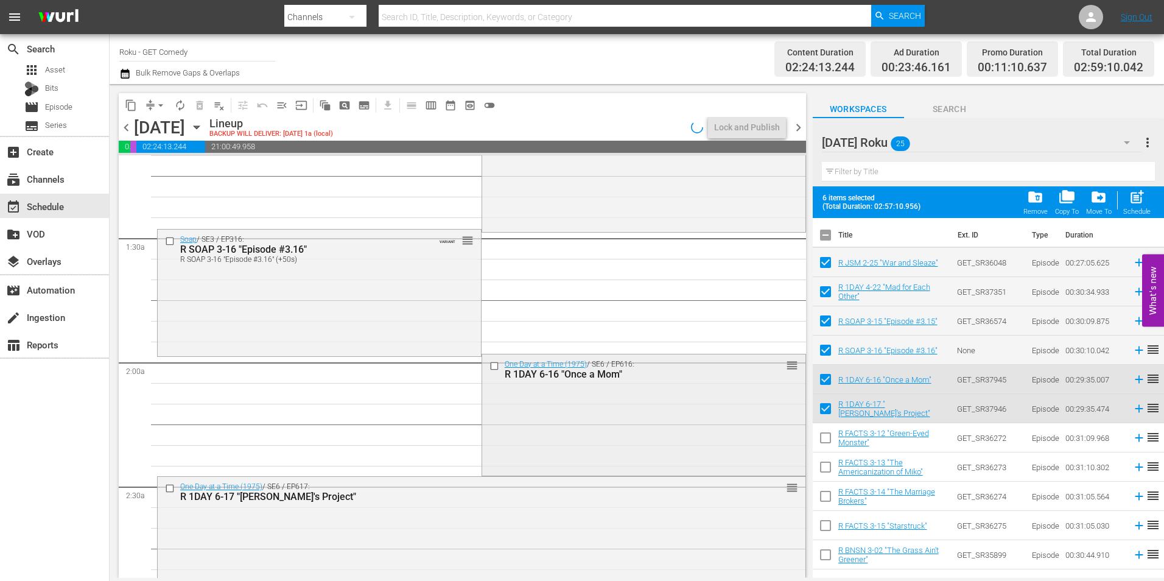
scroll to position [365, 0]
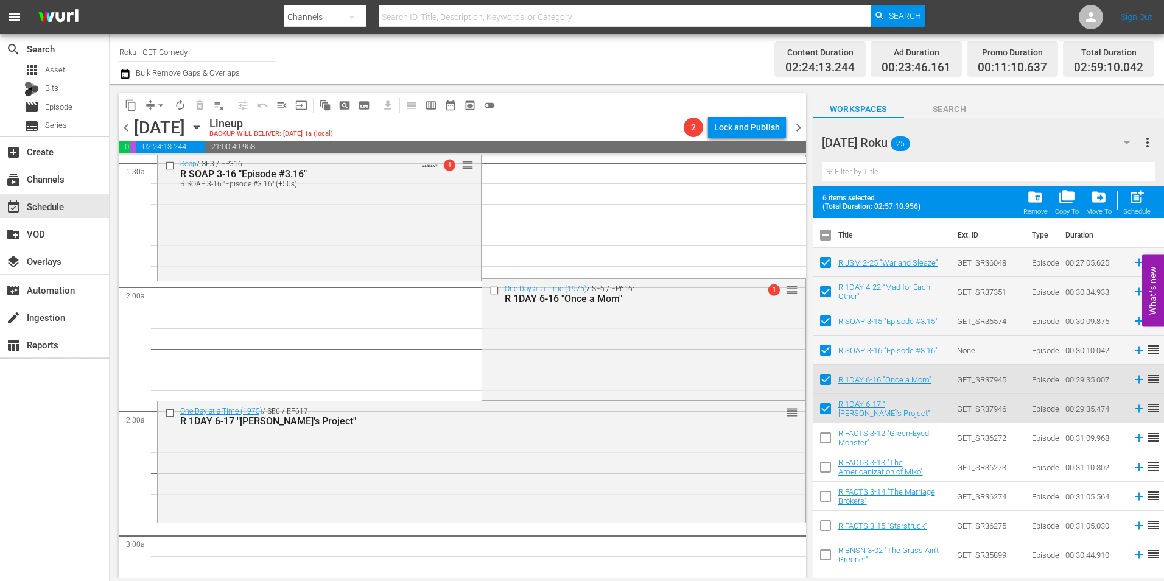
click at [622, 320] on div "One Day at a Time (1975) / SE6 / EP616: R 1DAY 6-16 "Once a Mom" 1 reorder" at bounding box center [643, 338] width 323 height 119
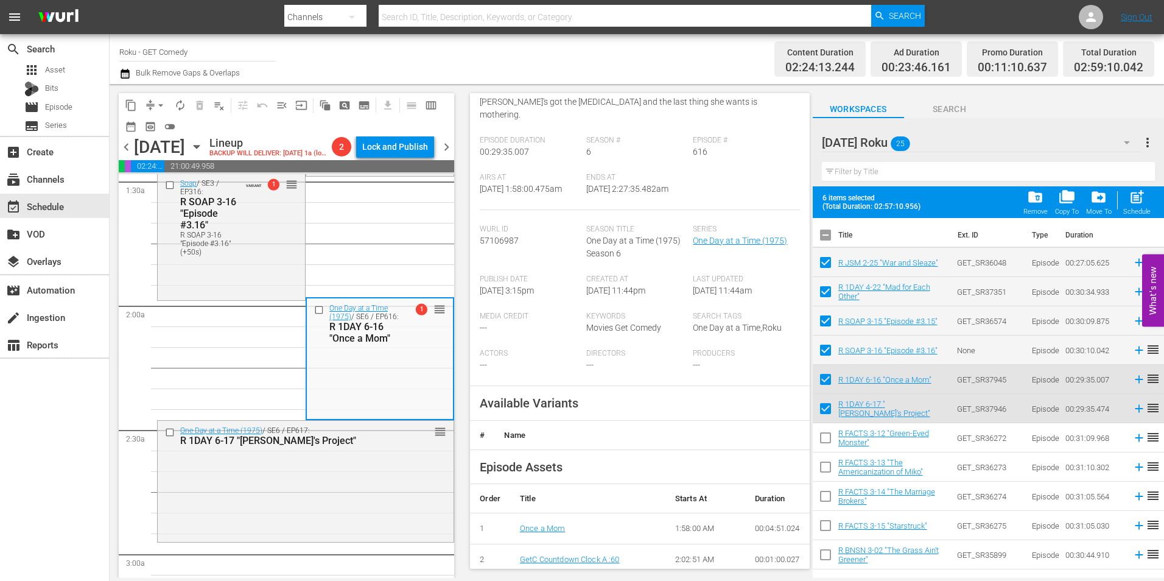
scroll to position [183, 0]
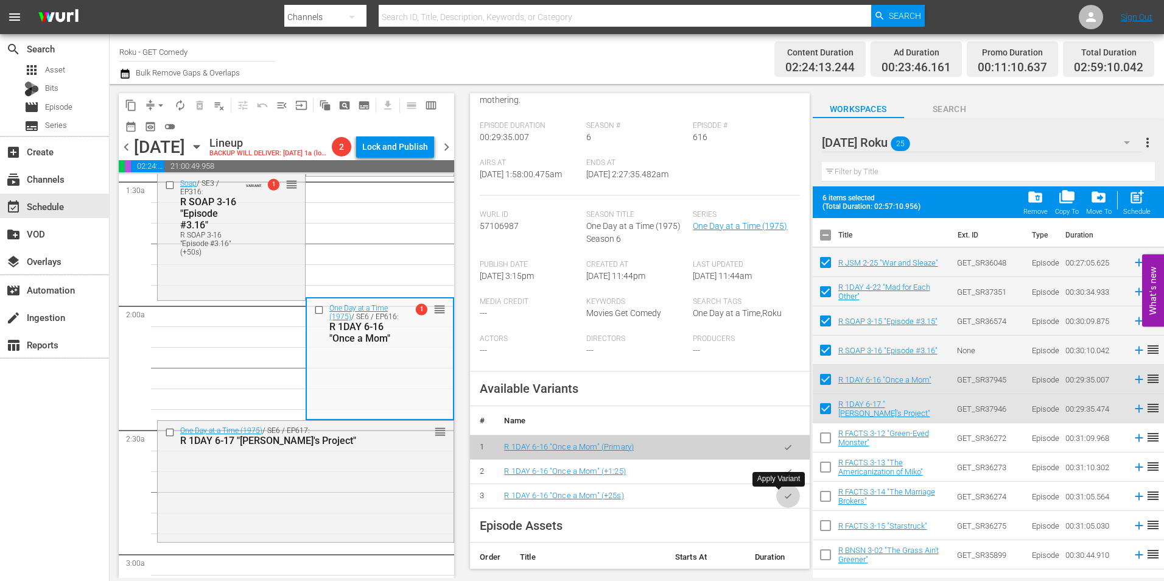
click at [785, 497] on icon "button" at bounding box center [788, 495] width 7 height 5
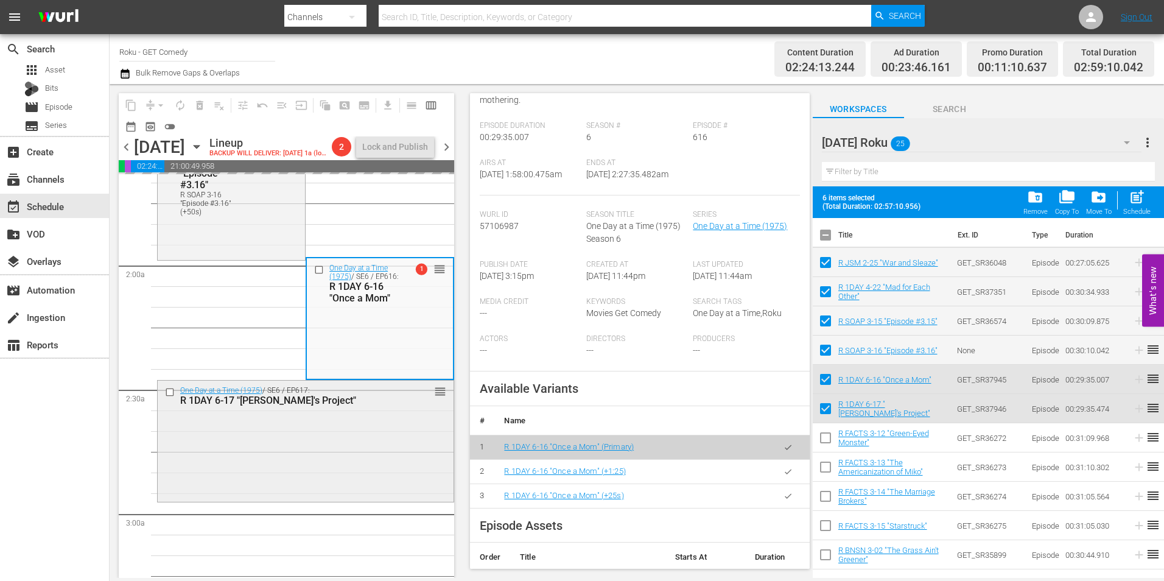
scroll to position [426, 0]
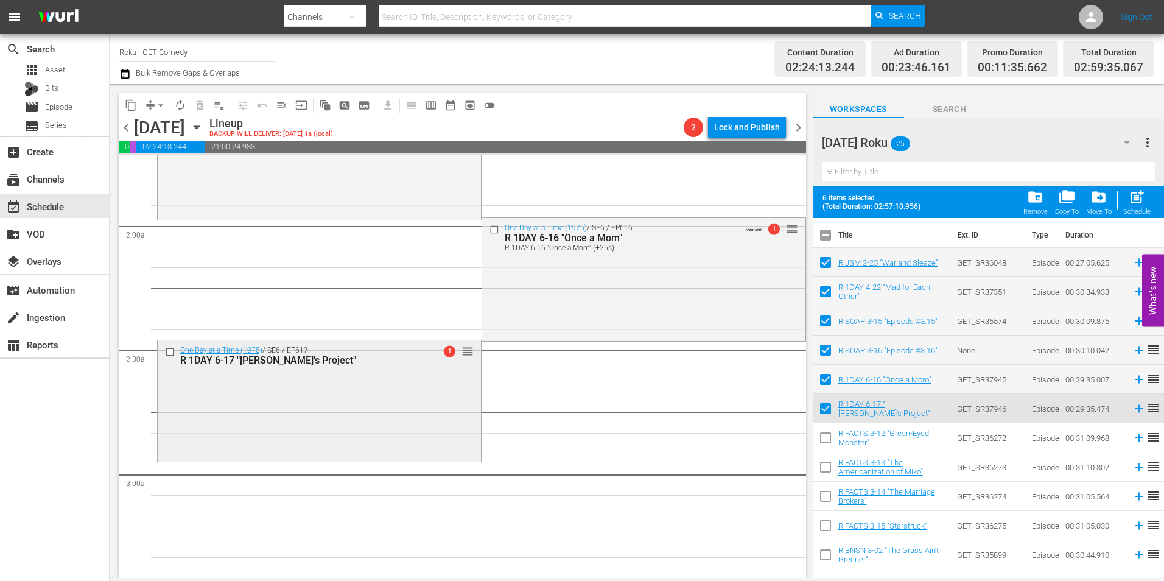
click at [320, 436] on div "One Day at a Time (1975) / SE6 / EP617: R 1DAY 6-17 "[PERSON_NAME]'s Project" 1…" at bounding box center [319, 399] width 323 height 119
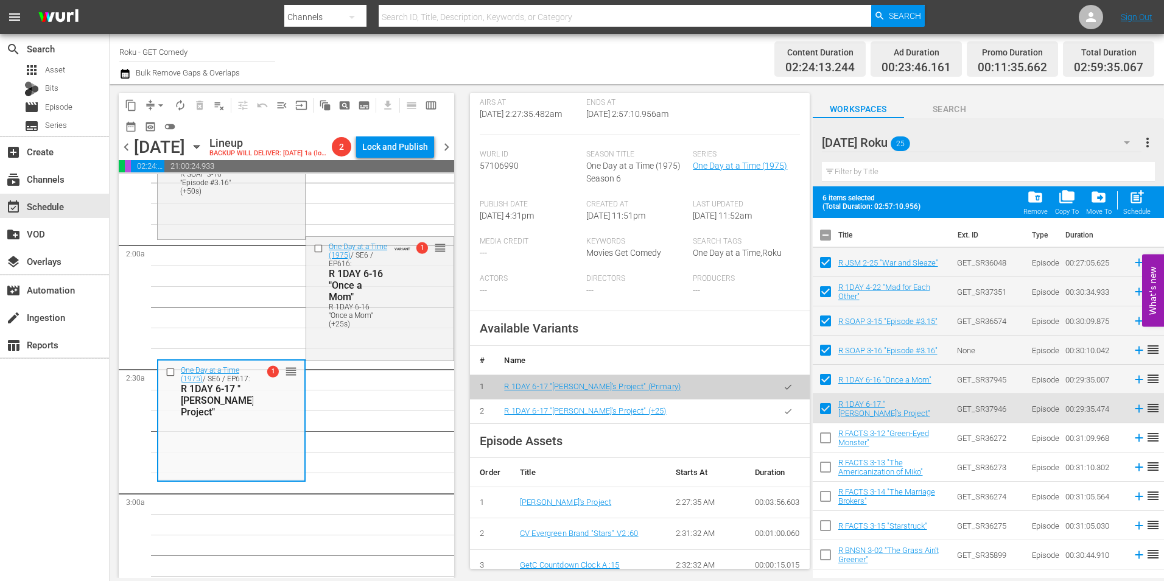
scroll to position [244, 0]
click at [779, 422] on button "button" at bounding box center [788, 411] width 24 height 24
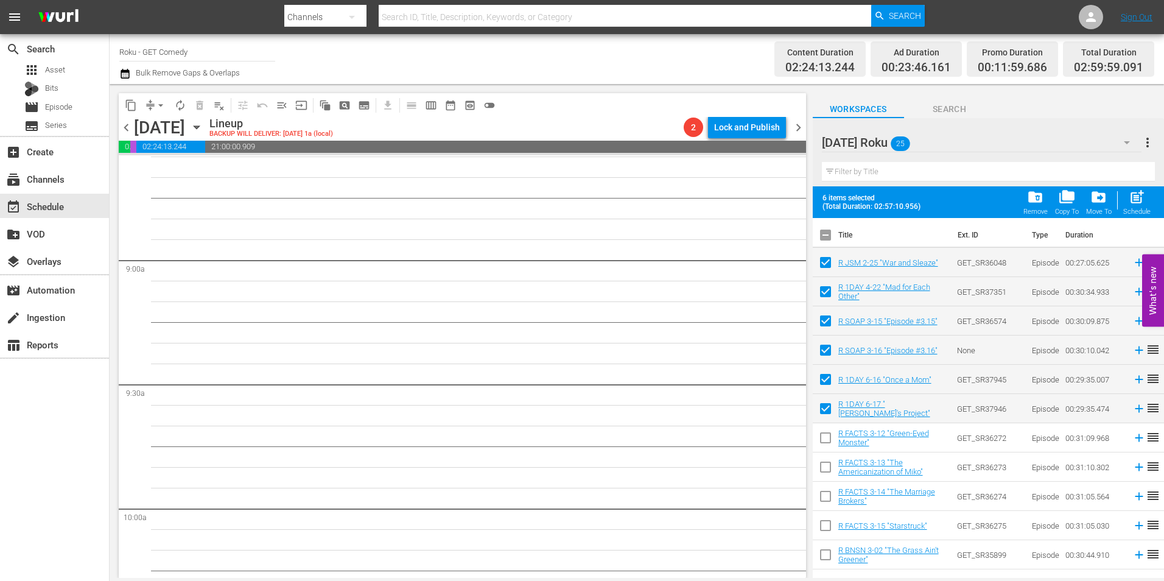
scroll to position [2192, 0]
click at [826, 232] on input "checkbox" at bounding box center [826, 238] width 26 height 26
checkbox input "true"
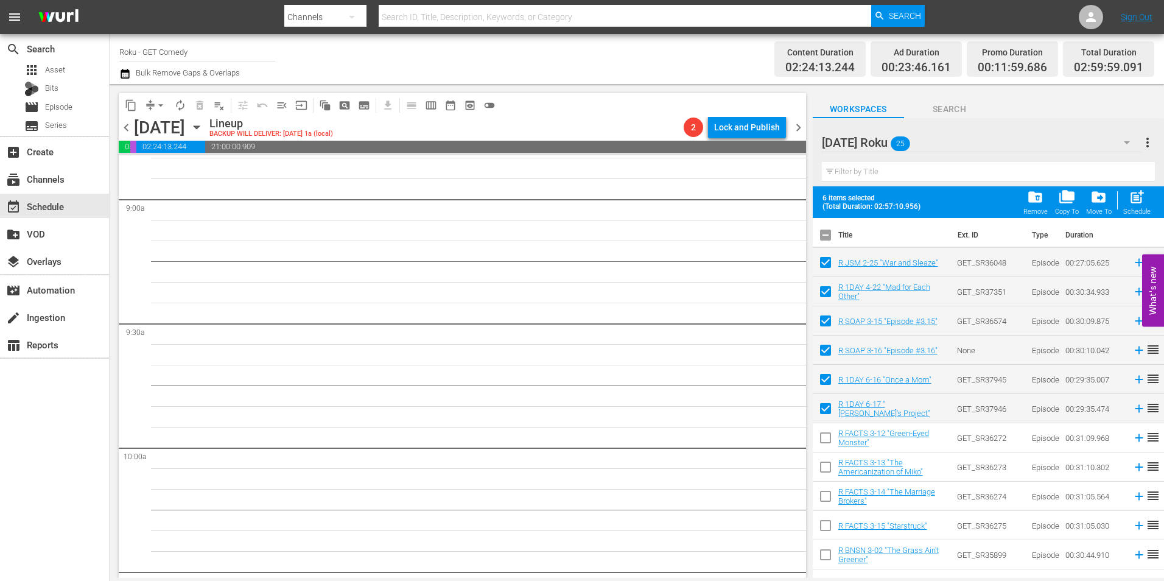
checkbox input "true"
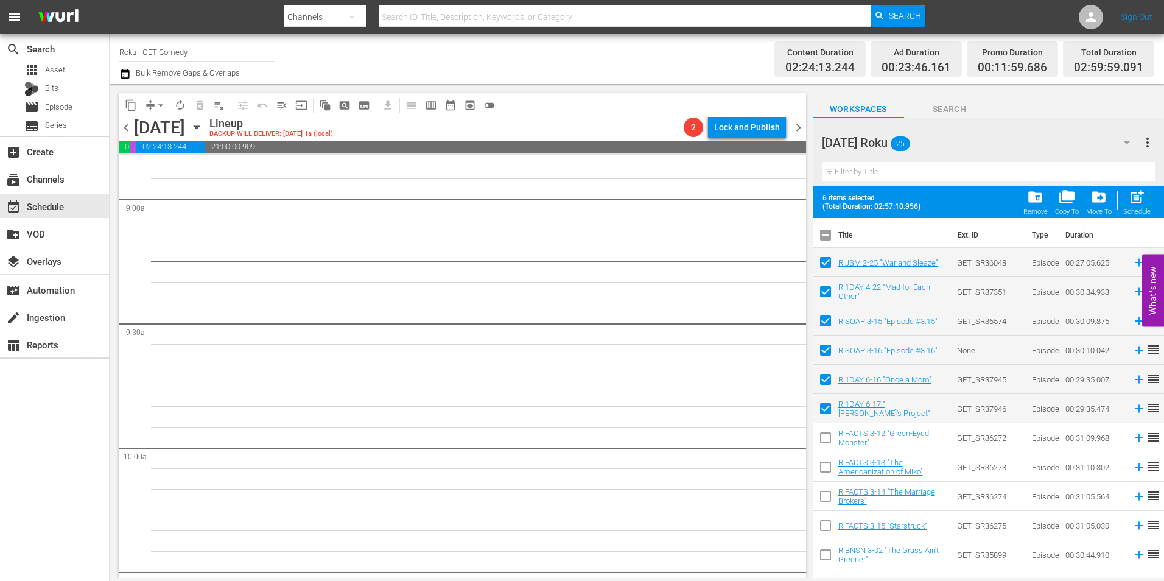
checkbox input "true"
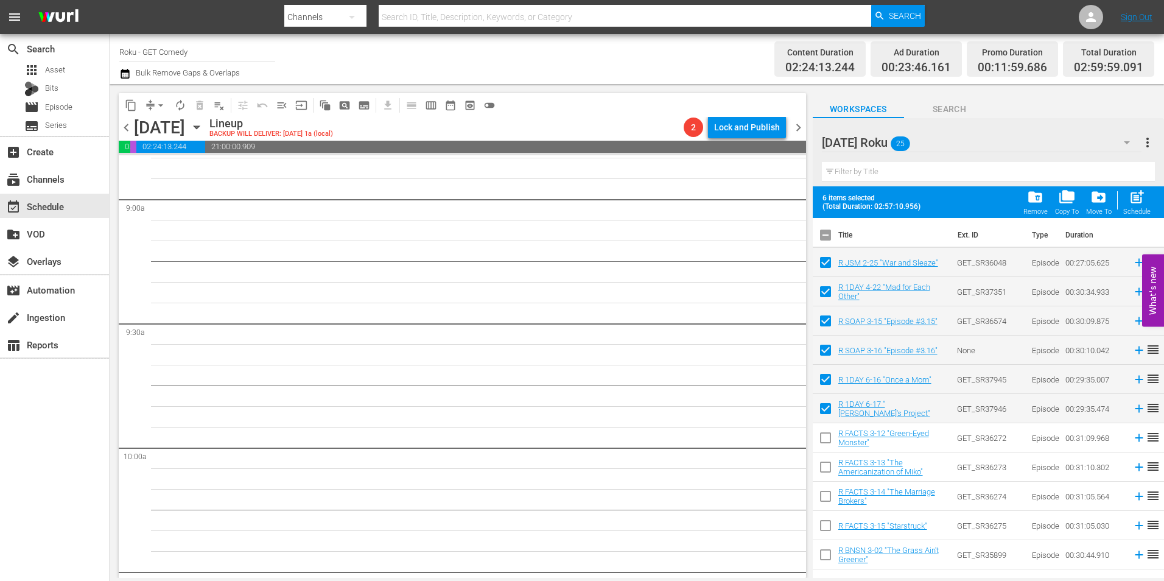
checkbox input "true"
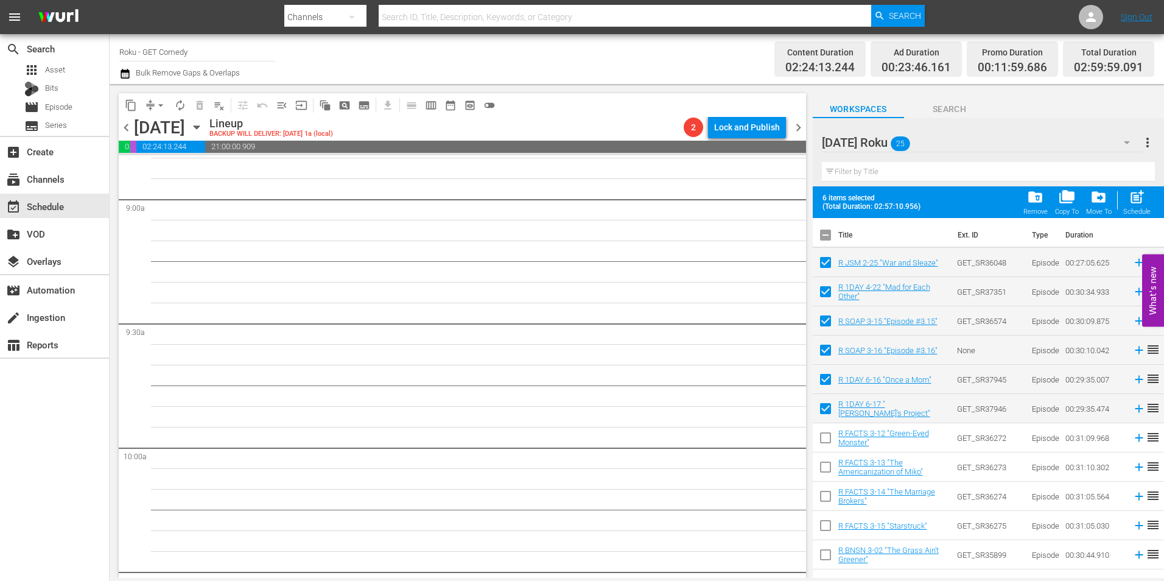
checkbox input "true"
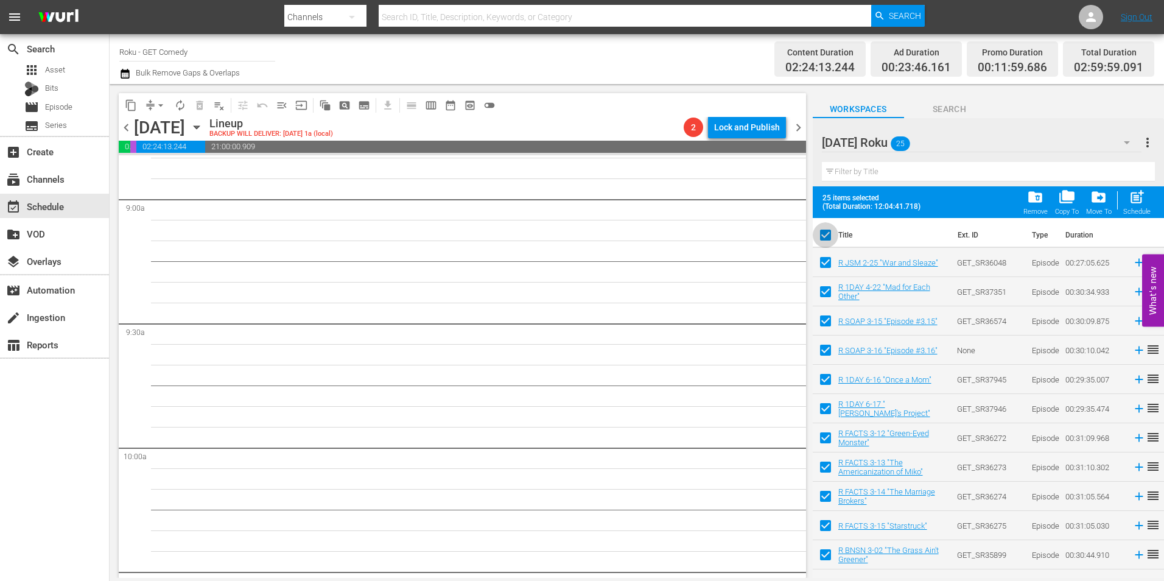
click at [826, 232] on input "checkbox" at bounding box center [826, 238] width 26 height 26
checkbox input "false"
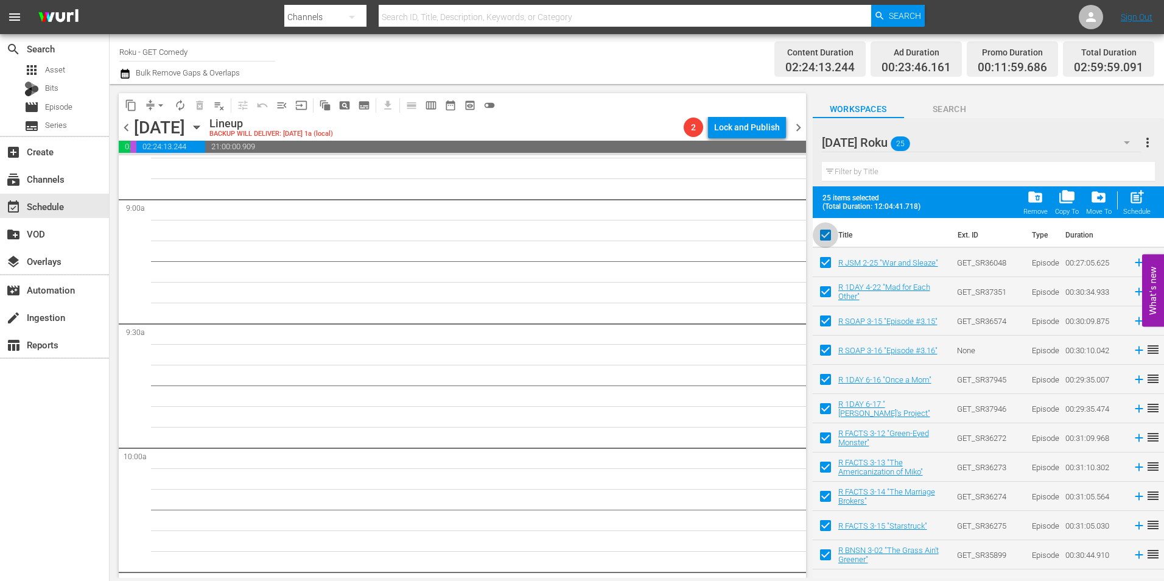
checkbox input "false"
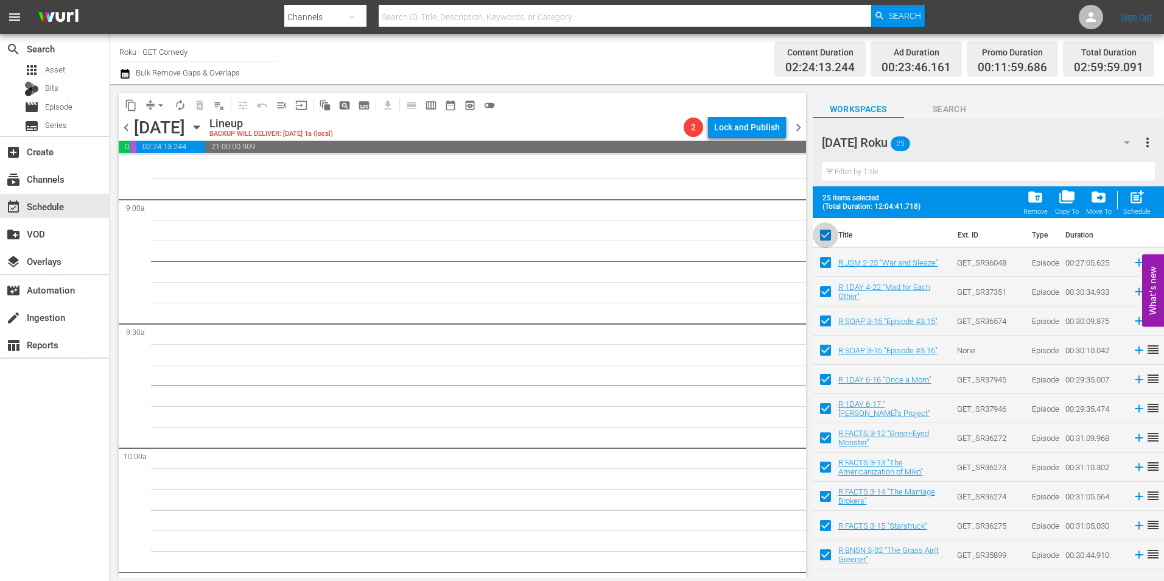
checkbox input "false"
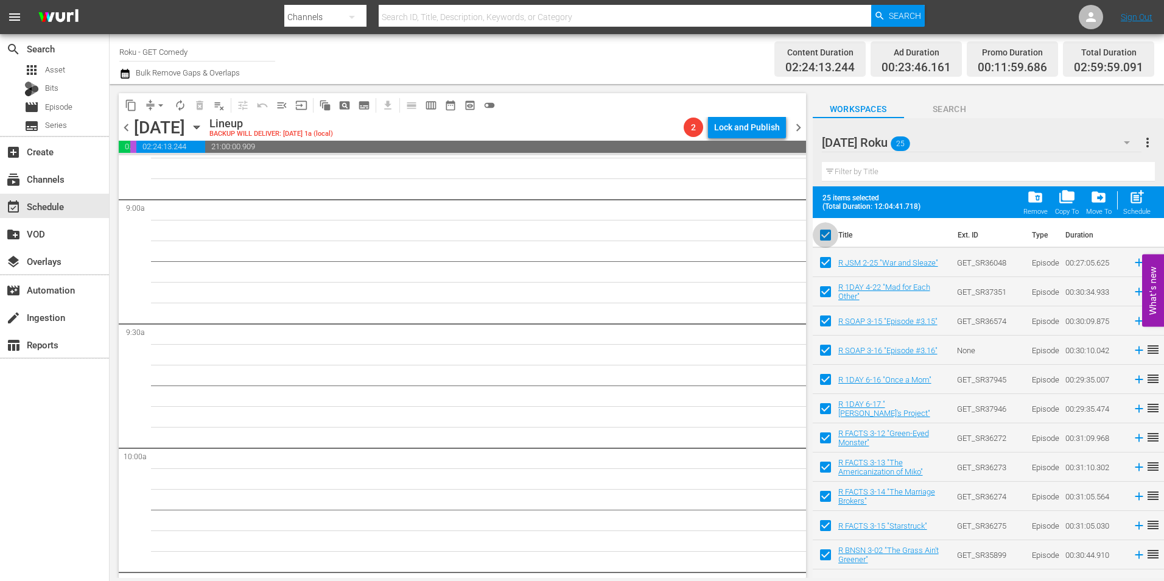
checkbox input "false"
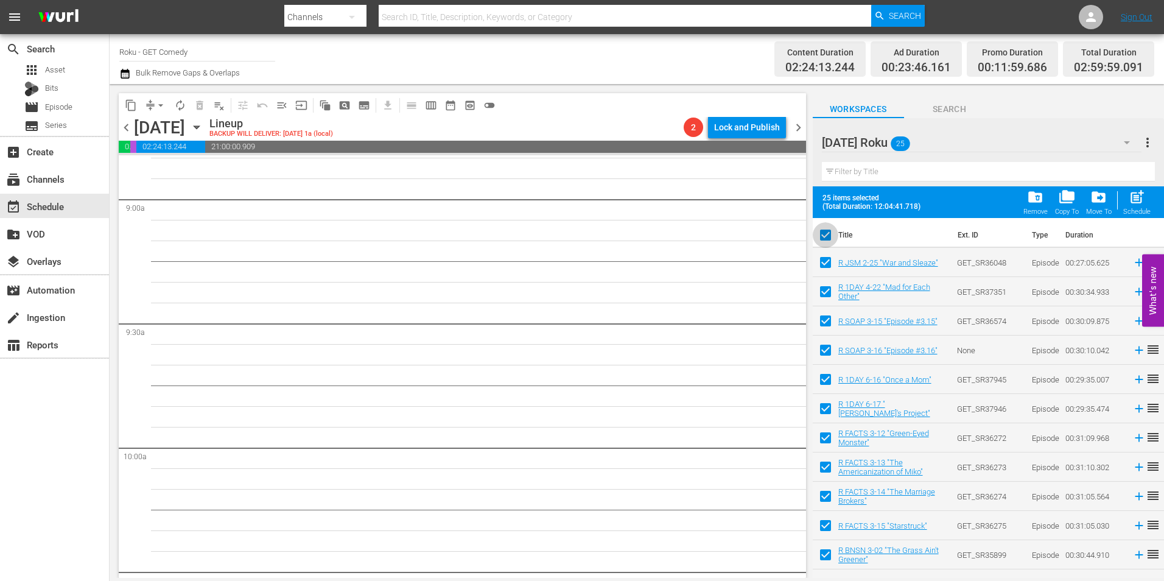
checkbox input "false"
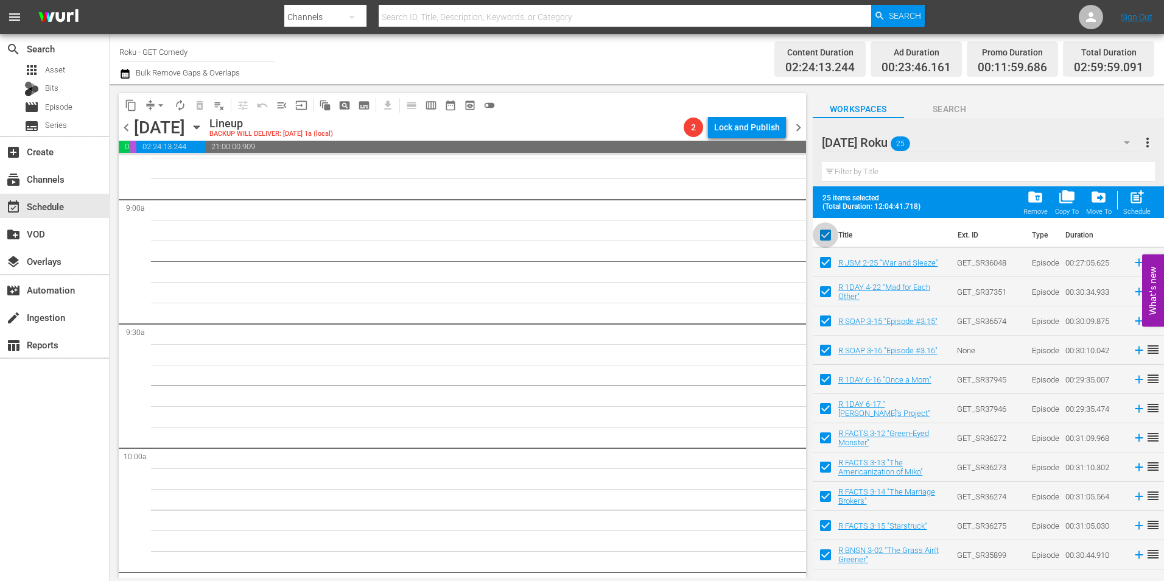
checkbox input "false"
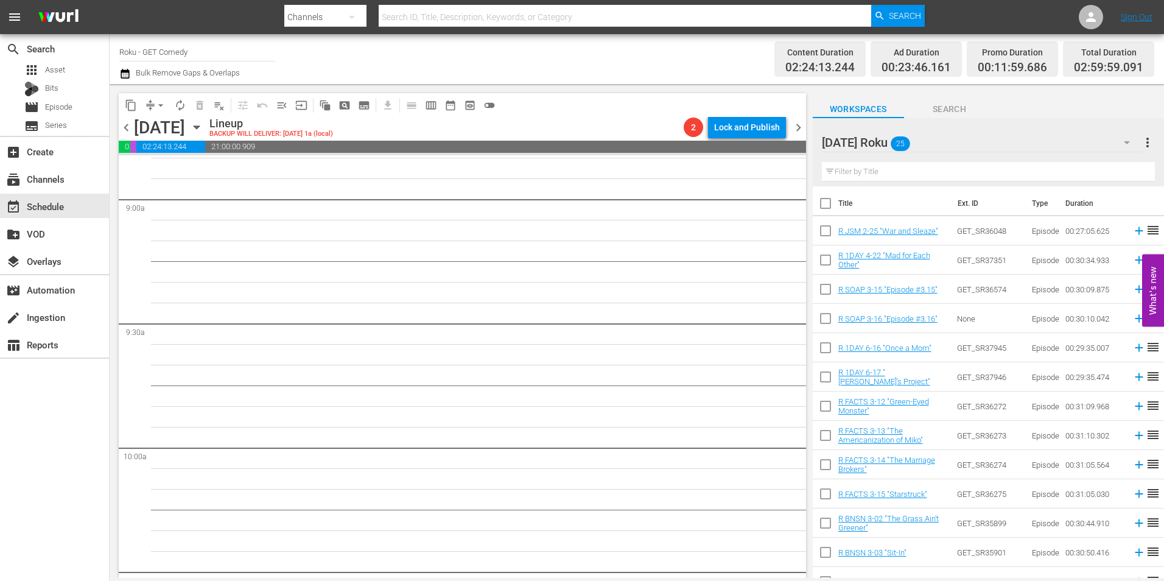
click at [819, 410] on input "checkbox" at bounding box center [826, 409] width 26 height 26
checkbox input "true"
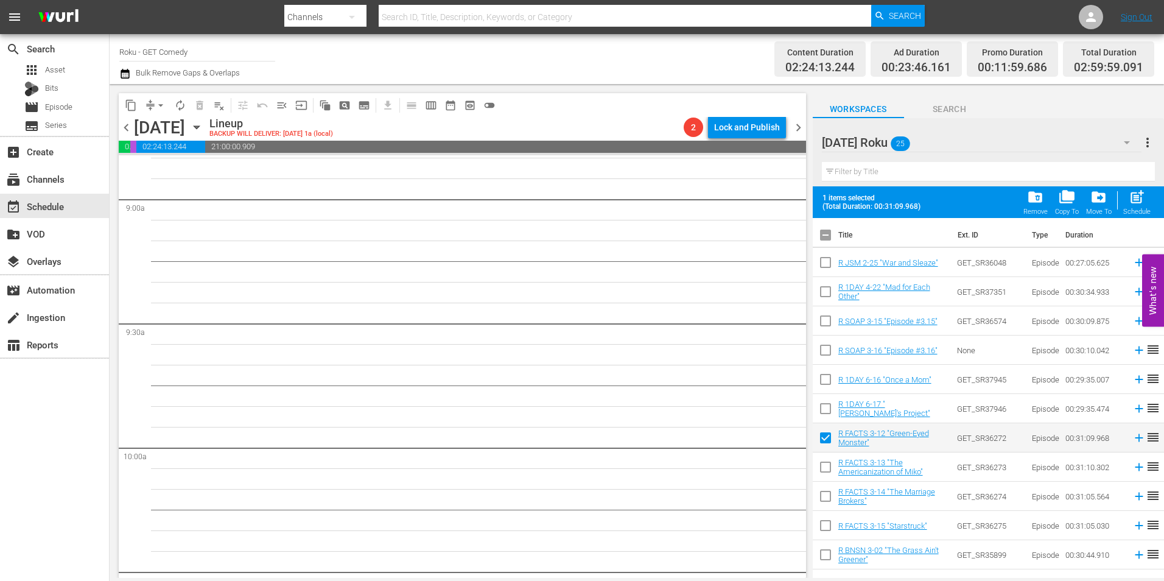
click at [824, 473] on input "checkbox" at bounding box center [826, 470] width 26 height 26
checkbox input "true"
click at [821, 499] on input "checkbox" at bounding box center [826, 499] width 26 height 26
checkbox input "true"
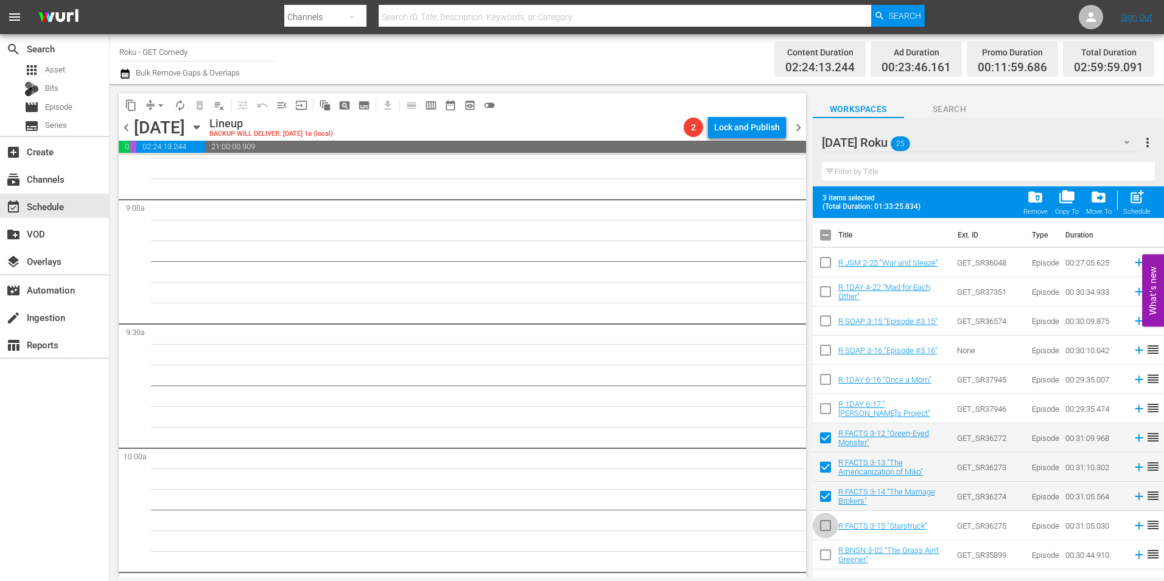
drag, startPoint x: 821, startPoint y: 532, endPoint x: 894, endPoint y: 519, distance: 74.9
click at [821, 532] on input "checkbox" at bounding box center [826, 528] width 26 height 26
checkbox input "true"
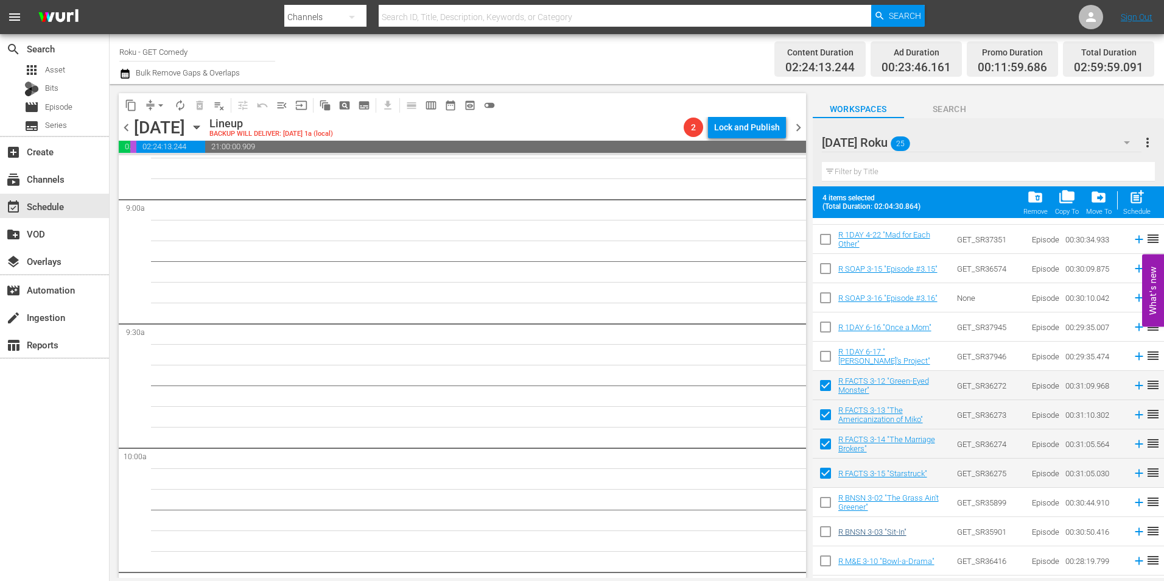
scroll to position [122, 0]
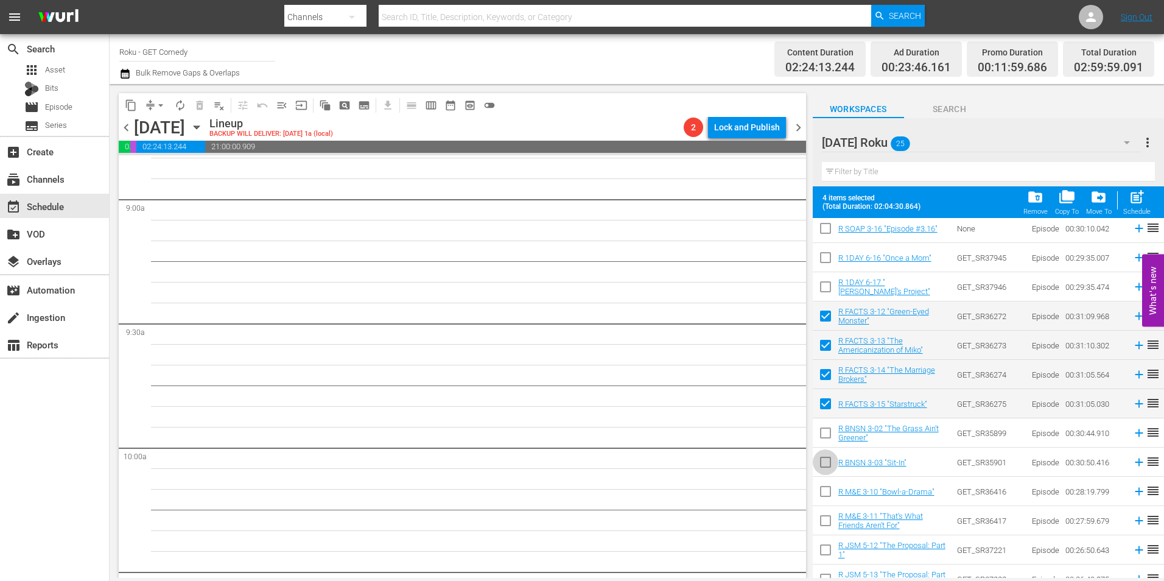
click at [820, 468] on input "checkbox" at bounding box center [826, 465] width 26 height 26
checkbox input "true"
click at [825, 436] on input "checkbox" at bounding box center [826, 435] width 26 height 26
checkbox input "true"
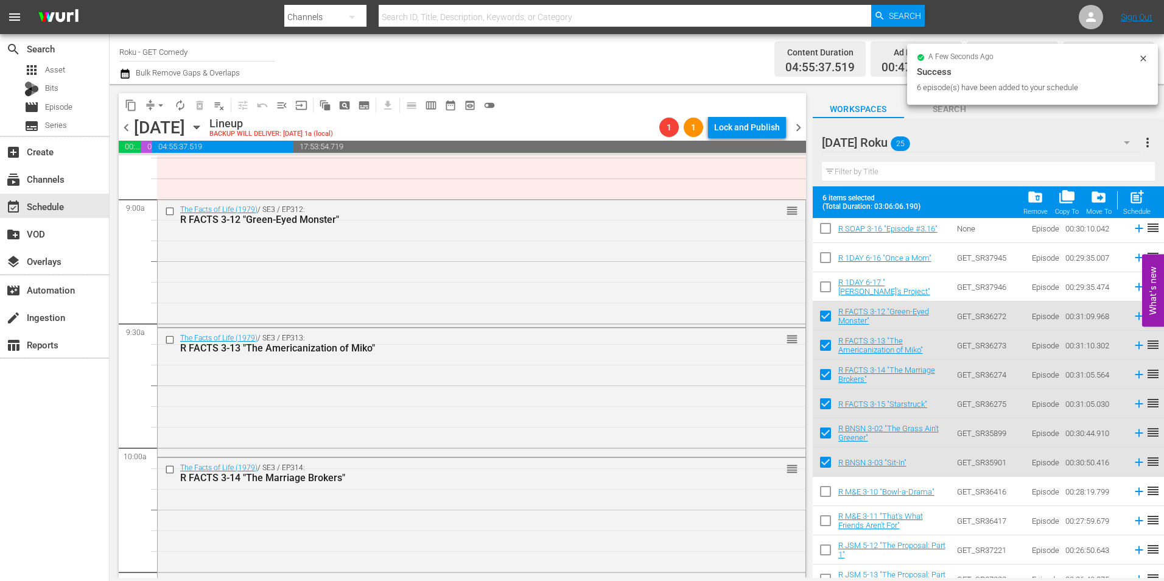
click at [376, 258] on div "The Facts of Life (1979) / SE3 / EP312: R FACTS 3-12 "Green-Eyed Monster" reord…" at bounding box center [482, 262] width 648 height 125
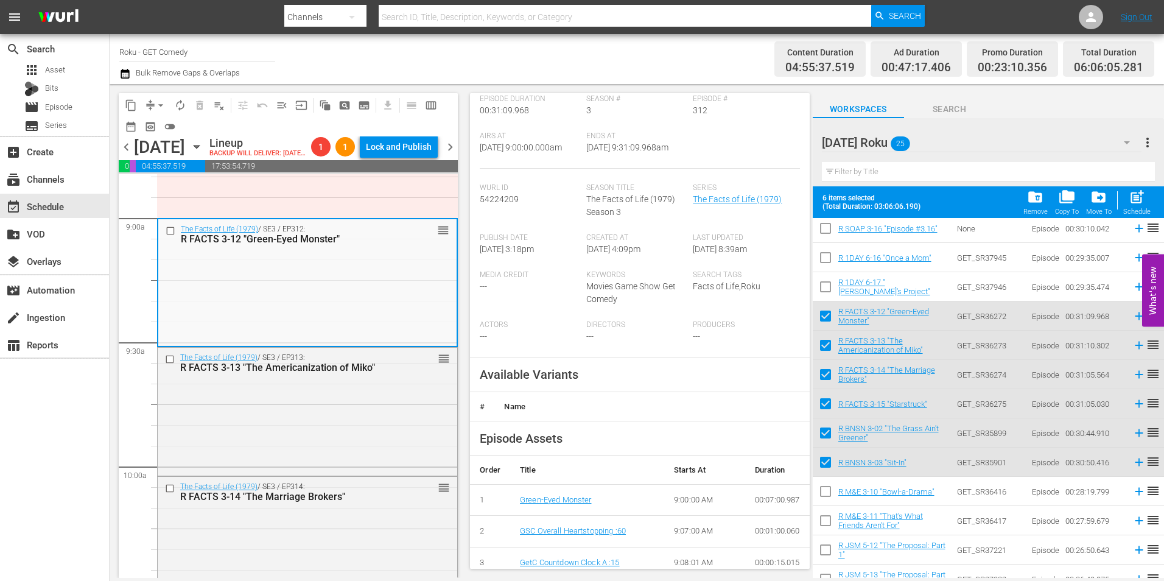
scroll to position [183, 0]
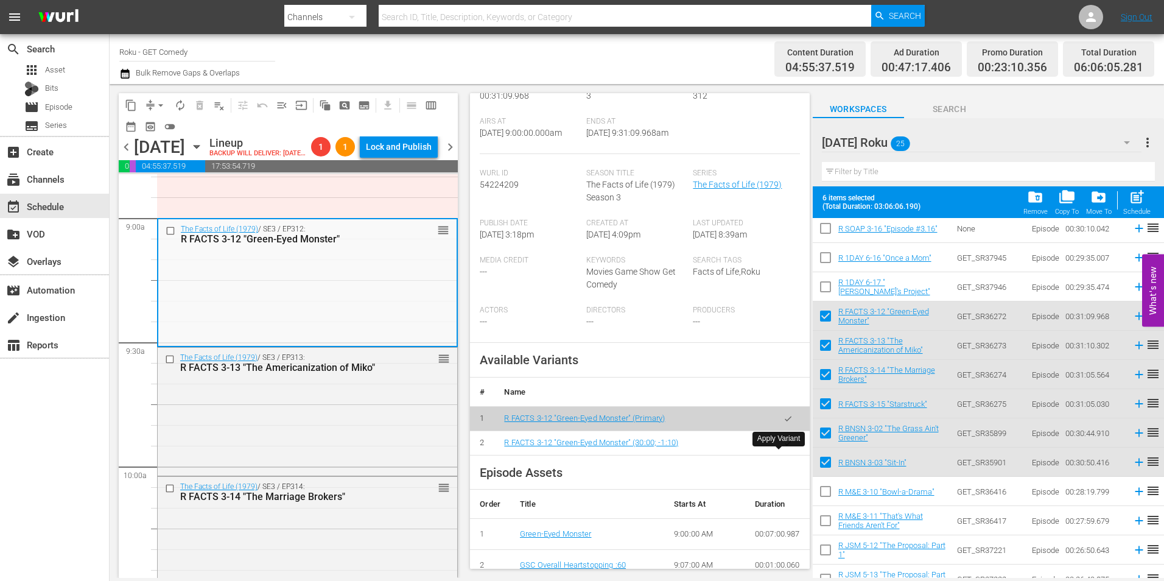
click at [786, 452] on button "button" at bounding box center [788, 443] width 24 height 24
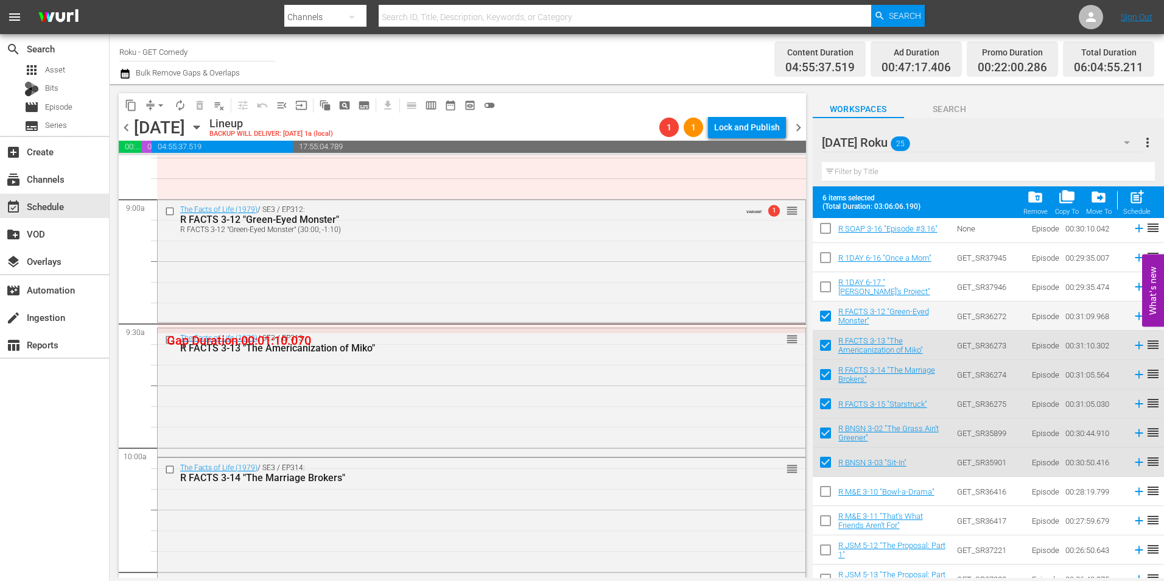
click at [520, 419] on div "The Facts of Life (1979) / SE3 / EP313: R FACTS 3-13 "The Americanization of [P…" at bounding box center [482, 390] width 648 height 125
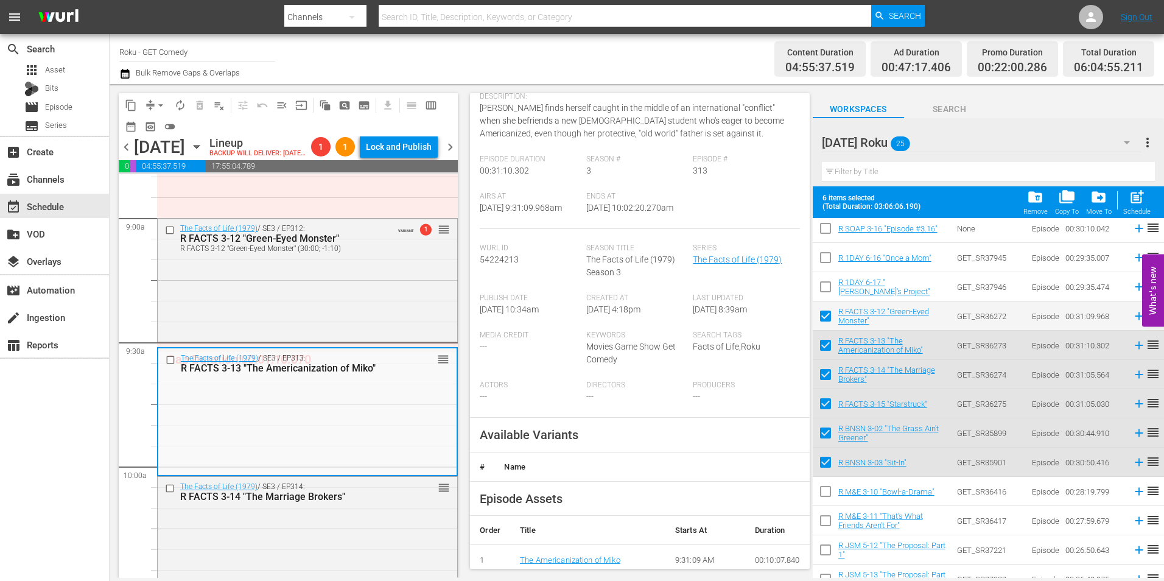
scroll to position [122, 0]
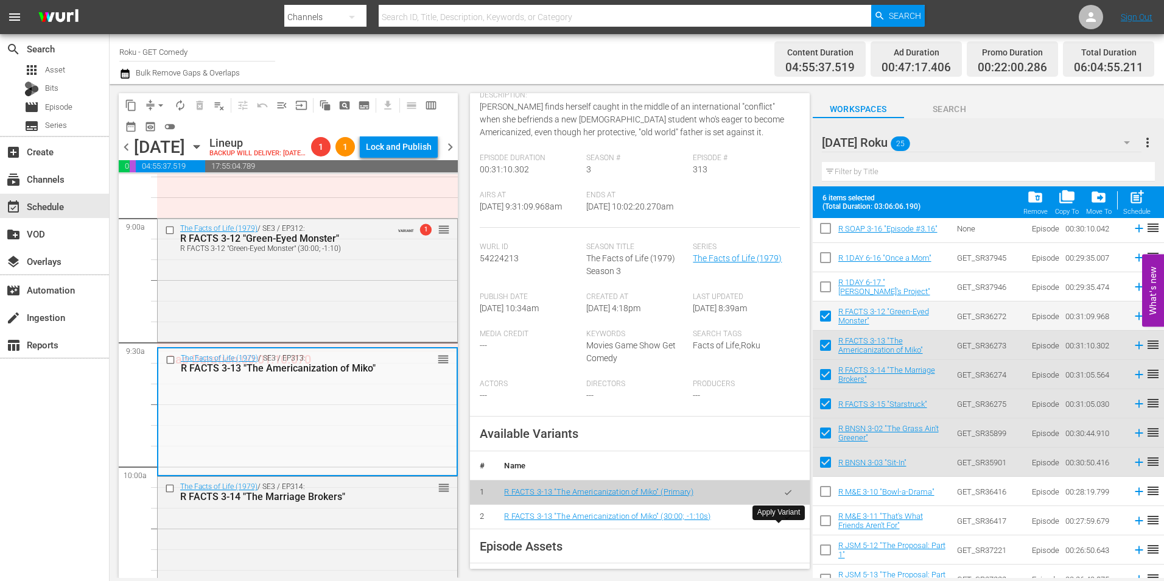
click at [786, 528] on button "button" at bounding box center [788, 517] width 24 height 24
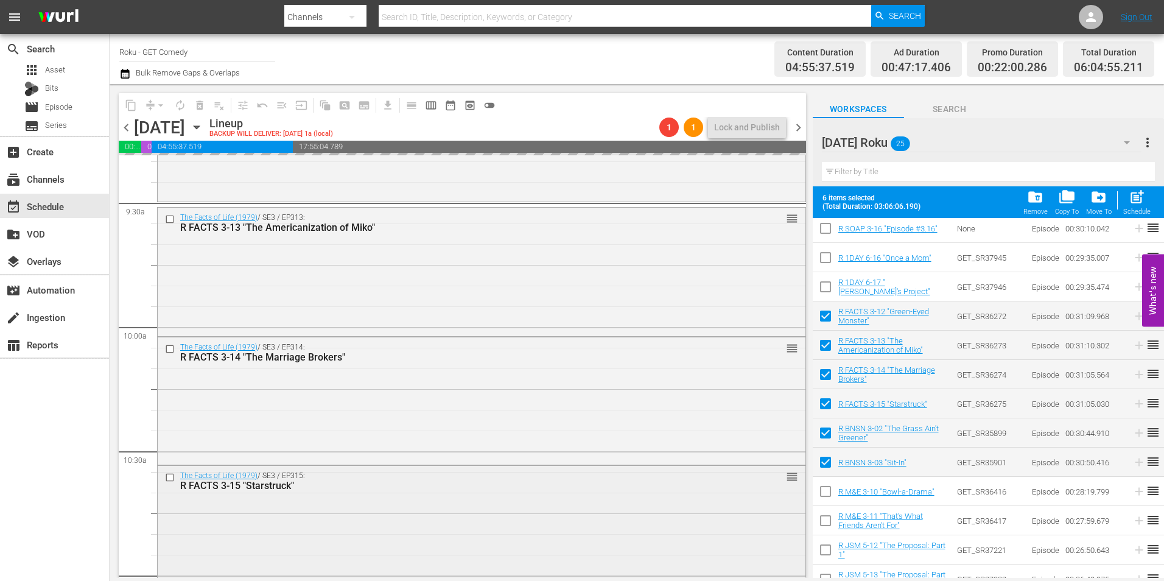
scroll to position [2313, 0]
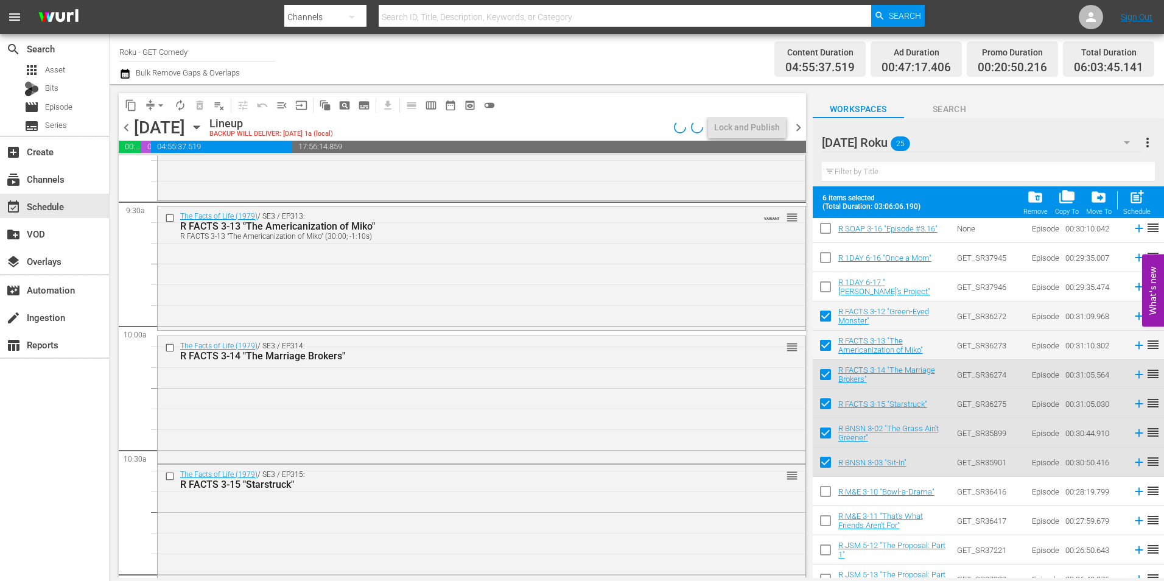
click at [376, 423] on div "The Facts of Life (1979) / SE3 / EP314: R FACTS 3-14 "The Marriage Brokers" reo…" at bounding box center [482, 398] width 648 height 125
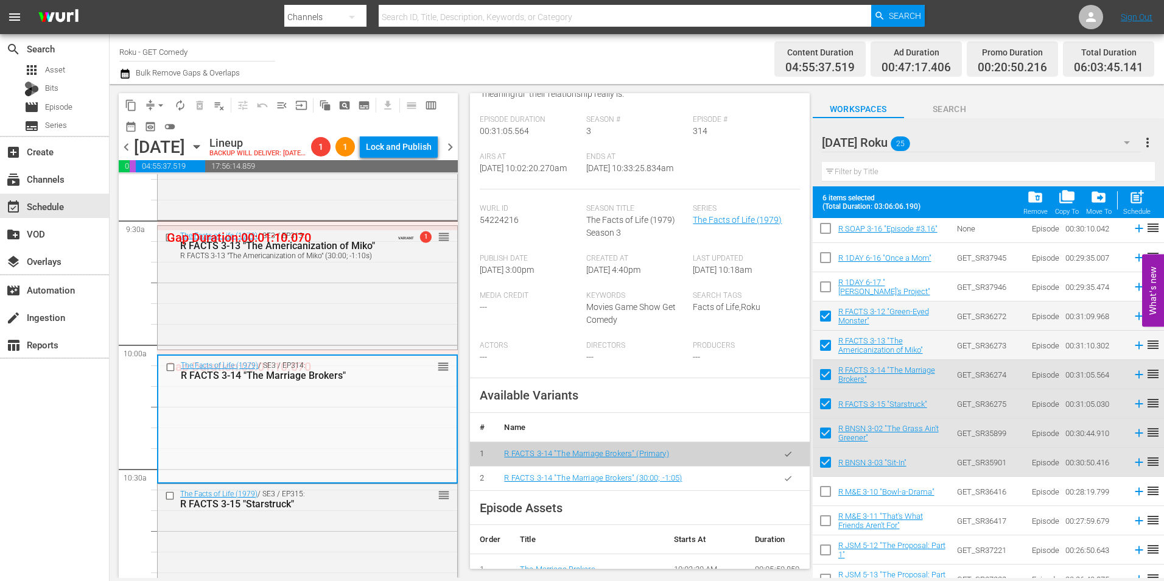
scroll to position [304, 0]
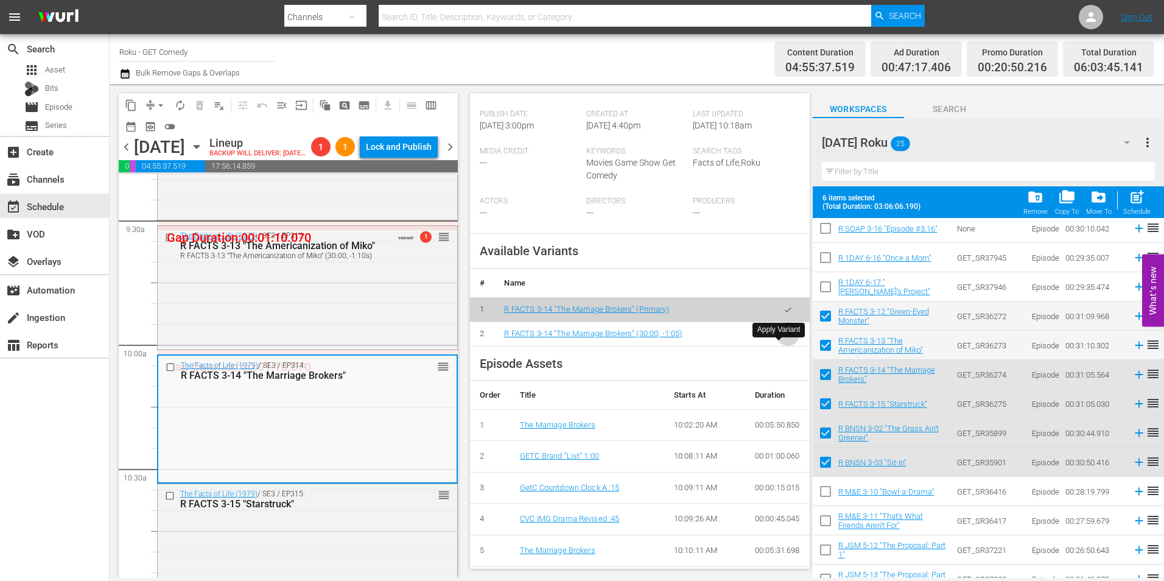
click at [782, 346] on button "button" at bounding box center [788, 334] width 24 height 24
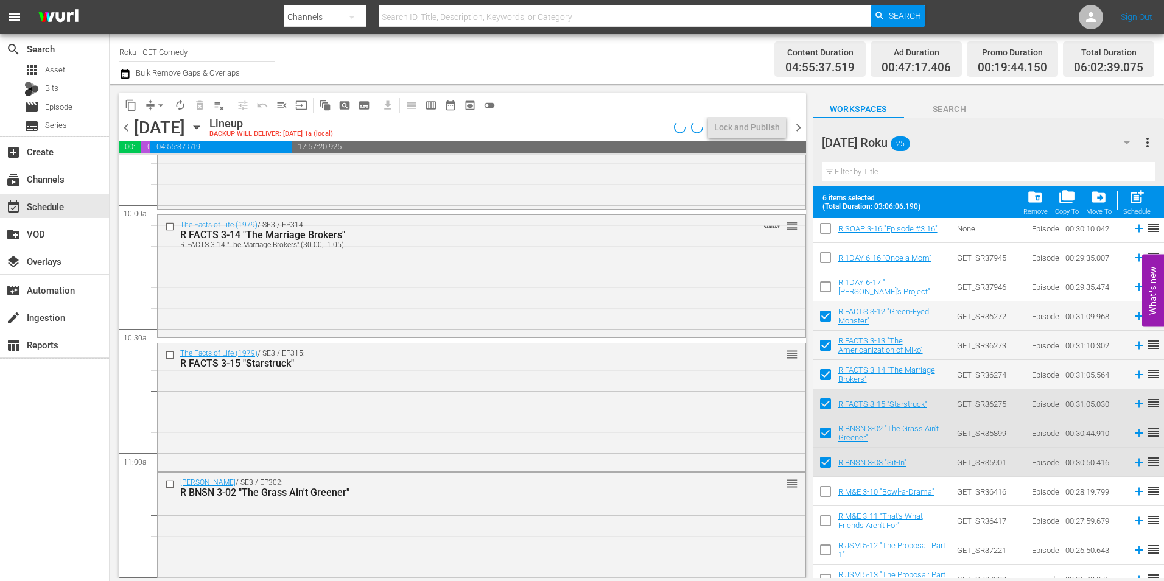
scroll to position [2435, 0]
click at [397, 428] on div "The Facts of Life (1979) / SE3 / EP315: R FACTS 3-15 "Starstruck" reorder" at bounding box center [482, 405] width 648 height 125
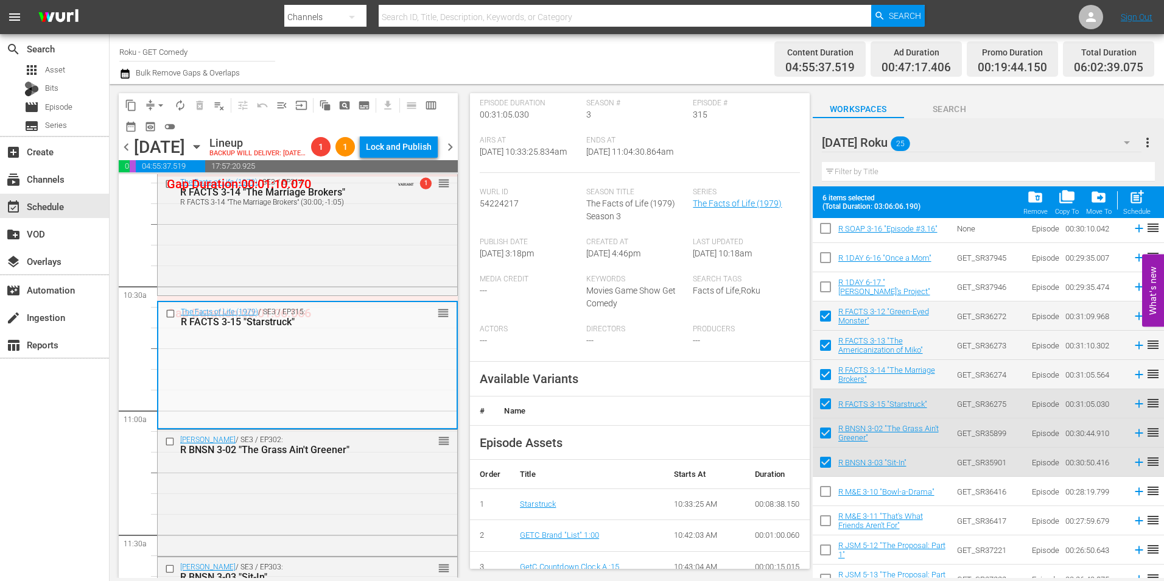
scroll to position [183, 0]
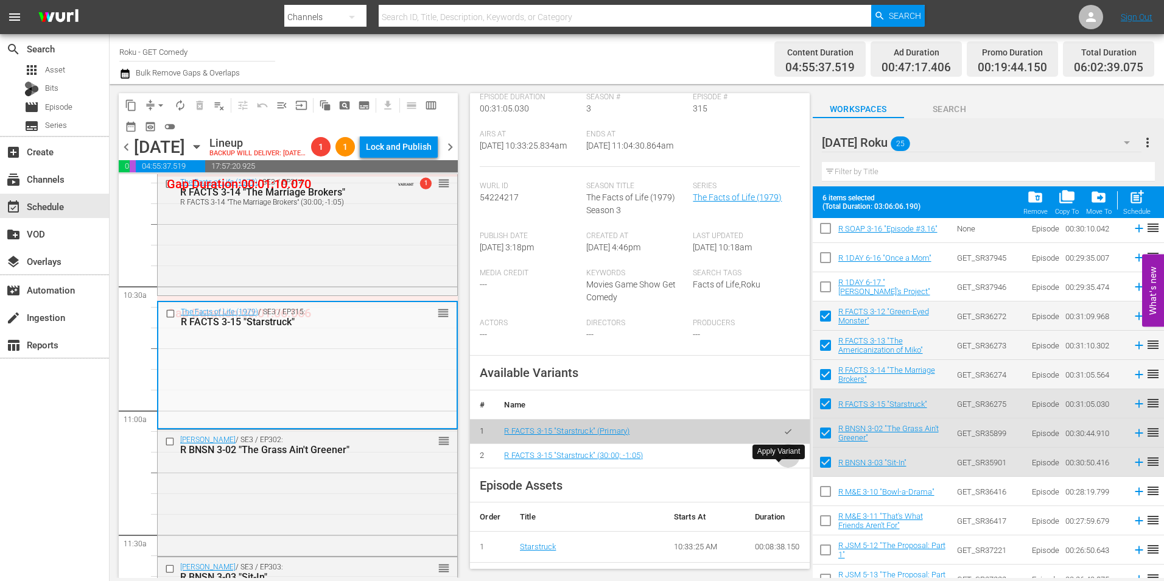
click at [785, 468] on button "button" at bounding box center [788, 456] width 24 height 24
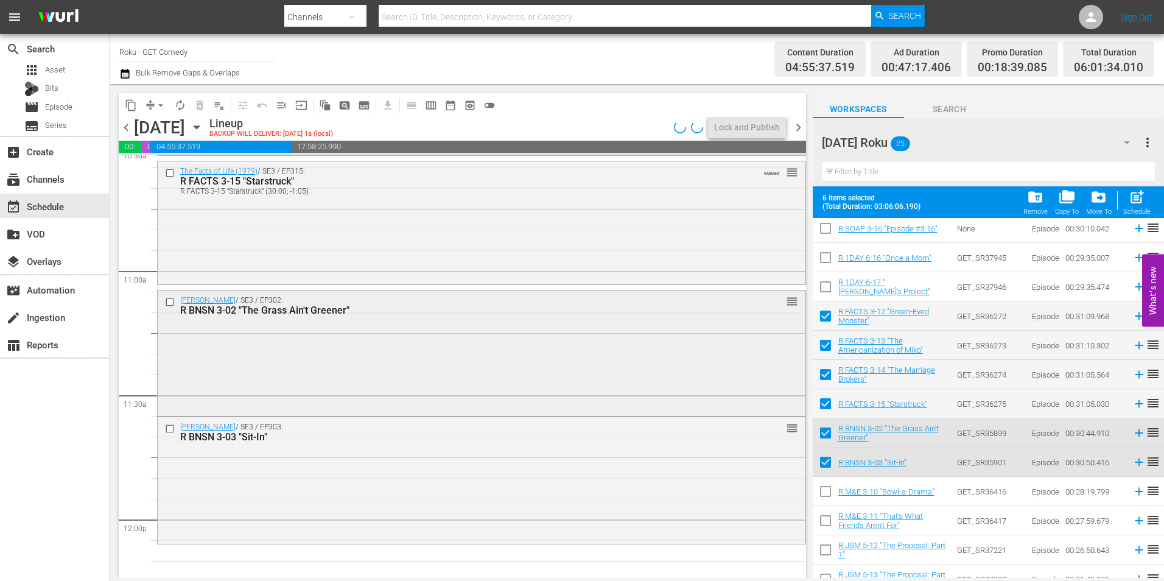
scroll to position [2618, 0]
click at [419, 370] on div "[PERSON_NAME] / SE3 / EP302: R BNSN 3-02 "The Grass Ain't Greener" reorder" at bounding box center [482, 351] width 648 height 124
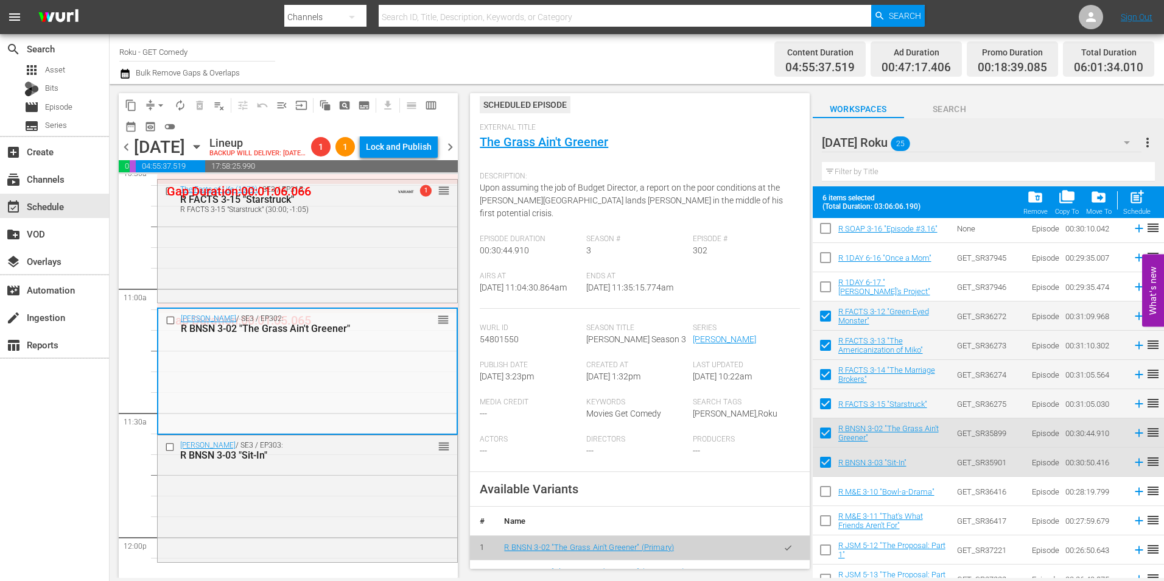
scroll to position [122, 0]
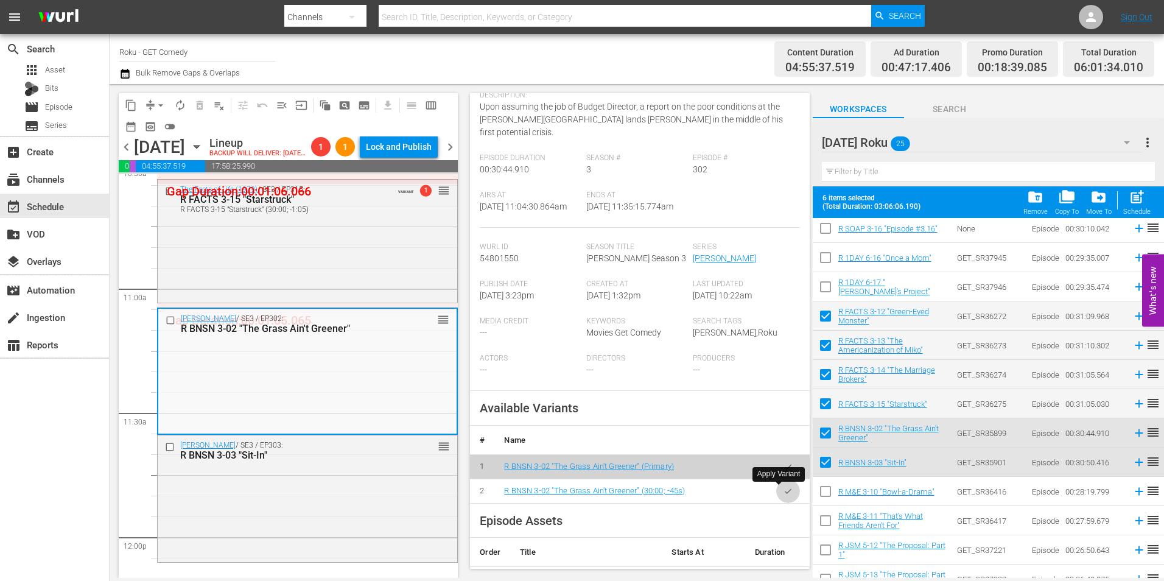
click at [783, 494] on icon "button" at bounding box center [787, 490] width 9 height 9
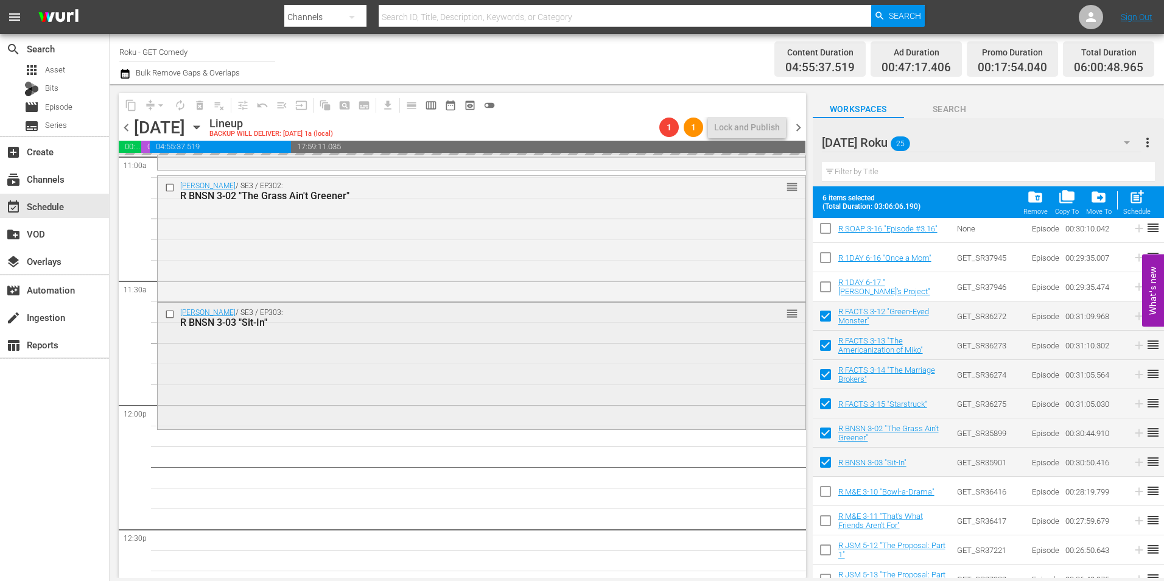
scroll to position [2739, 0]
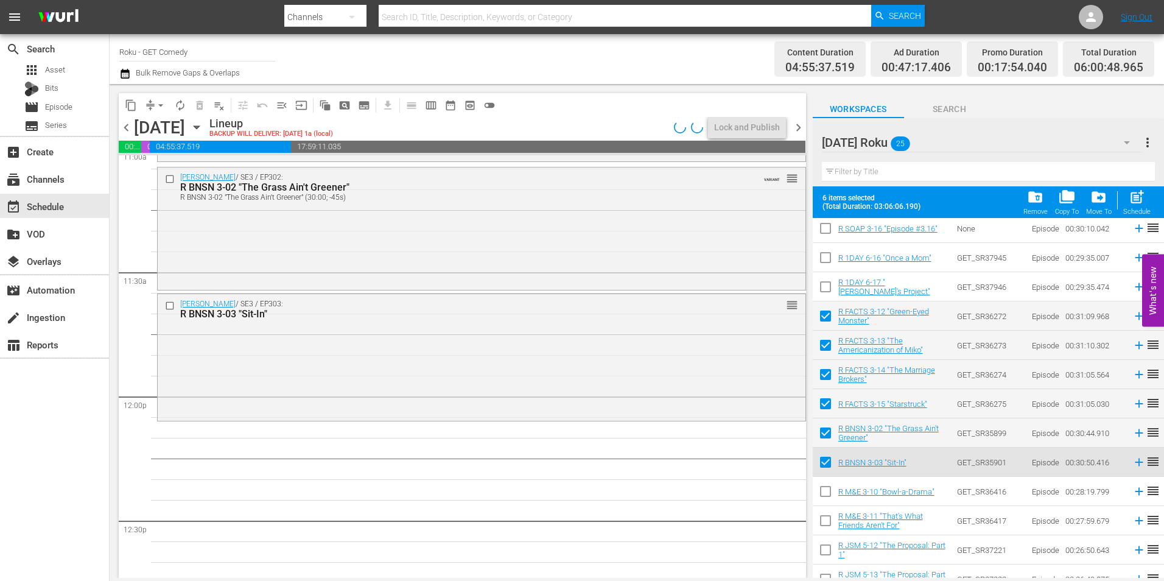
click at [393, 351] on div "[PERSON_NAME] / SE3 / EP303: R BNSN 3-03 "Sit-In" reorder" at bounding box center [482, 356] width 648 height 124
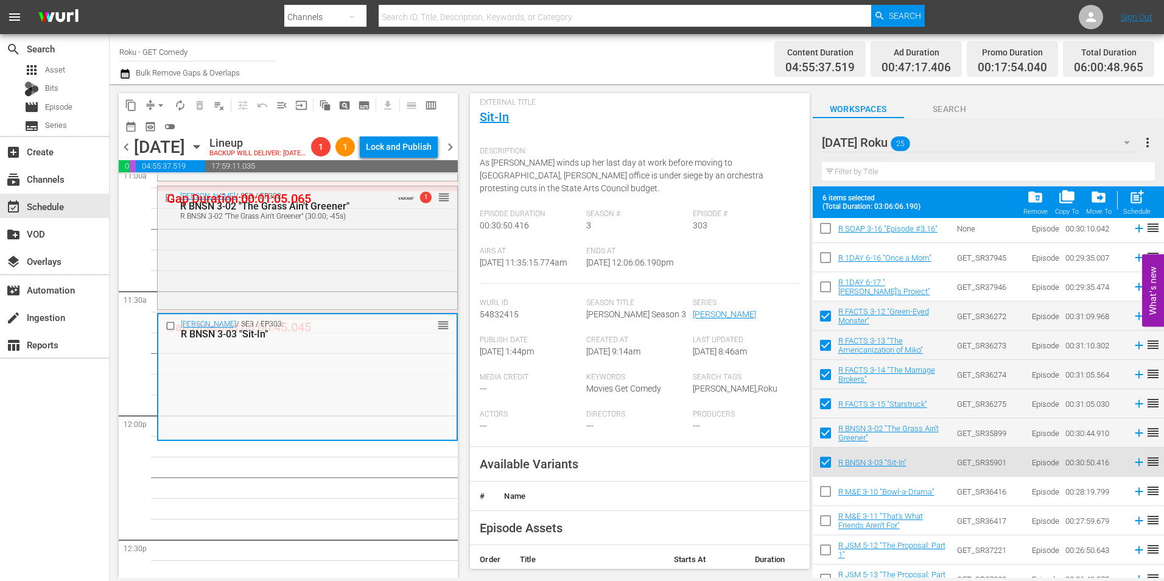
scroll to position [183, 0]
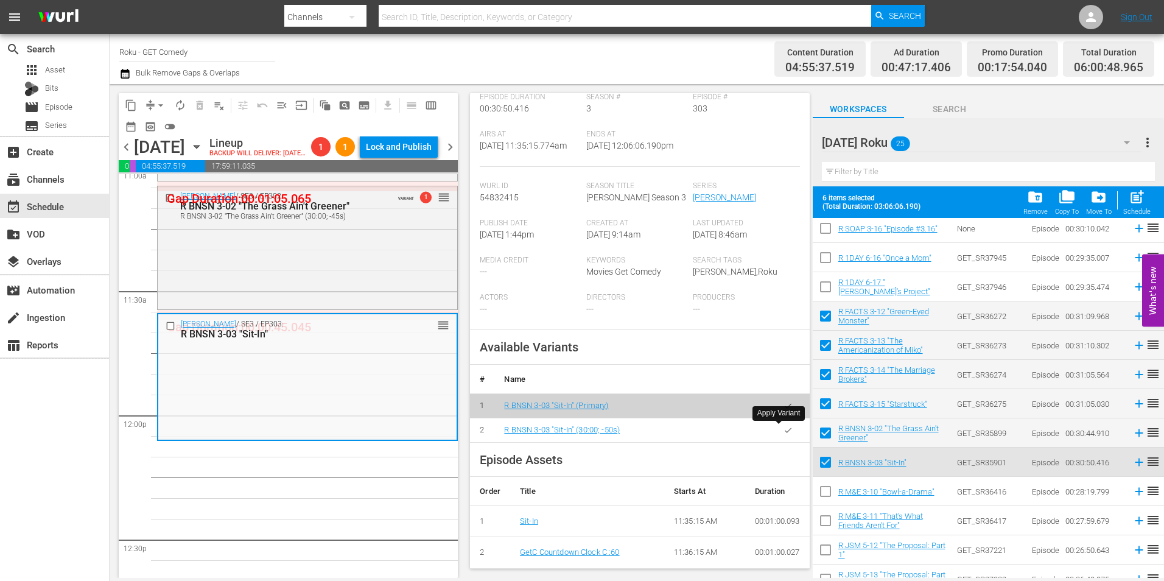
click at [783, 432] on icon "button" at bounding box center [787, 430] width 9 height 9
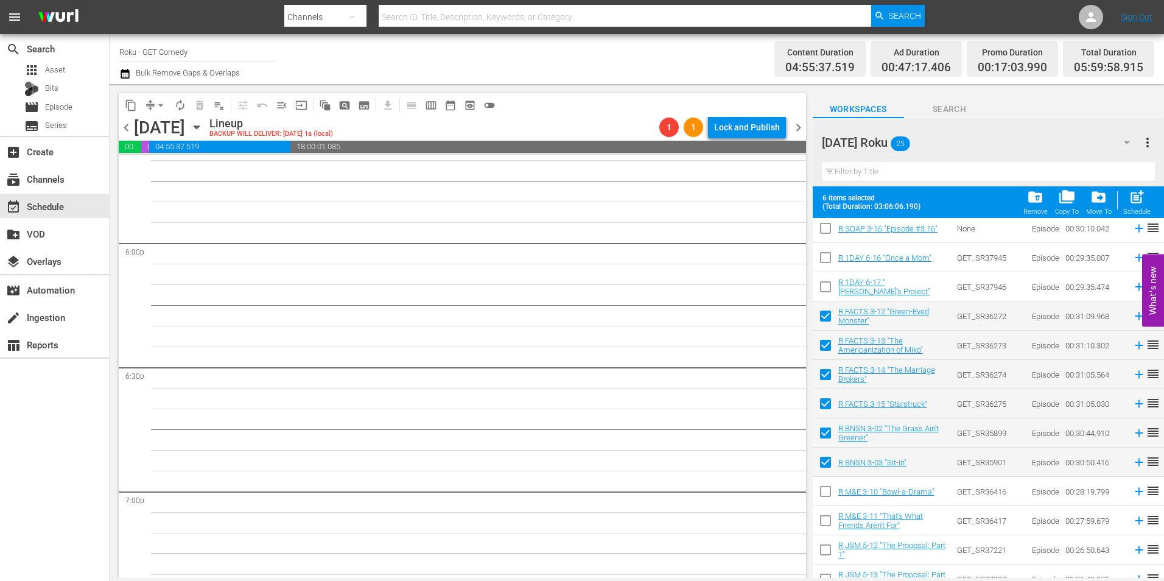
scroll to position [0, 0]
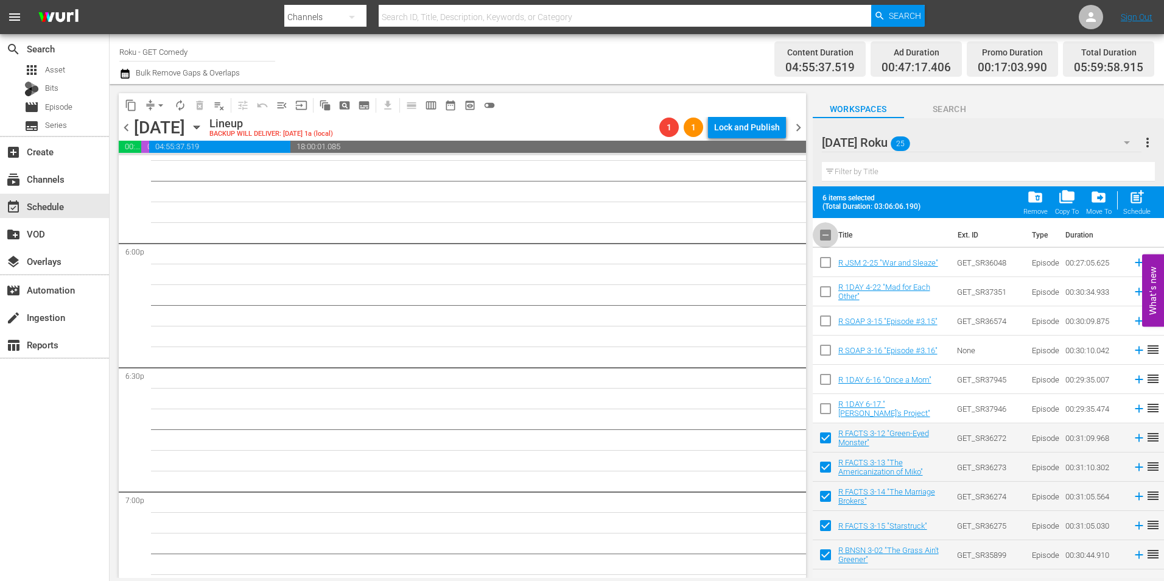
click at [827, 242] on input "checkbox" at bounding box center [826, 238] width 26 height 26
checkbox input "true"
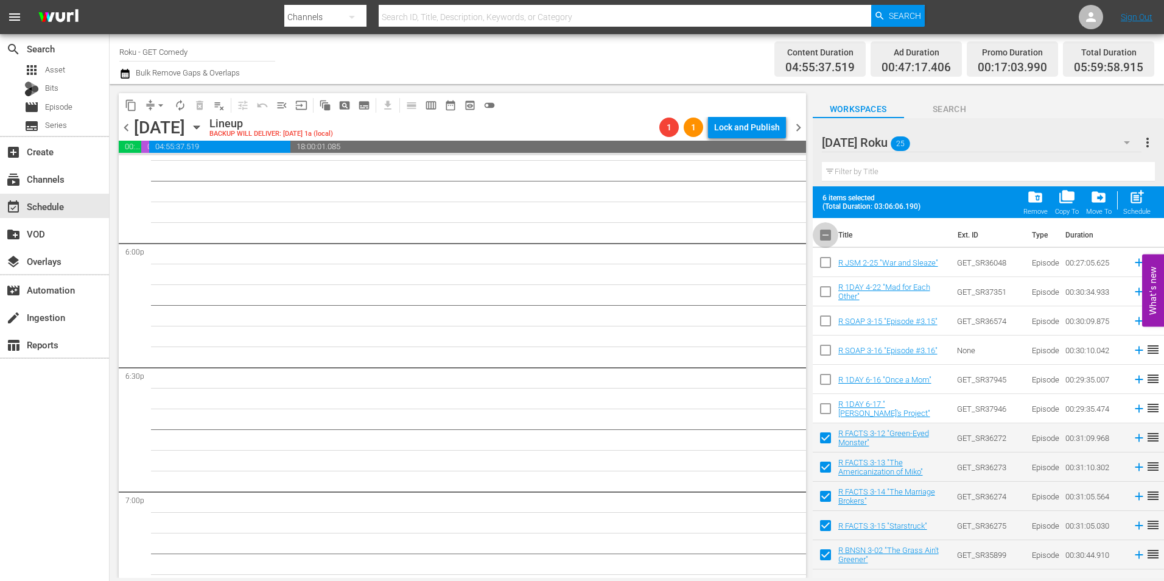
checkbox input "true"
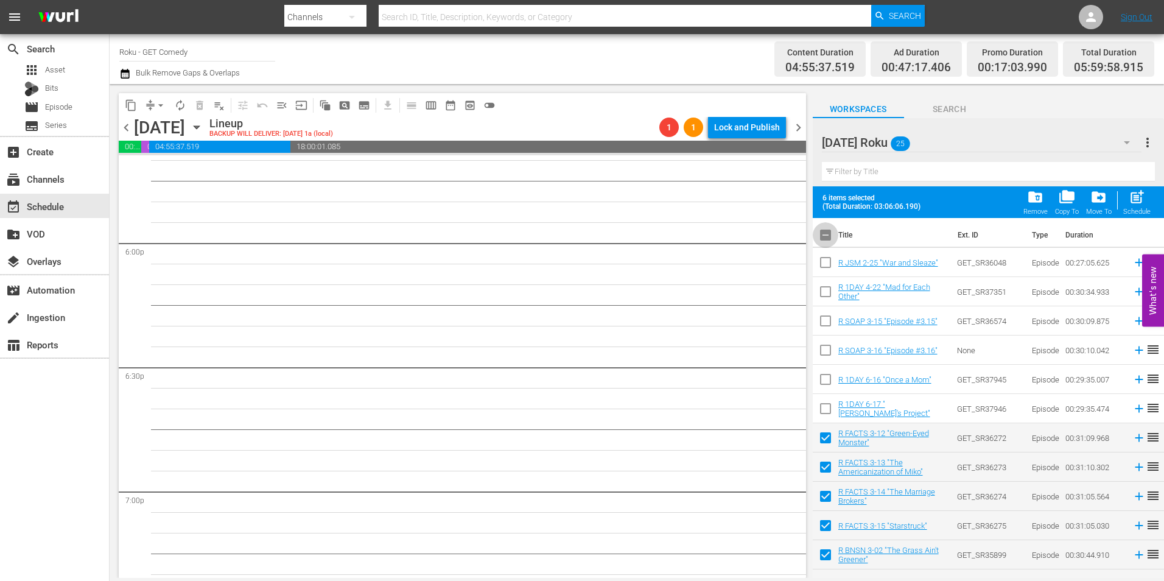
checkbox input "true"
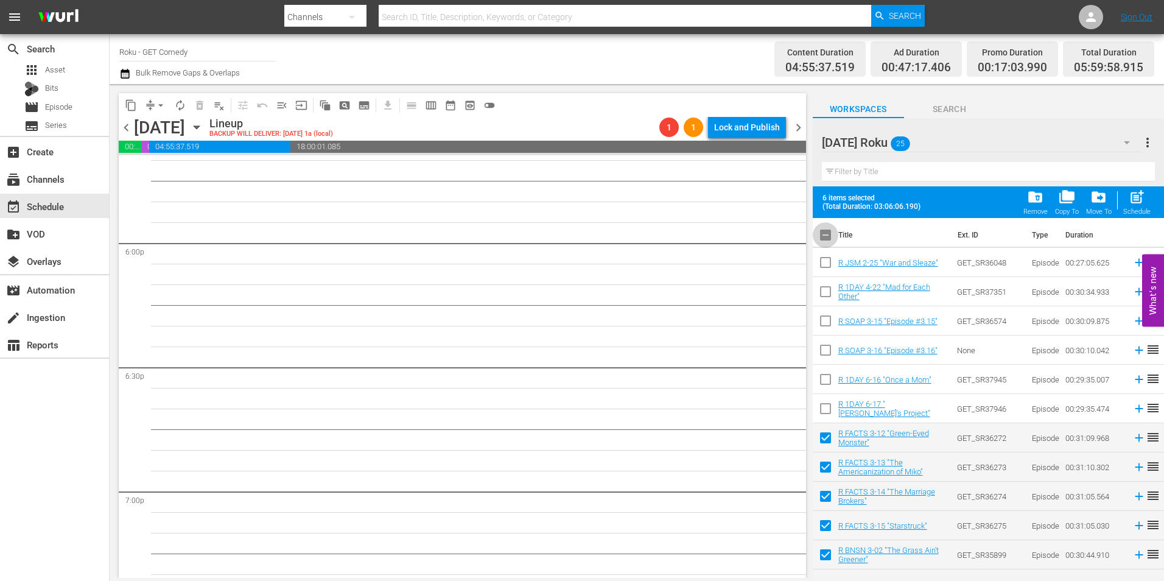
checkbox input "true"
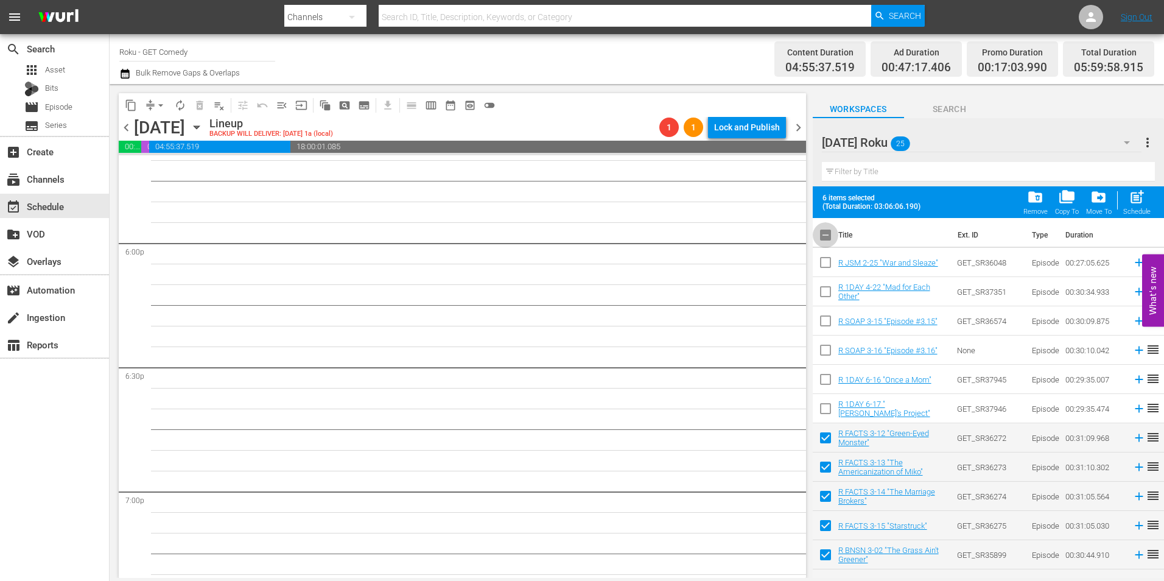
checkbox input "true"
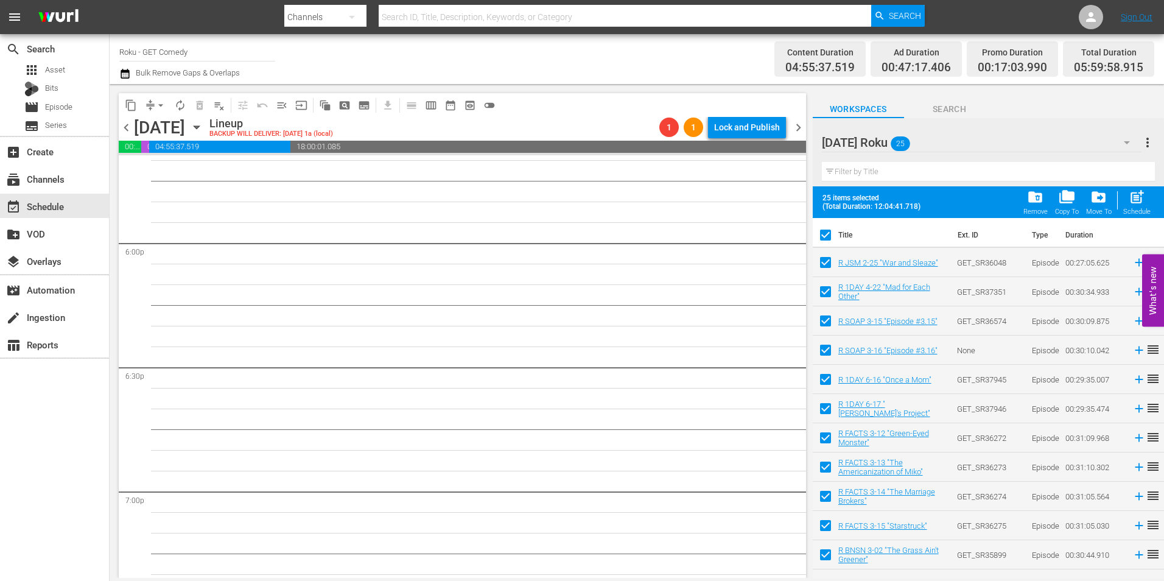
click at [827, 239] on input "checkbox" at bounding box center [826, 238] width 26 height 26
checkbox input "false"
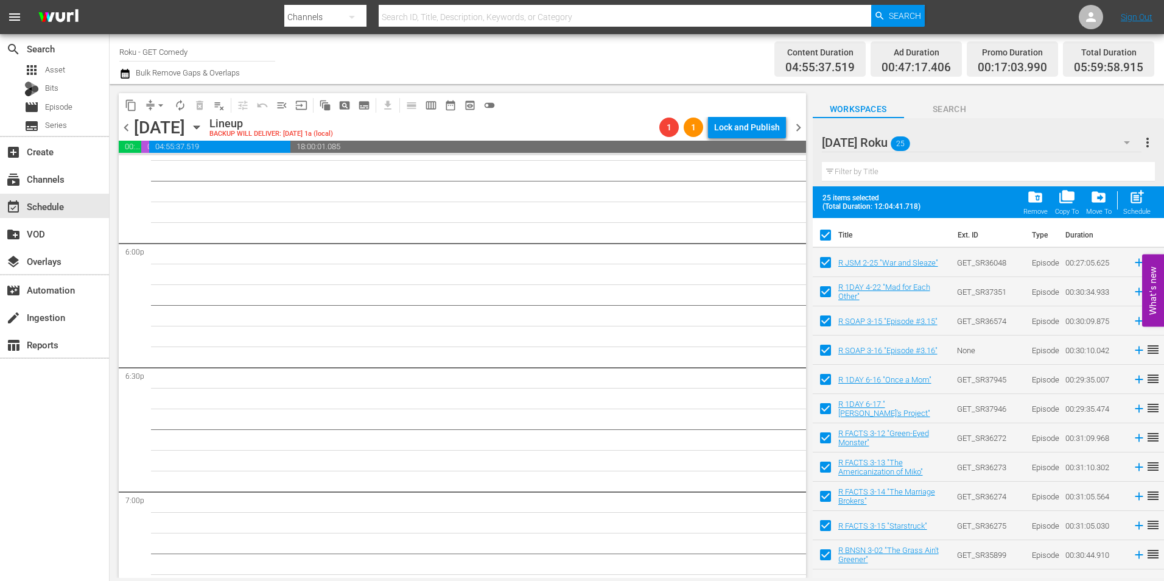
checkbox input "false"
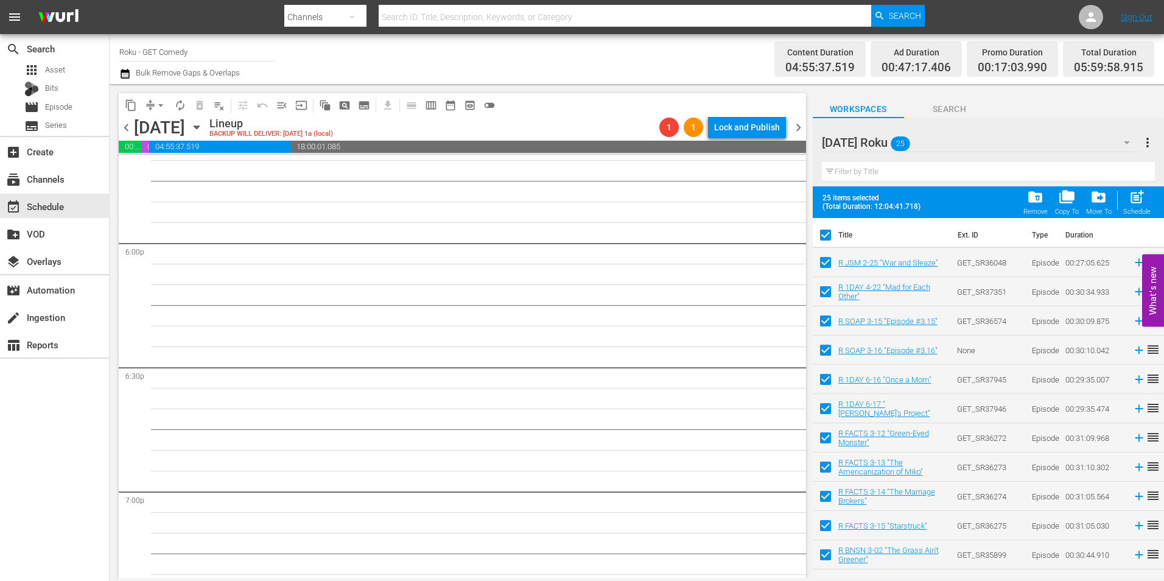
checkbox input "false"
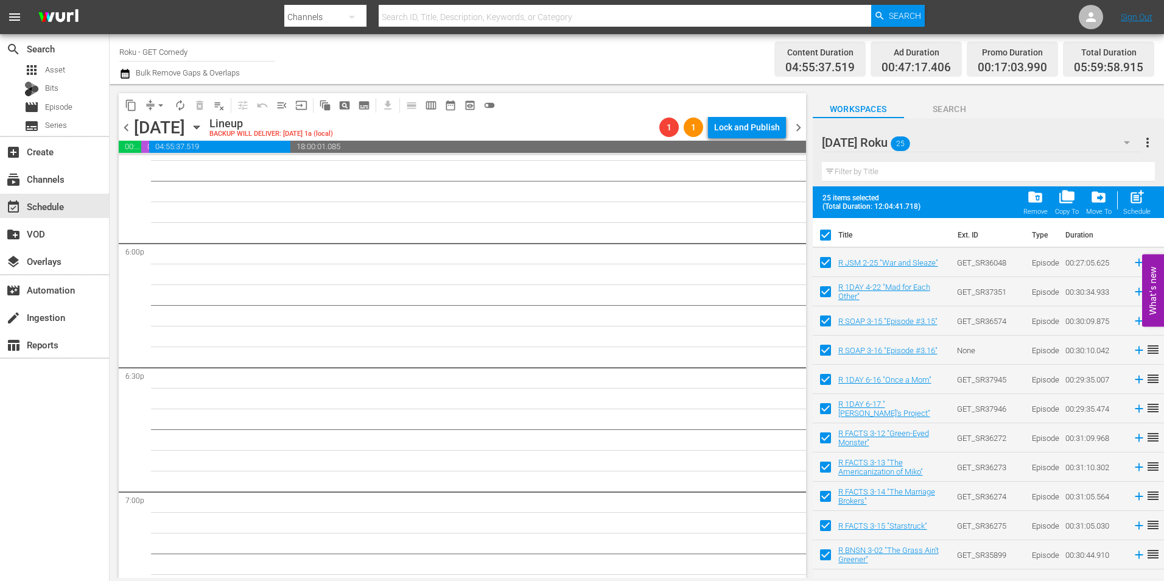
checkbox input "false"
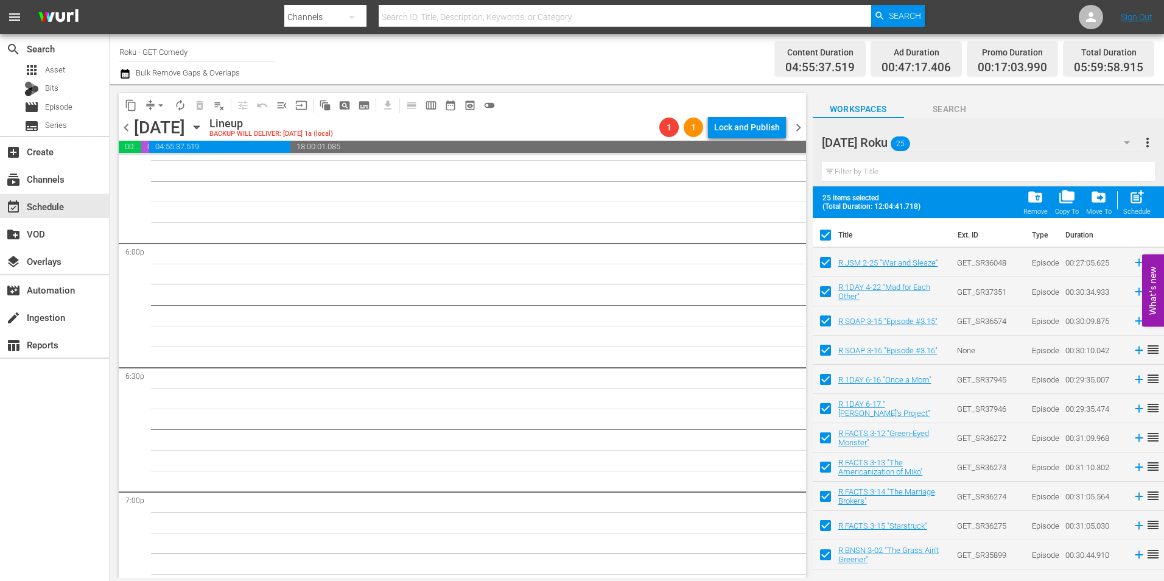
checkbox input "false"
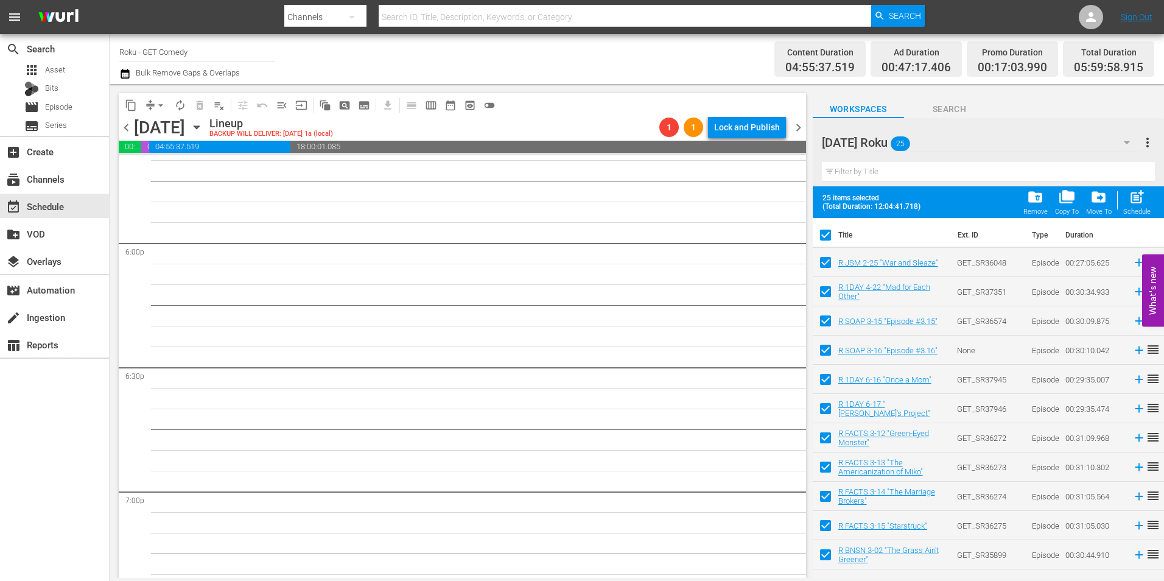
checkbox input "false"
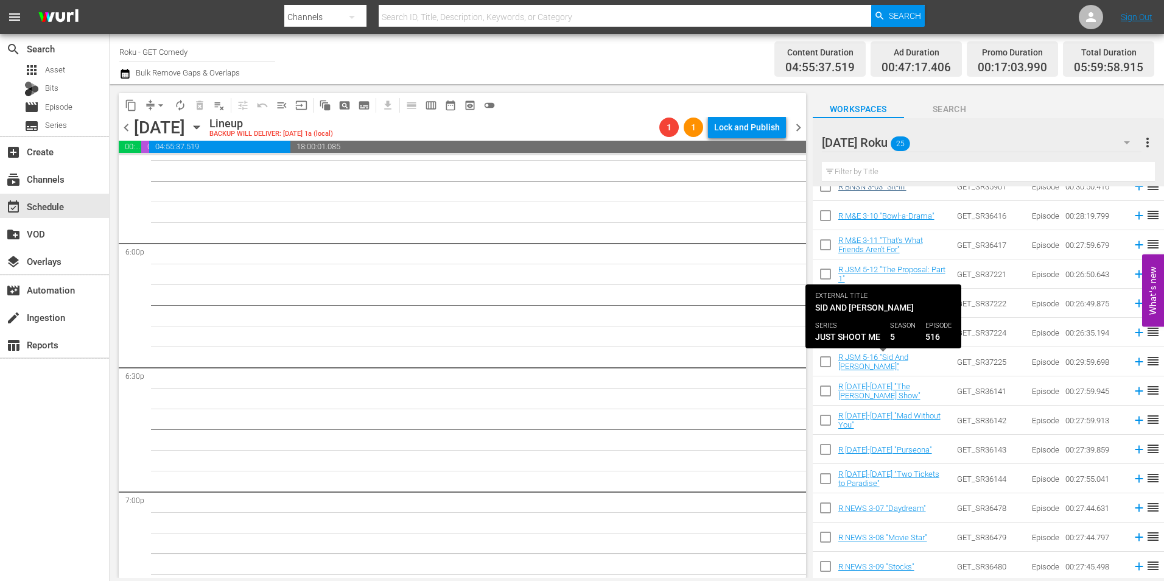
scroll to position [367, 0]
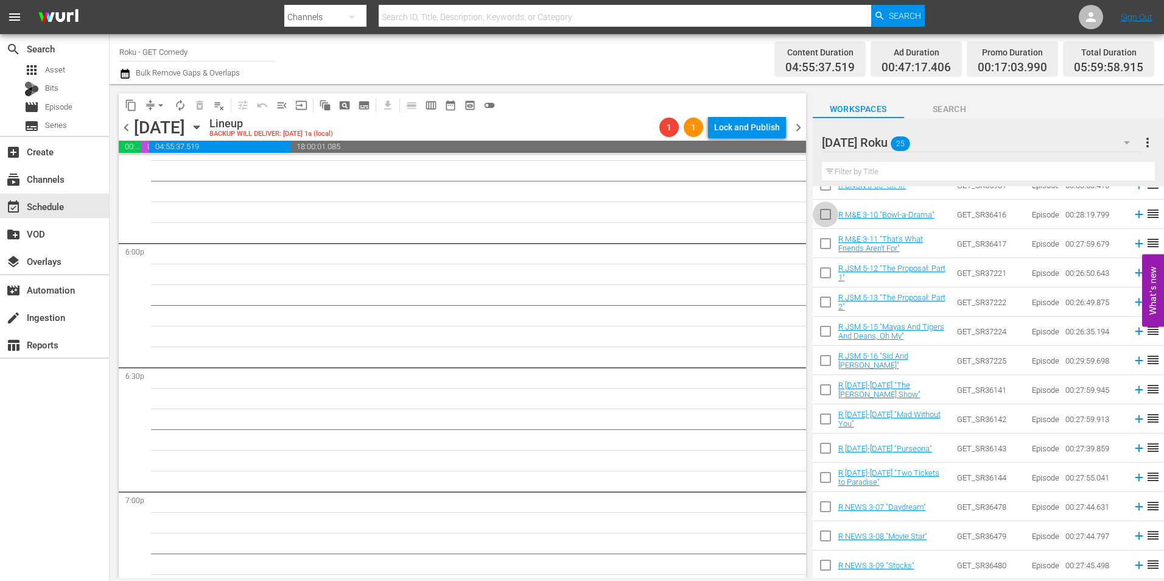
click at [825, 224] on input "checkbox" at bounding box center [826, 217] width 26 height 26
checkbox input "true"
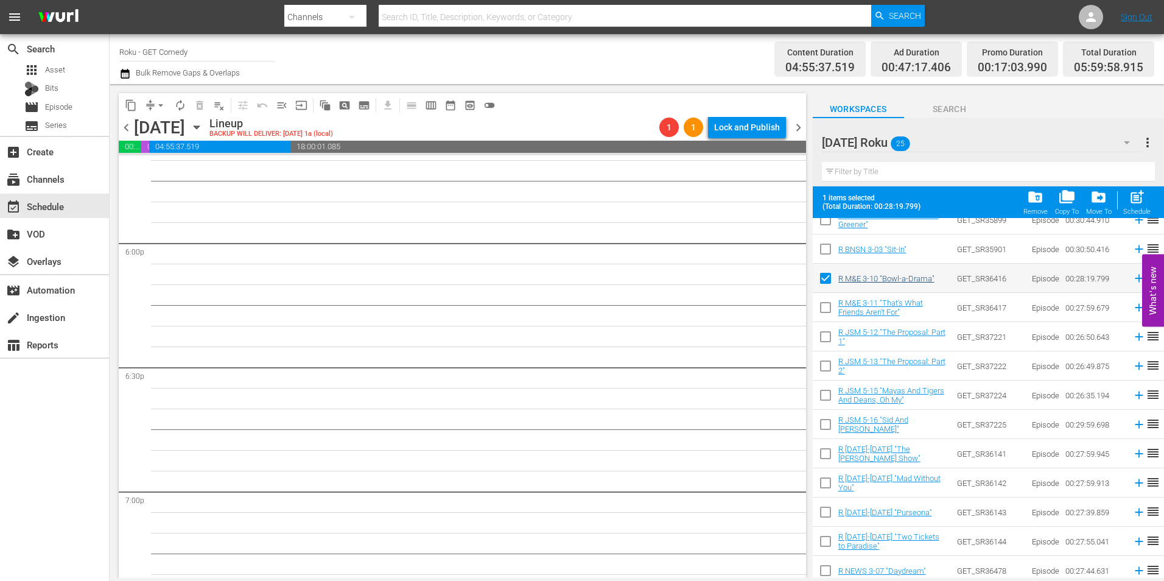
scroll to position [306, 0]
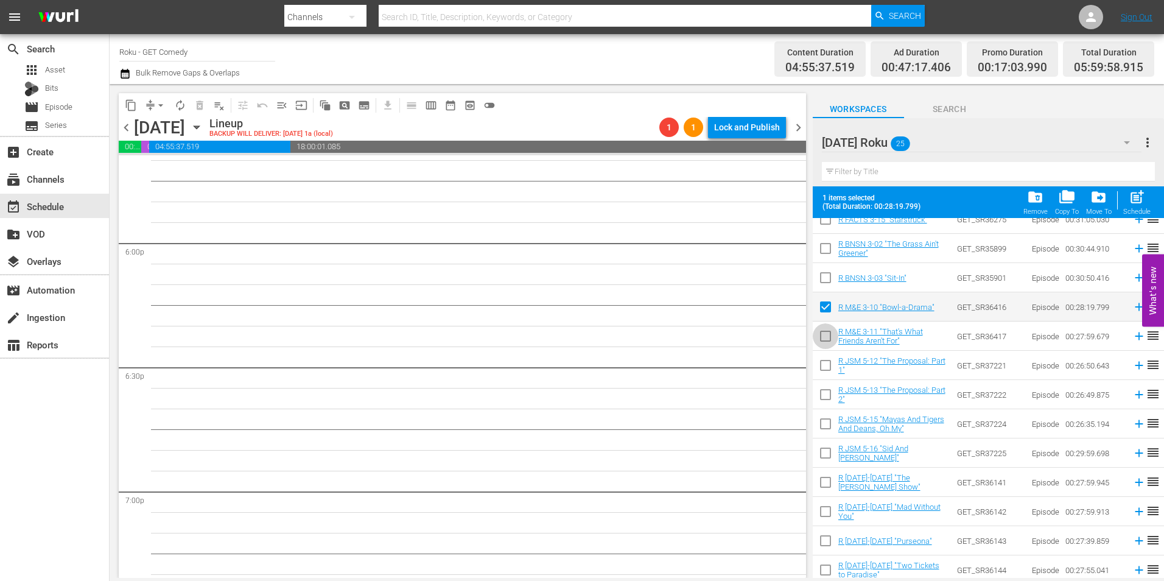
click at [823, 335] on input "checkbox" at bounding box center [826, 339] width 26 height 26
checkbox input "true"
click at [829, 371] on input "checkbox" at bounding box center [826, 368] width 26 height 26
checkbox input "true"
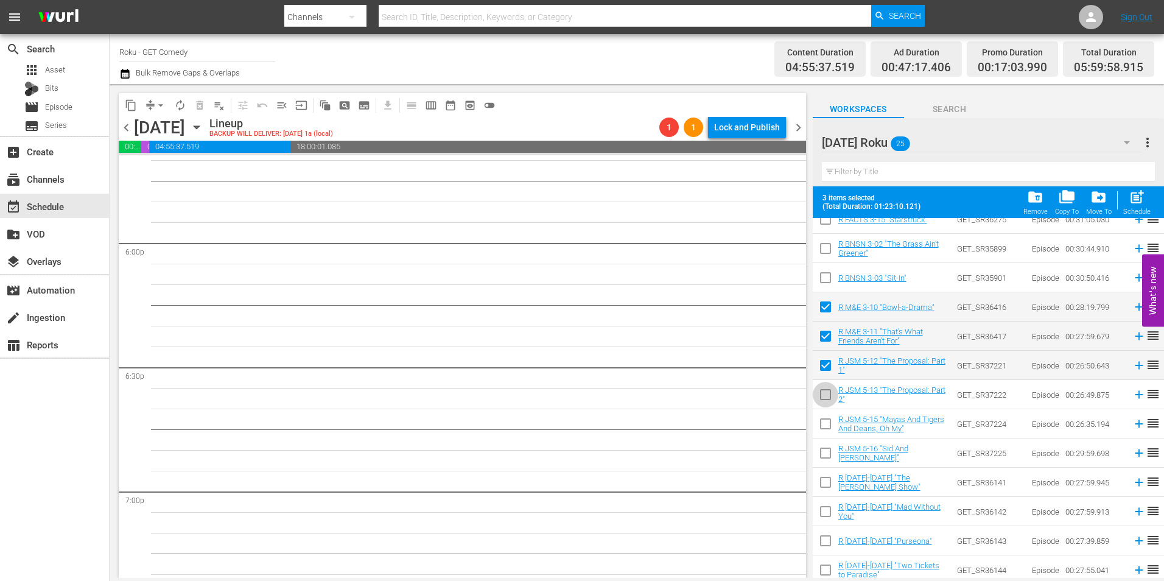
click at [829, 398] on input "checkbox" at bounding box center [826, 397] width 26 height 26
checkbox input "true"
click at [825, 423] on input "checkbox" at bounding box center [826, 426] width 26 height 26
checkbox input "true"
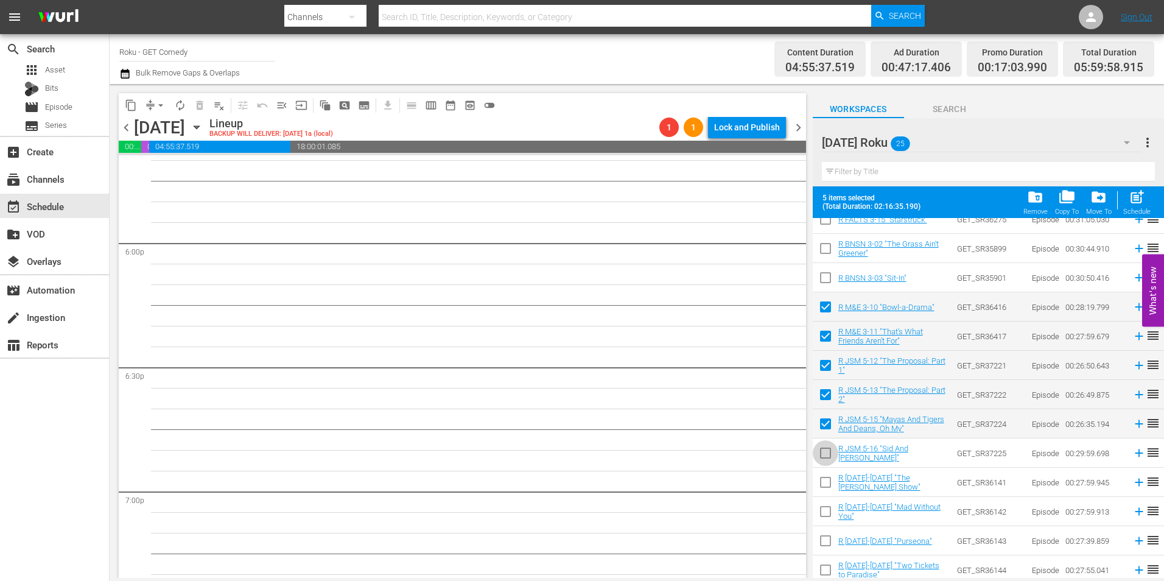
click at [825, 453] on input "checkbox" at bounding box center [826, 456] width 26 height 26
checkbox input "true"
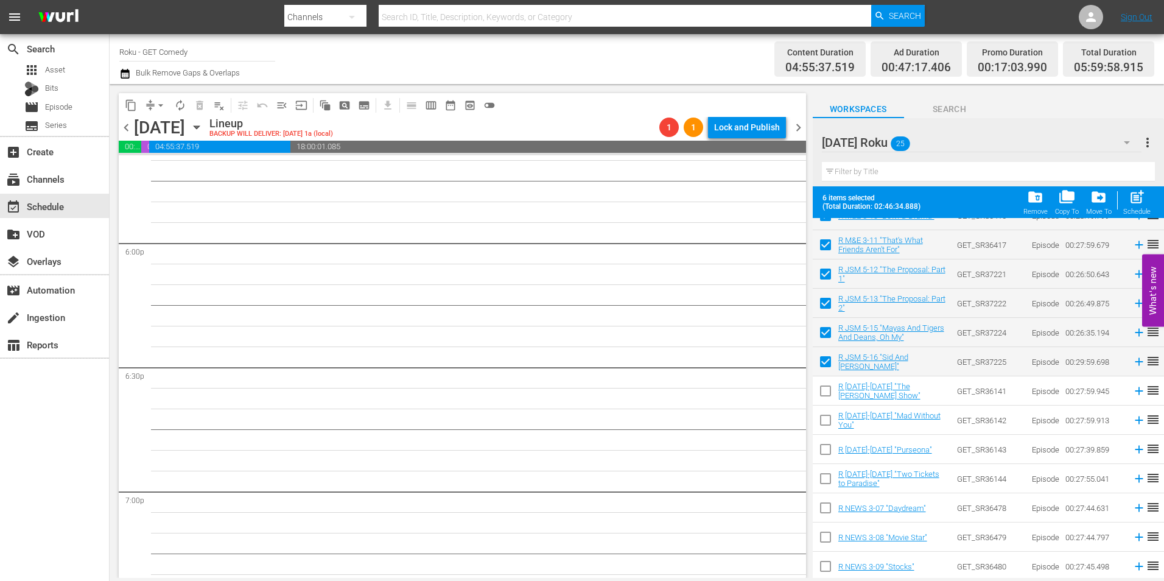
scroll to position [399, 0]
click at [824, 387] on input "checkbox" at bounding box center [826, 392] width 26 height 26
checkbox input "true"
click at [828, 421] on input "checkbox" at bounding box center [826, 421] width 26 height 26
checkbox input "true"
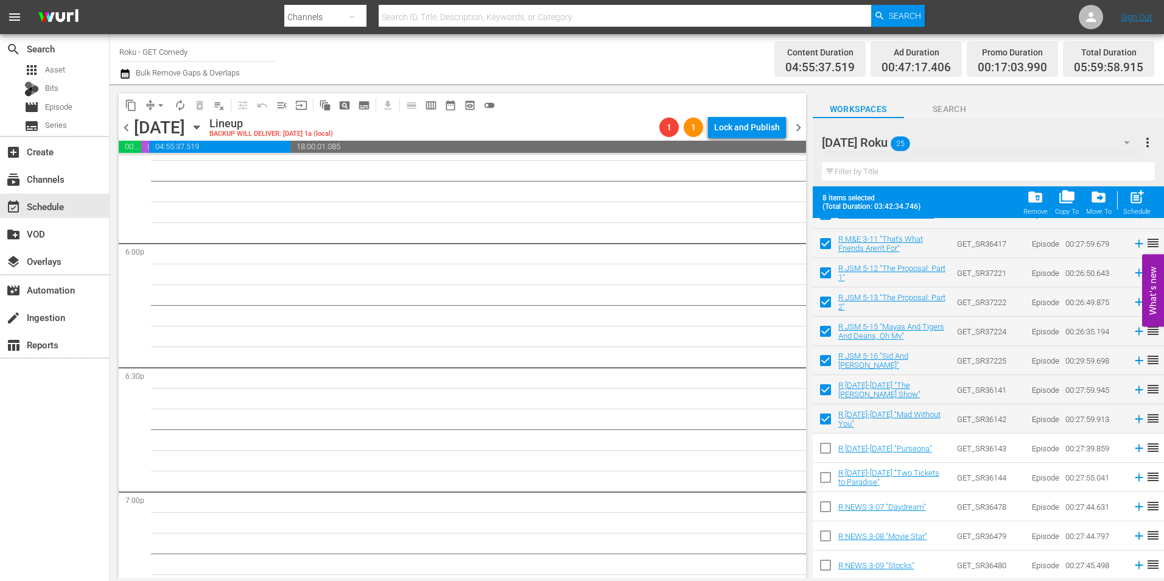
click at [824, 451] on input "checkbox" at bounding box center [826, 451] width 26 height 26
checkbox input "true"
click at [825, 474] on input "checkbox" at bounding box center [826, 480] width 26 height 26
checkbox input "true"
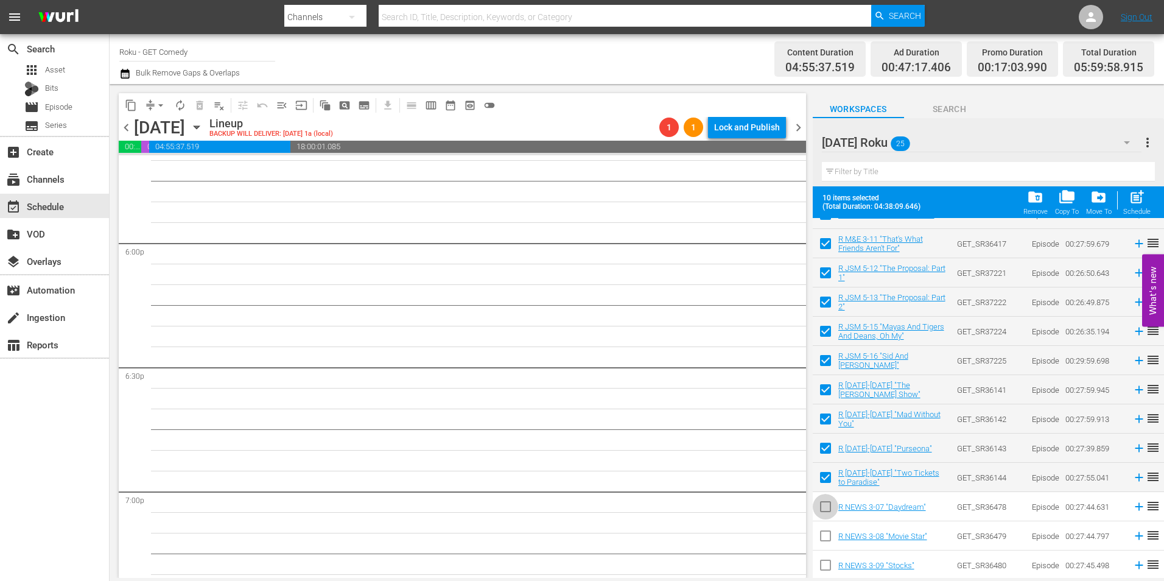
click at [826, 516] on input "checkbox" at bounding box center [826, 509] width 26 height 26
checkbox input "true"
click at [824, 530] on input "checkbox" at bounding box center [826, 538] width 26 height 26
checkbox input "true"
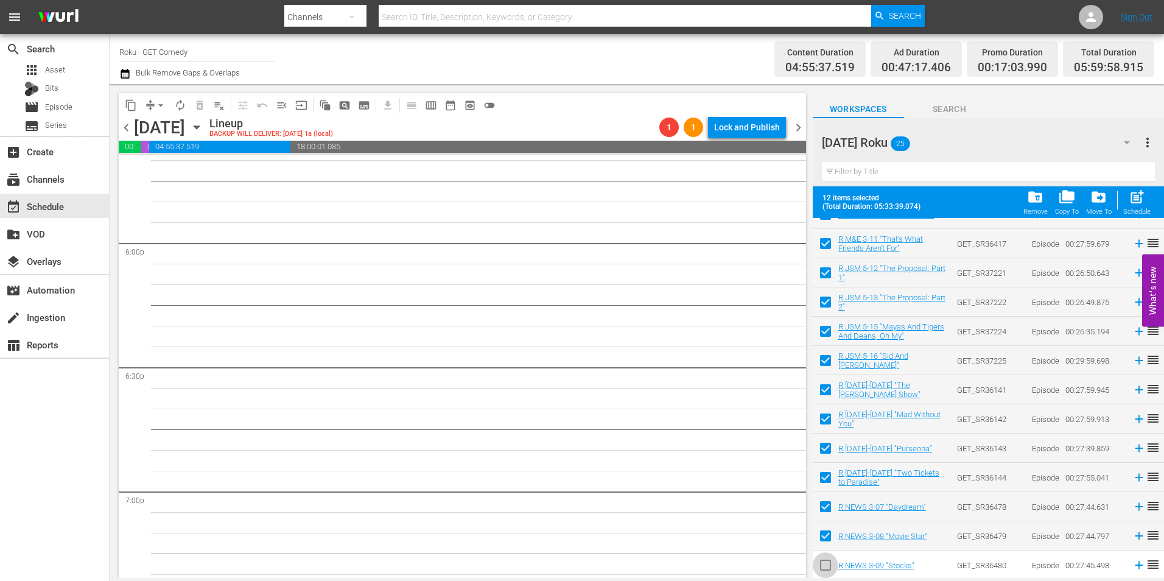
click at [825, 567] on input "checkbox" at bounding box center [826, 568] width 26 height 26
checkbox input "true"
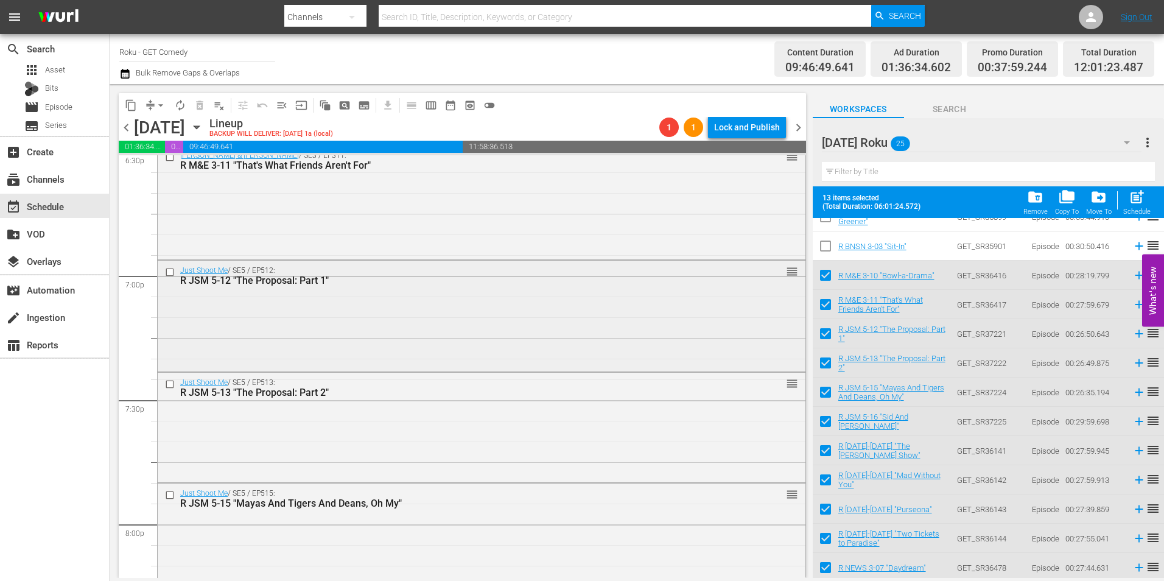
scroll to position [4627, 0]
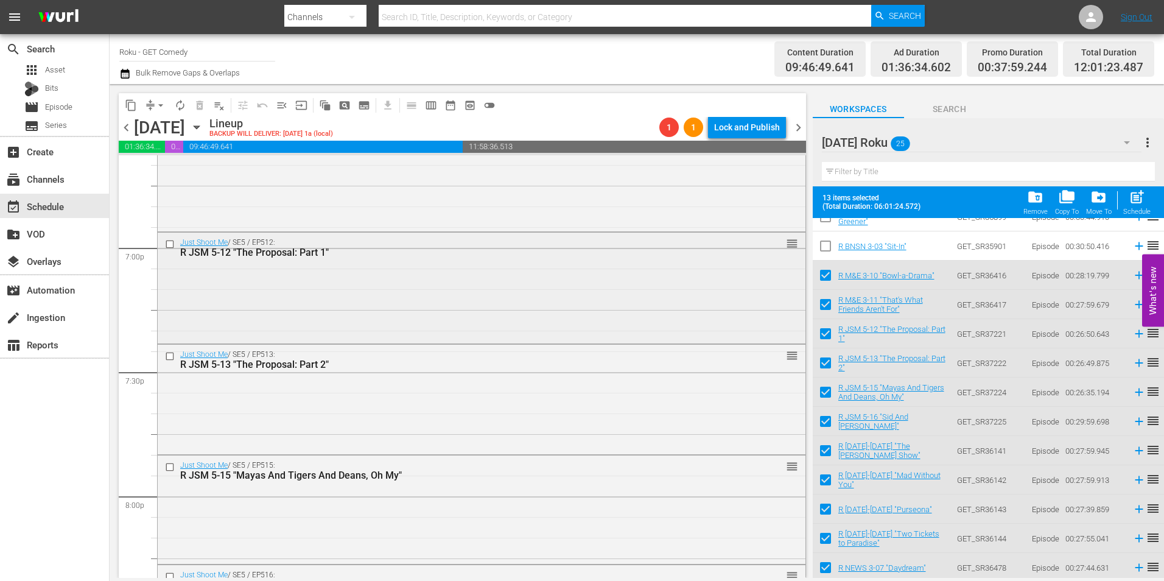
click at [460, 296] on div "Just Shoot Me / SE5 / EP512: R JSM 5-12 "The Proposal: Part 1" reorder" at bounding box center [482, 287] width 648 height 108
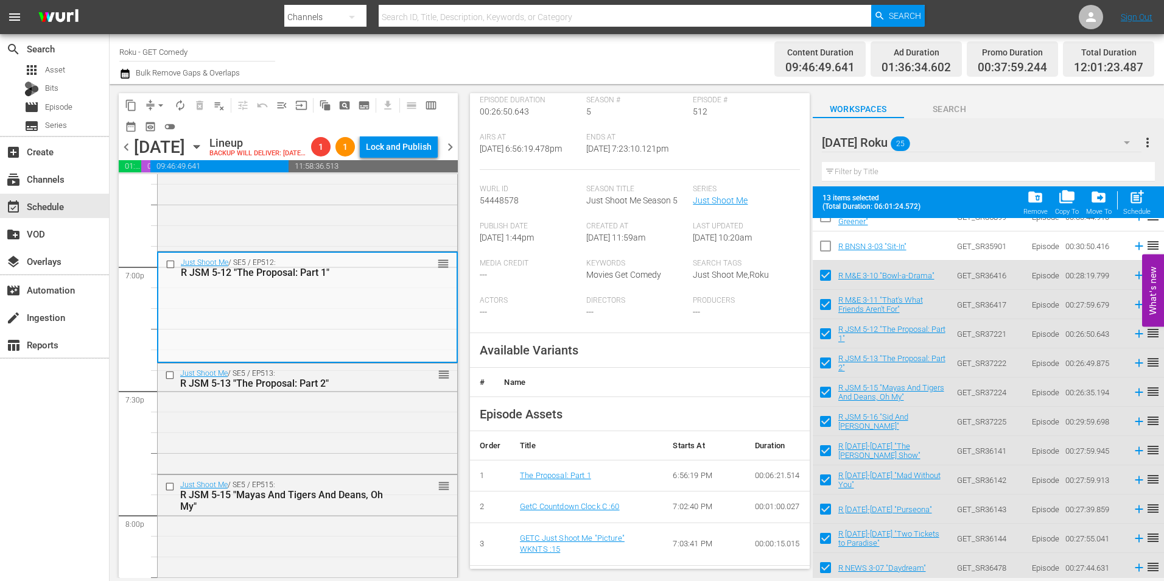
scroll to position [183, 0]
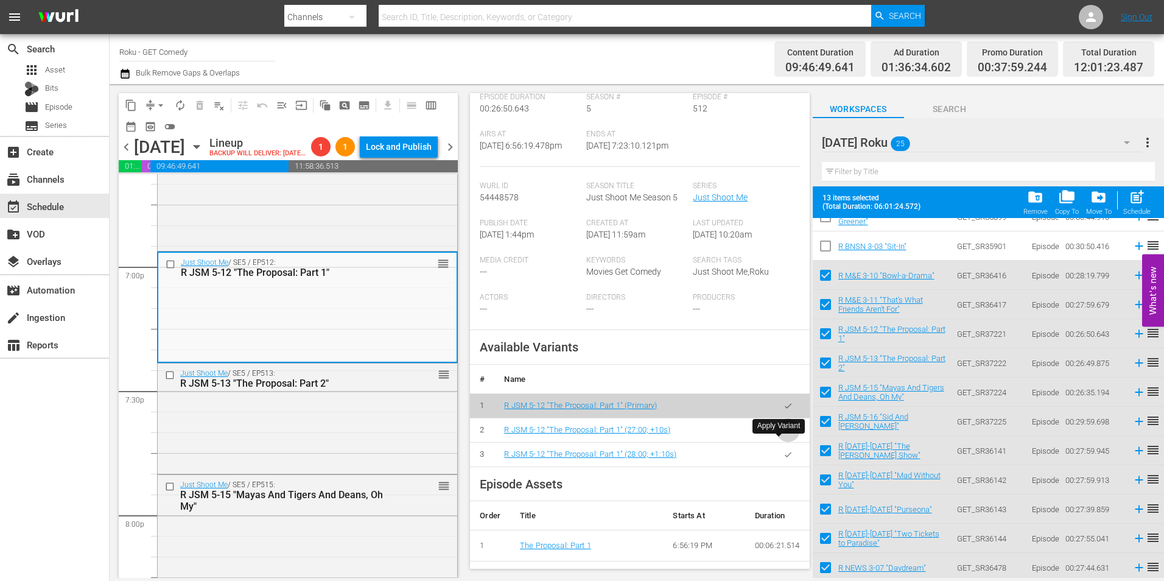
click at [783, 435] on icon "button" at bounding box center [787, 430] width 9 height 9
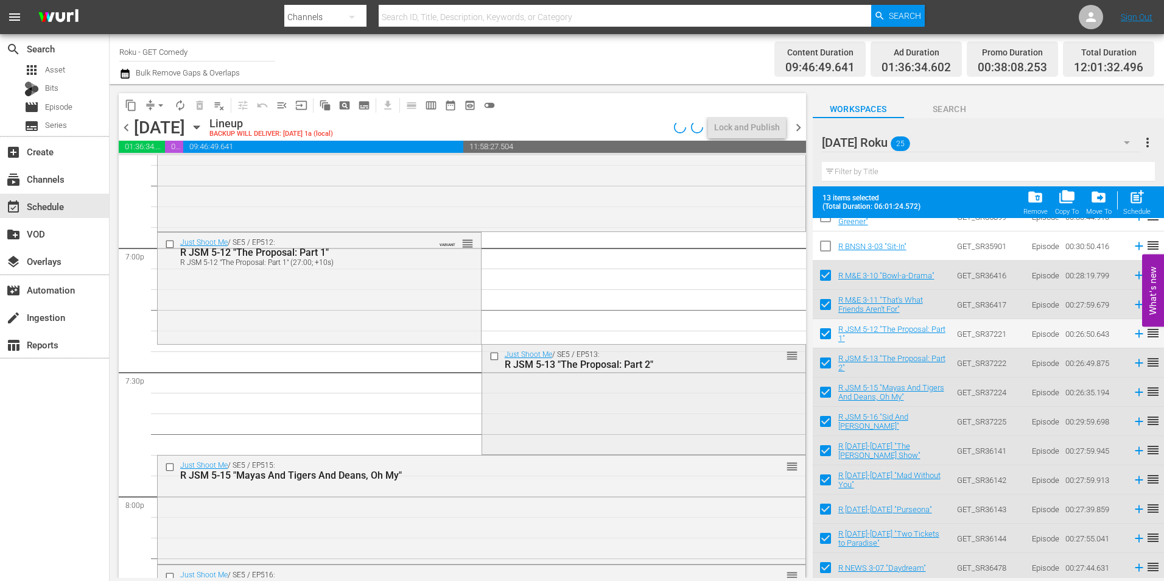
click at [599, 416] on div "Just Shoot Me / SE5 / EP513: R JSM 5-13 "The Proposal: Part 2" reorder" at bounding box center [643, 398] width 323 height 107
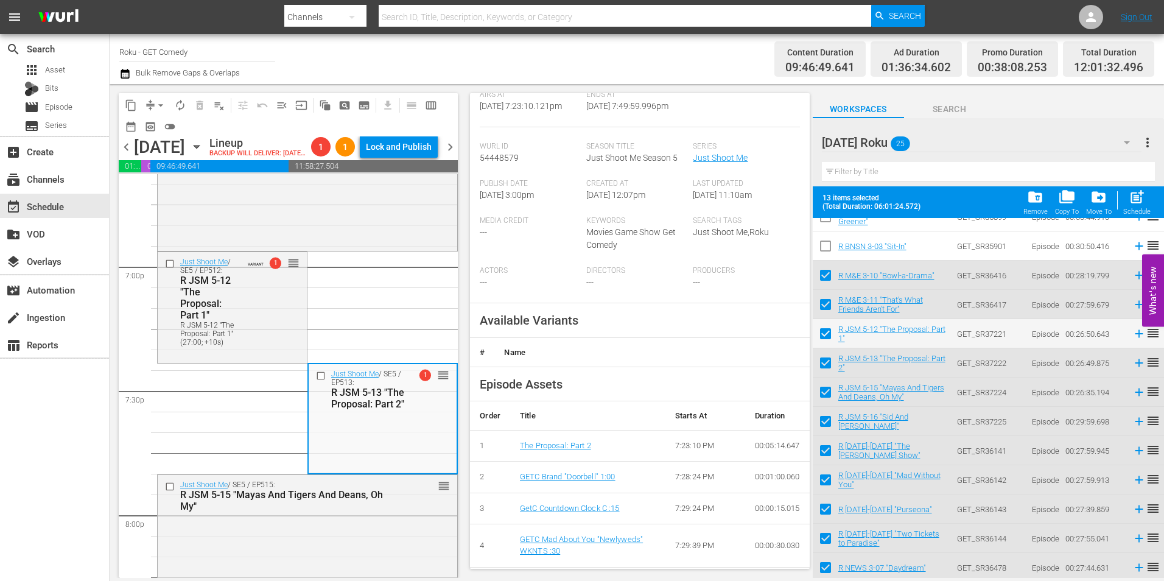
scroll to position [244, 0]
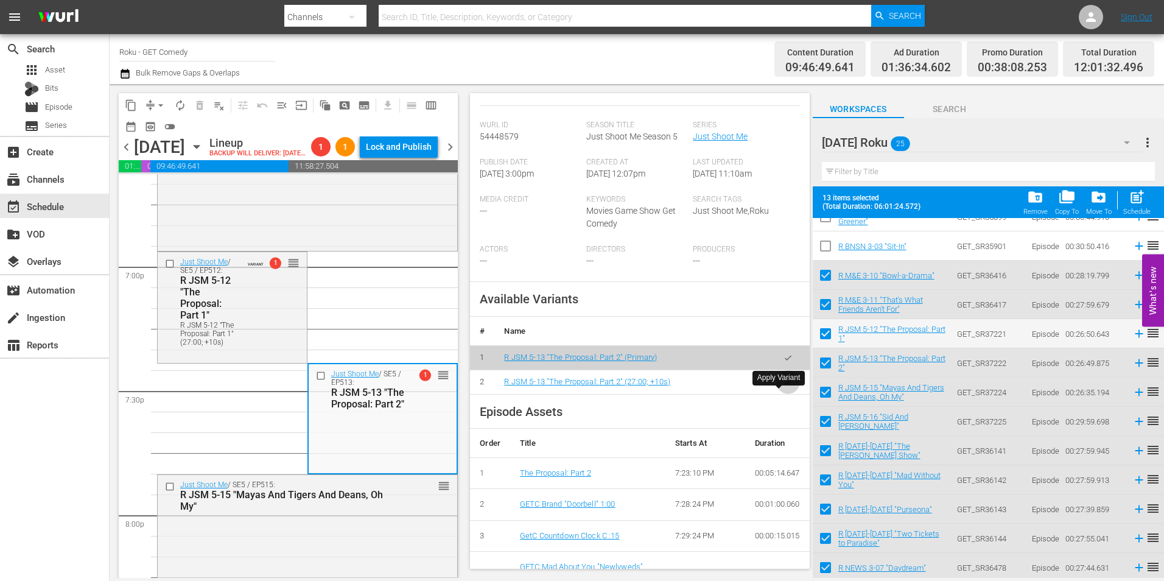
click at [783, 387] on icon "button" at bounding box center [787, 381] width 9 height 9
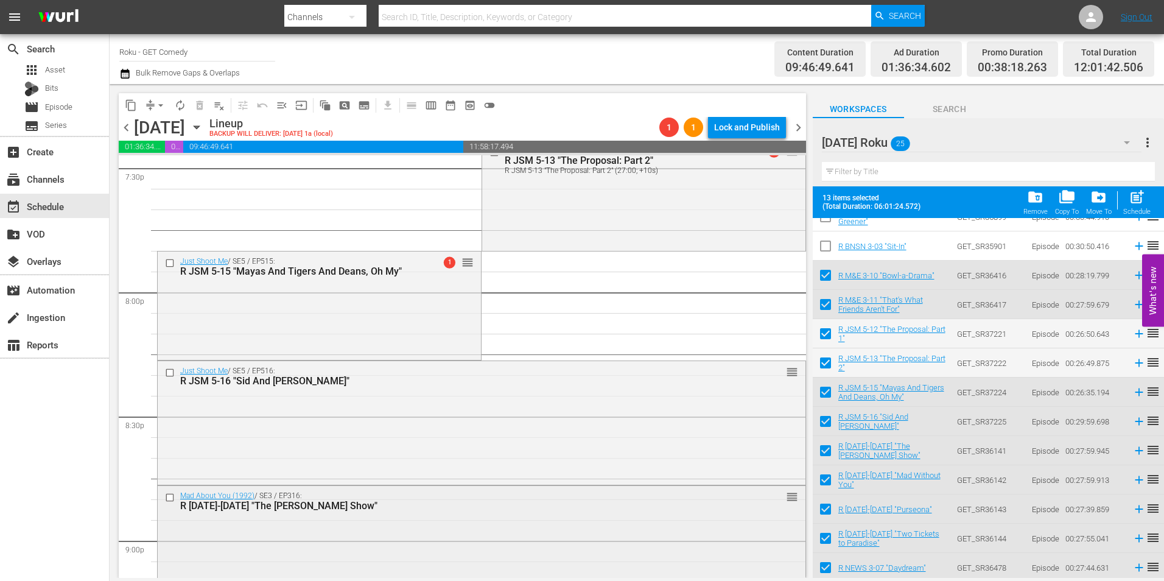
scroll to position [4870, 0]
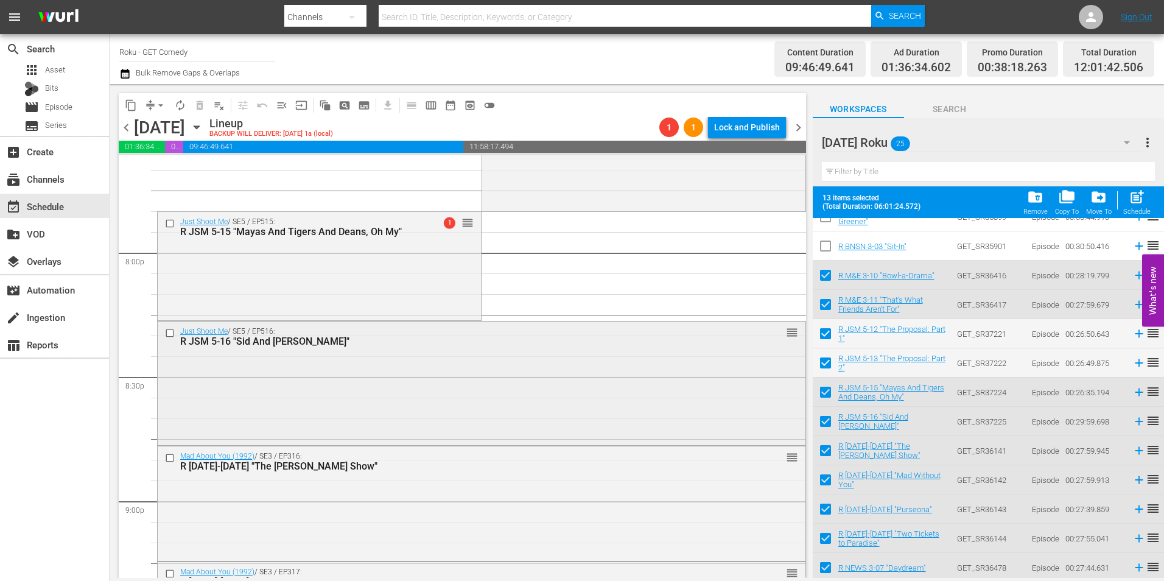
click at [461, 378] on div "Just Shoot Me / SE5 / EP516: R JSM 5-16 "Sid And [PERSON_NAME]" reorder" at bounding box center [482, 381] width 648 height 121
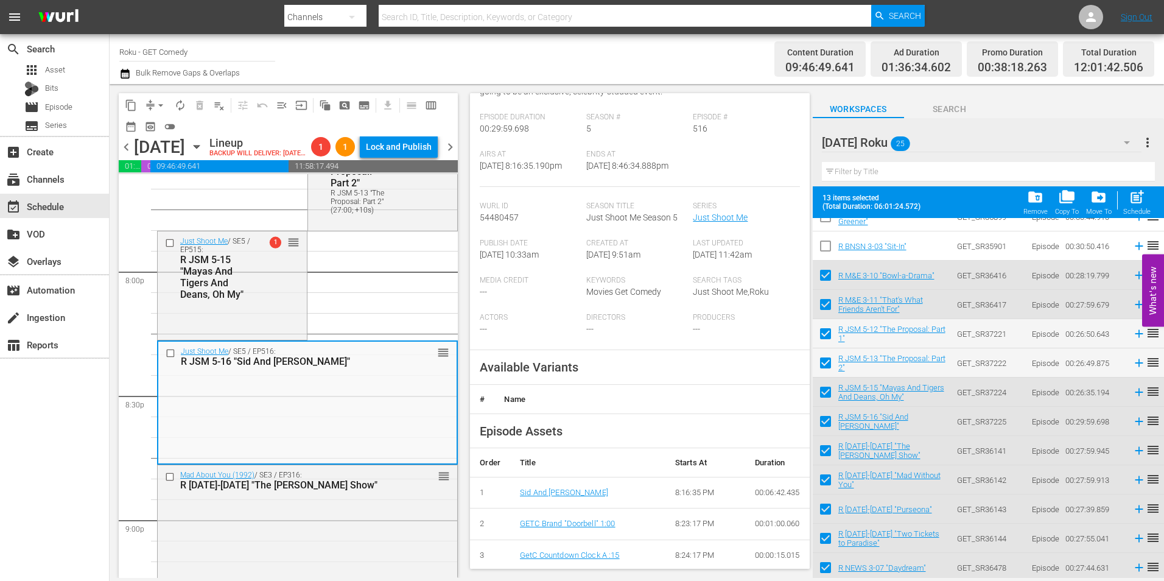
scroll to position [183, 0]
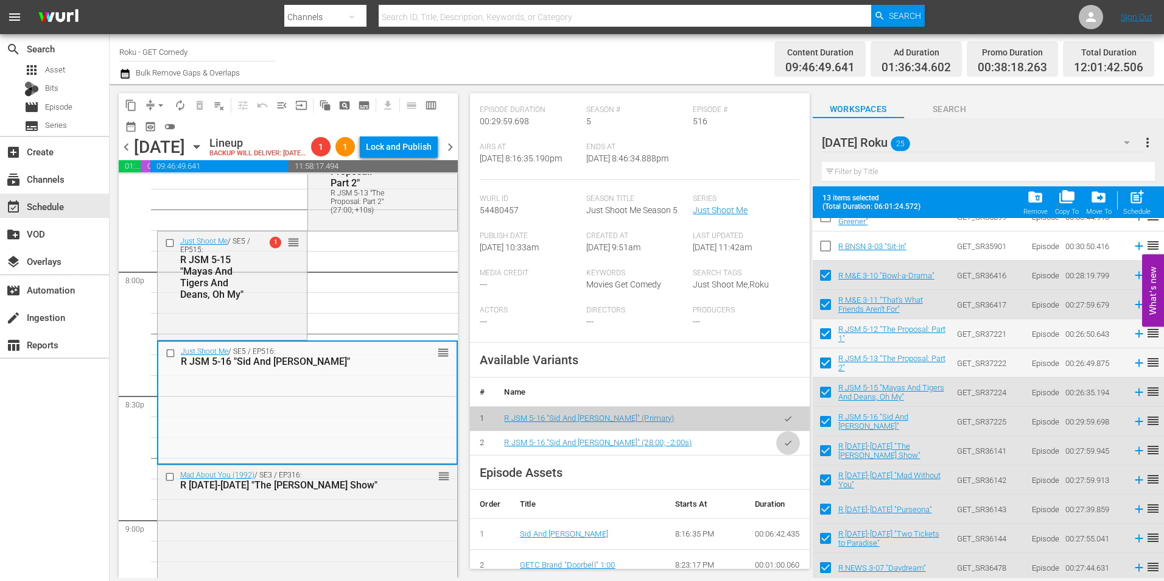
click at [783, 447] on icon "button" at bounding box center [787, 442] width 9 height 9
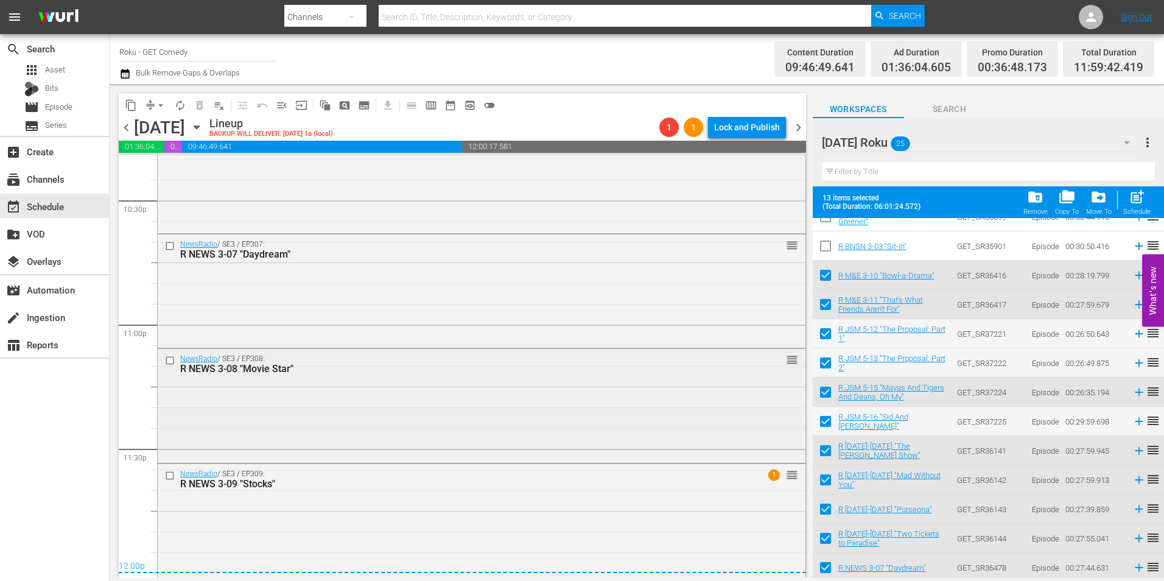
scroll to position [5544, 0]
click at [468, 540] on div "NewsRadio / SE3 / EP309: R NEWS 3-09 "Stocks" 1 reorder" at bounding box center [482, 518] width 648 height 111
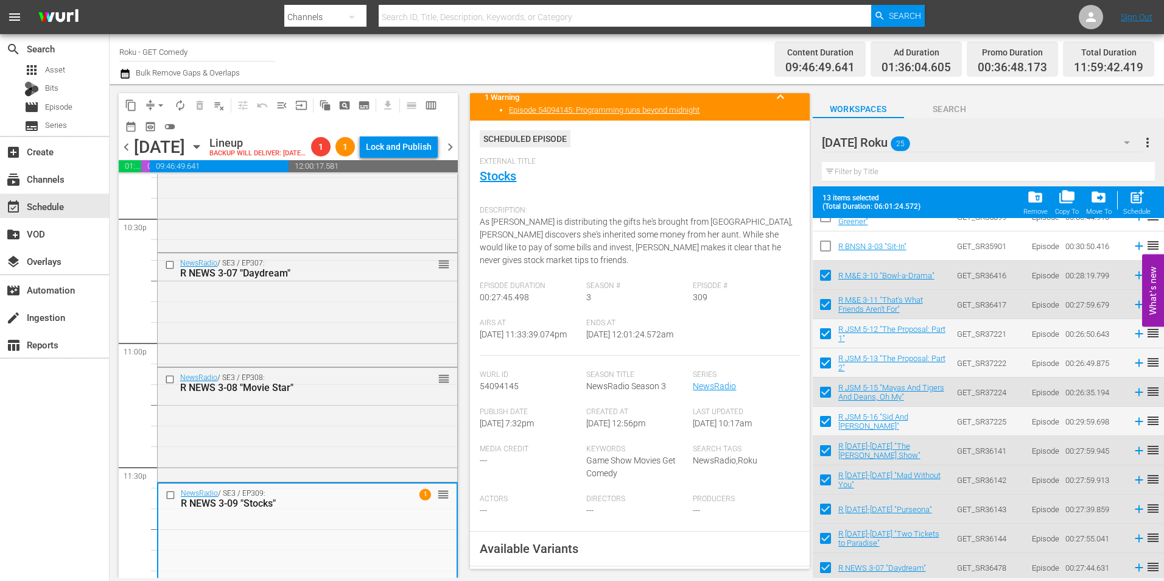
scroll to position [183, 0]
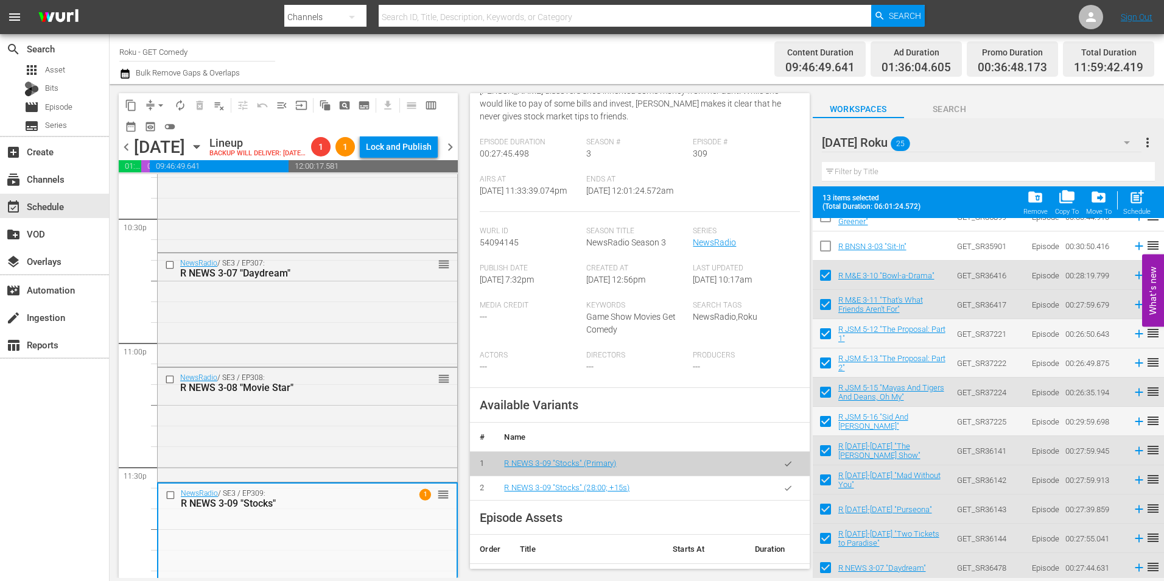
click at [785, 492] on button "button" at bounding box center [788, 488] width 24 height 24
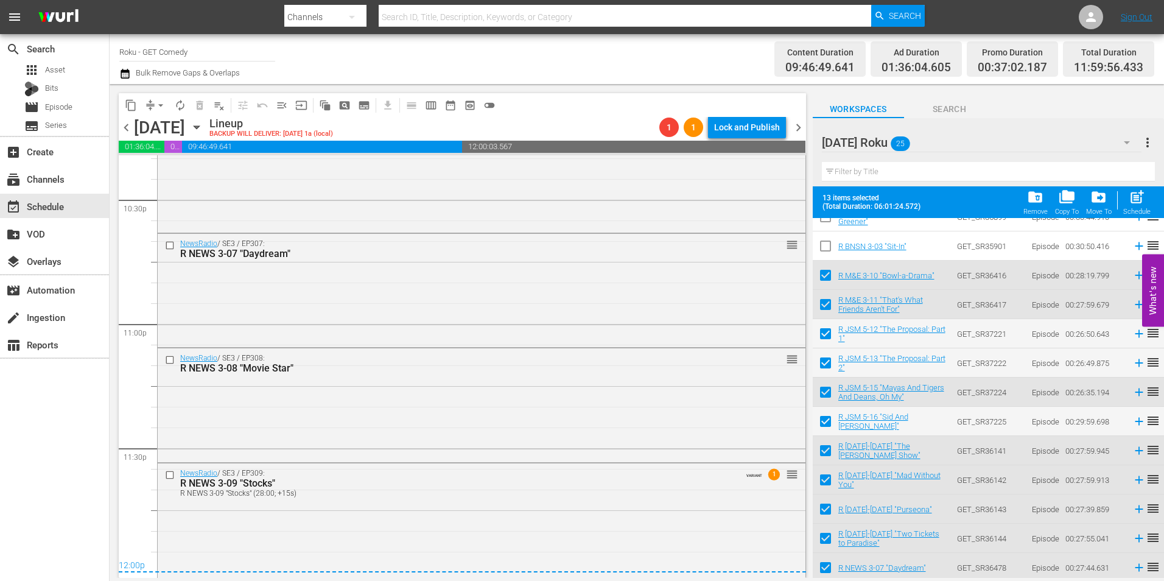
click at [203, 125] on icon "button" at bounding box center [196, 127] width 13 height 13
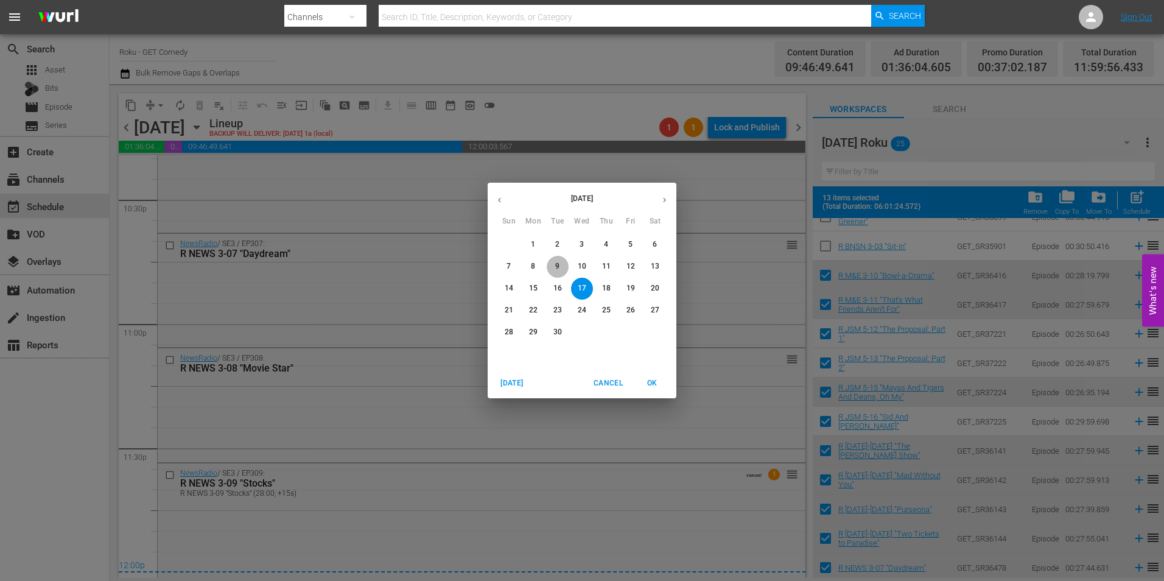
click at [556, 264] on p "9" at bounding box center [557, 266] width 4 height 10
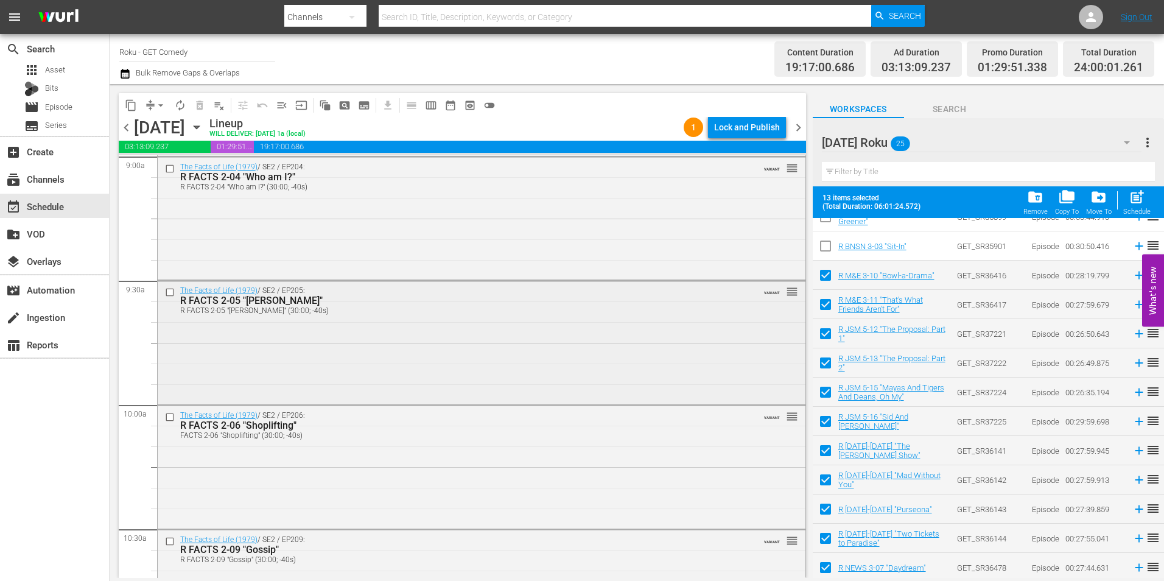
scroll to position [2213, 0]
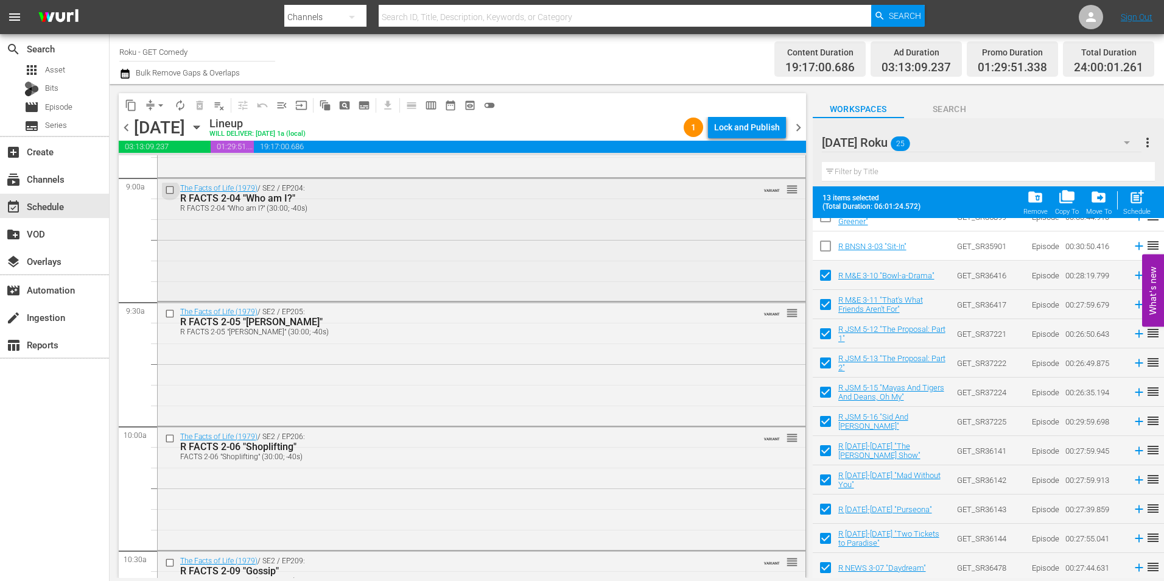
click at [169, 194] on input "checkbox" at bounding box center [171, 189] width 13 height 10
click at [167, 315] on input "checkbox" at bounding box center [171, 314] width 13 height 10
click at [167, 440] on input "checkbox" at bounding box center [171, 438] width 13 height 10
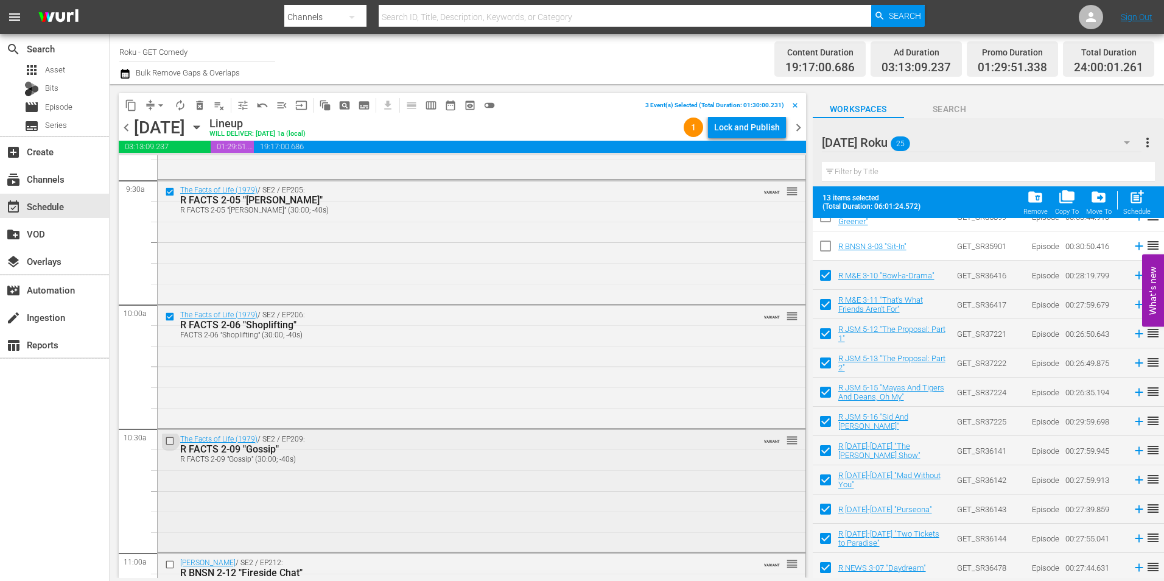
click at [172, 441] on input "checkbox" at bounding box center [171, 440] width 13 height 10
click at [171, 444] on input "checkbox" at bounding box center [171, 443] width 13 height 10
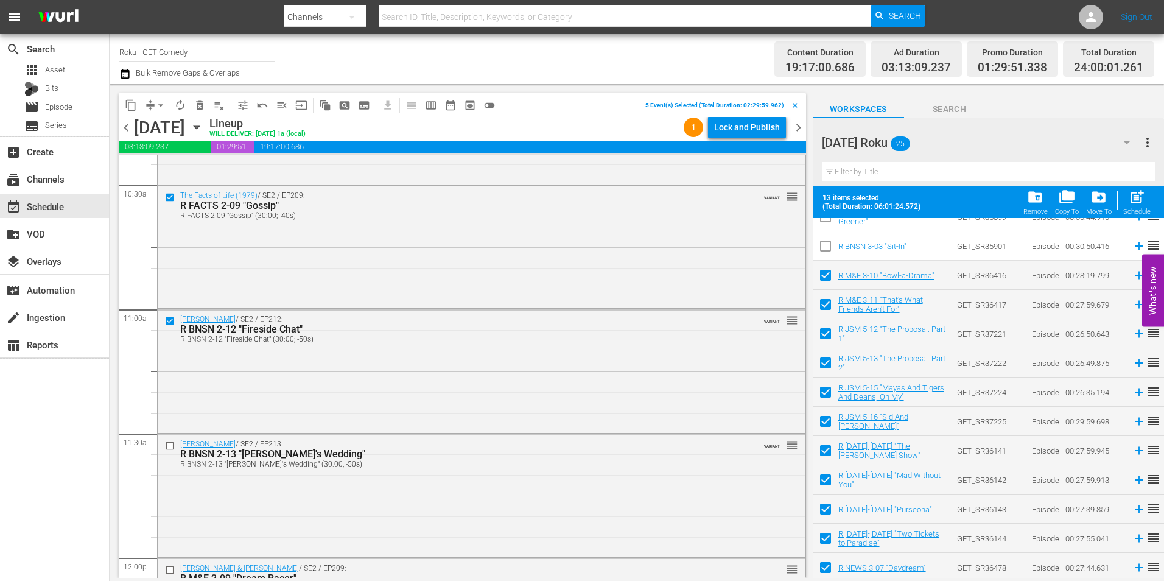
click at [171, 444] on input "checkbox" at bounding box center [171, 446] width 13 height 10
click at [131, 107] on span "content_copy" at bounding box center [131, 105] width 12 height 12
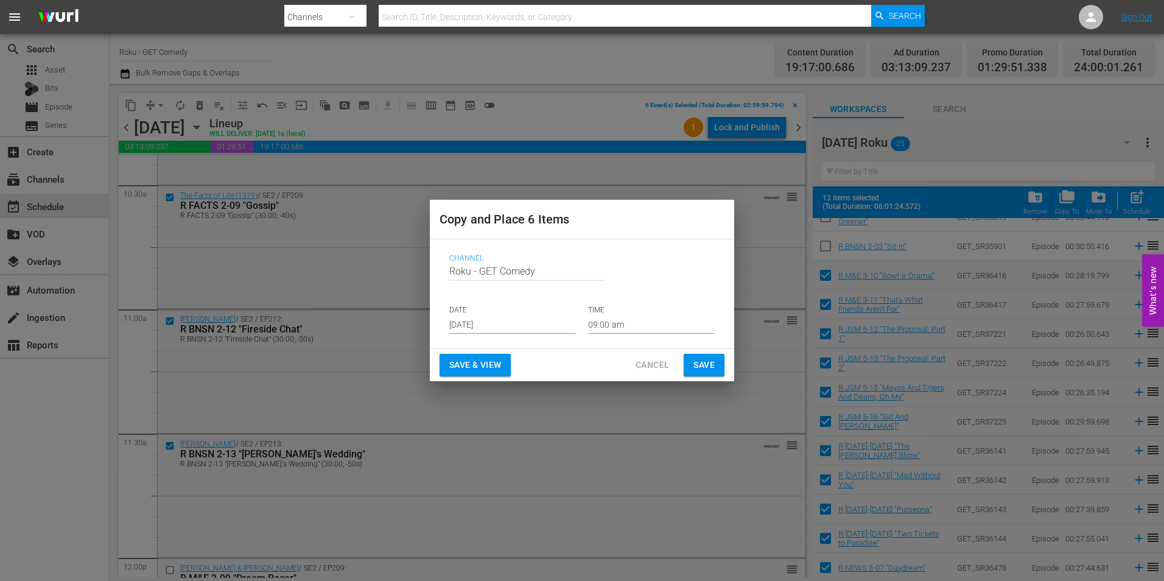
click at [483, 323] on input "[DATE]" at bounding box center [512, 324] width 127 height 18
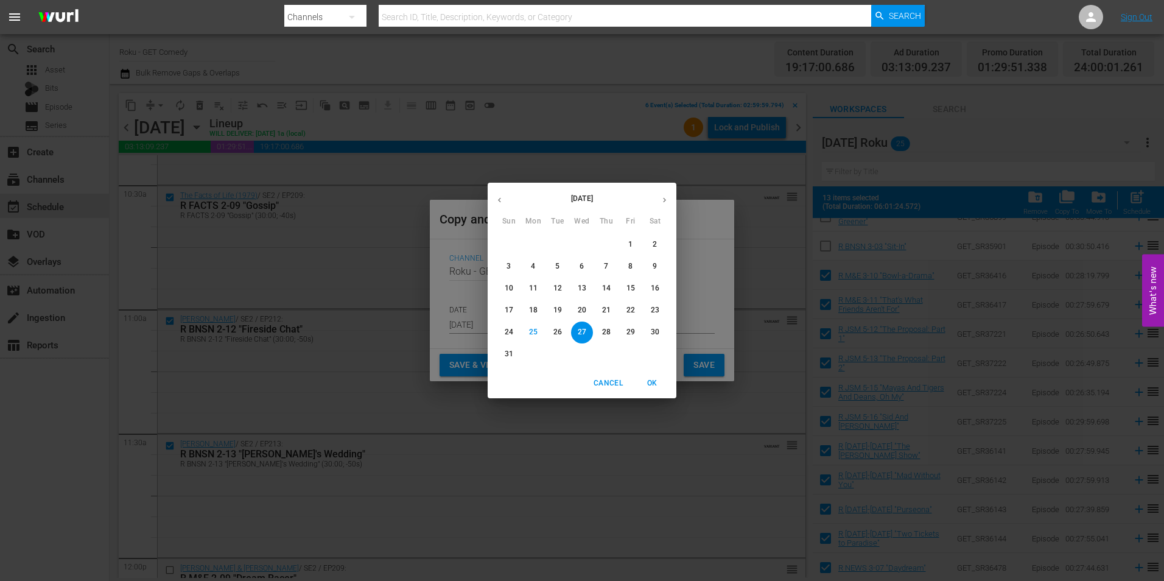
click at [657, 198] on button "button" at bounding box center [665, 200] width 24 height 24
click at [584, 287] on p "17" at bounding box center [582, 288] width 9 height 10
type input "[DATE]"
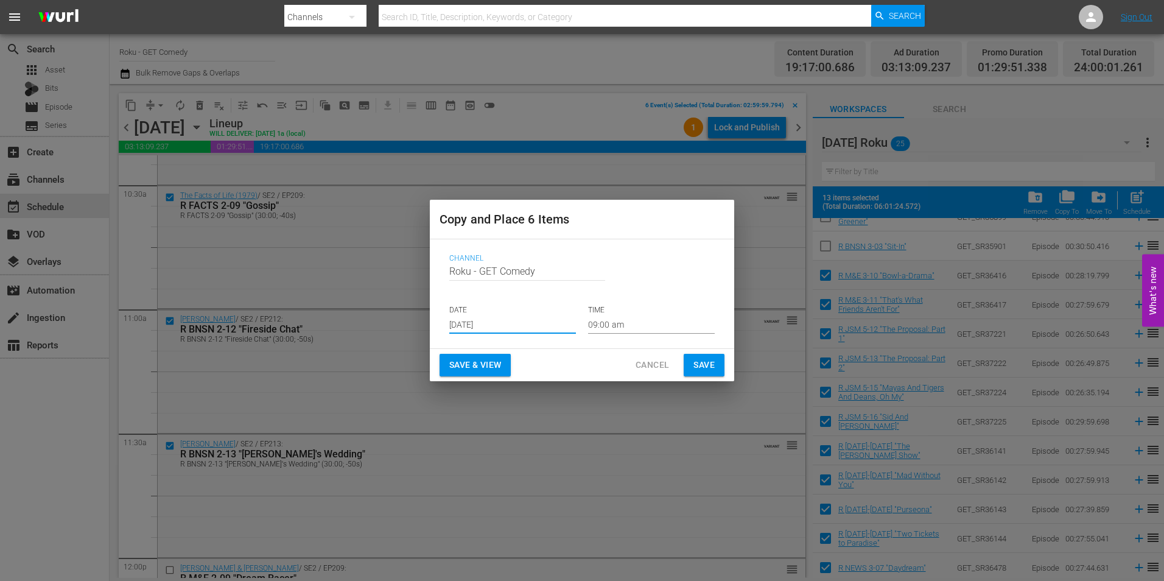
click at [602, 325] on input "09:00 am" at bounding box center [651, 324] width 127 height 18
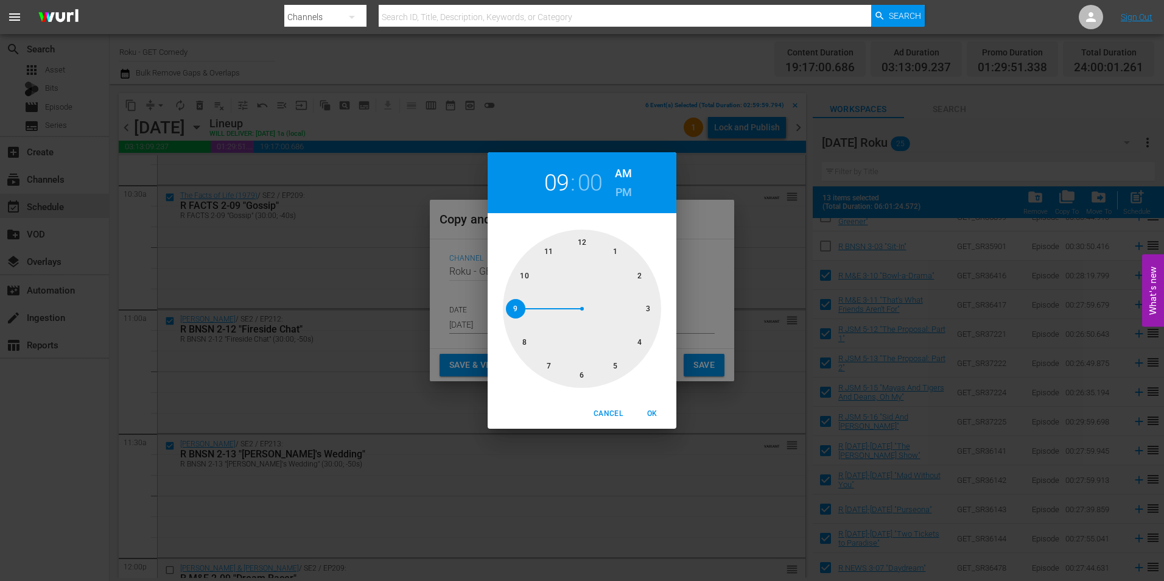
click at [643, 314] on div at bounding box center [582, 309] width 158 height 158
drag, startPoint x: 653, startPoint y: 416, endPoint x: 701, endPoint y: 381, distance: 59.2
click at [654, 416] on span "OK" at bounding box center [651, 413] width 29 height 13
type input "03:00 am"
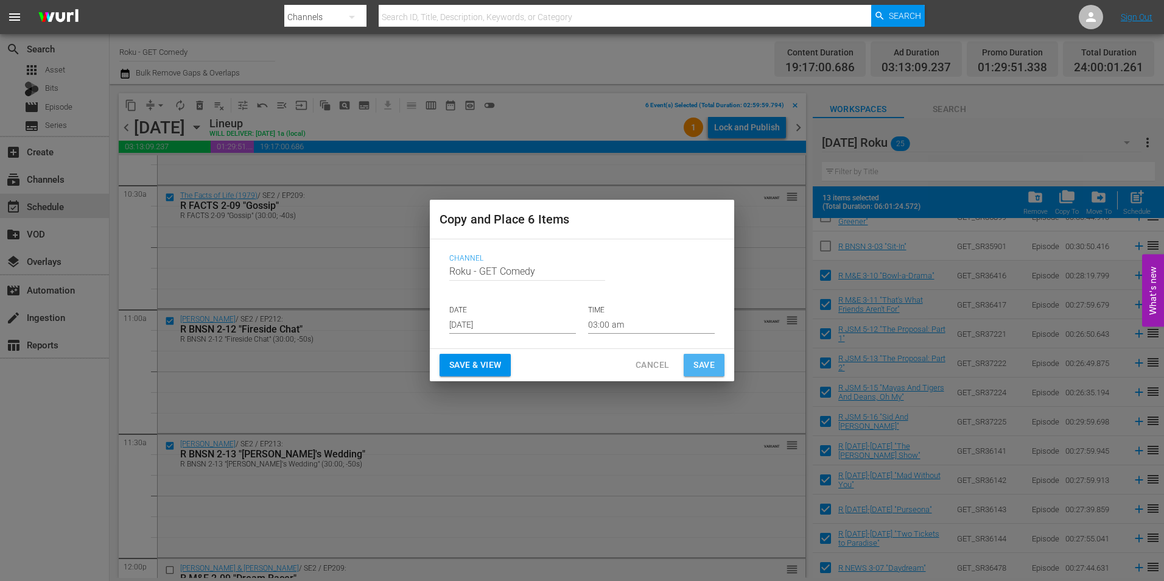
drag, startPoint x: 704, startPoint y: 367, endPoint x: 1141, endPoint y: 391, distance: 437.8
click at [705, 367] on span "Save" at bounding box center [703, 364] width 21 height 15
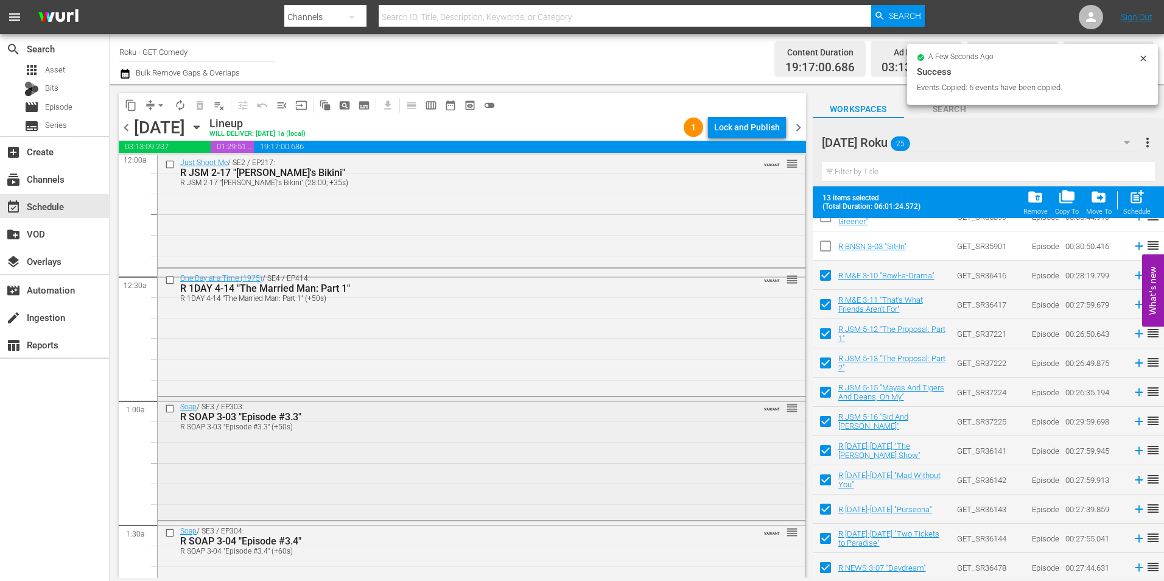
scroll to position [0, 0]
click at [168, 168] on input "checkbox" at bounding box center [171, 167] width 13 height 10
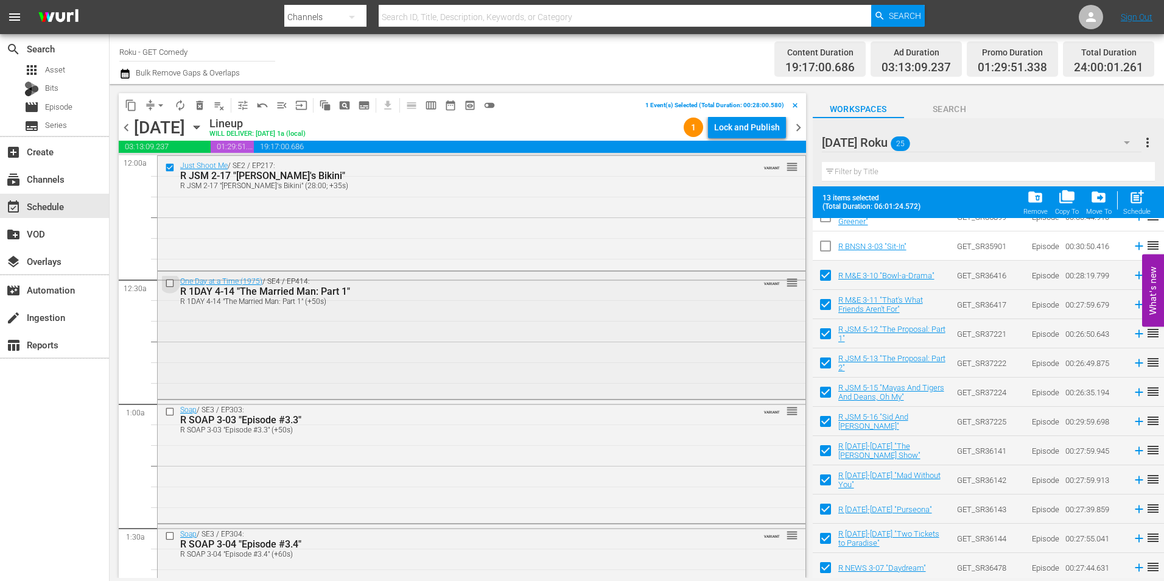
click at [169, 284] on input "checkbox" at bounding box center [171, 283] width 13 height 10
click at [172, 412] on input "checkbox" at bounding box center [171, 412] width 13 height 10
click at [170, 538] on input "checkbox" at bounding box center [171, 535] width 13 height 10
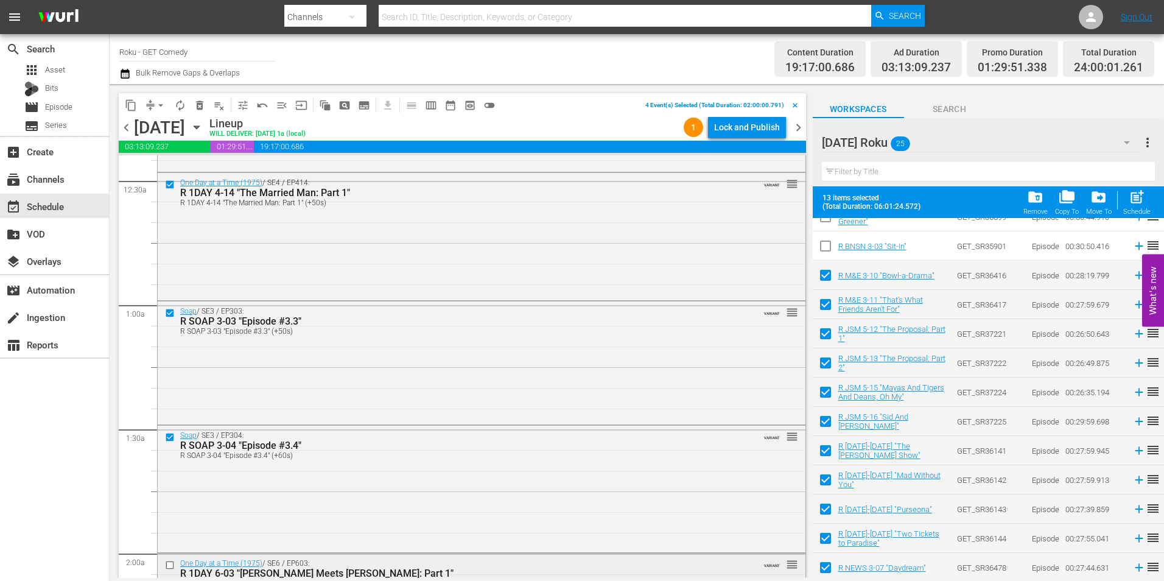
scroll to position [122, 0]
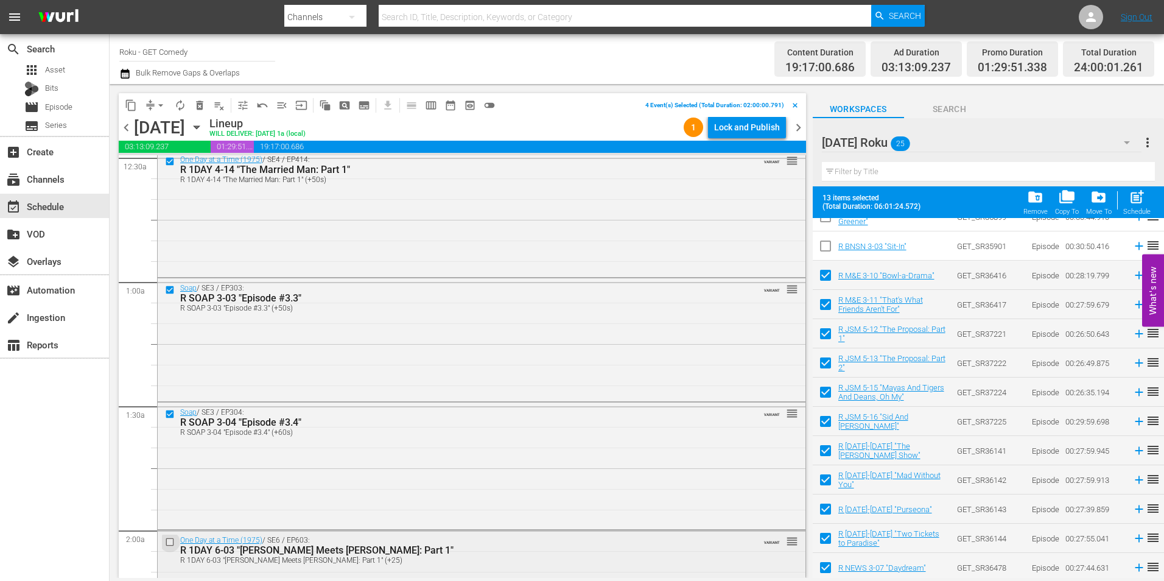
click at [168, 542] on input "checkbox" at bounding box center [171, 542] width 13 height 10
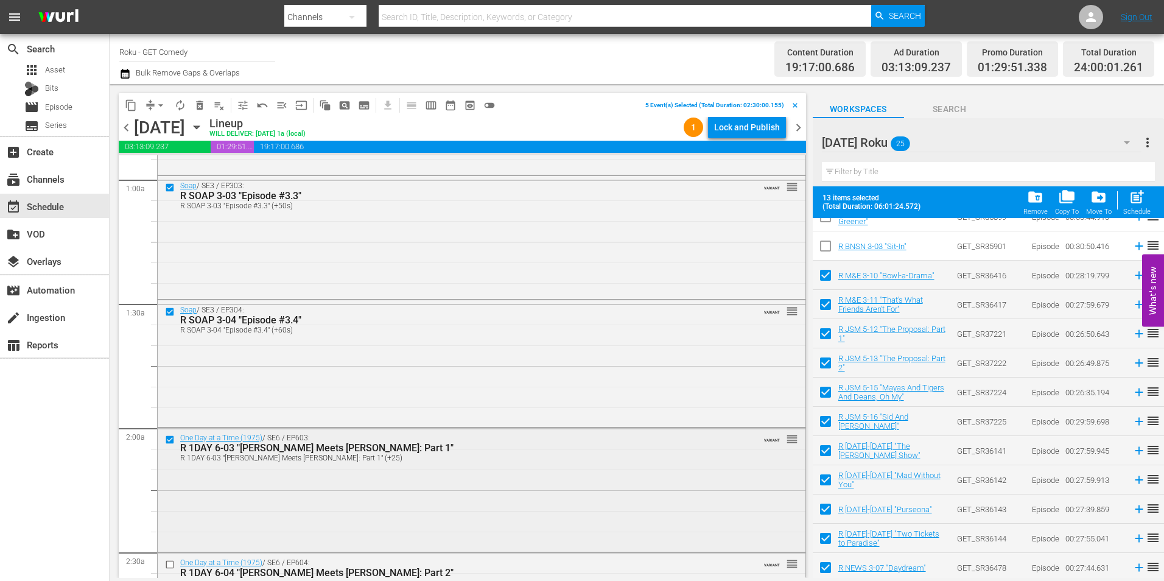
scroll to position [244, 0]
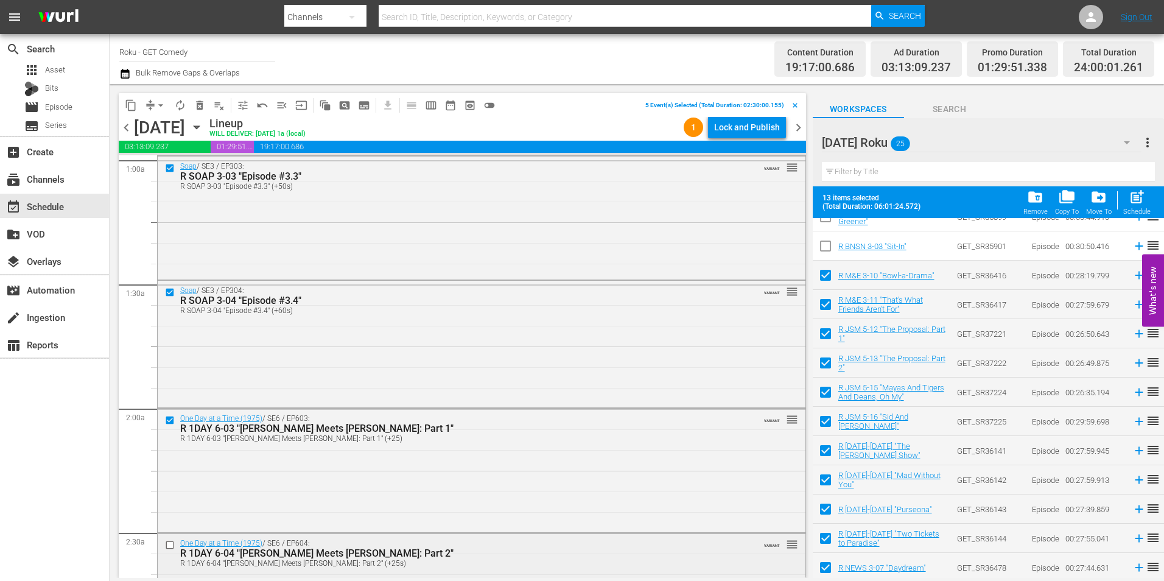
click at [172, 542] on input "checkbox" at bounding box center [171, 545] width 13 height 10
click at [131, 108] on span "content_copy" at bounding box center [131, 105] width 12 height 12
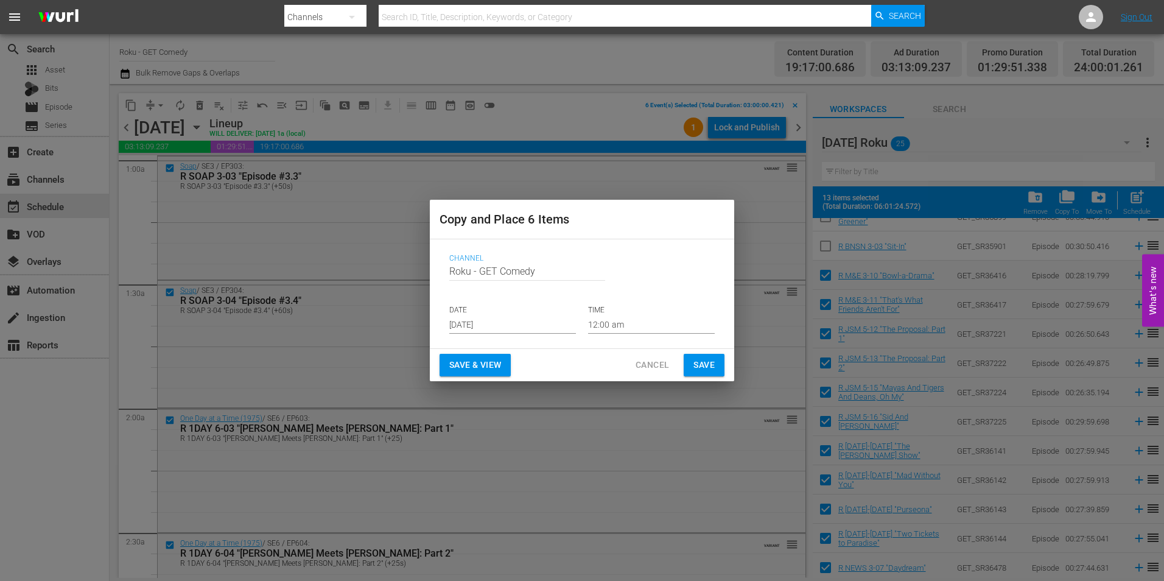
click at [492, 324] on input "[DATE]" at bounding box center [512, 324] width 127 height 18
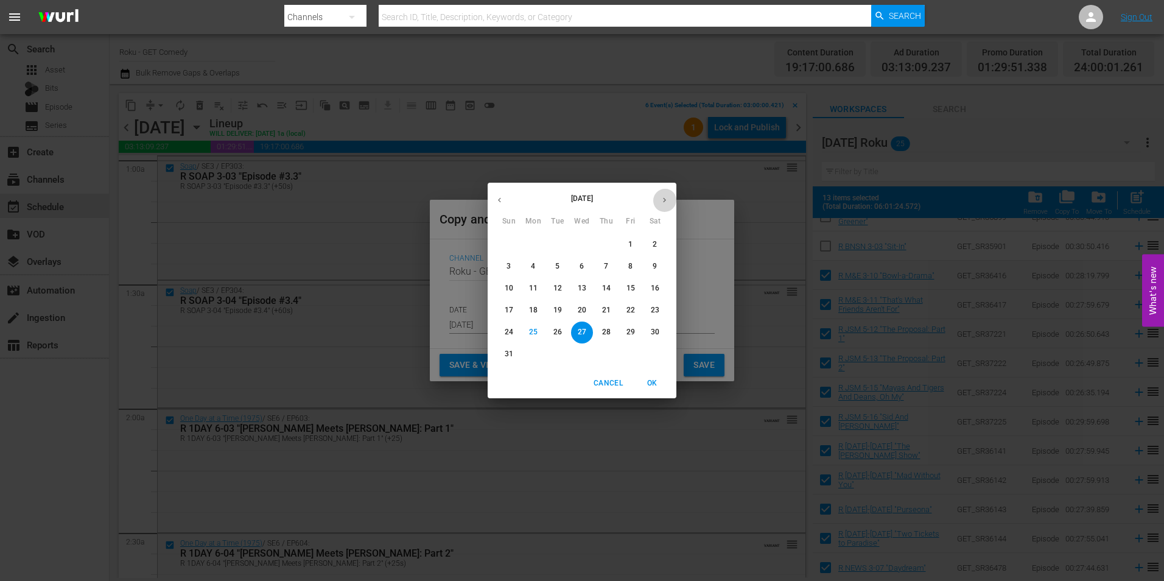
click at [665, 200] on icon "button" at bounding box center [664, 200] width 3 height 5
click at [585, 285] on p "17" at bounding box center [582, 288] width 9 height 10
type input "[DATE]"
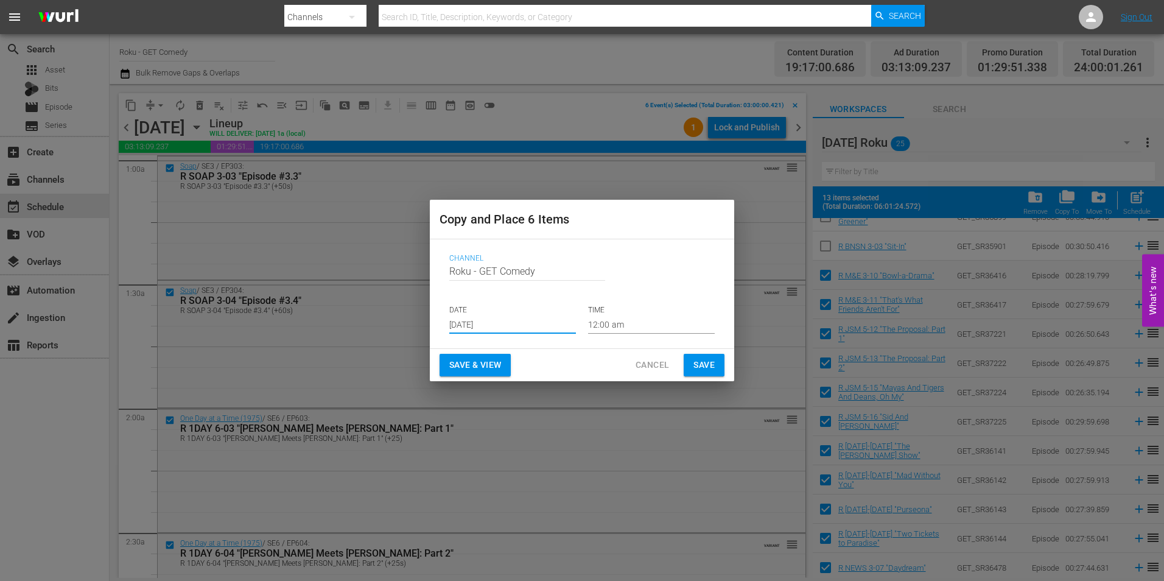
click at [608, 326] on input "12:00 am" at bounding box center [651, 324] width 127 height 18
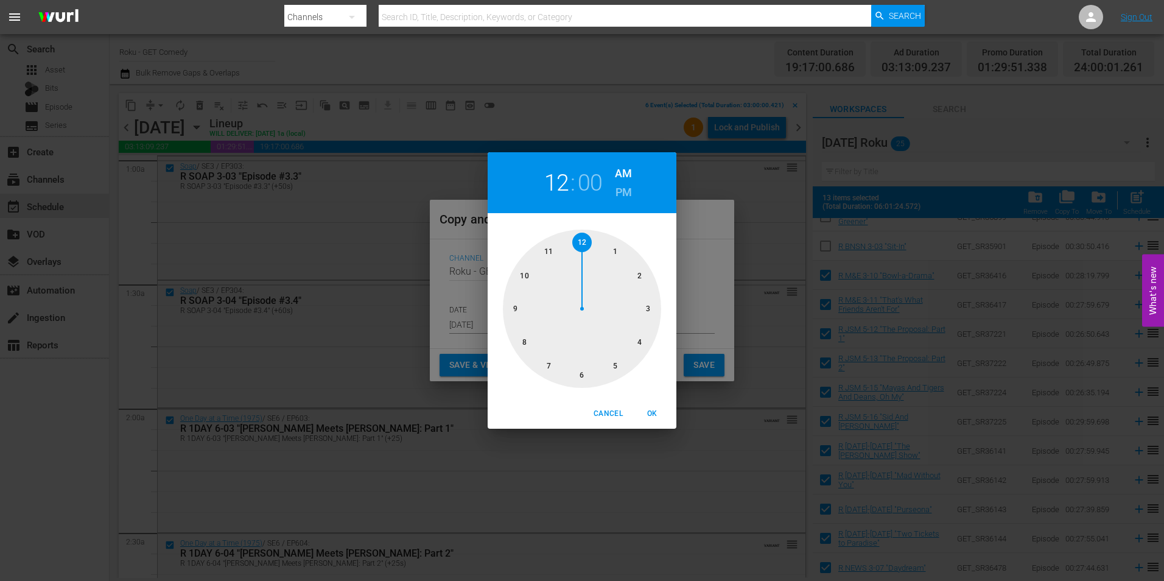
click at [581, 373] on div at bounding box center [582, 309] width 158 height 158
click at [644, 415] on span "OK" at bounding box center [651, 413] width 29 height 13
type input "06:00 am"
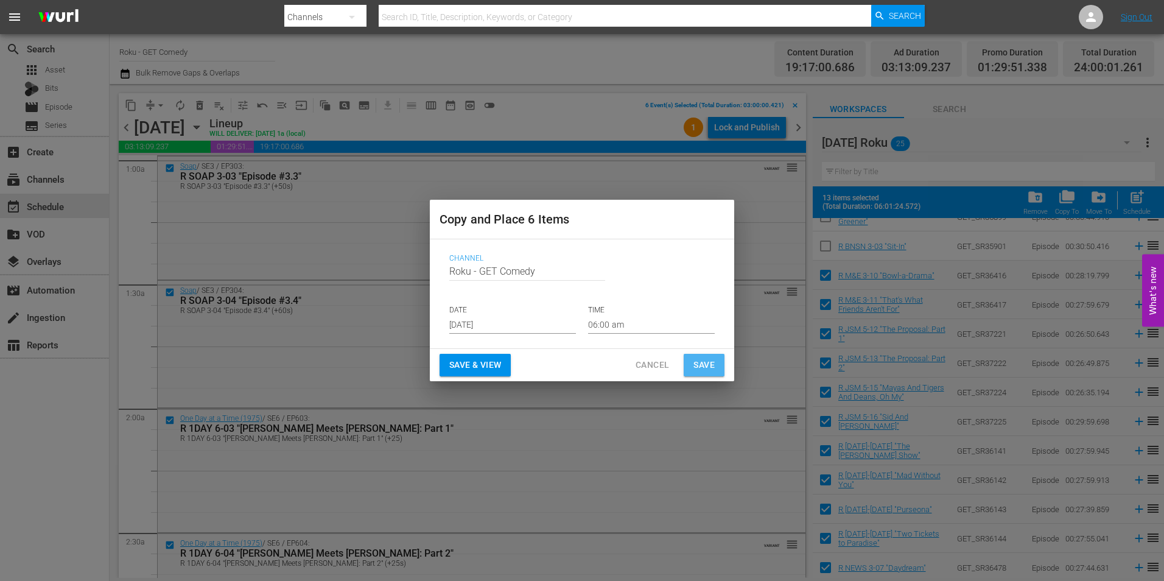
click at [701, 364] on span "Save" at bounding box center [703, 364] width 21 height 15
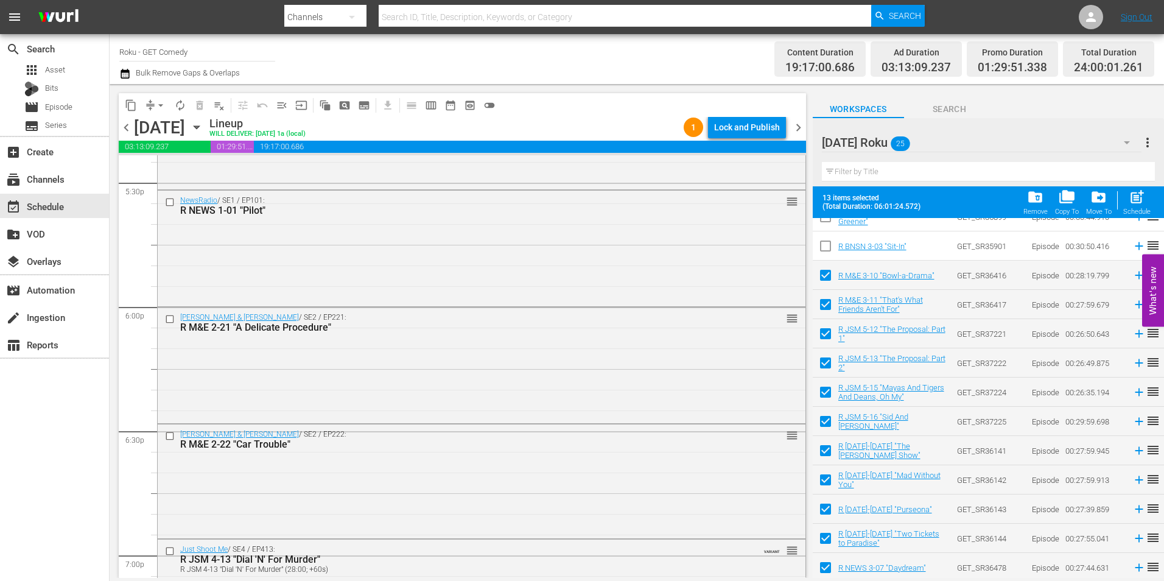
scroll to position [4322, 0]
click at [171, 317] on input "checkbox" at bounding box center [171, 315] width 13 height 10
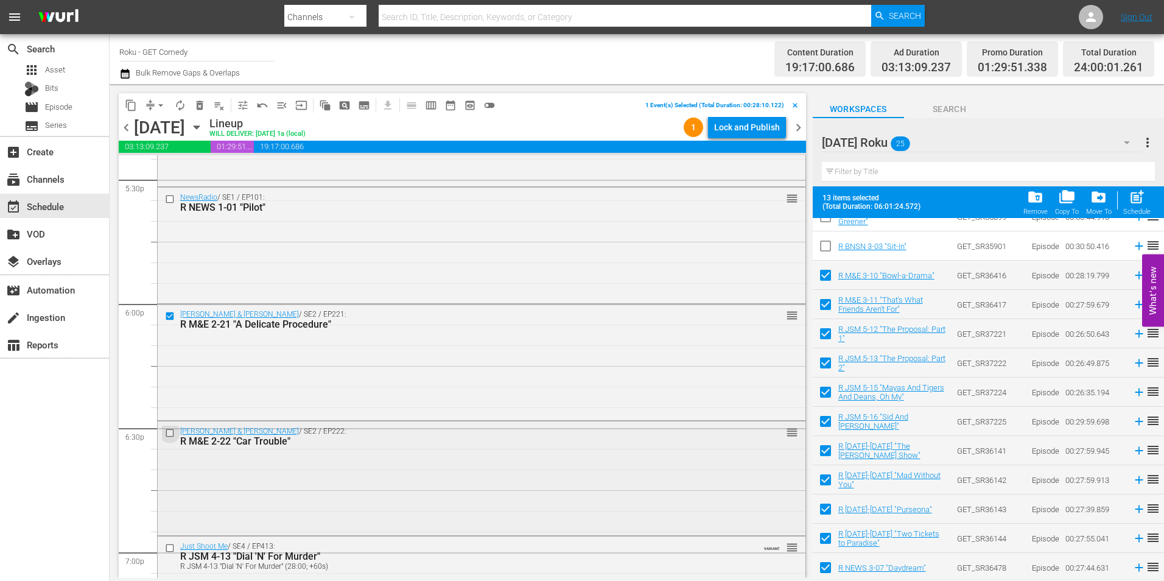
click at [172, 432] on input "checkbox" at bounding box center [171, 432] width 13 height 10
click at [171, 547] on input "checkbox" at bounding box center [171, 547] width 13 height 10
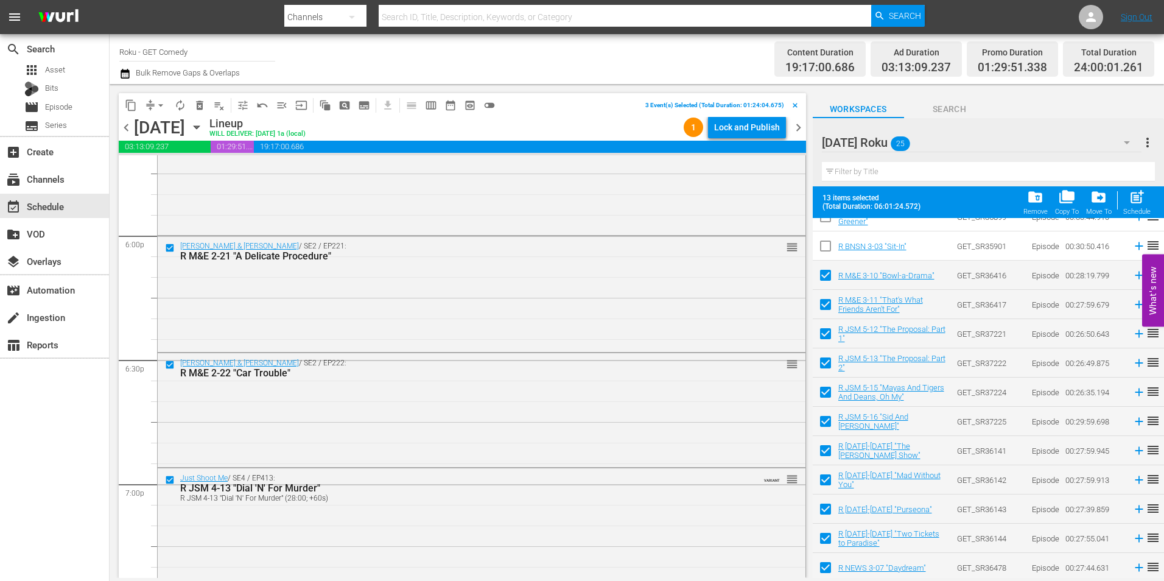
scroll to position [4505, 0]
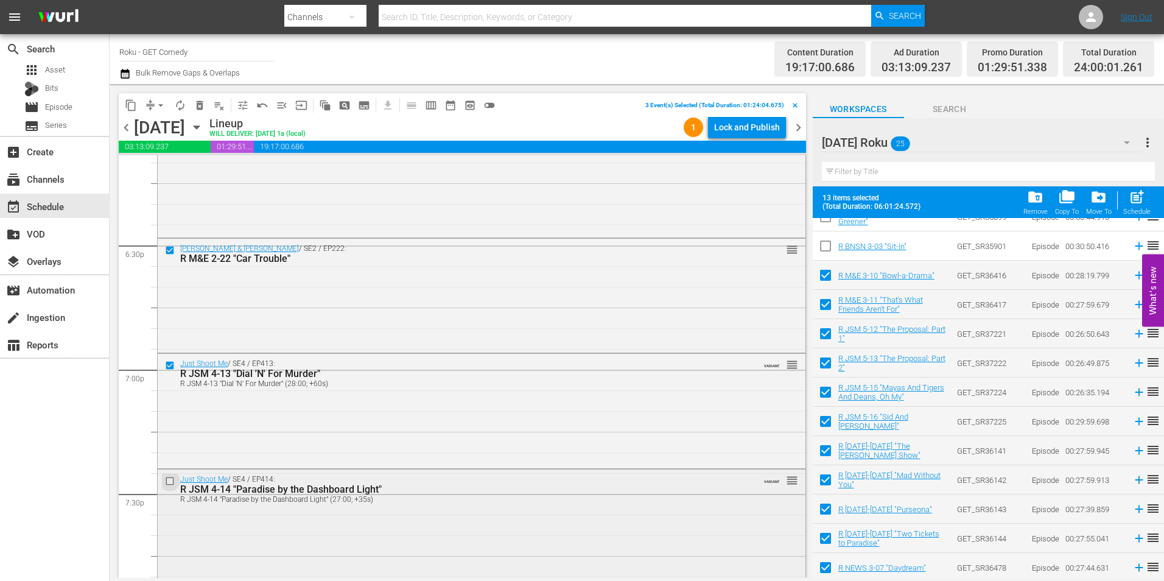
click at [170, 481] on input "checkbox" at bounding box center [171, 481] width 13 height 10
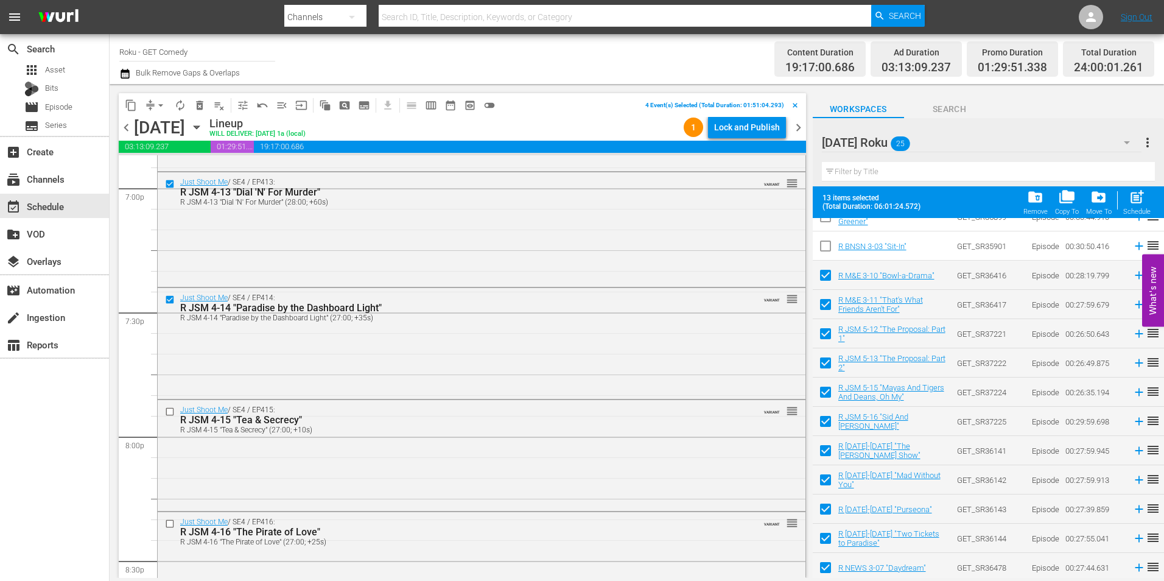
scroll to position [4688, 0]
click at [166, 410] on input "checkbox" at bounding box center [171, 410] width 13 height 10
click at [169, 521] on input "checkbox" at bounding box center [171, 522] width 13 height 10
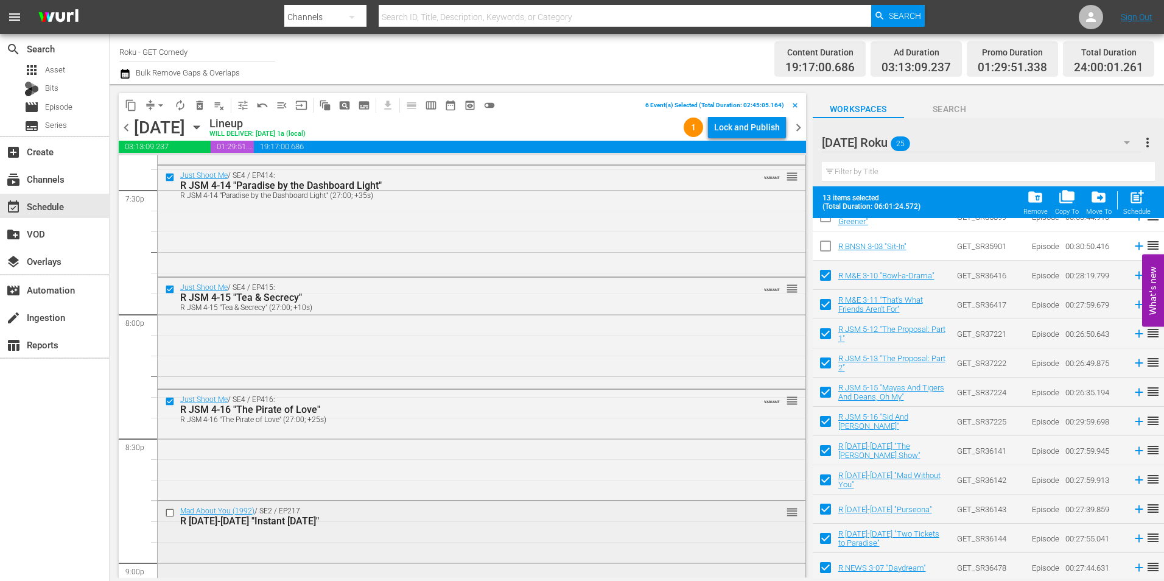
scroll to position [4809, 0]
click at [169, 511] on input "checkbox" at bounding box center [171, 511] width 13 height 10
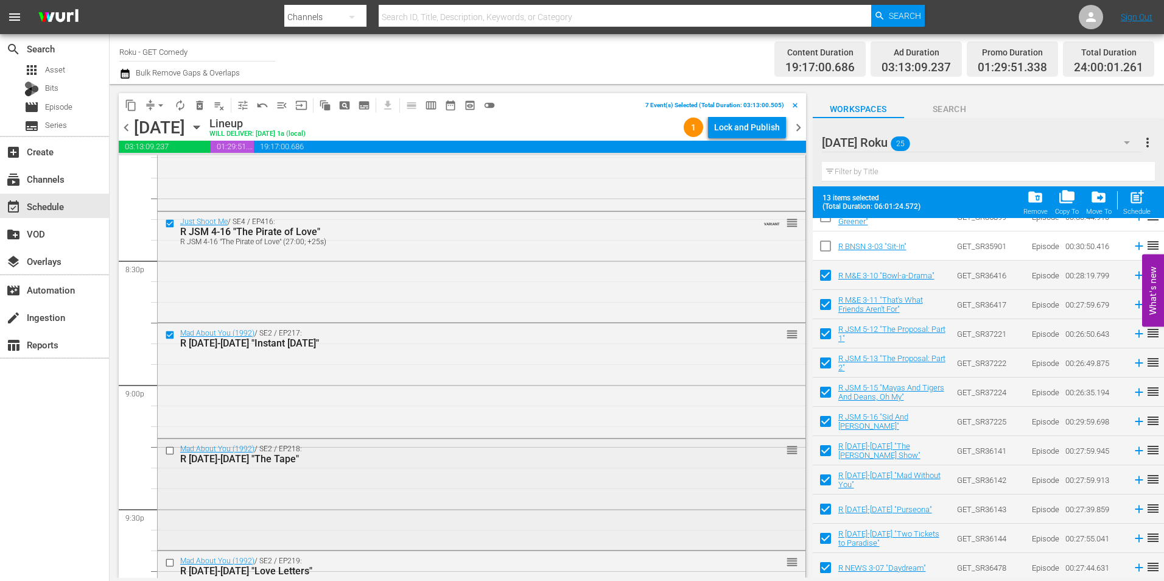
scroll to position [4992, 0]
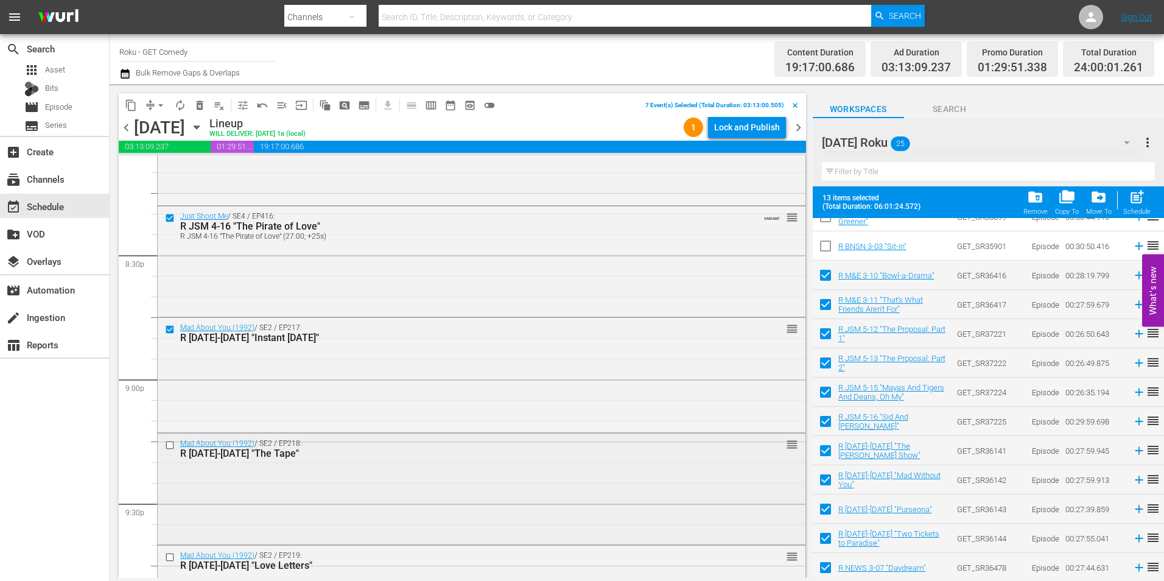
click at [170, 446] on input "checkbox" at bounding box center [171, 445] width 13 height 10
click at [167, 557] on input "checkbox" at bounding box center [171, 557] width 13 height 10
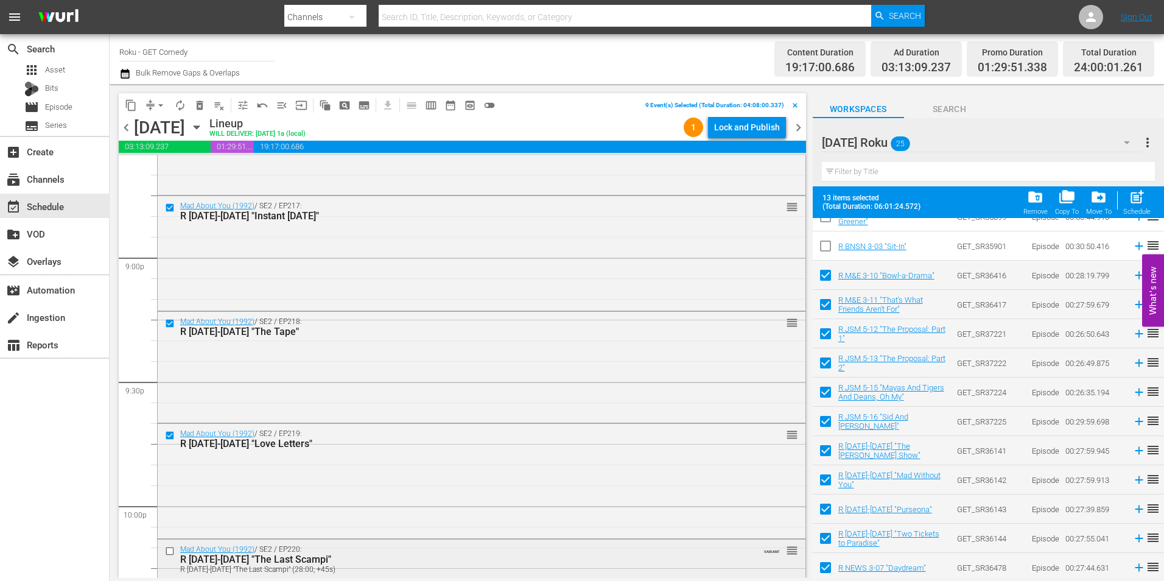
click at [168, 554] on input "checkbox" at bounding box center [171, 550] width 13 height 10
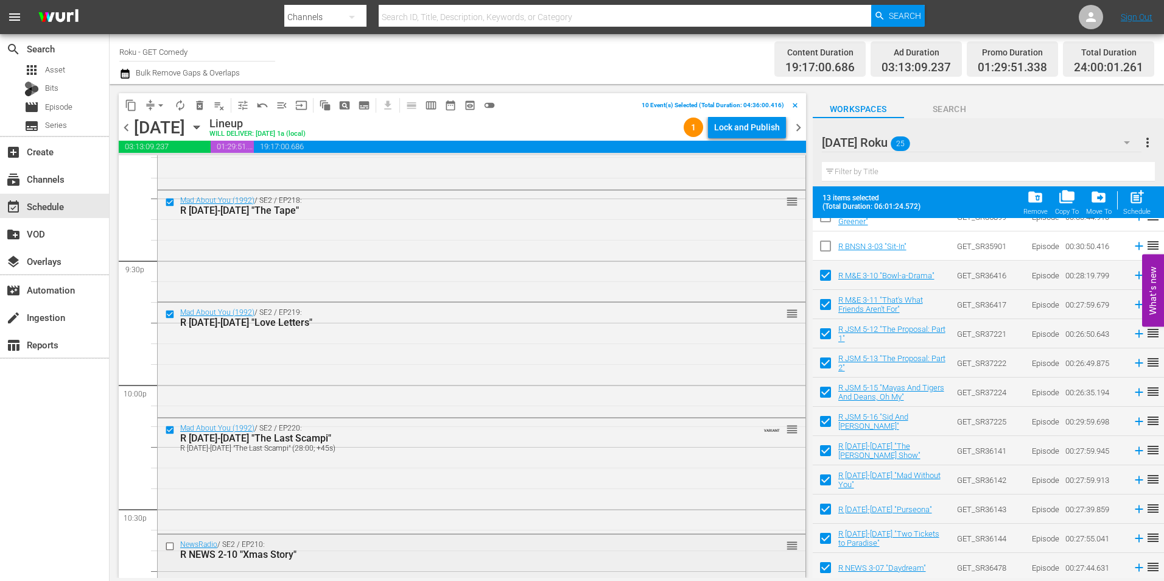
scroll to position [5235, 0]
click at [170, 545] on input "checkbox" at bounding box center [171, 545] width 13 height 10
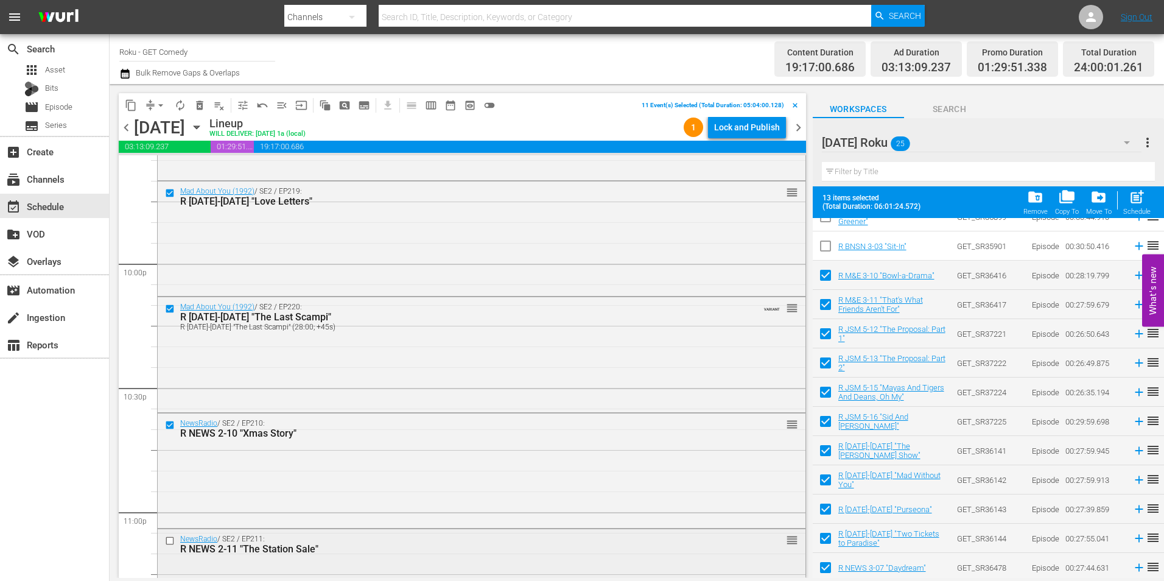
scroll to position [5357, 0]
click at [170, 542] on input "checkbox" at bounding box center [171, 539] width 13 height 10
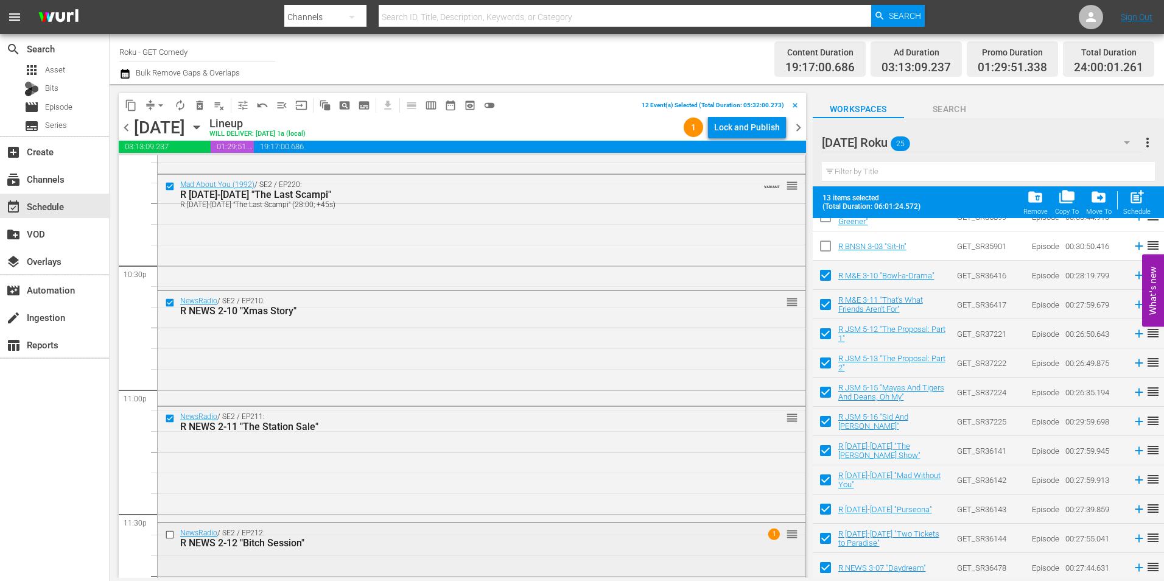
scroll to position [5479, 0]
click at [169, 534] on input "checkbox" at bounding box center [171, 533] width 13 height 10
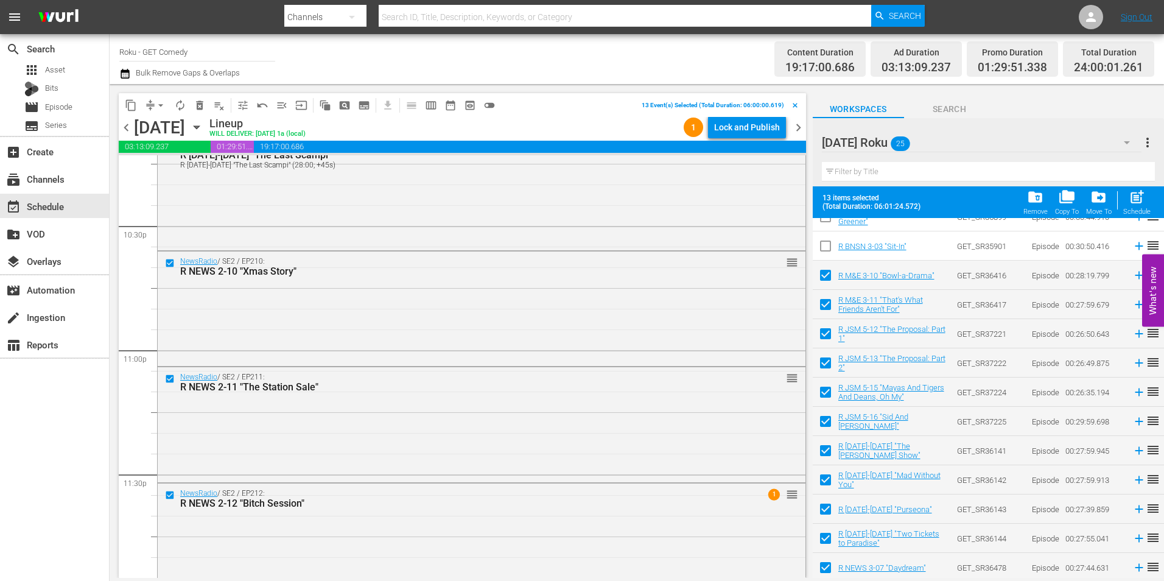
scroll to position [5539, 0]
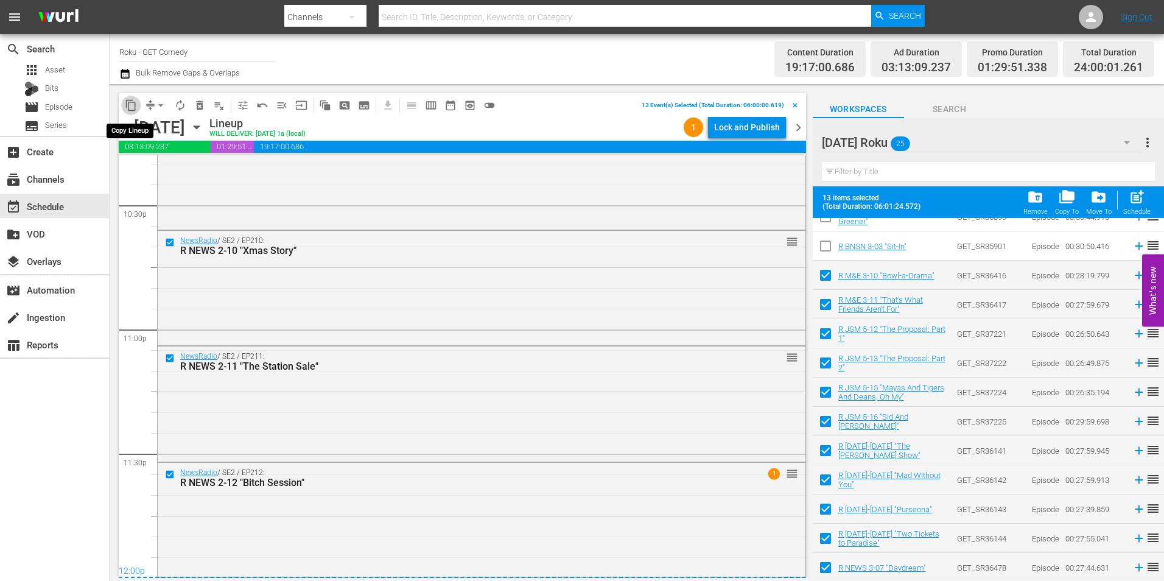
click at [130, 111] on button "content_copy" at bounding box center [130, 105] width 19 height 19
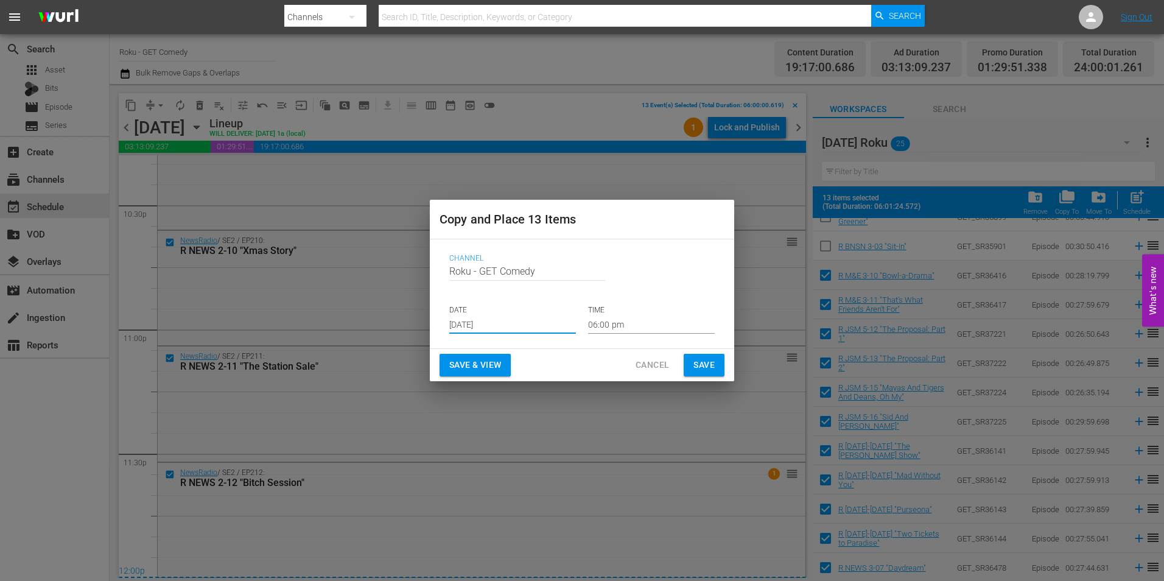
click at [503, 329] on input "[DATE]" at bounding box center [512, 324] width 127 height 18
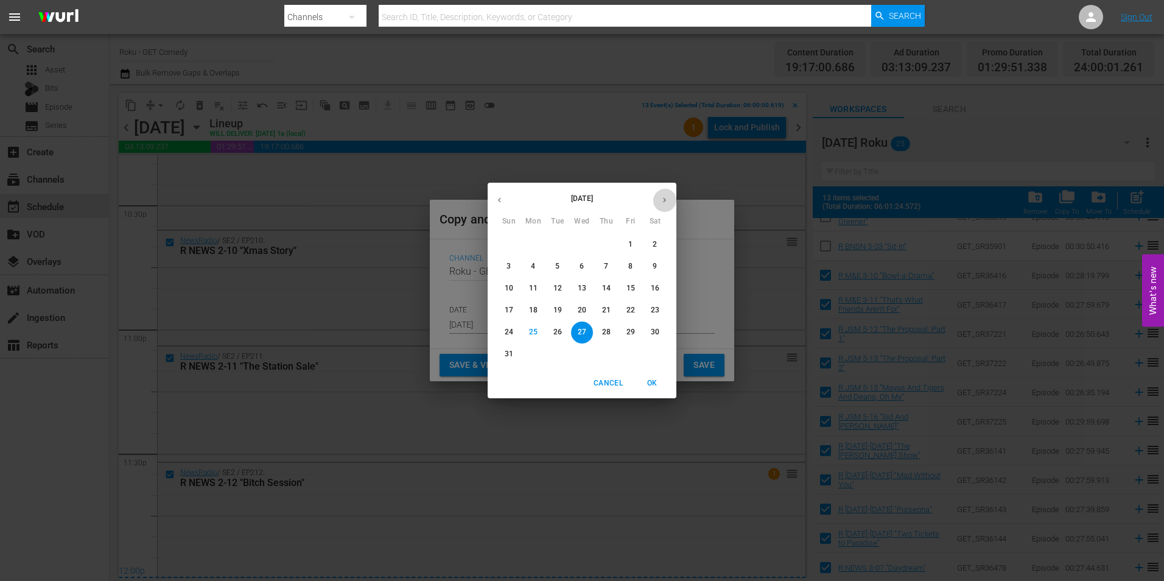
click at [661, 197] on icon "button" at bounding box center [664, 199] width 9 height 9
click at [584, 289] on p "17" at bounding box center [582, 288] width 9 height 10
type input "[DATE]"
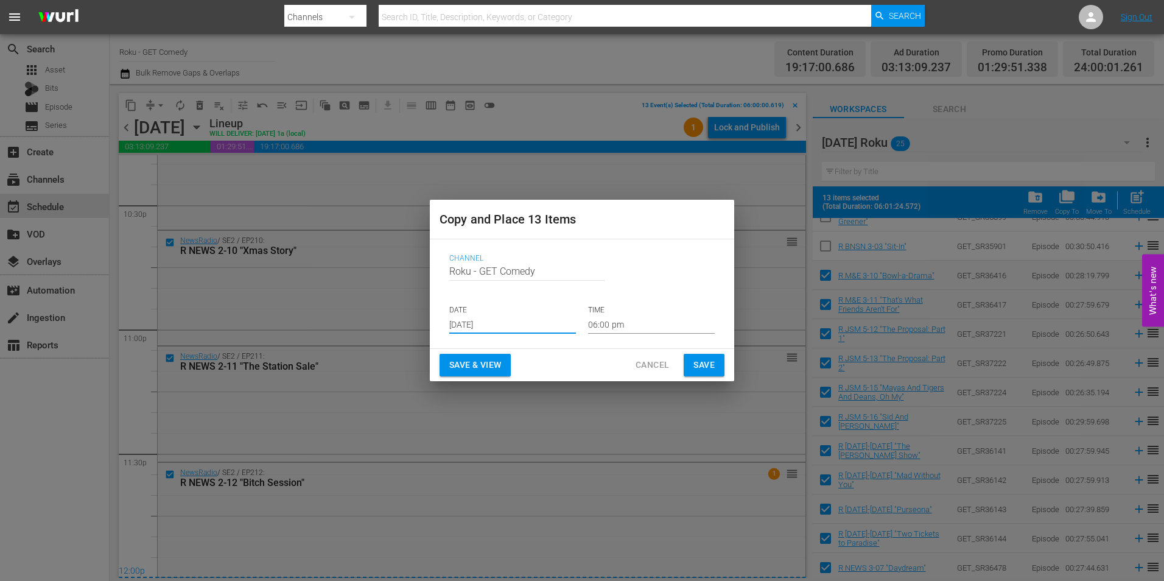
click at [596, 324] on input "06:00 pm" at bounding box center [651, 324] width 127 height 18
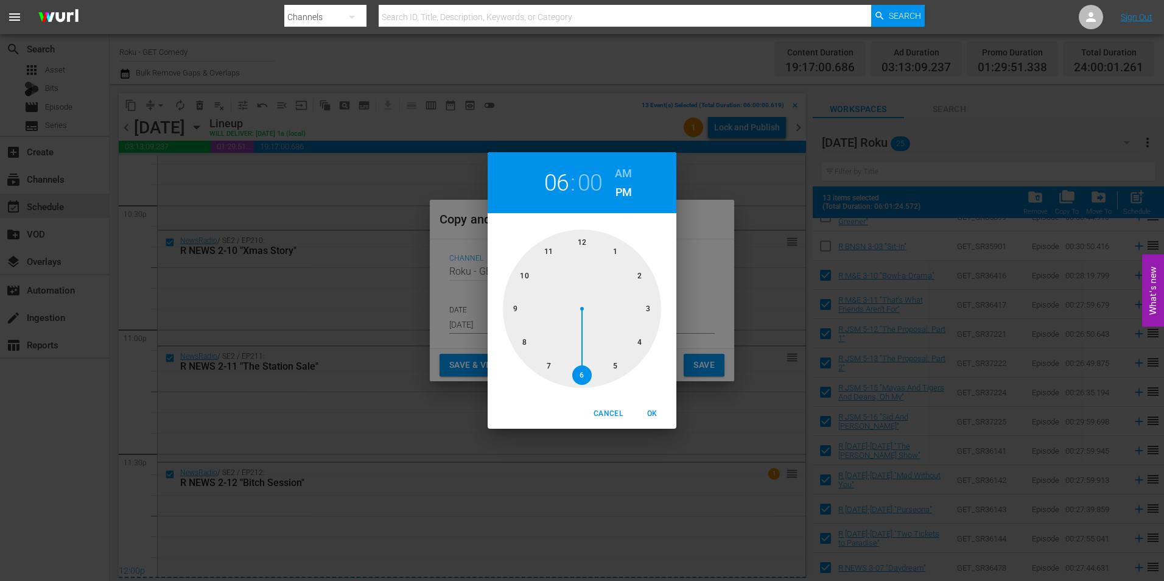
click at [580, 244] on div at bounding box center [582, 309] width 158 height 158
click at [650, 410] on span "OK" at bounding box center [651, 413] width 29 height 13
type input "12:00 pm"
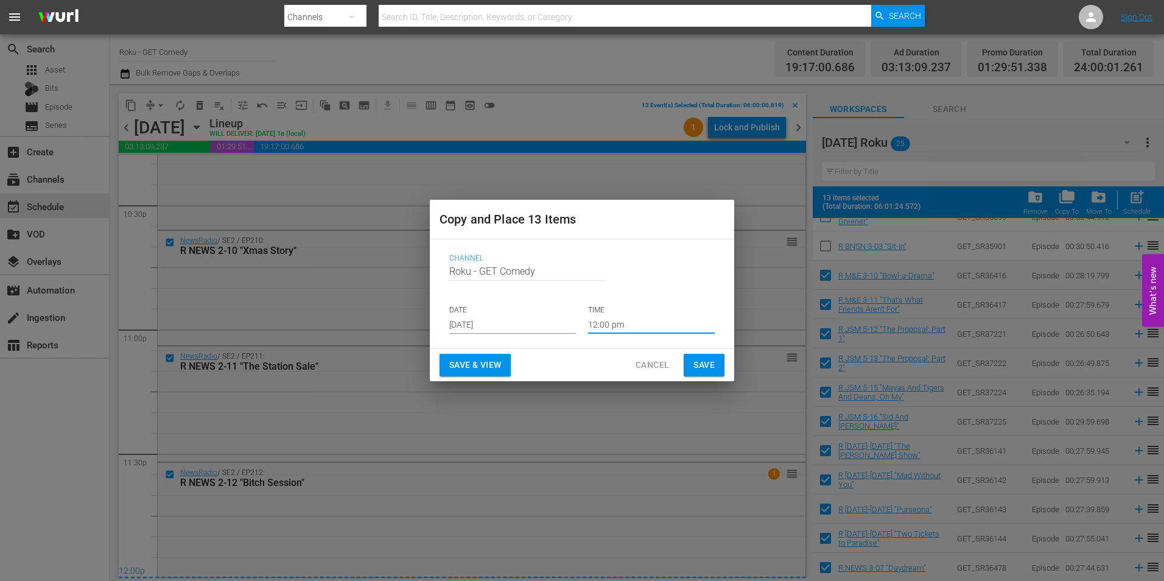
click at [701, 360] on span "Save" at bounding box center [703, 364] width 21 height 15
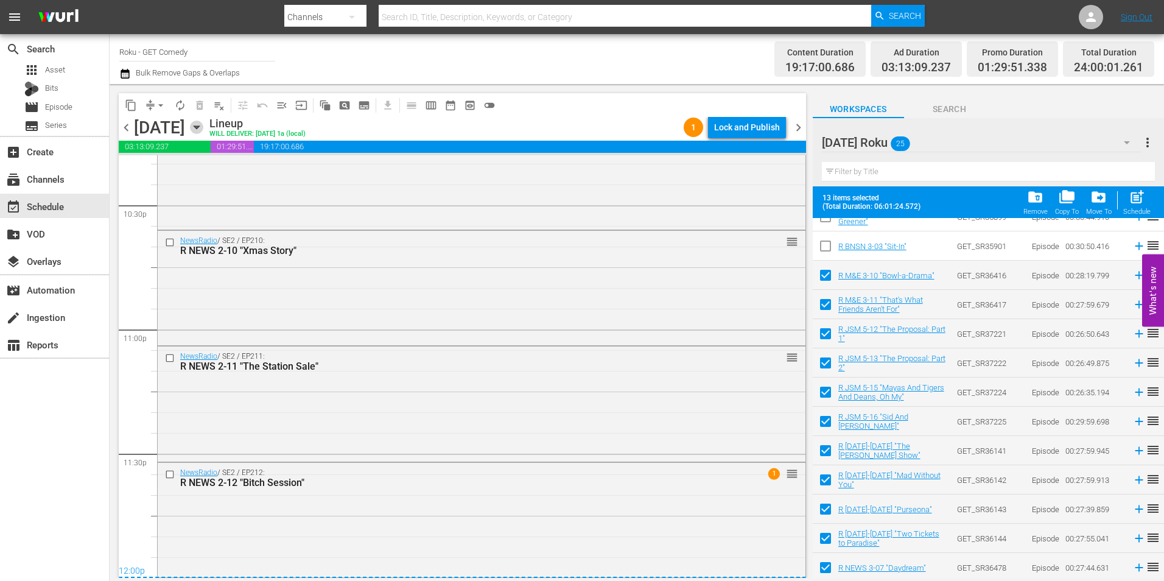
click at [203, 128] on icon "button" at bounding box center [196, 127] width 13 height 13
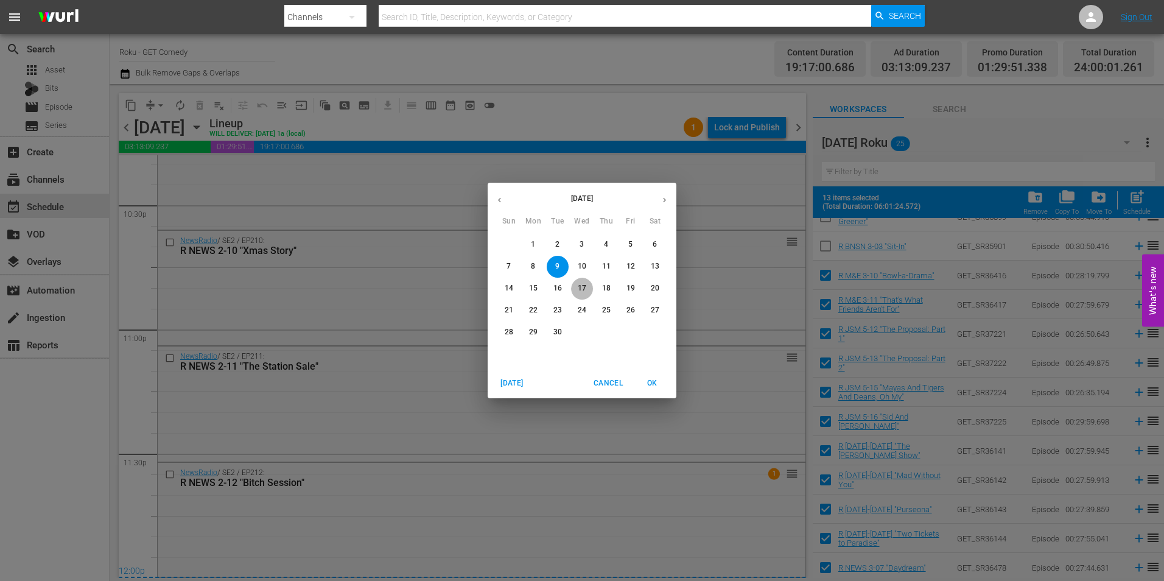
click at [583, 288] on p "17" at bounding box center [582, 288] width 9 height 10
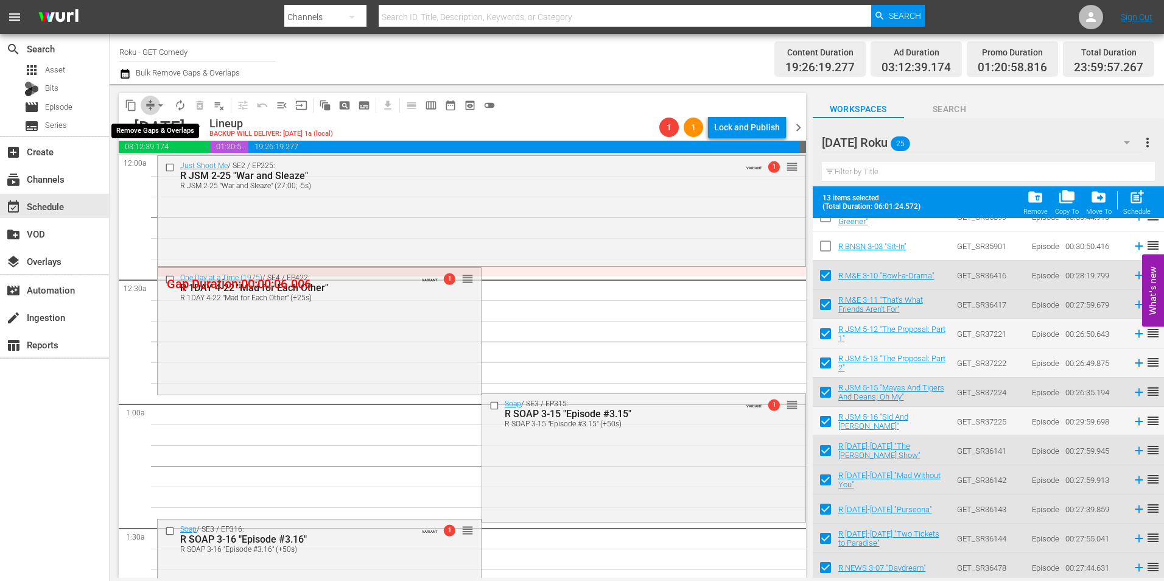
click at [150, 102] on span "compress" at bounding box center [150, 105] width 12 height 12
click at [164, 105] on span "arrow_drop_down" at bounding box center [161, 105] width 12 height 12
click at [164, 125] on li "Align to Midnight" at bounding box center [161, 130] width 100 height 20
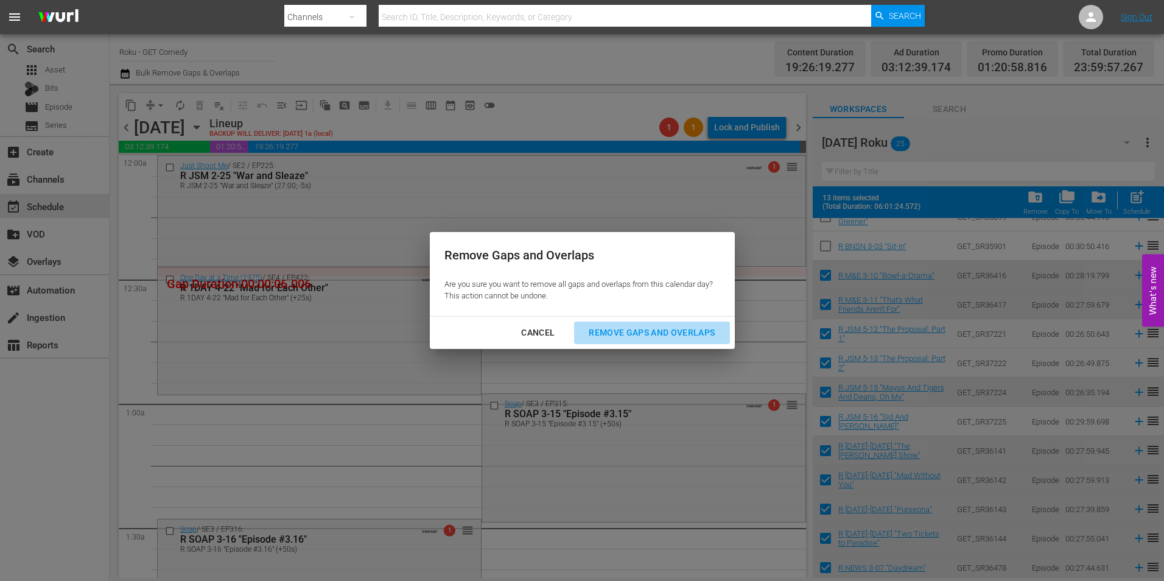
click at [681, 328] on div "Remove Gaps and Overlaps" at bounding box center [651, 332] width 145 height 15
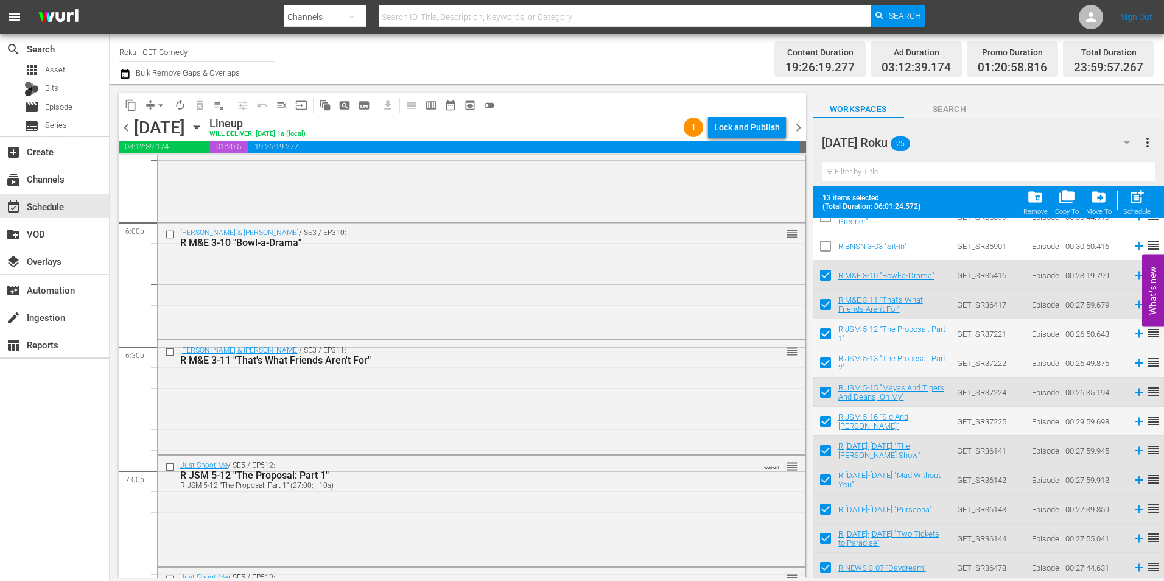
scroll to position [4383, 0]
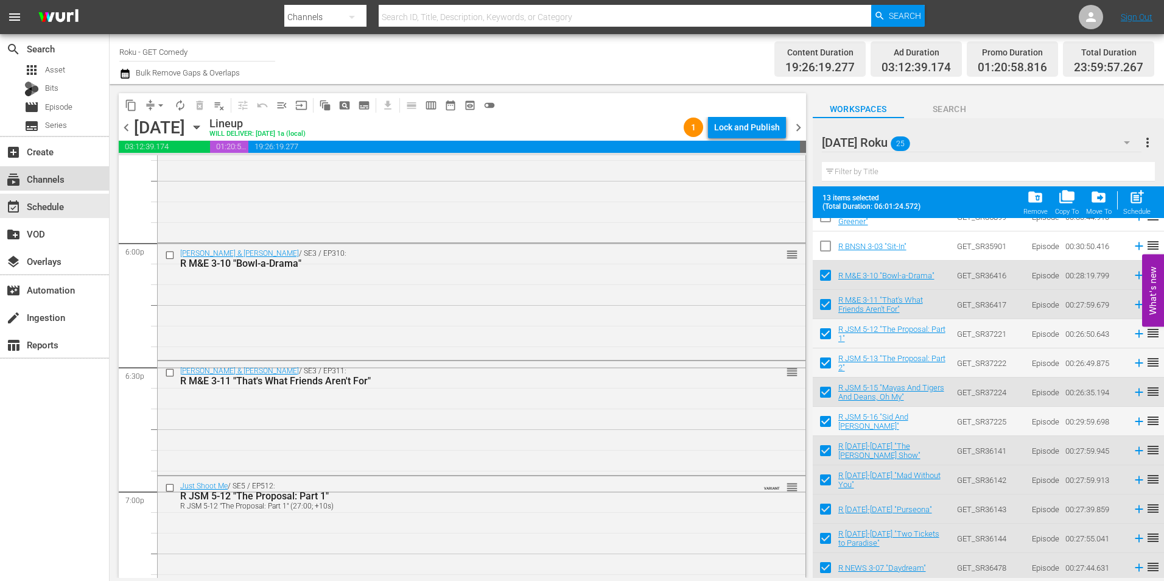
click at [47, 179] on div "subscriptions Channels" at bounding box center [34, 177] width 68 height 11
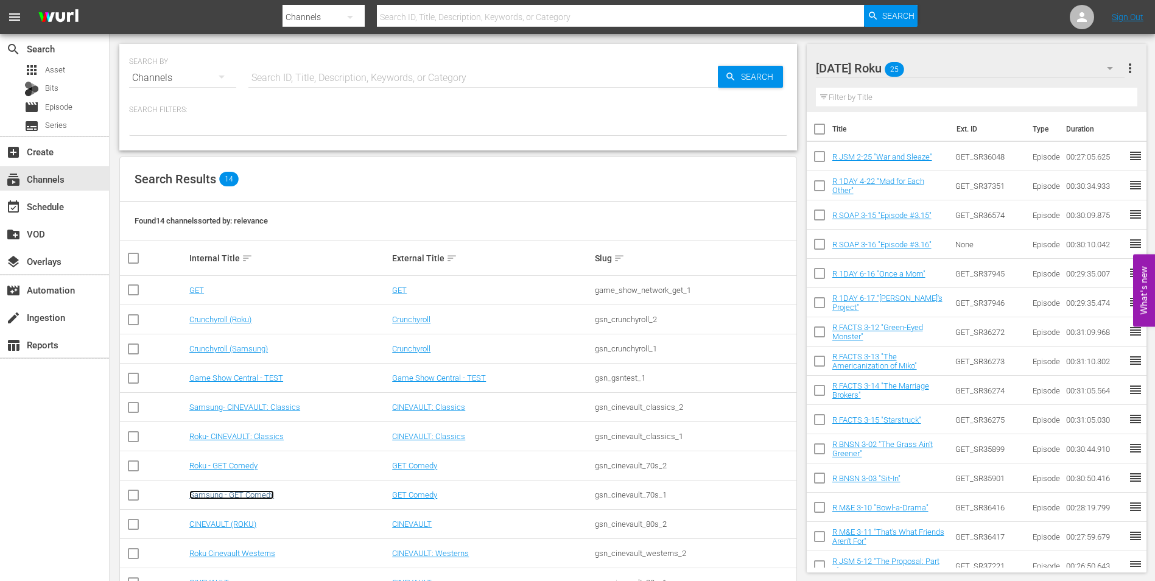
click at [244, 496] on link "Samsung - GET Comedy" at bounding box center [231, 494] width 85 height 9
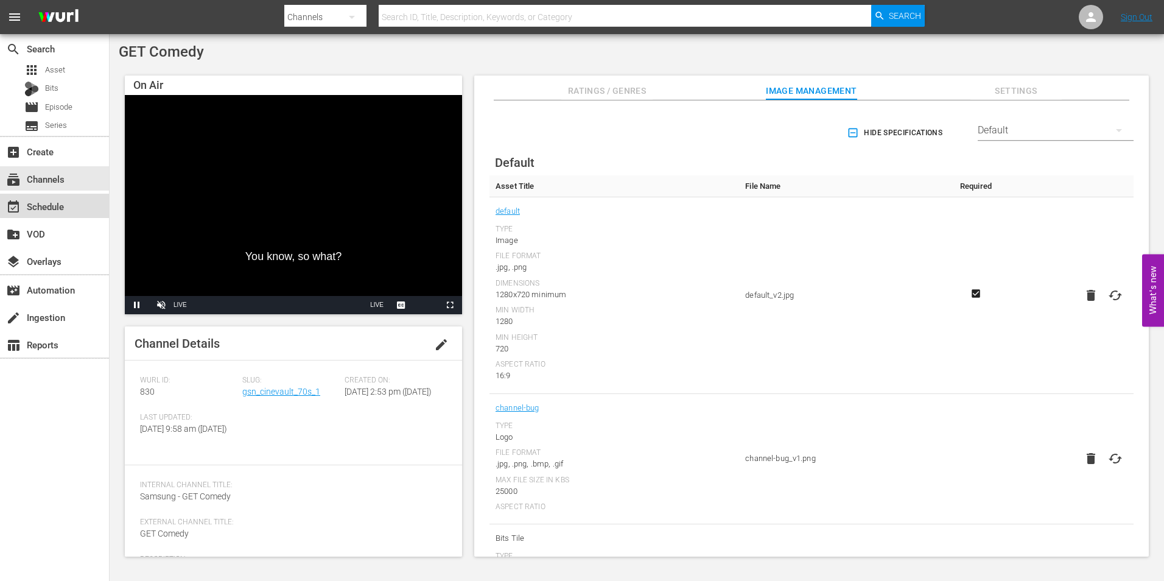
click at [75, 200] on div "event_available Schedule" at bounding box center [54, 206] width 109 height 24
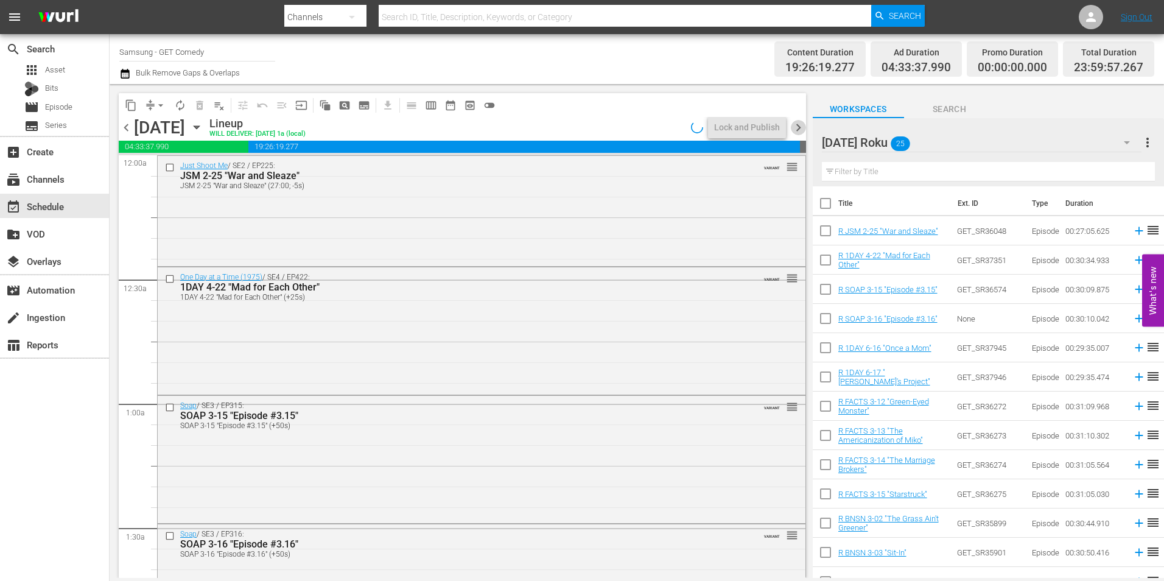
click at [803, 130] on span "chevron_right" at bounding box center [798, 127] width 15 height 15
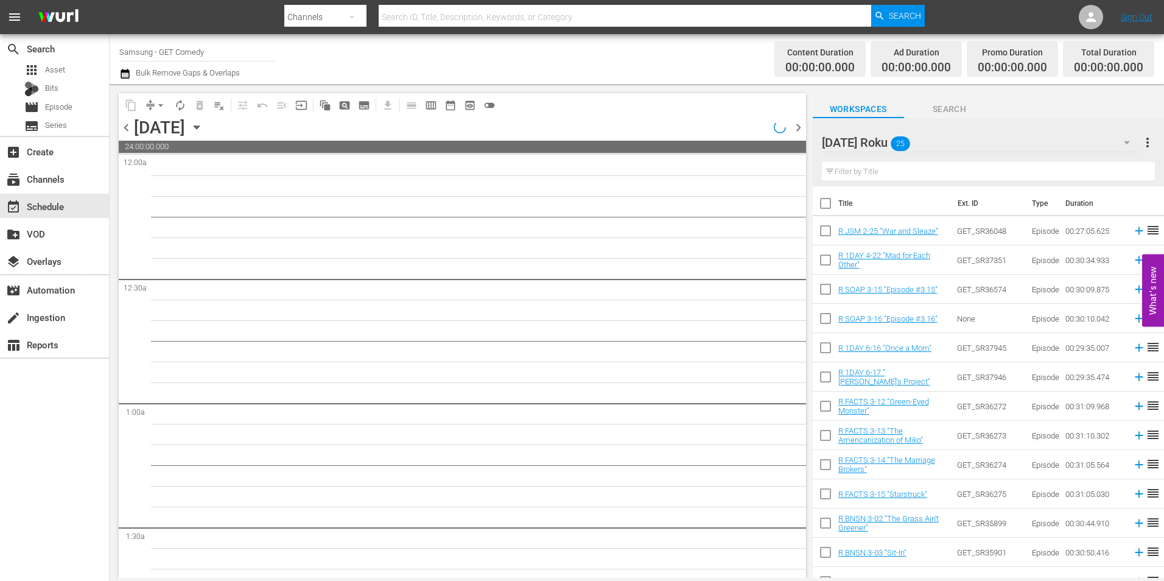
click at [993, 147] on div "[DATE] Roku 25" at bounding box center [982, 142] width 320 height 34
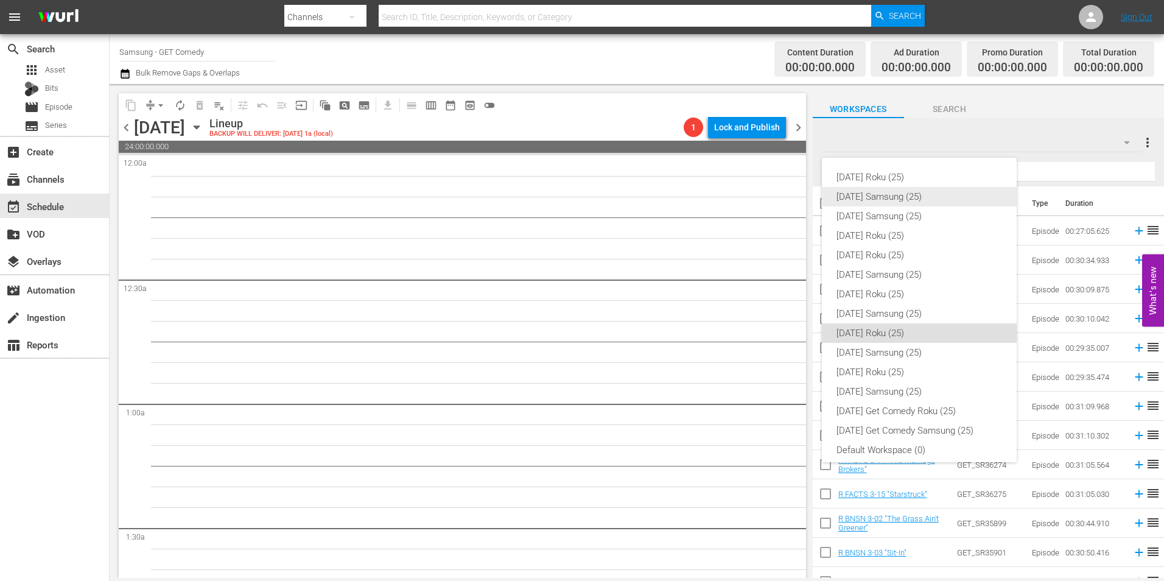
scroll to position [7, 0]
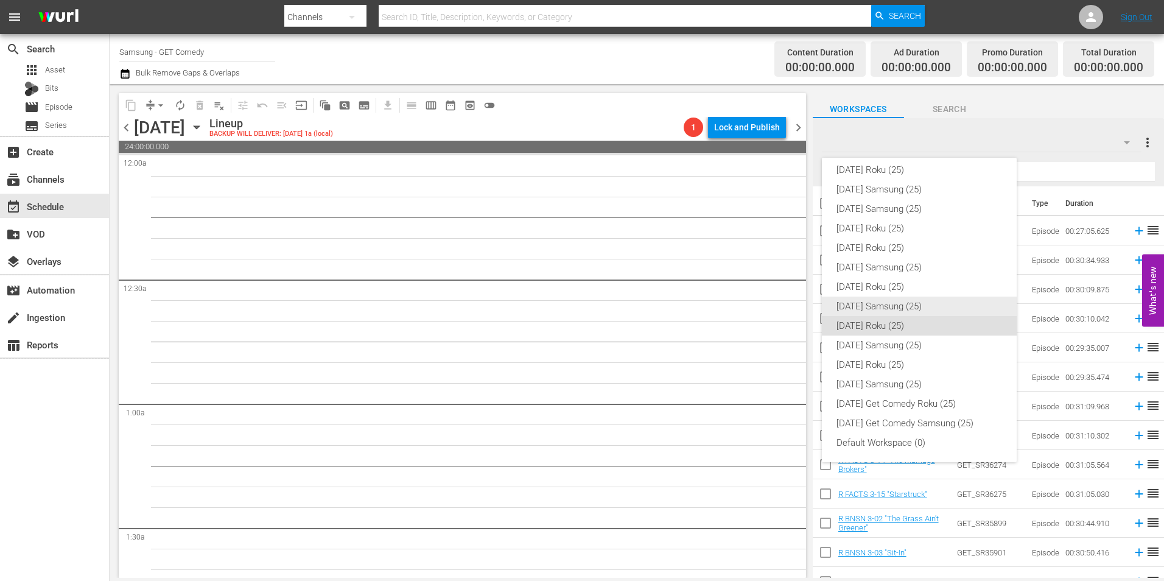
click at [878, 304] on div "[DATE] Samsung (25)" at bounding box center [919, 305] width 166 height 19
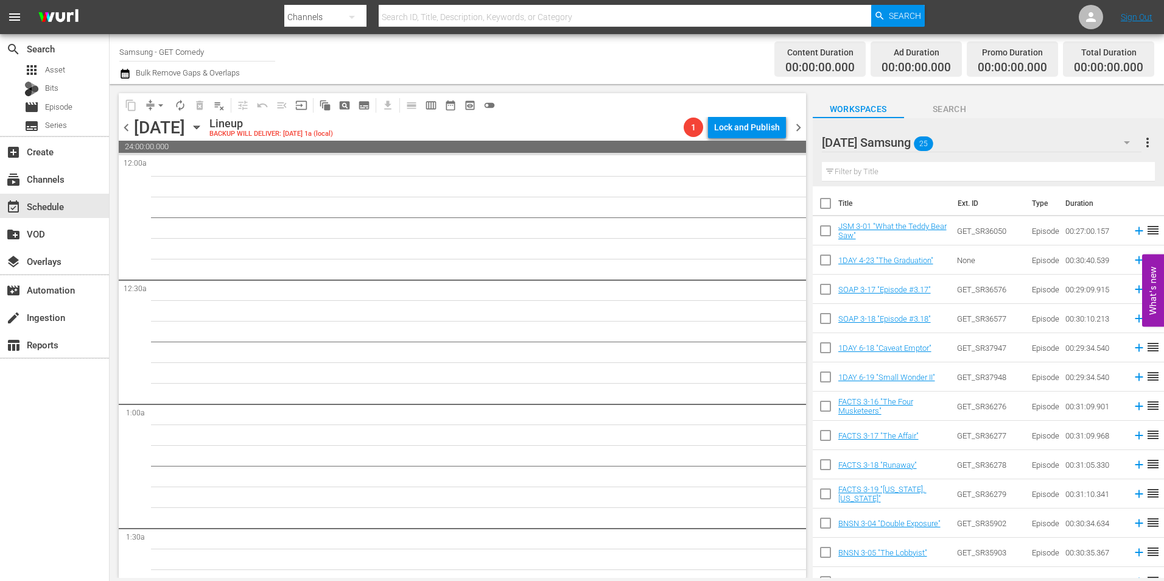
click at [827, 236] on input "checkbox" at bounding box center [826, 233] width 26 height 26
checkbox input "true"
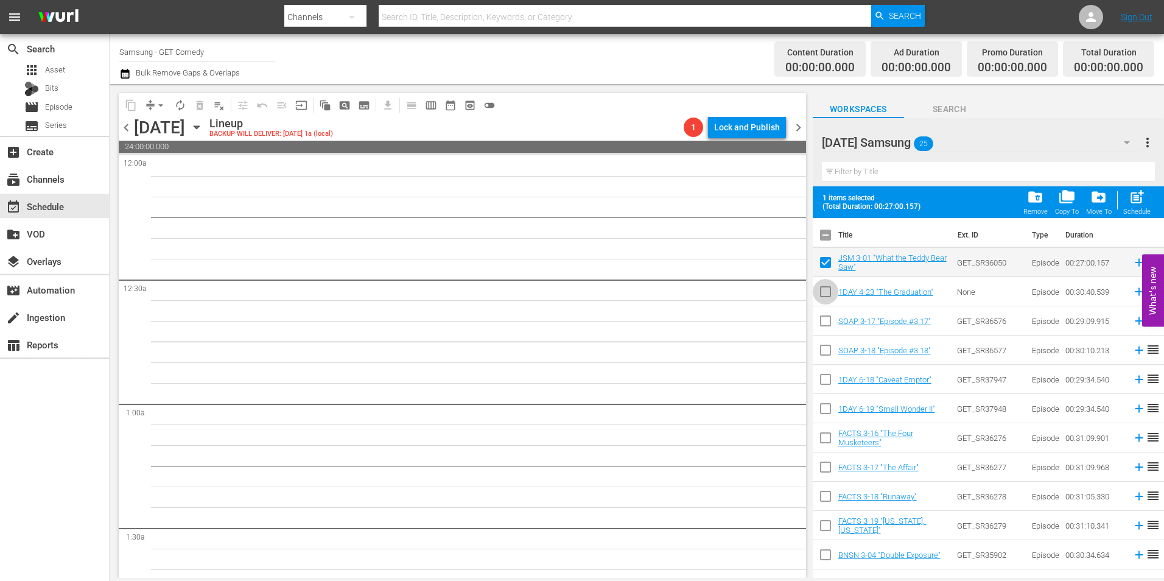
click at [823, 295] on input "checkbox" at bounding box center [826, 294] width 26 height 26
checkbox input "true"
click at [824, 322] on input "checkbox" at bounding box center [826, 323] width 26 height 26
checkbox input "true"
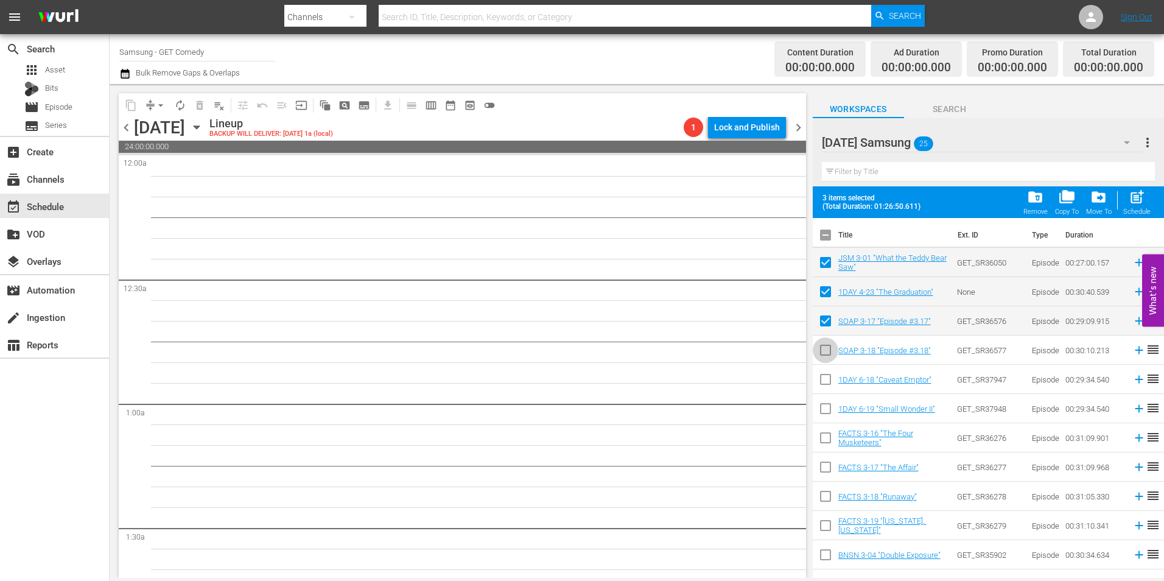
click at [822, 354] on input "checkbox" at bounding box center [826, 353] width 26 height 26
checkbox input "true"
click at [824, 380] on input "checkbox" at bounding box center [826, 382] width 26 height 26
checkbox input "true"
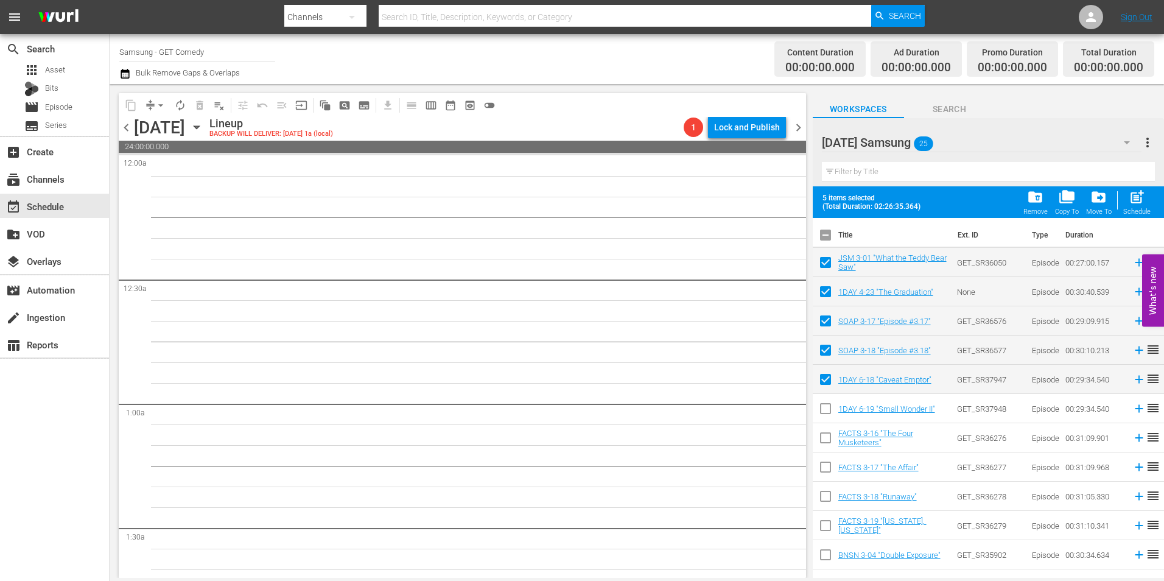
drag, startPoint x: 823, startPoint y: 407, endPoint x: 848, endPoint y: 363, distance: 51.0
click at [823, 407] on input "checkbox" at bounding box center [826, 411] width 26 height 26
checkbox input "true"
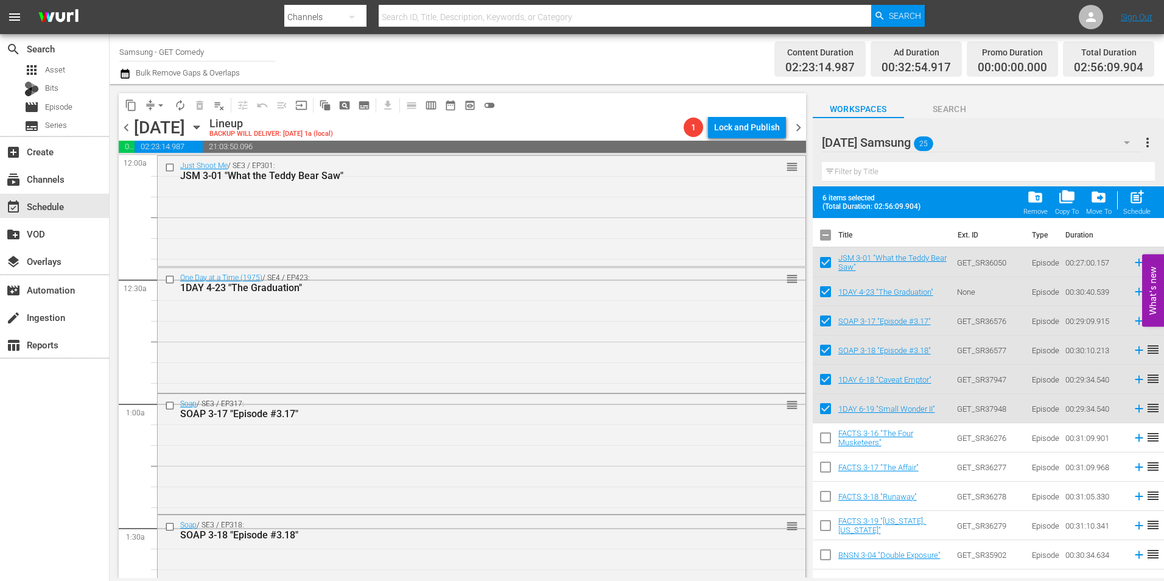
click at [468, 241] on div "Just Shoot Me / SE3 / EP301: JSM 3-01 "What the Teddy Bear Saw" reorder" at bounding box center [482, 210] width 648 height 108
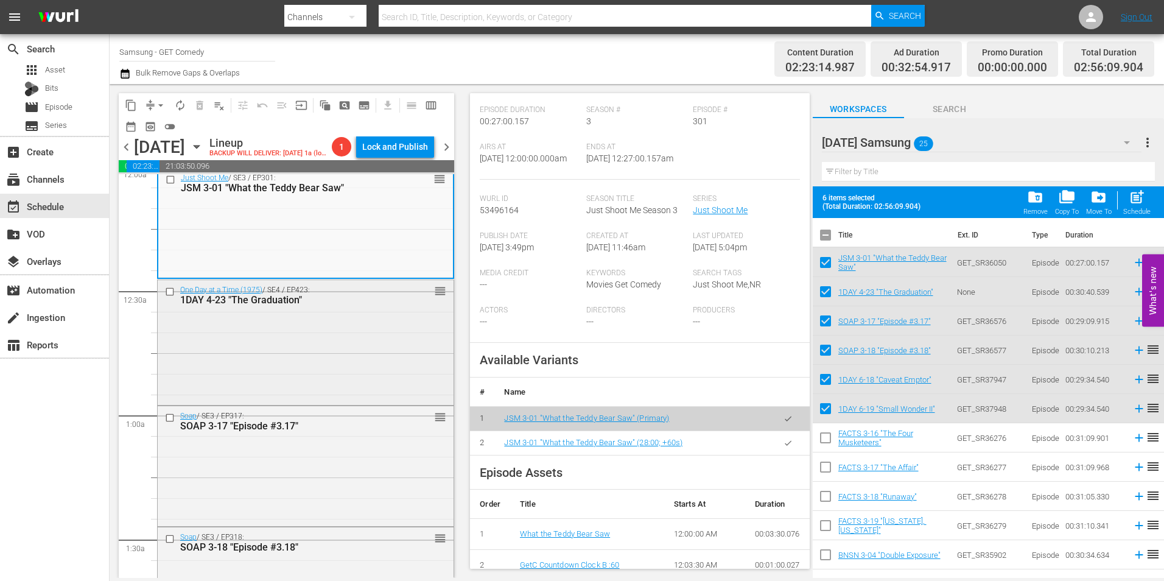
scroll to position [0, 0]
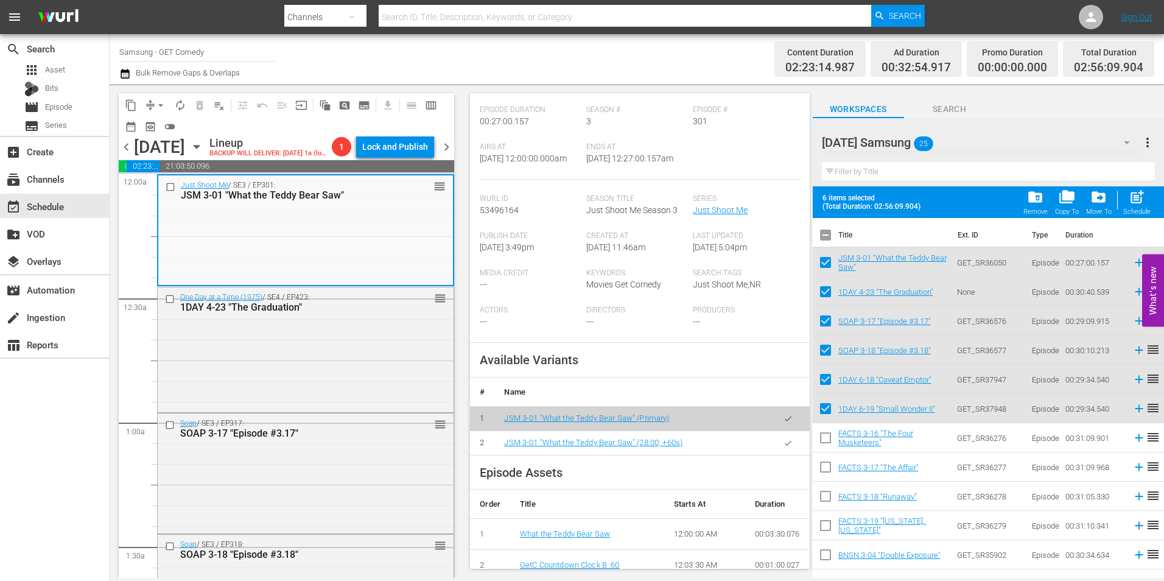
drag, startPoint x: 782, startPoint y: 444, endPoint x: 808, endPoint y: 444, distance: 25.6
click at [783, 444] on icon "button" at bounding box center [787, 442] width 9 height 9
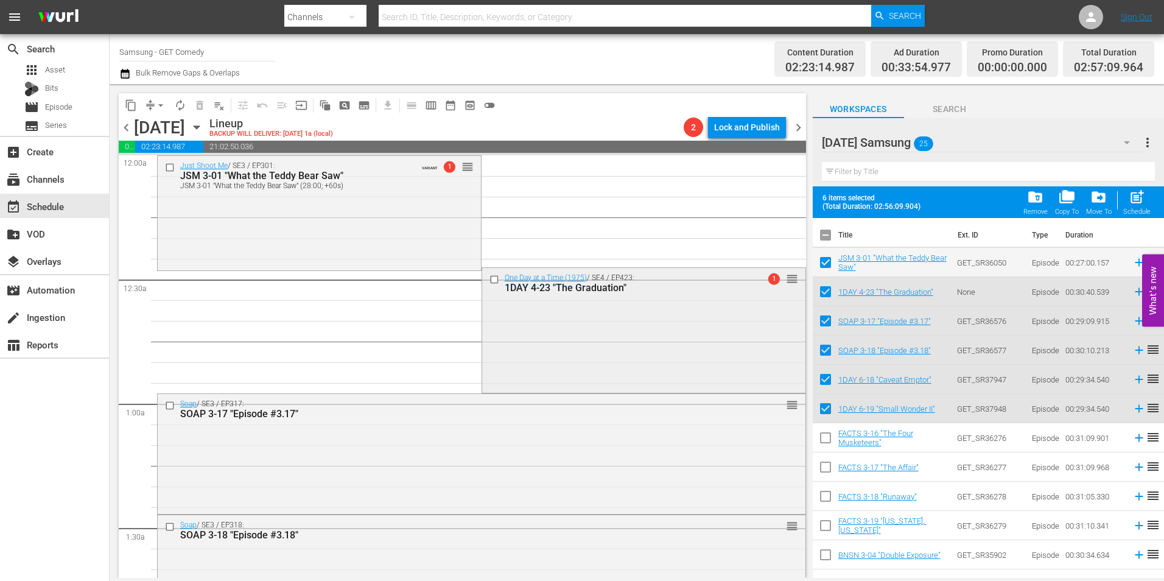
click at [579, 356] on div "One Day at a Time (1975) / SE4 / EP423: 1DAY 4-23 "The Graduation" 1 reorder" at bounding box center [643, 330] width 323 height 124
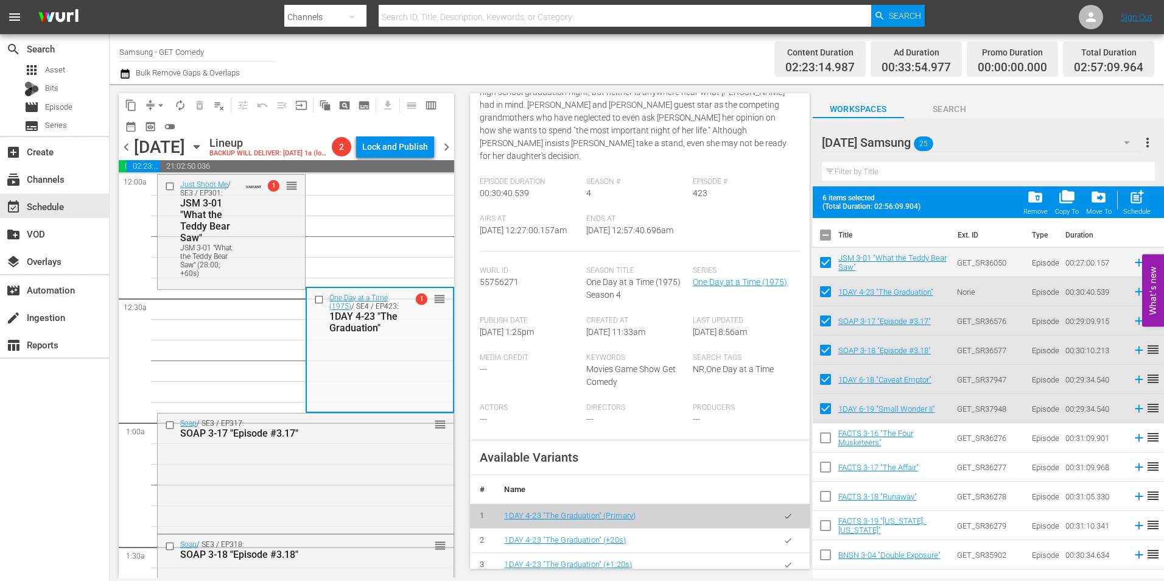
scroll to position [244, 0]
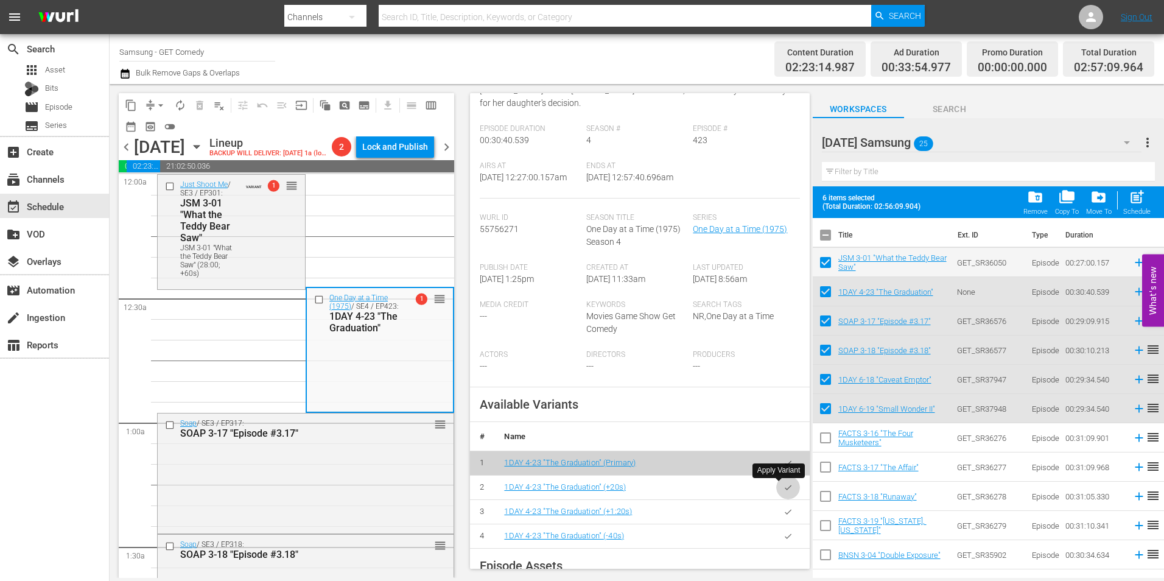
click at [780, 493] on button "button" at bounding box center [788, 487] width 24 height 24
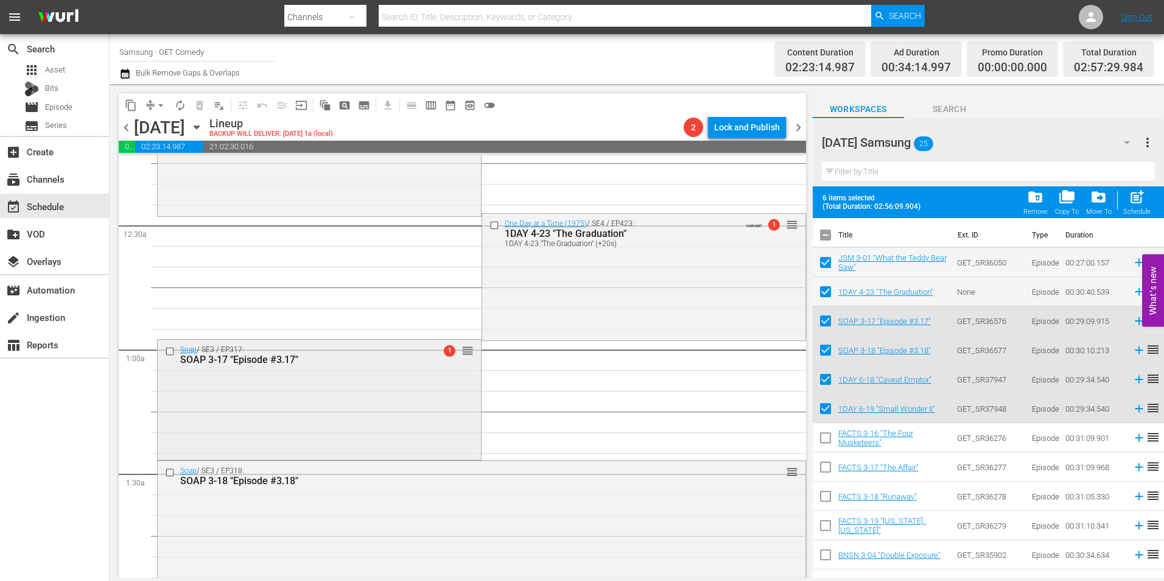
scroll to position [183, 0]
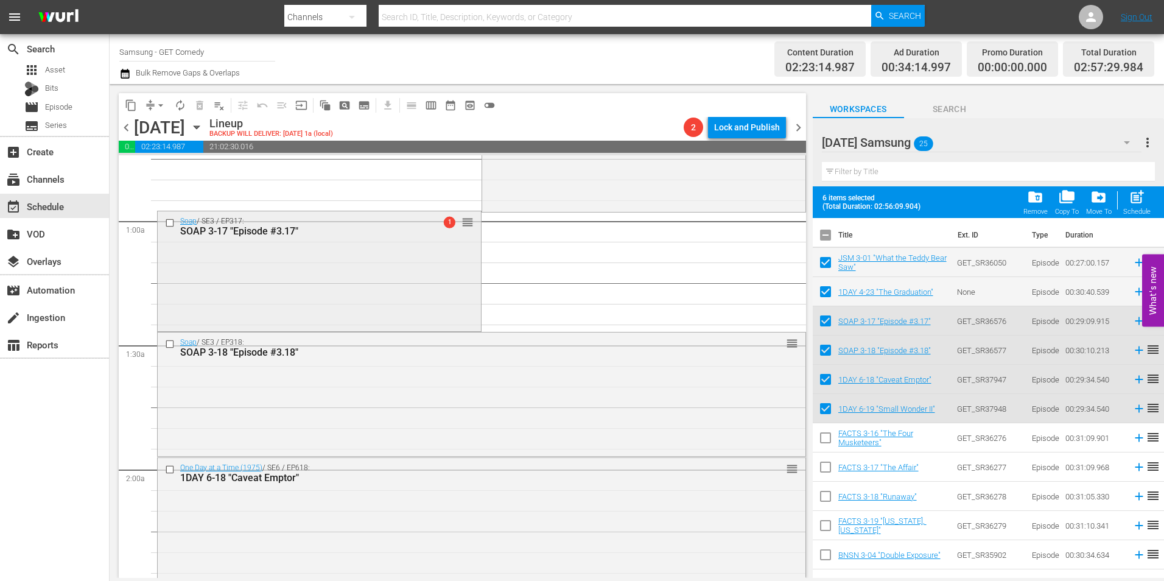
click at [353, 278] on div "Soap / SE3 / EP317: SOAP 3-17 "Episode #3.17" 1 reorder" at bounding box center [319, 269] width 323 height 117
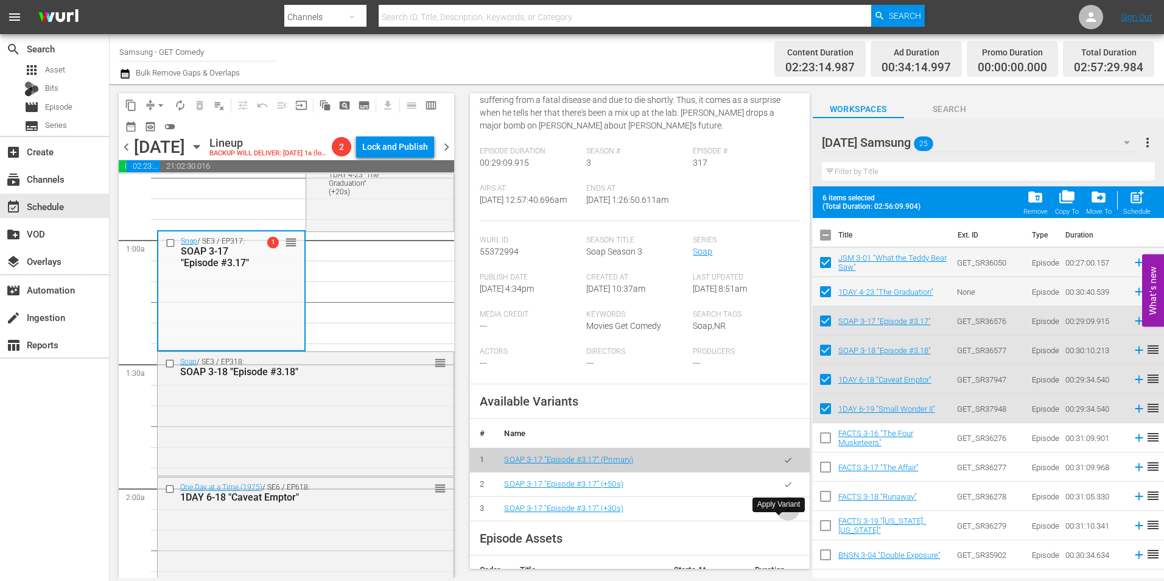
click at [784, 520] on button "button" at bounding box center [788, 509] width 24 height 24
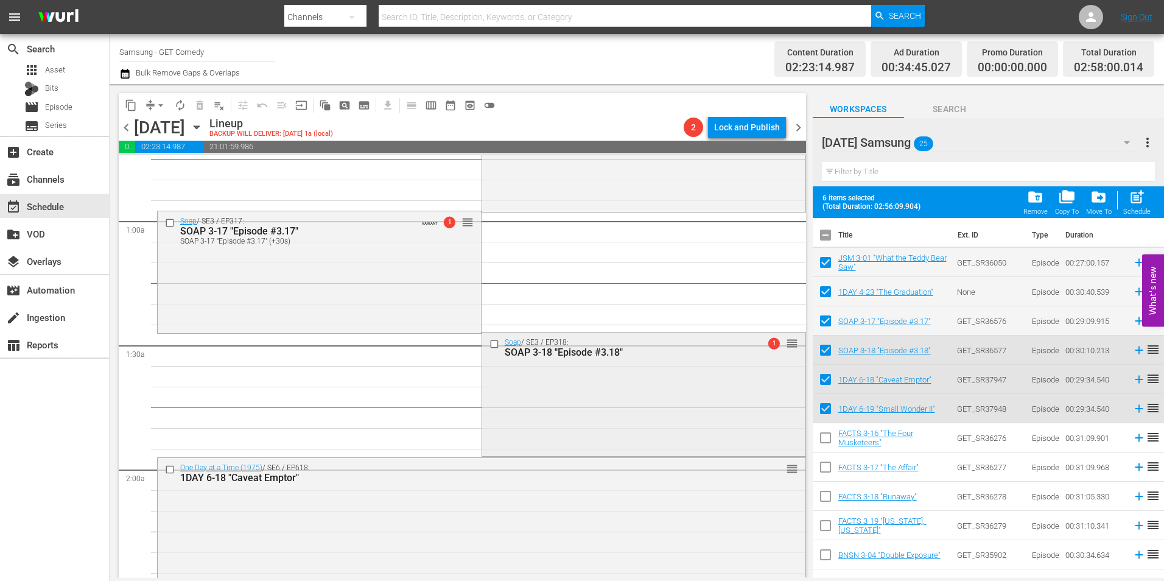
click at [535, 389] on div "Soap / SE3 / EP318: SOAP 3-18 "Episode #3.18" 1 reorder" at bounding box center [643, 392] width 323 height 121
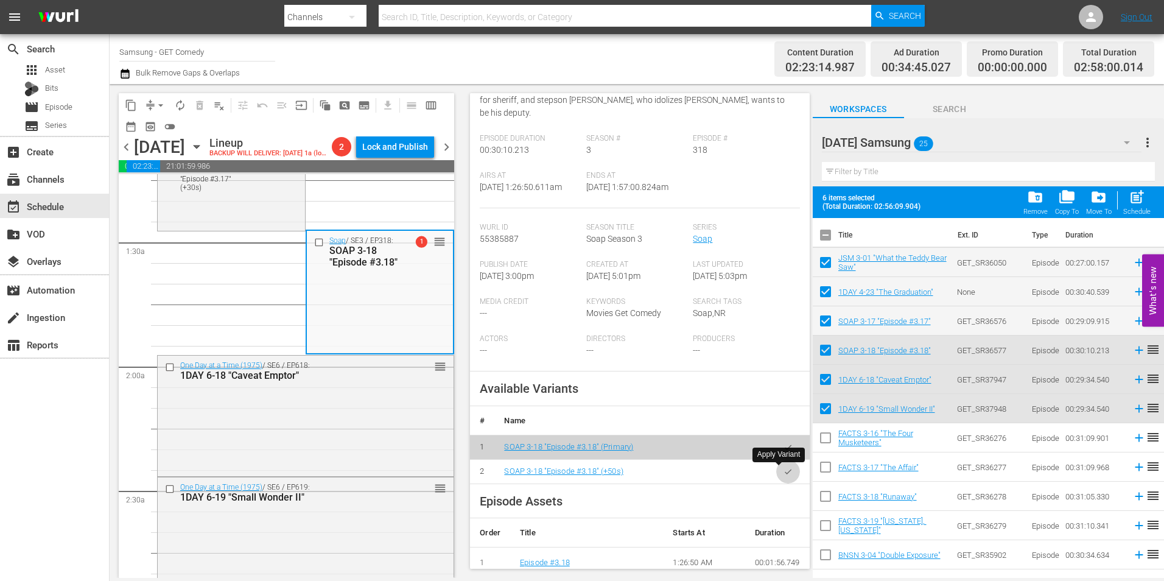
click at [783, 474] on icon "button" at bounding box center [787, 471] width 9 height 9
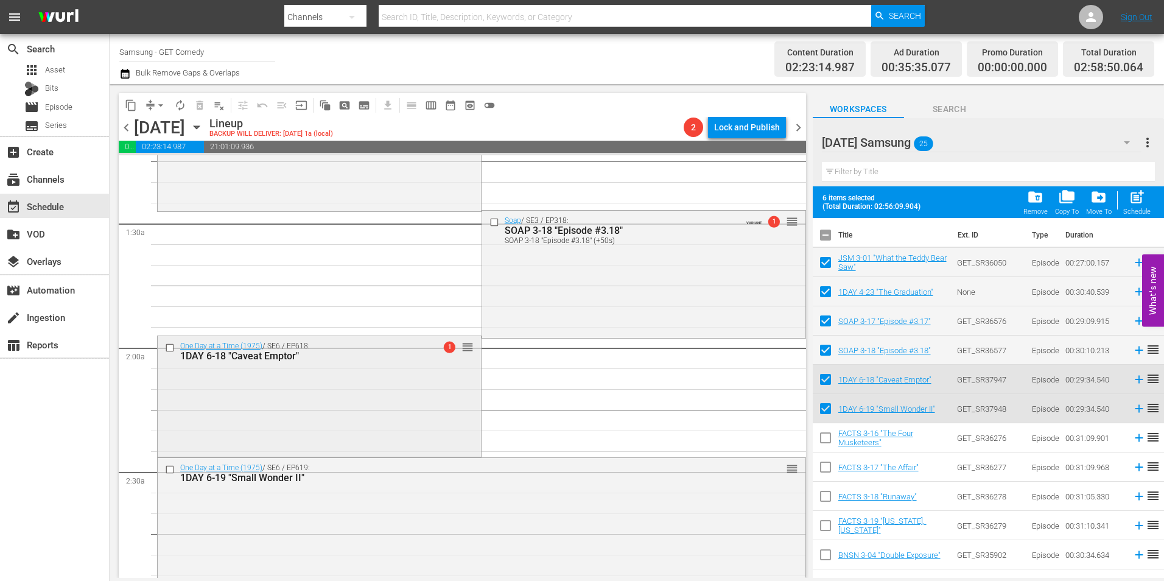
click at [366, 415] on div "One Day at a Time (1975) / SE6 / EP618: 1DAY 6-18 "Caveat Emptor" 1 reorder" at bounding box center [319, 395] width 323 height 119
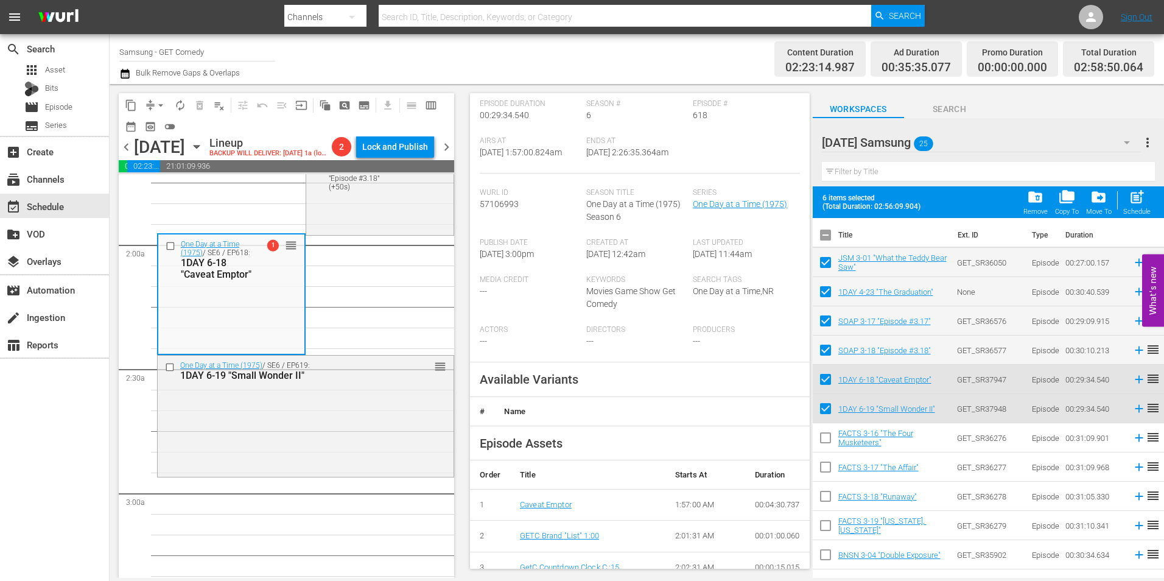
scroll to position [244, 0]
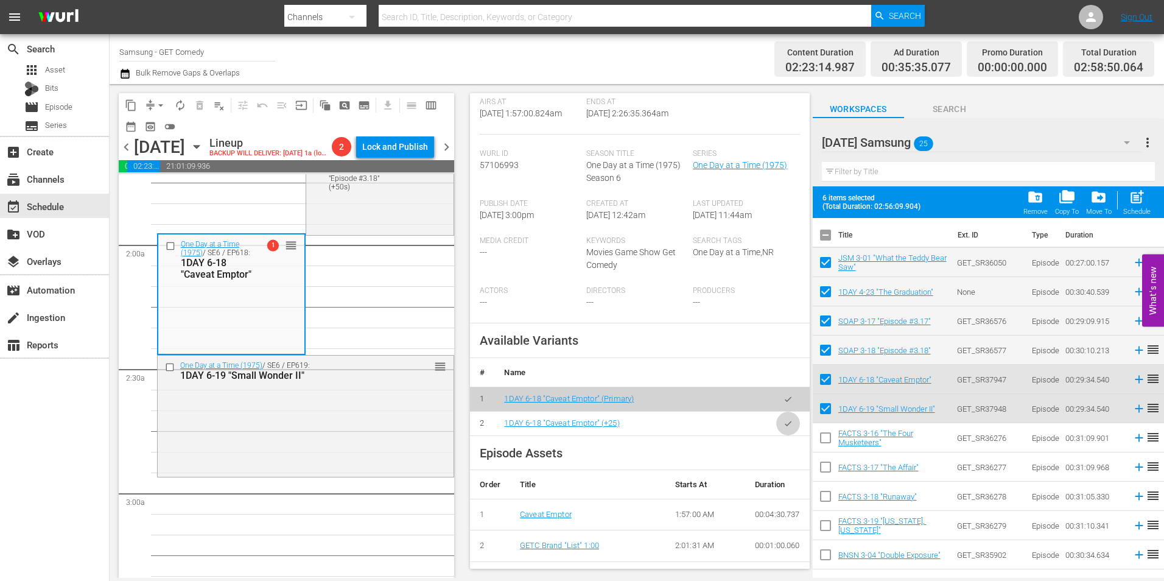
click at [783, 428] on icon "button" at bounding box center [787, 423] width 9 height 9
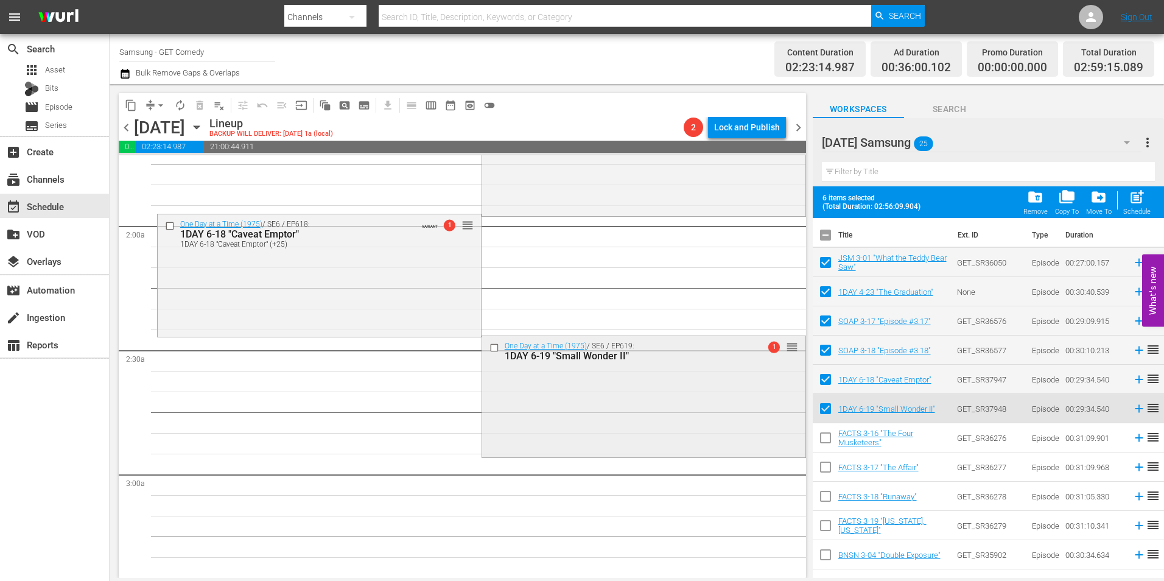
click at [562, 408] on div "One Day at a Time (1975) / SE6 / EP619: 1DAY 6-19 "Small Wonder II" 1 reorder" at bounding box center [643, 395] width 323 height 119
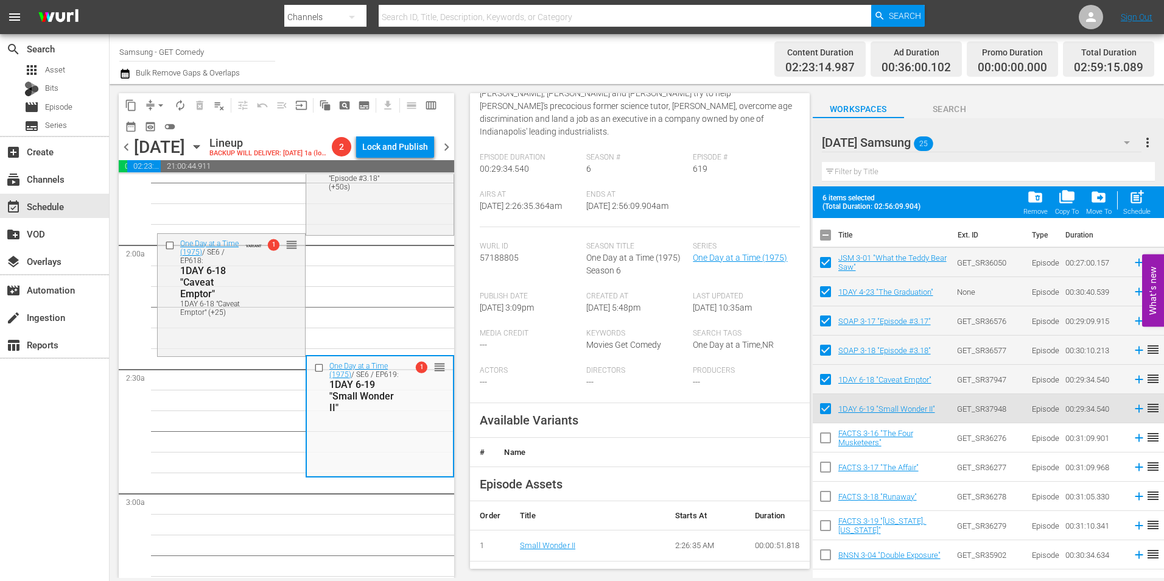
scroll to position [183, 0]
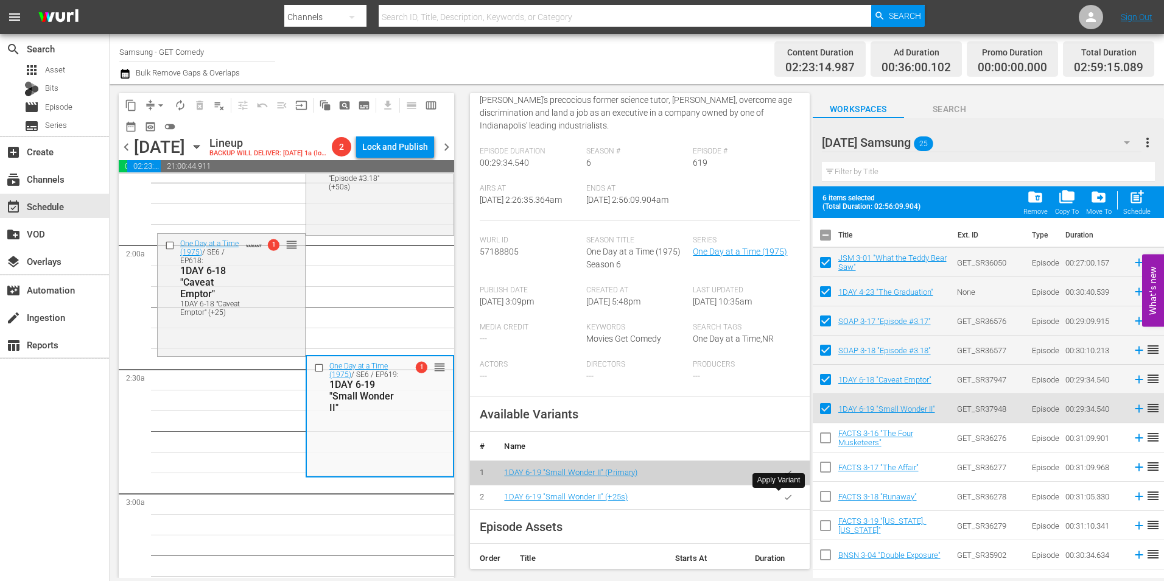
click at [783, 502] on icon "button" at bounding box center [787, 496] width 9 height 9
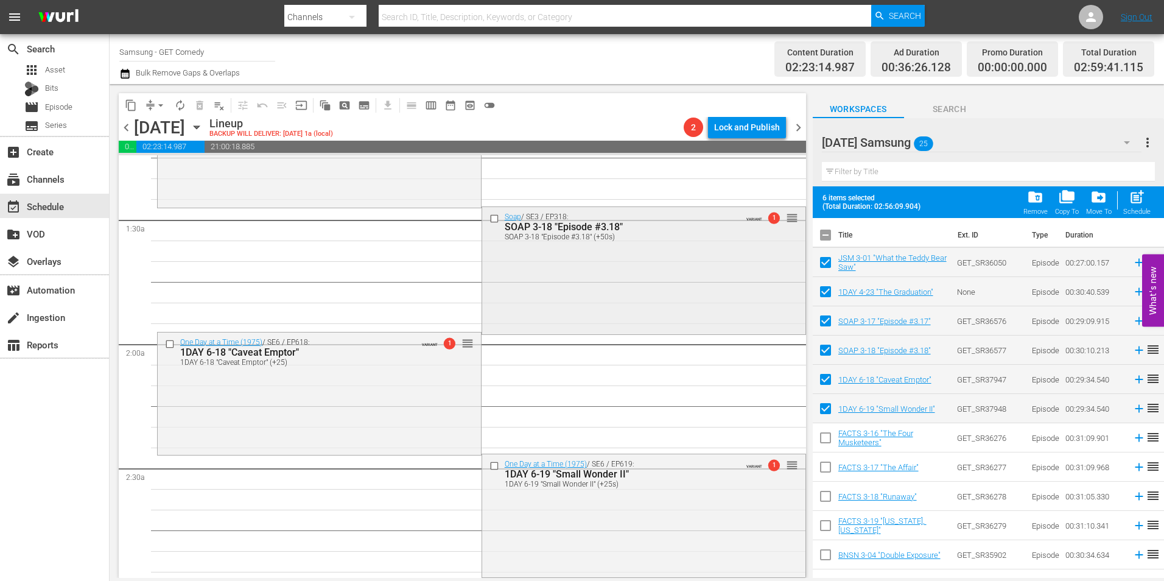
scroll to position [304, 0]
drag, startPoint x: 581, startPoint y: 295, endPoint x: 603, endPoint y: 293, distance: 22.0
click at [581, 295] on div "Soap / SE3 / EP318: SOAP 3-18 "Episode #3.18" SOAP 3-18 "Episode #3.18" (+50s) …" at bounding box center [643, 273] width 323 height 125
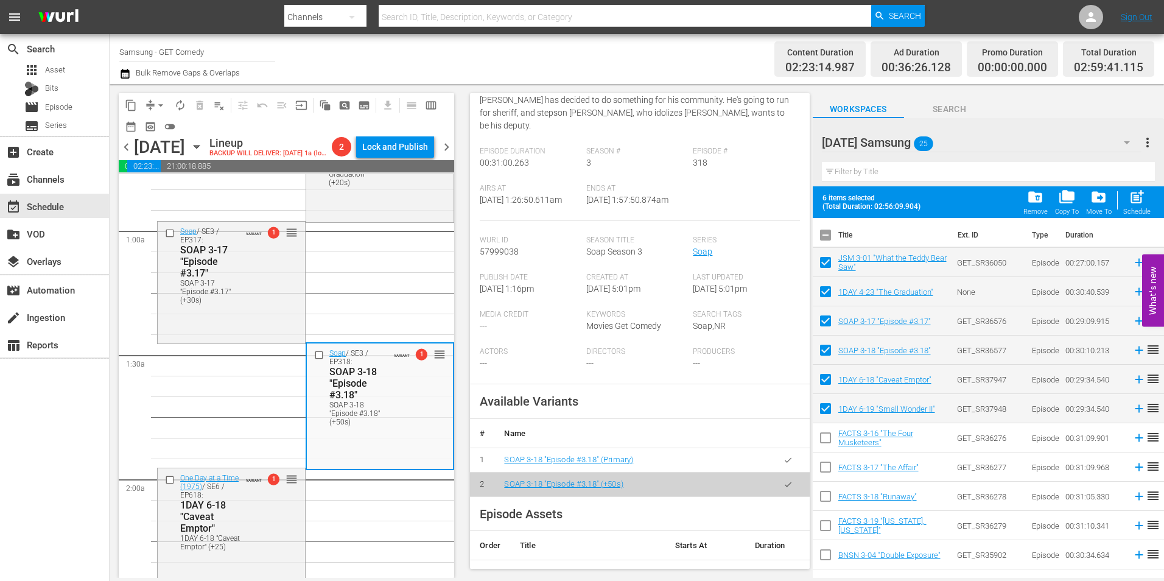
scroll to position [183, 0]
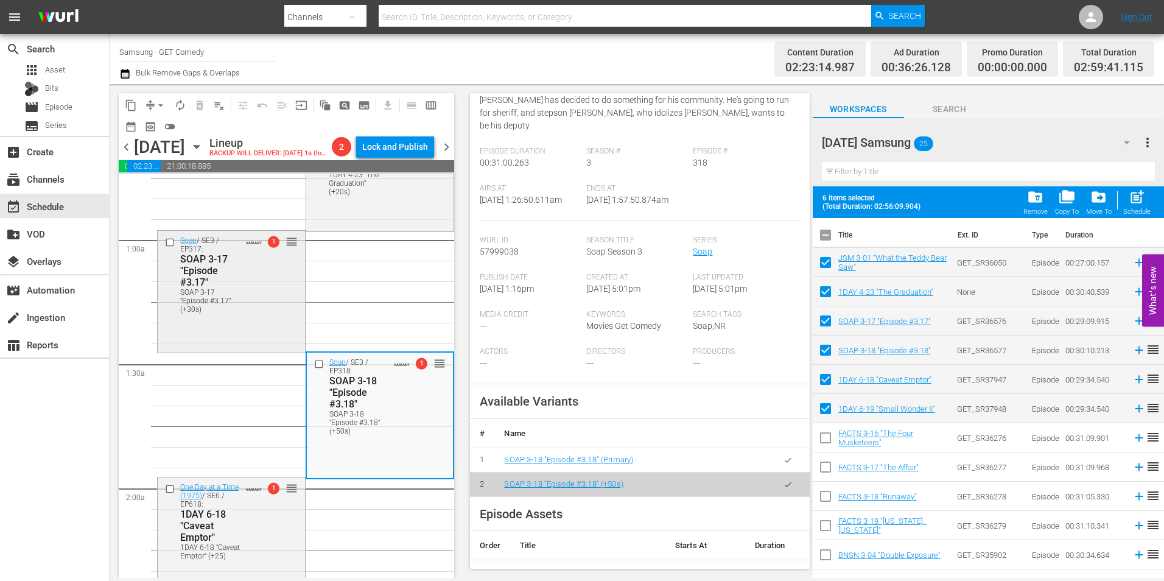
click at [246, 318] on div "Soap / SE3 / EP317: SOAP 3-17 "Episode #3.17" SOAP 3-17 "Episode #3.17" (+30s) …" at bounding box center [231, 274] width 147 height 87
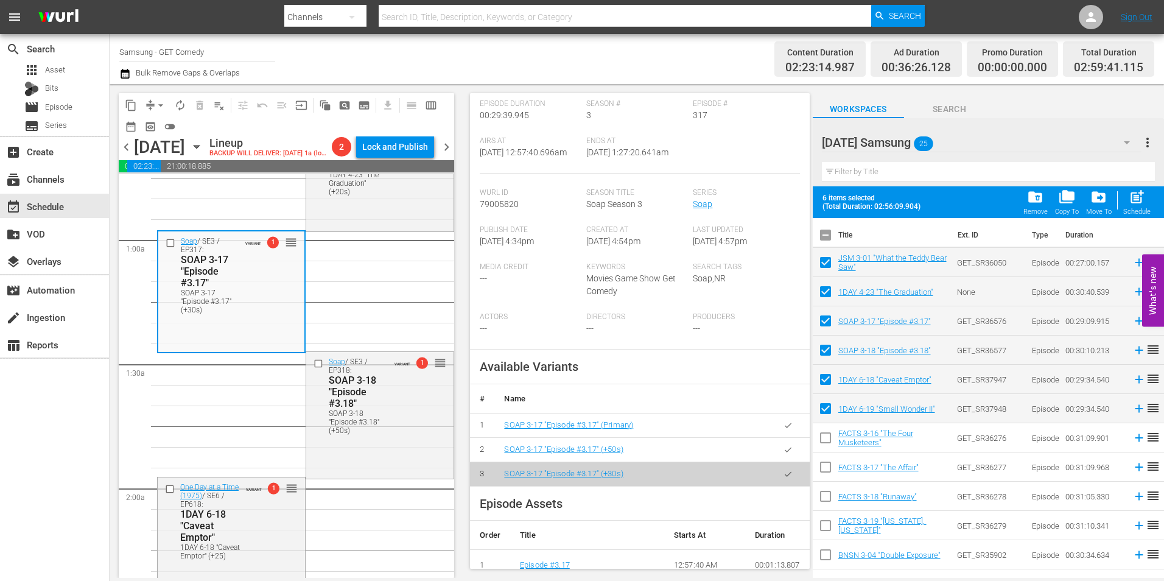
scroll to position [244, 0]
click at [783, 454] on icon "button" at bounding box center [787, 448] width 9 height 9
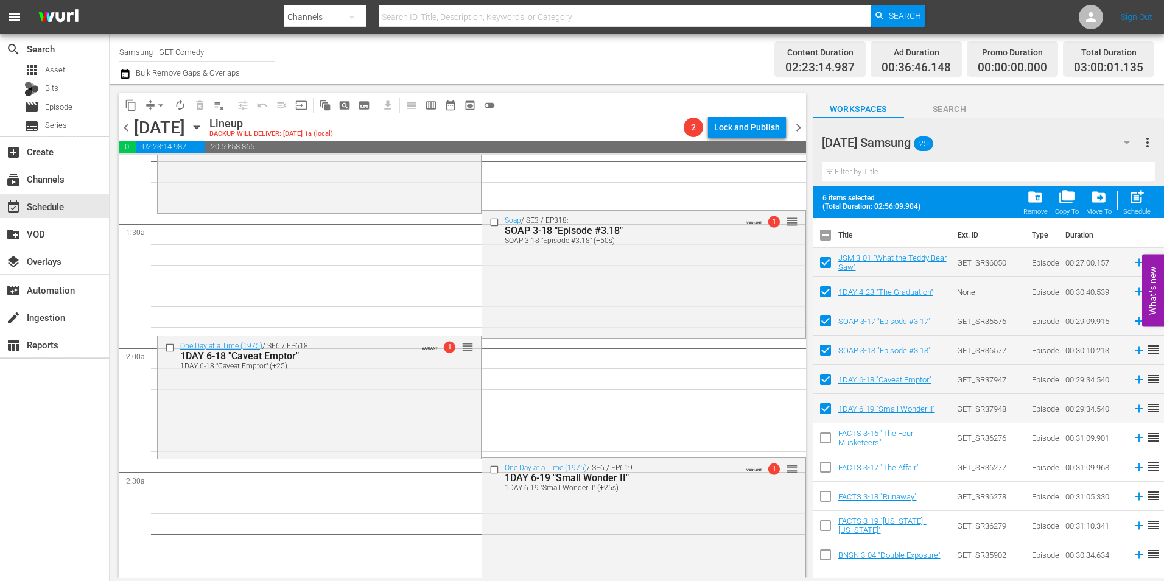
scroll to position [548, 0]
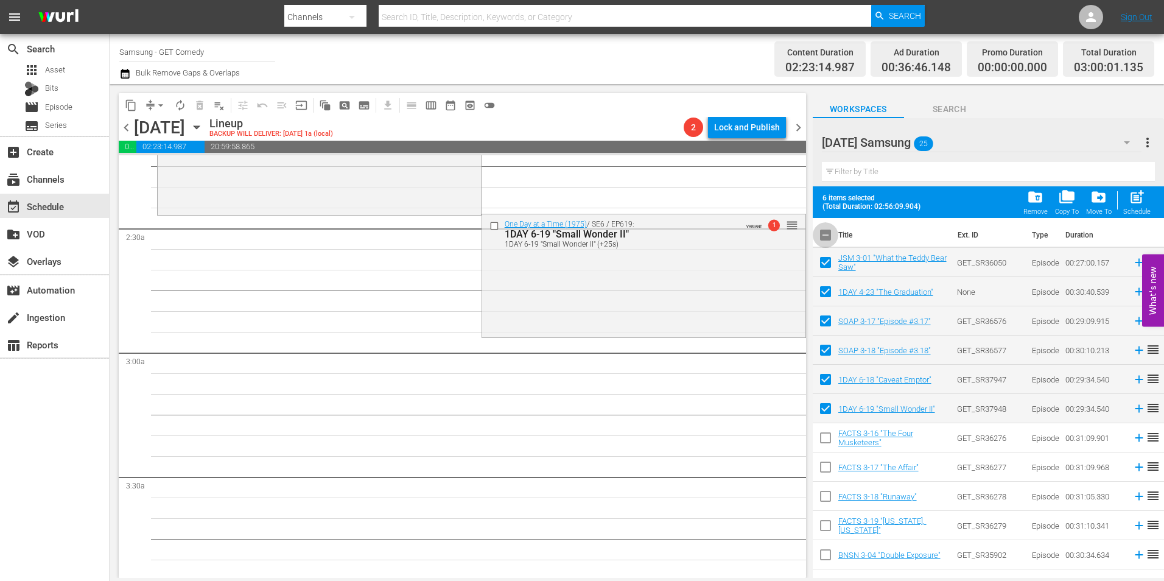
click at [828, 245] on input "checkbox" at bounding box center [826, 238] width 26 height 26
checkbox input "true"
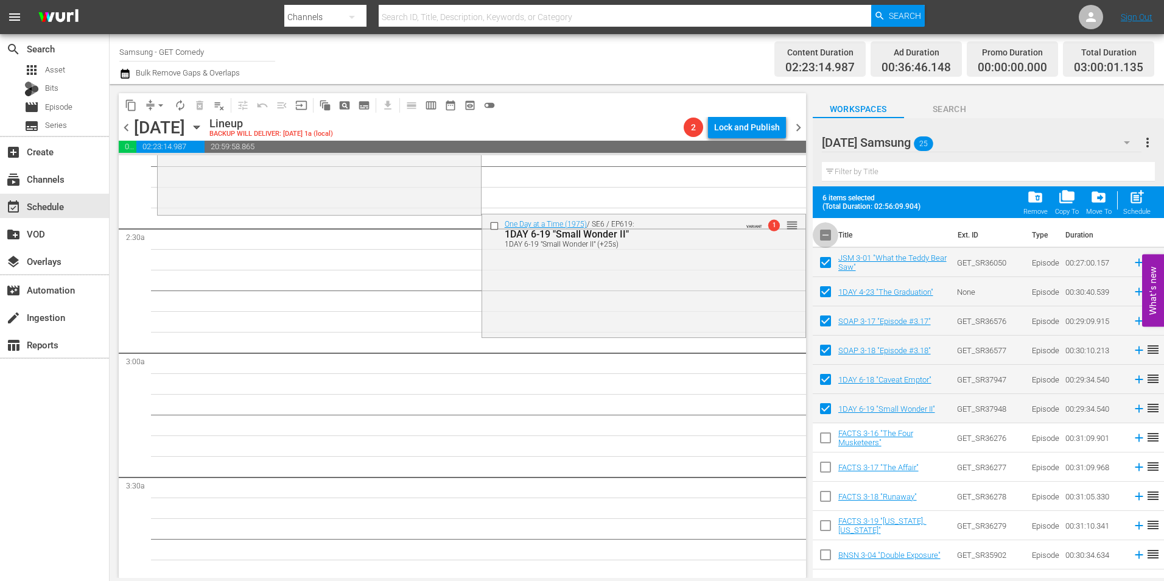
checkbox input "true"
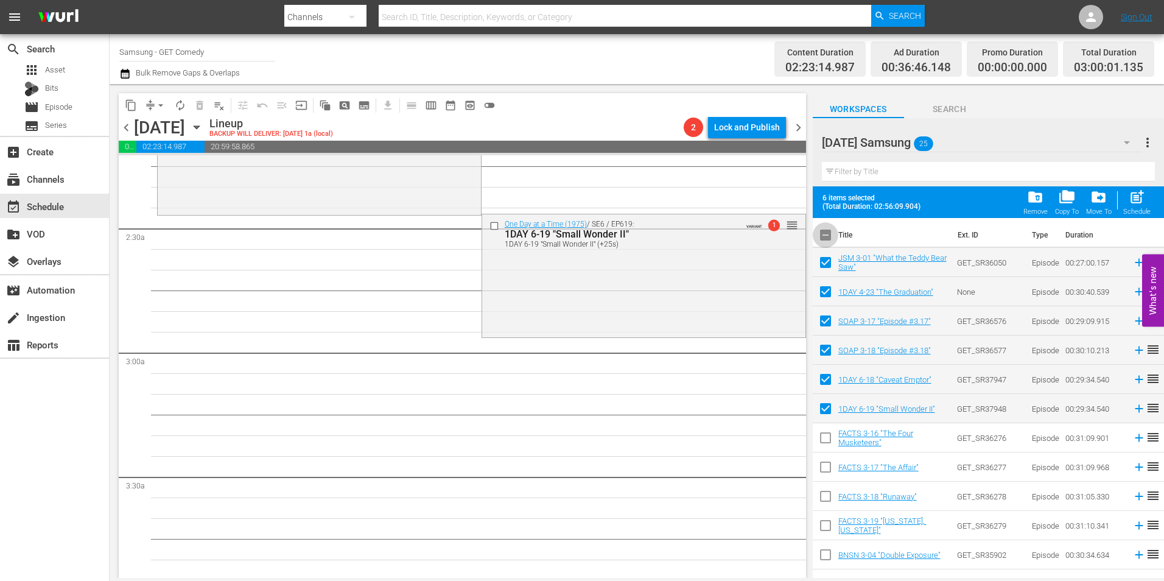
checkbox input "true"
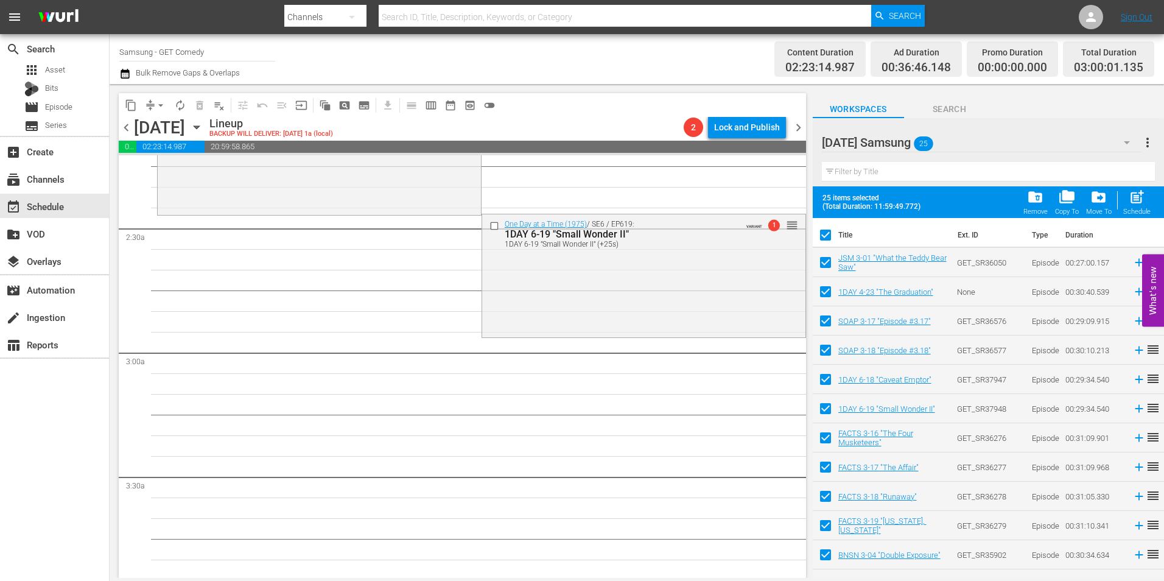
click at [831, 240] on input "checkbox" at bounding box center [826, 238] width 26 height 26
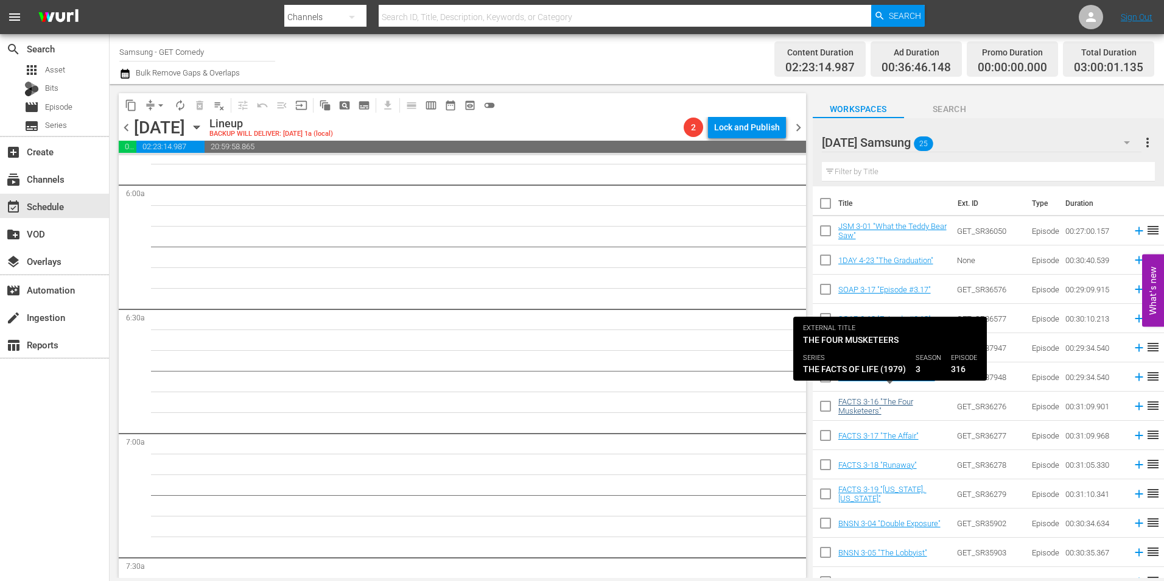
scroll to position [61, 0]
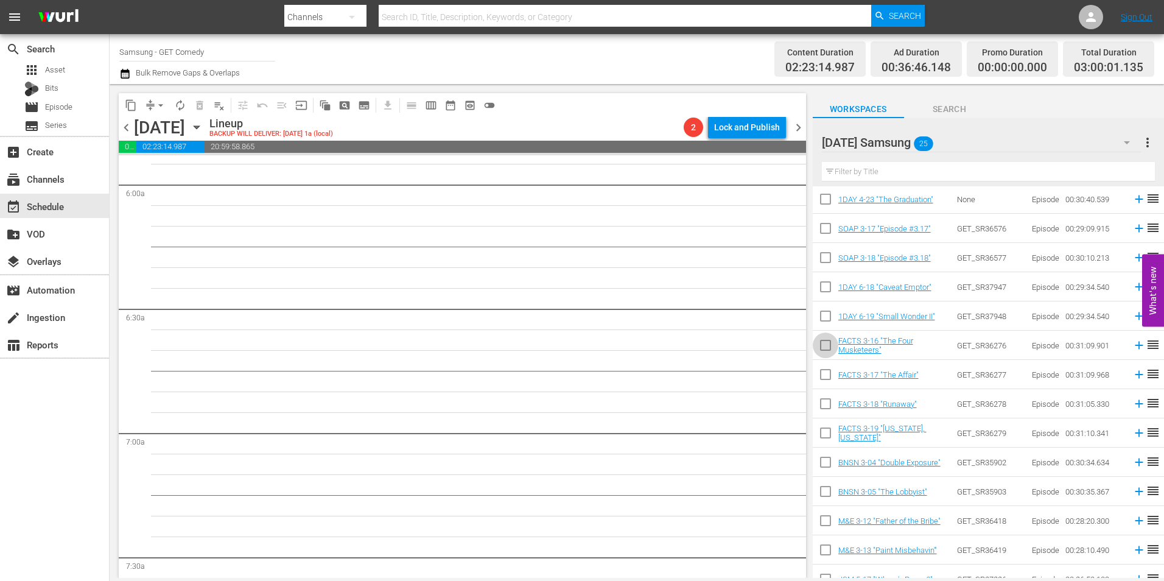
click at [825, 352] on input "checkbox" at bounding box center [826, 348] width 26 height 26
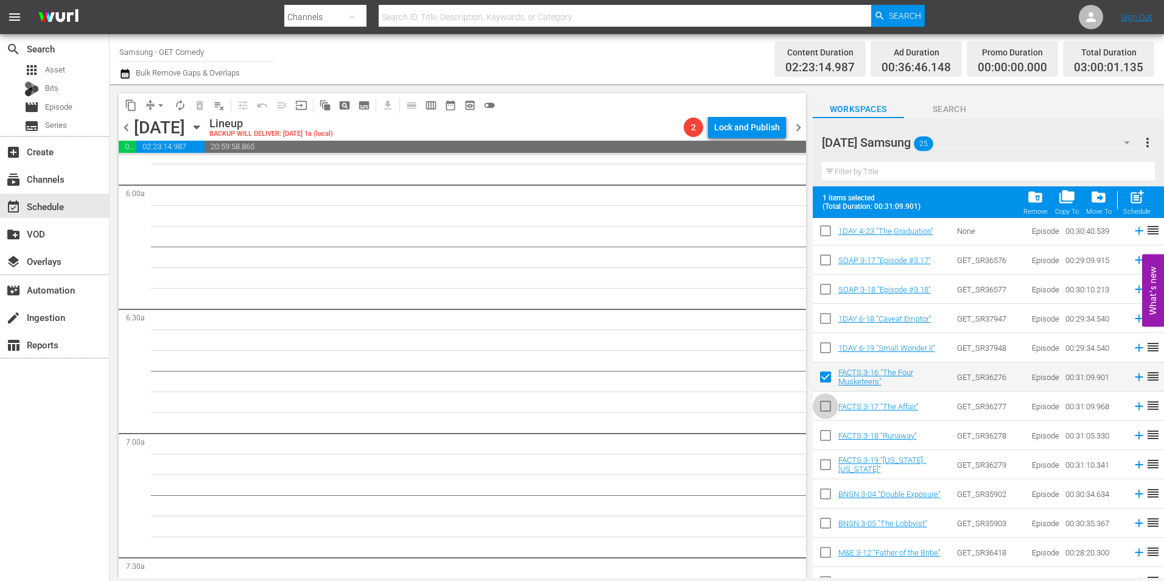
click at [825, 412] on input "checkbox" at bounding box center [826, 409] width 26 height 26
click at [825, 441] on input "checkbox" at bounding box center [826, 438] width 26 height 26
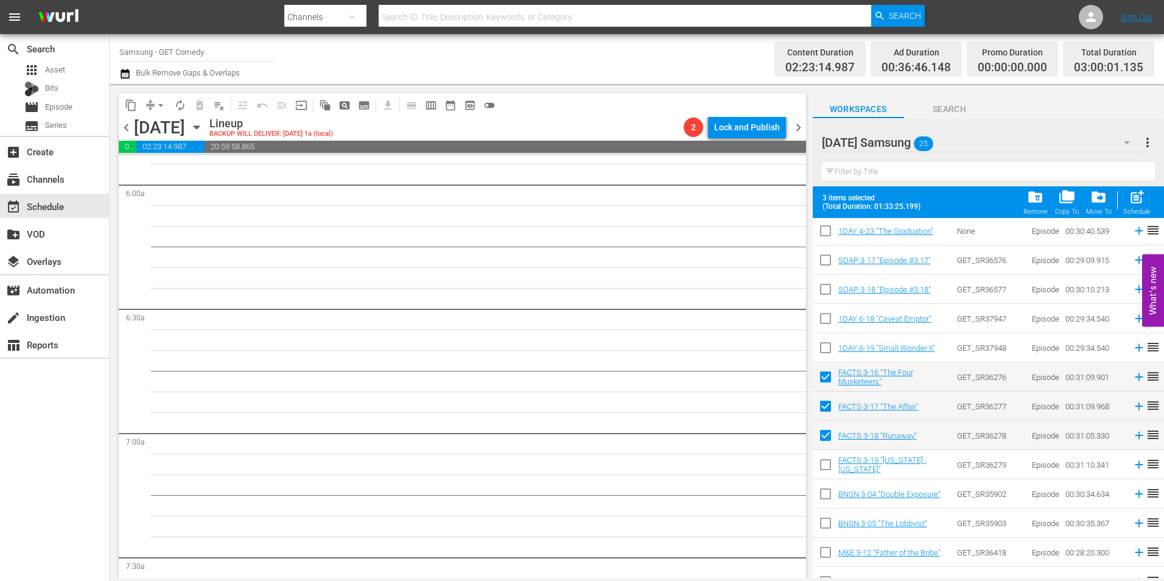
click at [824, 468] on input "checkbox" at bounding box center [826, 467] width 26 height 26
drag, startPoint x: 825, startPoint y: 498, endPoint x: 816, endPoint y: 524, distance: 27.1
click at [825, 499] on input "checkbox" at bounding box center [826, 496] width 26 height 26
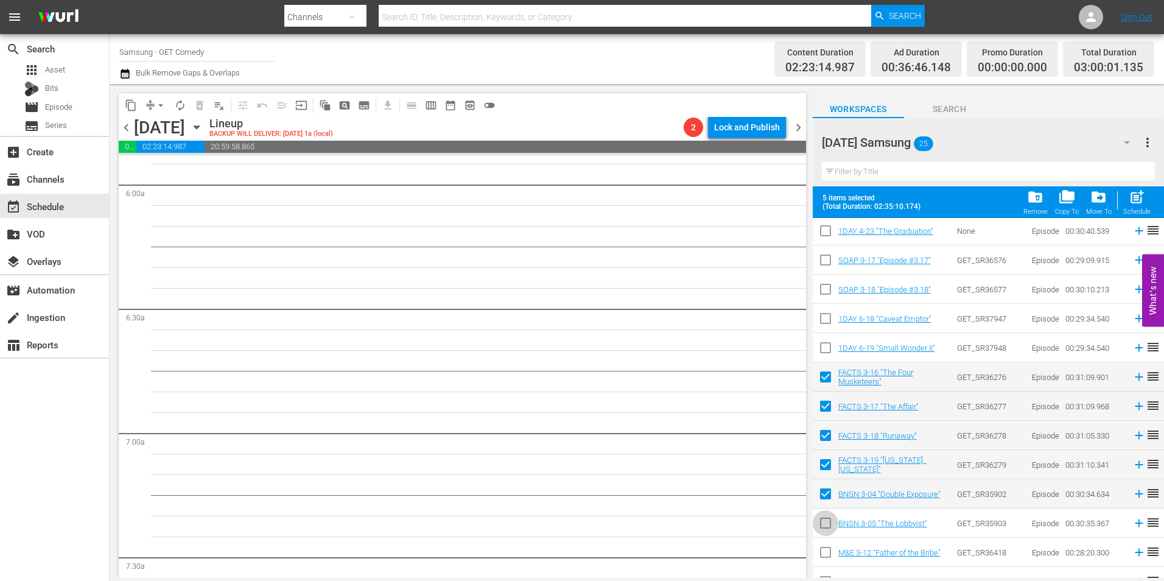
click at [823, 523] on input "checkbox" at bounding box center [826, 526] width 26 height 26
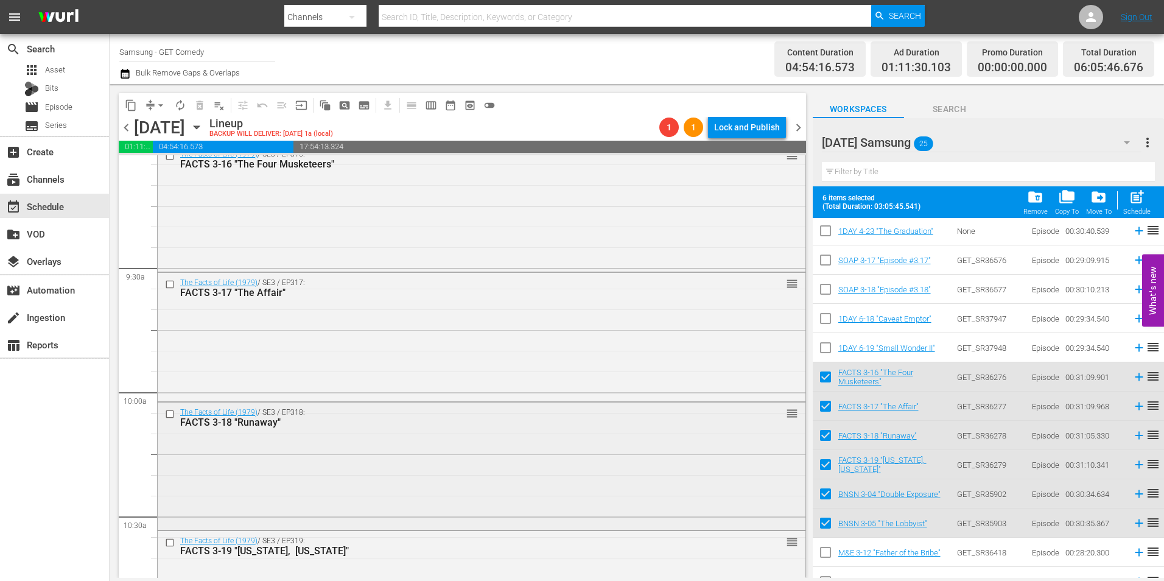
scroll to position [2131, 0]
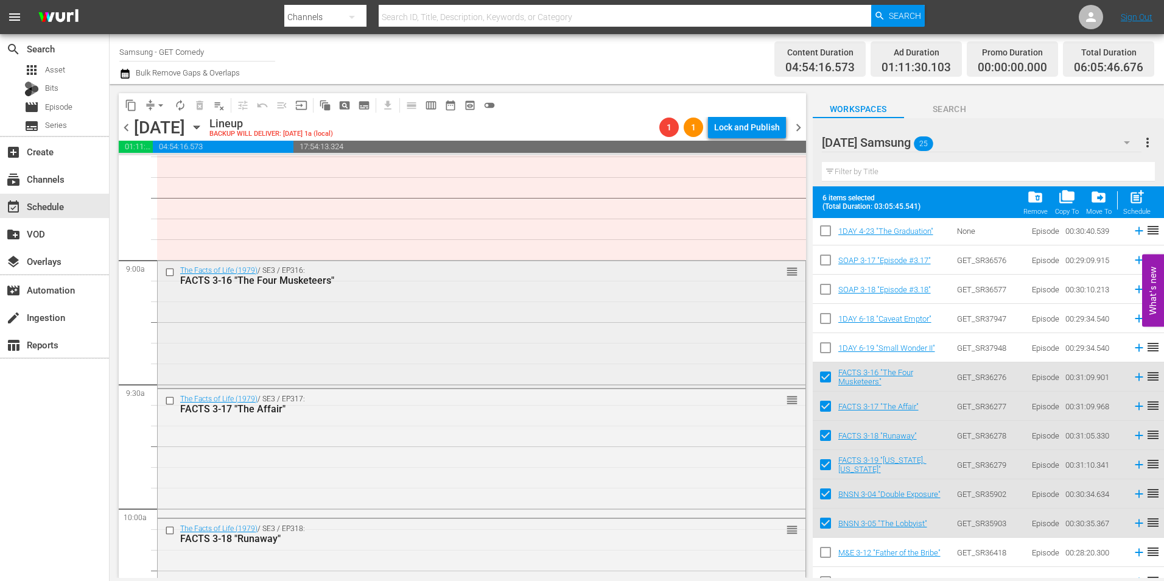
click at [382, 315] on div "The Facts of Life (1979) / SE3 / EP316: FACTS 3-16 "The Four Musketeers" reorder" at bounding box center [482, 323] width 648 height 125
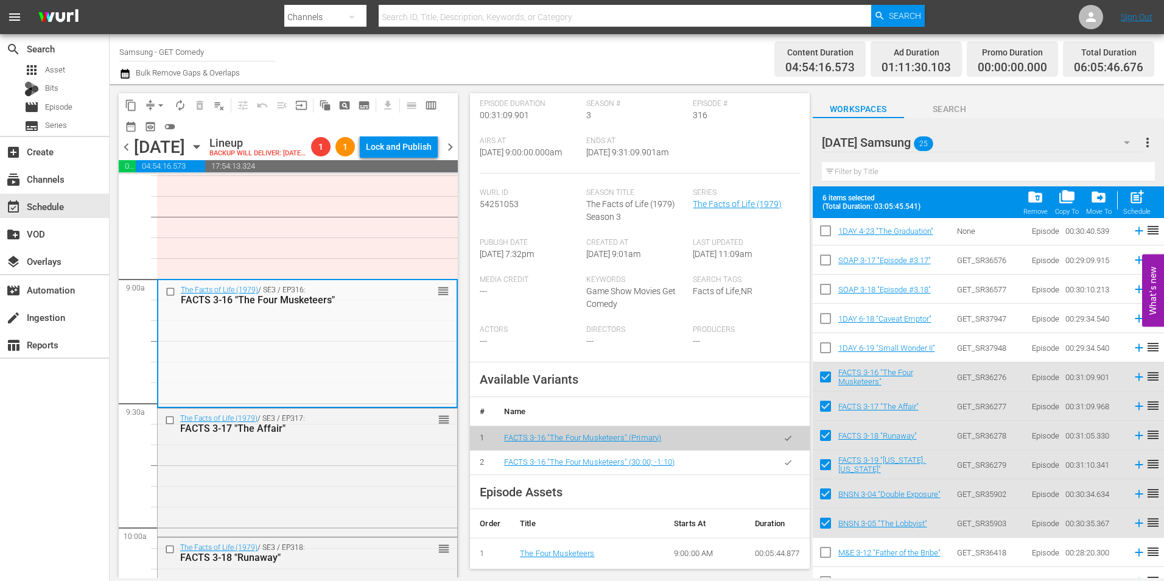
scroll to position [183, 0]
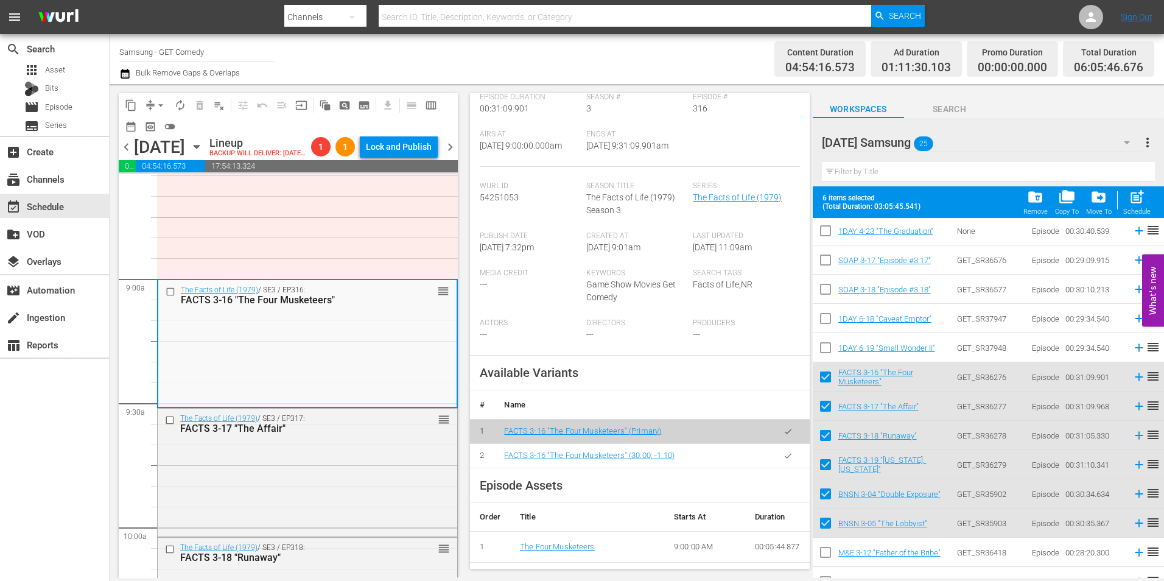
click at [788, 468] on button "button" at bounding box center [788, 456] width 24 height 24
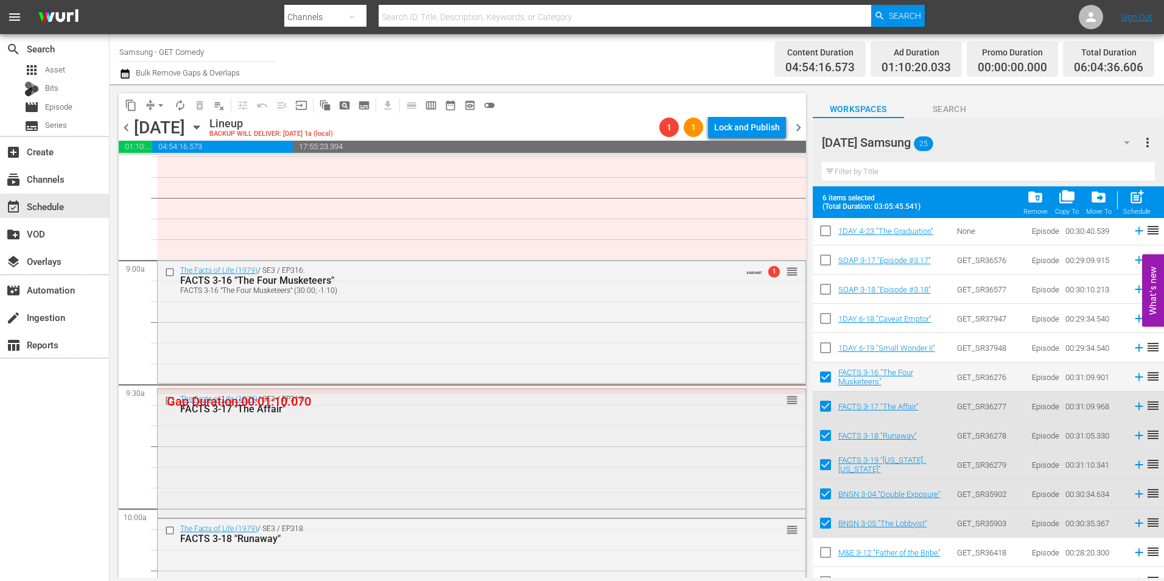
click at [445, 446] on div "The Facts of Life (1979) / SE3 / EP317: FACTS 3-17 "The Affair" reorder" at bounding box center [482, 451] width 648 height 125
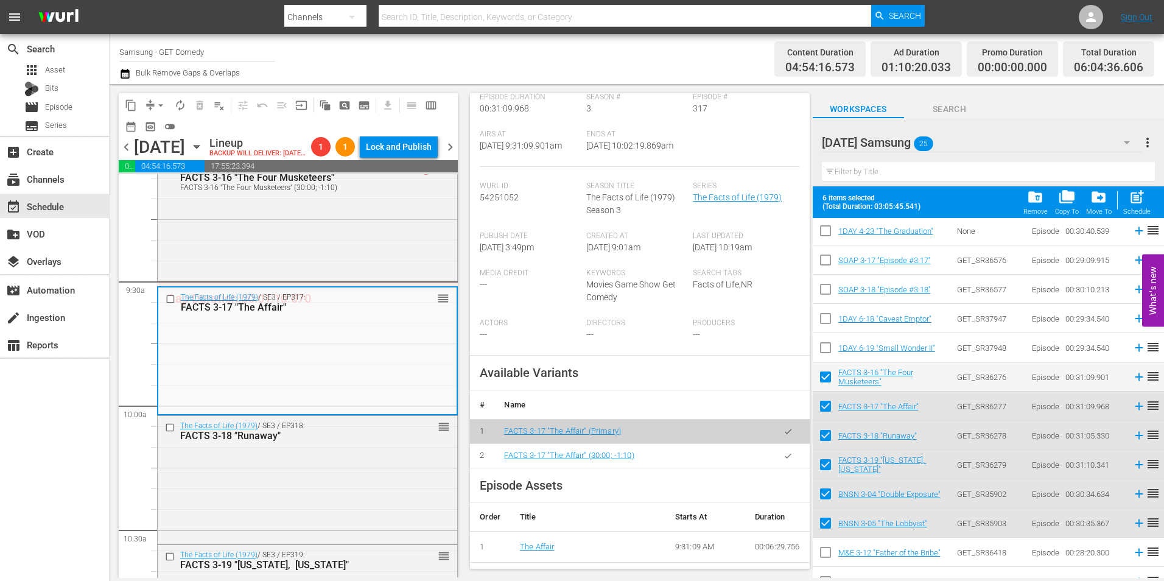
click at [781, 461] on button "button" at bounding box center [788, 456] width 24 height 24
